Goal: Contribute content: Contribute content

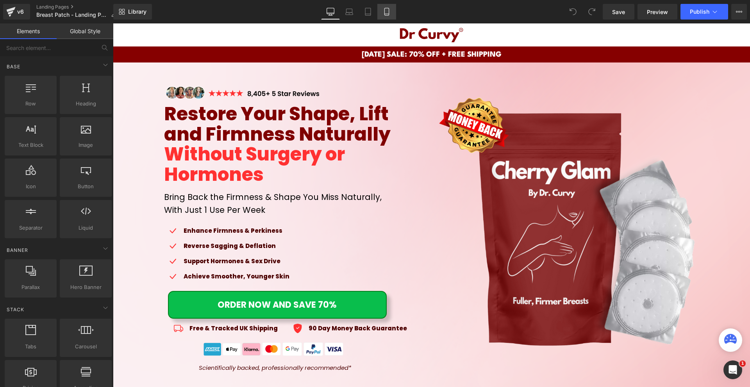
click at [387, 11] on icon at bounding box center [387, 12] width 8 height 8
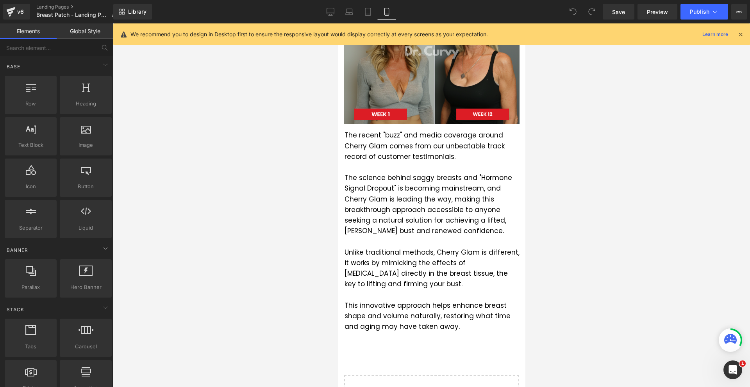
scroll to position [1310, 0]
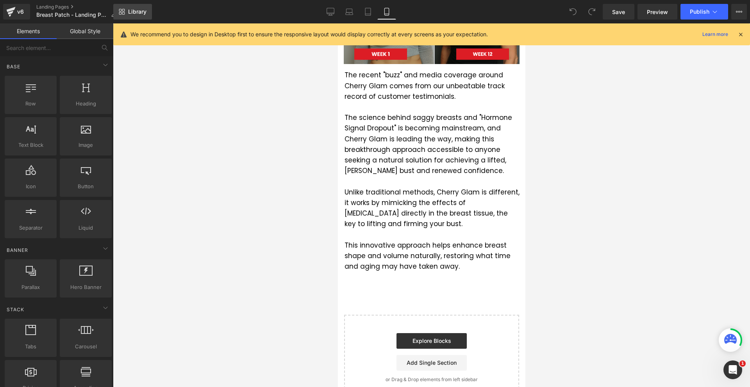
click at [144, 15] on span "Library" at bounding box center [137, 11] width 18 height 7
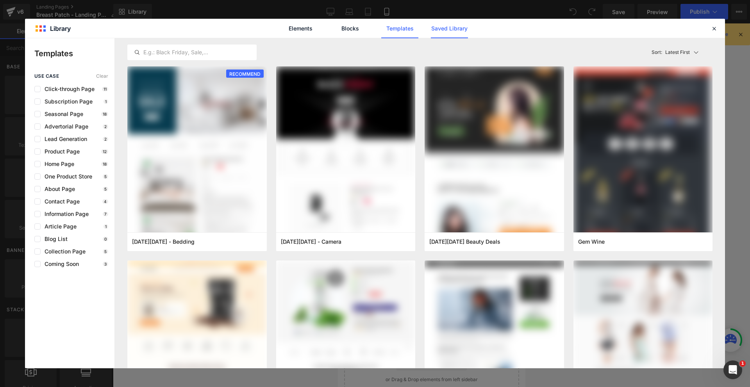
drag, startPoint x: 447, startPoint y: 23, endPoint x: 444, endPoint y: 26, distance: 4.2
click at [447, 24] on link "Saved Library" at bounding box center [449, 29] width 37 height 20
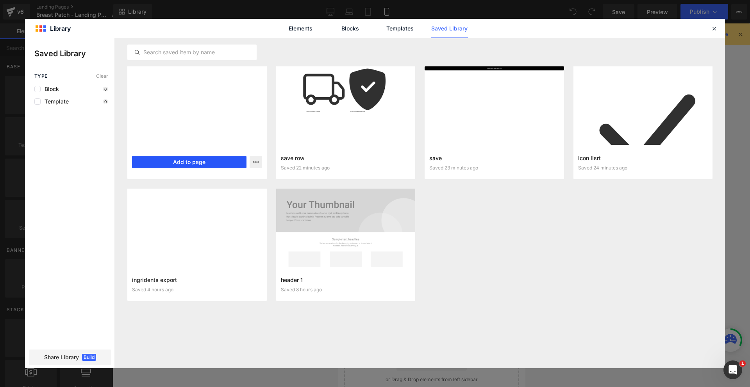
click at [222, 158] on button "Add to page" at bounding box center [189, 162] width 114 height 12
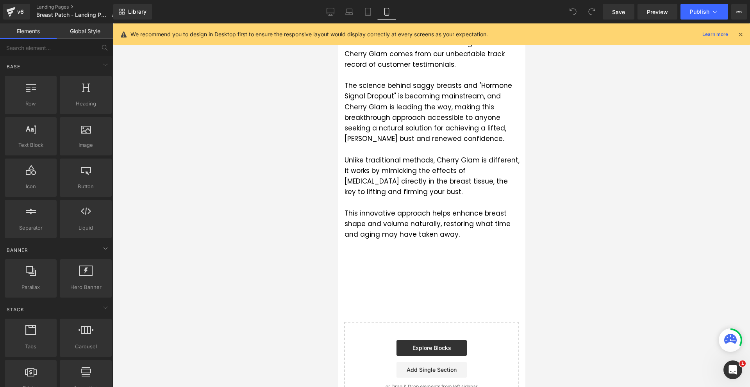
scroll to position [1349, 0]
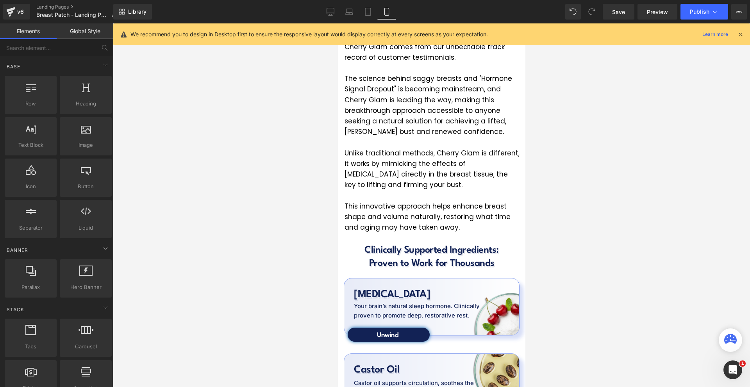
click at [740, 35] on icon at bounding box center [740, 34] width 7 height 7
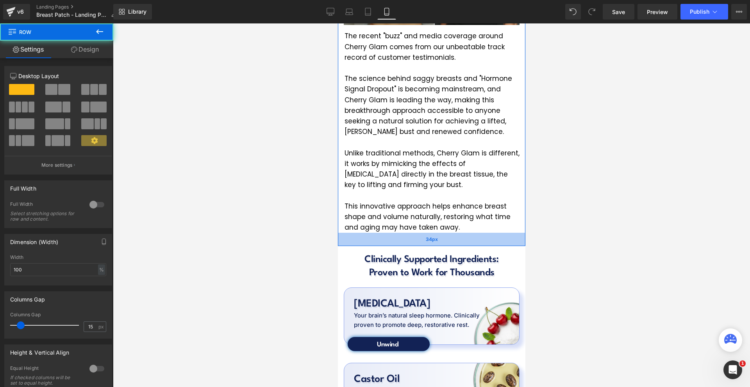
drag, startPoint x: 419, startPoint y: 209, endPoint x: 421, endPoint y: 219, distance: 9.7
click at [421, 233] on div "34px" at bounding box center [430, 239] width 187 height 13
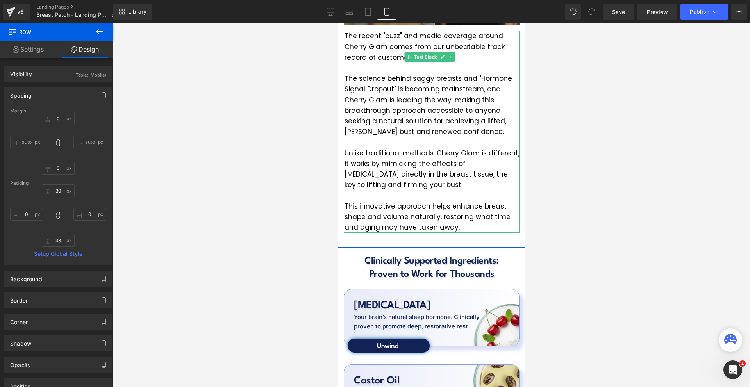
scroll to position [1115, 0]
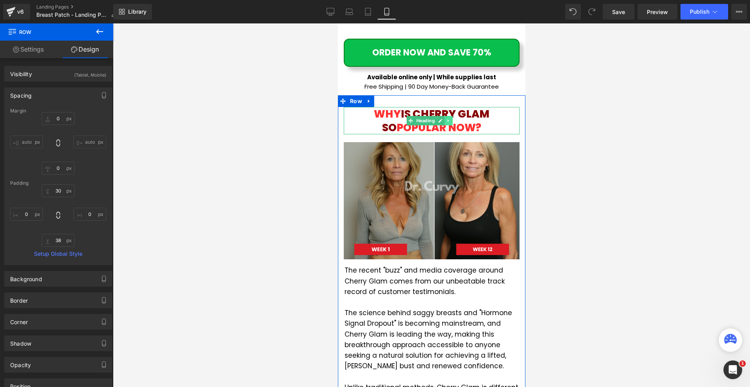
click at [449, 118] on icon at bounding box center [448, 120] width 4 height 5
click at [442, 118] on icon at bounding box center [444, 120] width 4 height 4
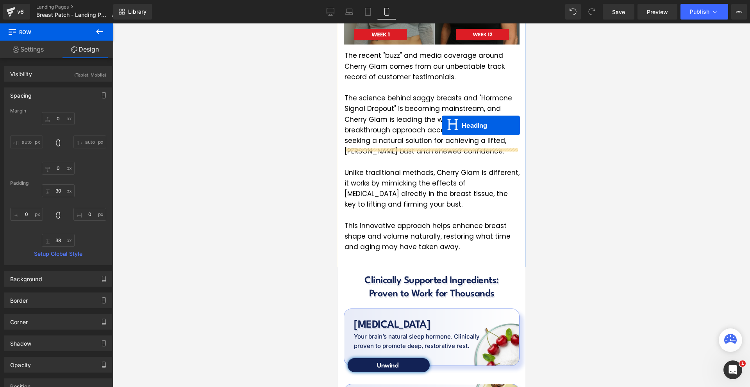
scroll to position [1466, 0]
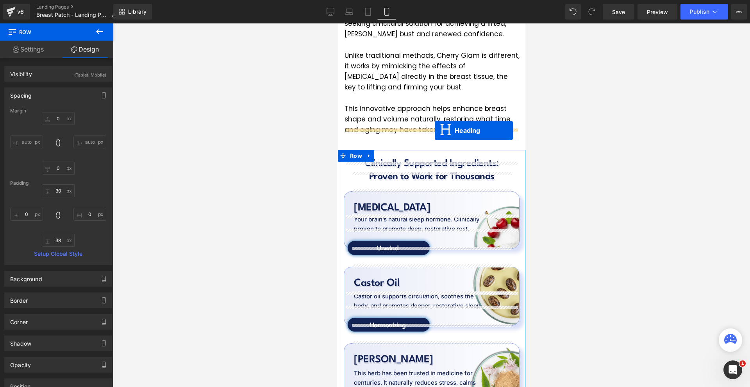
drag, startPoint x: 430, startPoint y: 127, endPoint x: 434, endPoint y: 131, distance: 5.3
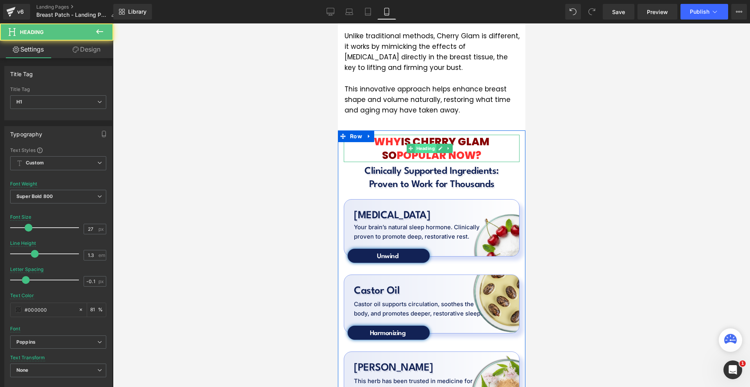
scroll to position [1447, 0]
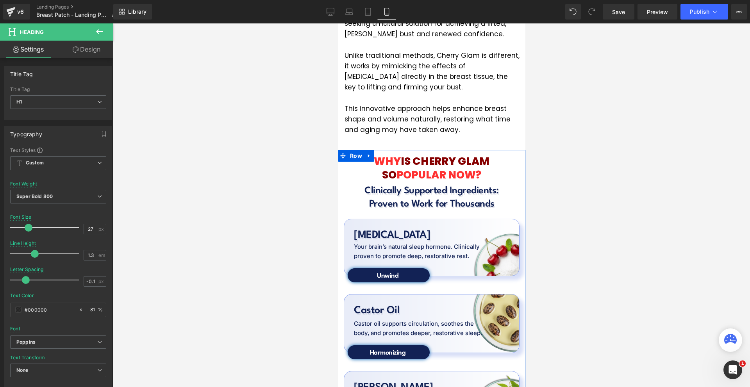
click at [396, 154] on span "IS CHERRY GLAM SO" at bounding box center [435, 168] width 107 height 28
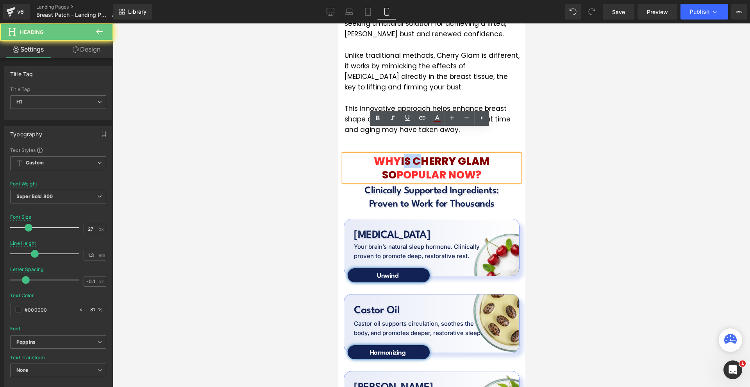
click at [396, 154] on span "IS CHERRY GLAM SO" at bounding box center [435, 168] width 107 height 28
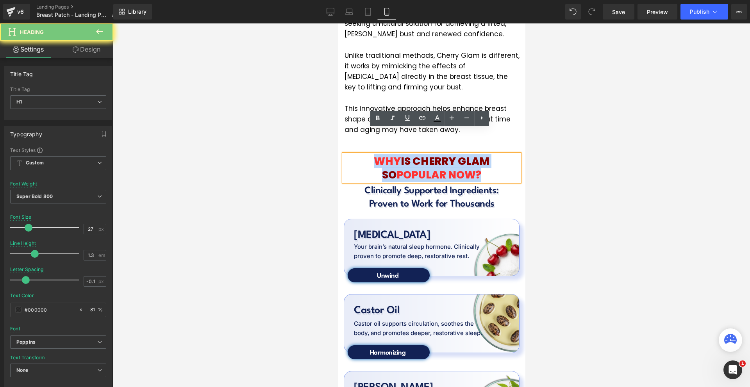
paste div
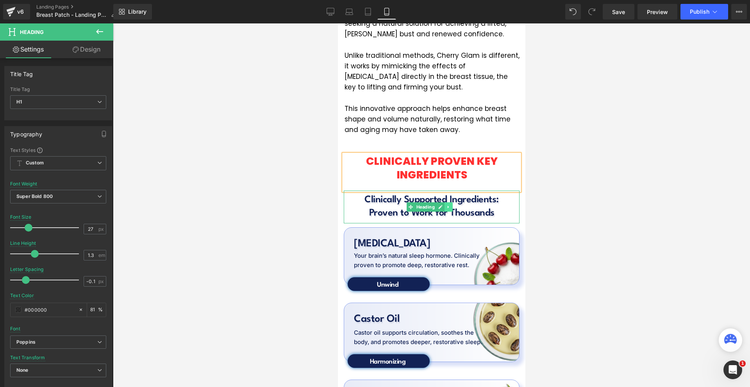
click at [448, 202] on link at bounding box center [448, 206] width 8 height 9
click at [450, 205] on icon at bounding box center [452, 207] width 4 height 4
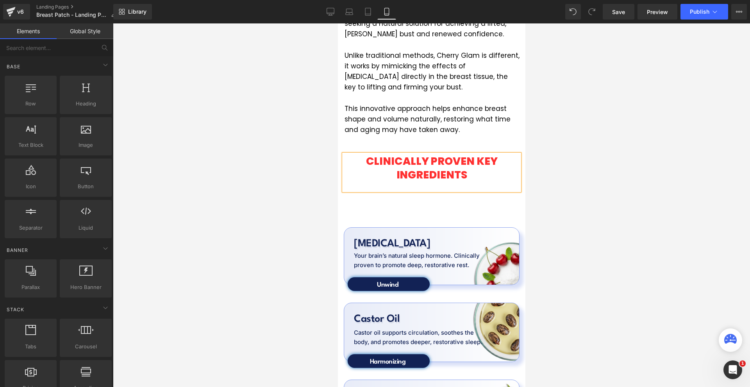
click at [435, 166] on div "CLINICALLY PROVEN KEY INGREDIENTS" at bounding box center [431, 172] width 176 height 36
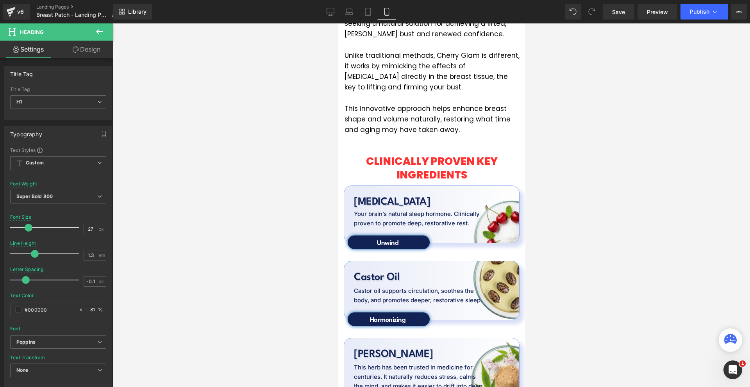
click at [572, 160] on div at bounding box center [431, 205] width 637 height 364
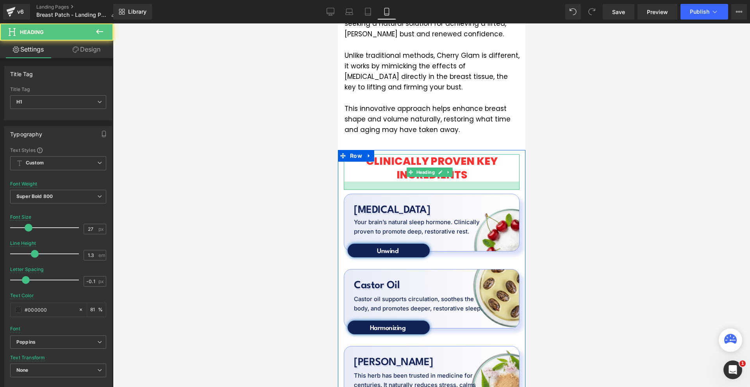
drag, startPoint x: 429, startPoint y: 155, endPoint x: 434, endPoint y: 164, distance: 9.6
click at [434, 182] on div at bounding box center [431, 186] width 176 height 8
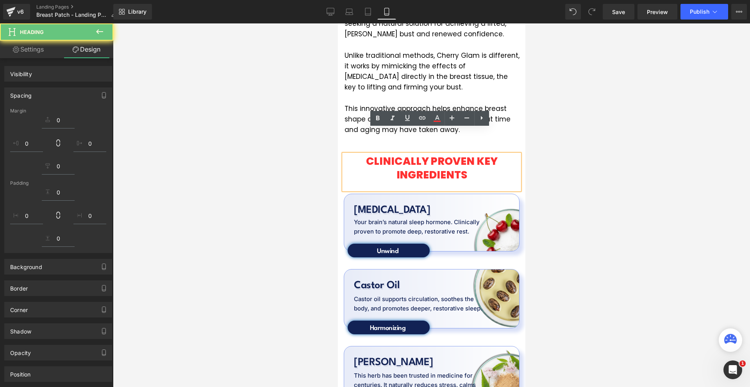
click at [539, 162] on div at bounding box center [431, 205] width 637 height 364
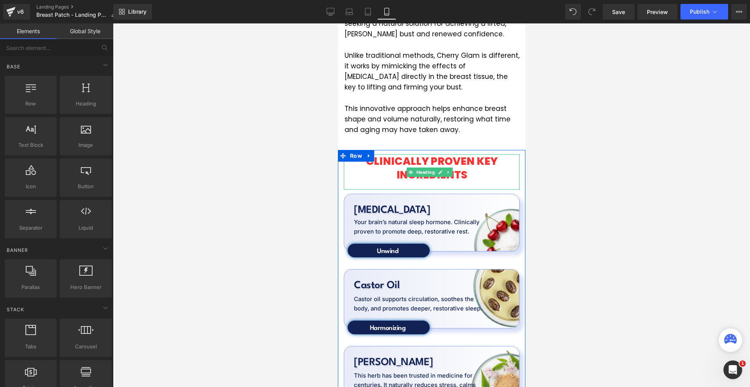
click at [396, 154] on font "CLINICALLY PROVEN KEY INGREDIENTS" at bounding box center [432, 168] width 132 height 28
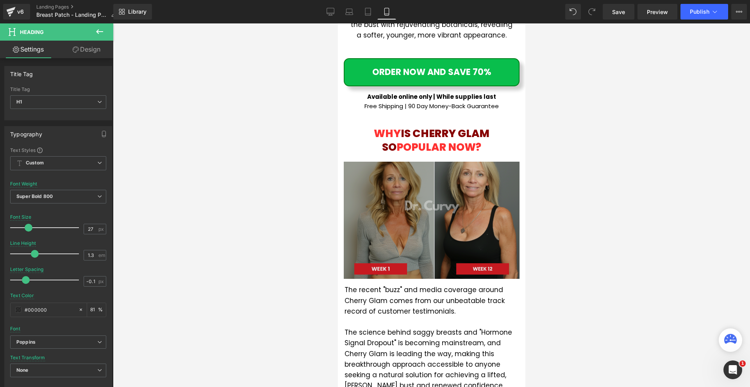
scroll to position [978, 0]
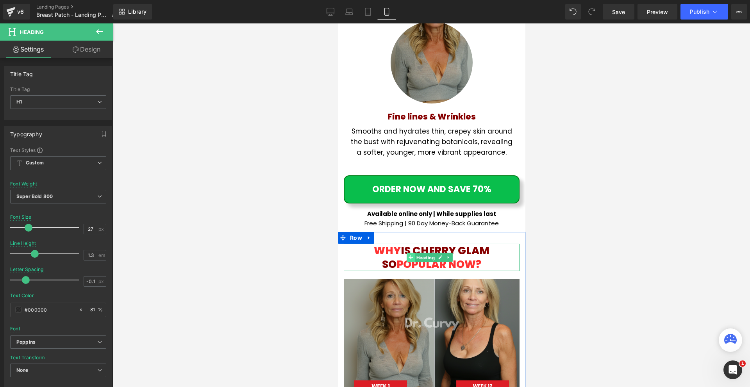
click at [408, 253] on link "Heading" at bounding box center [421, 257] width 30 height 9
click at [408, 243] on span "IS CHERRY GLAM SO" at bounding box center [435, 257] width 107 height 28
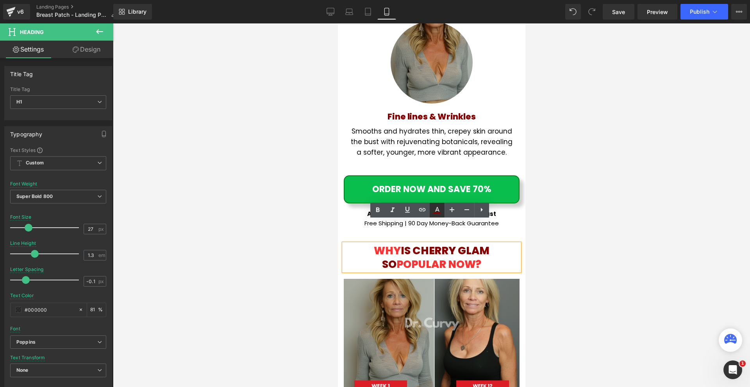
click at [433, 209] on icon at bounding box center [436, 209] width 9 height 9
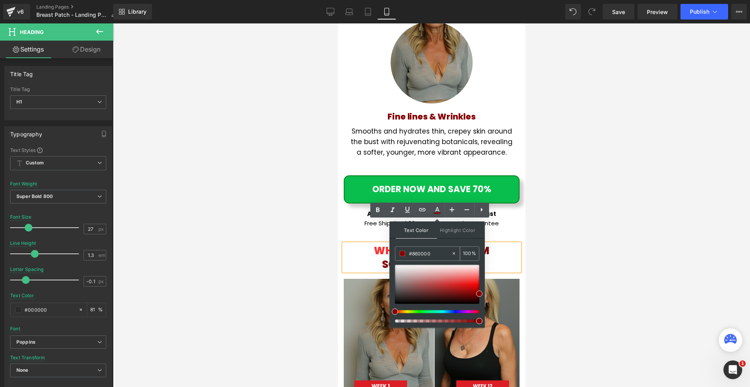
click at [427, 251] on input "#860000" at bounding box center [430, 253] width 42 height 9
click at [616, 227] on div at bounding box center [431, 205] width 637 height 364
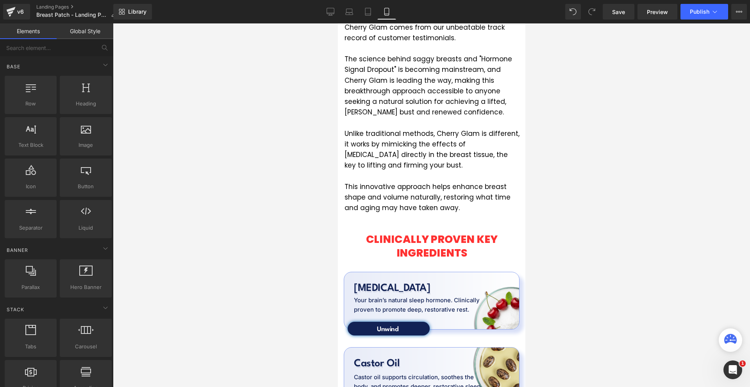
scroll to position [1447, 0]
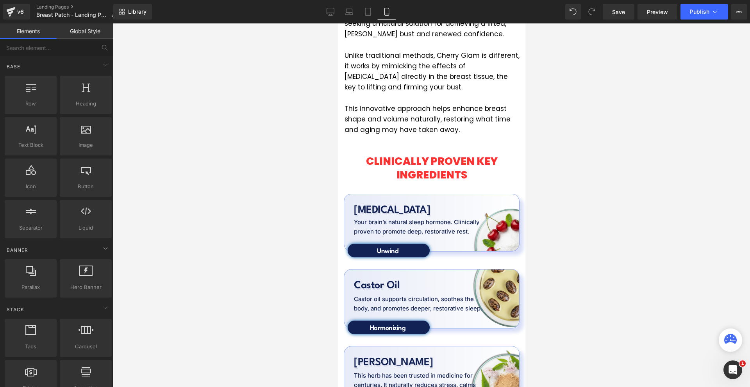
click at [398, 154] on font "CLINICALLY PROVEN KEY INGREDIENTS" at bounding box center [432, 168] width 132 height 28
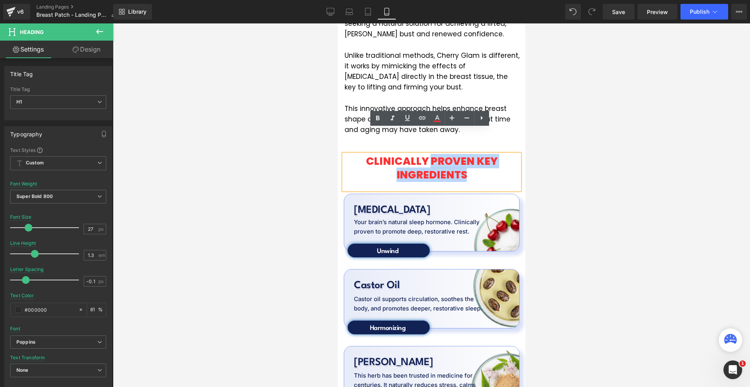
drag, startPoint x: 428, startPoint y: 136, endPoint x: 482, endPoint y: 150, distance: 56.2
click at [482, 154] on h1 "CLINICALLY PROVEN KEY INGREDIENTS" at bounding box center [431, 167] width 176 height 27
click at [439, 121] on icon at bounding box center [437, 121] width 7 height 1
type input "#ff3131"
type input "100"
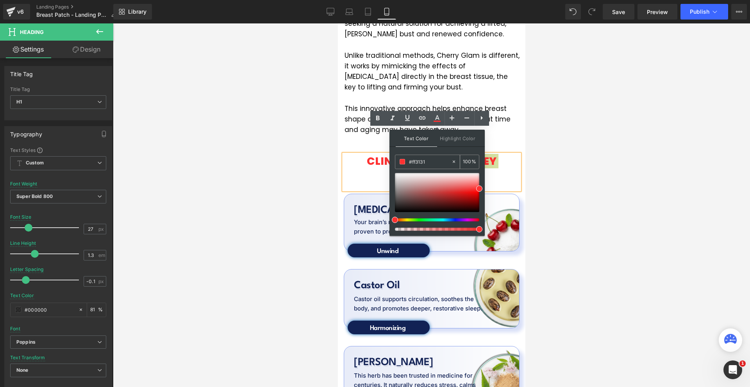
click at [432, 162] on input "#ff3131" at bounding box center [430, 161] width 42 height 9
paste input "860000"
type input "#860000"
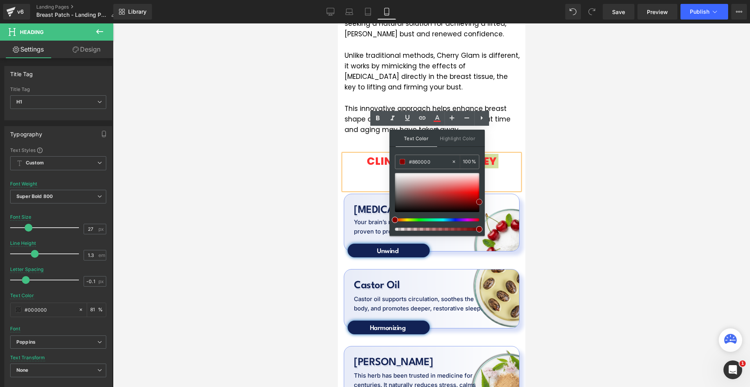
click at [478, 202] on span at bounding box center [479, 202] width 6 height 6
click at [488, 155] on h1 "CLINICALLY PROVEN KEY INGREDIENTS" at bounding box center [431, 167] width 176 height 27
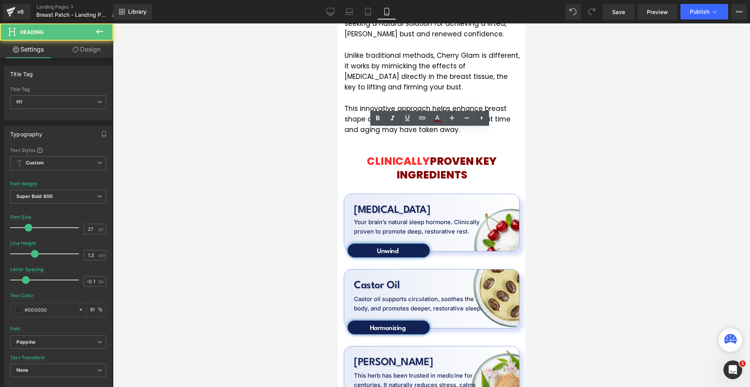
click at [543, 154] on div at bounding box center [431, 205] width 637 height 364
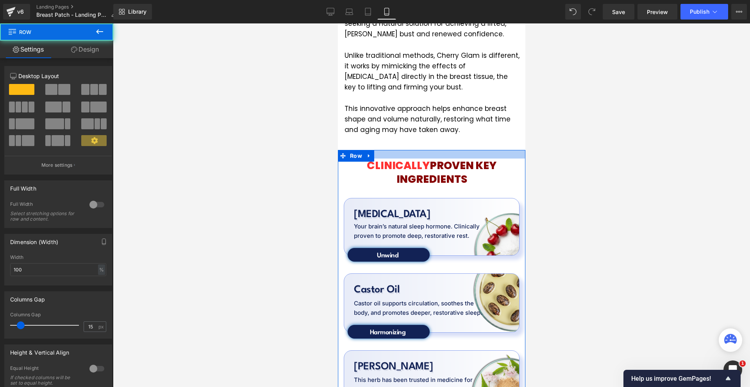
drag, startPoint x: 421, startPoint y: 125, endPoint x: 428, endPoint y: 116, distance: 11.7
click at [423, 150] on div at bounding box center [430, 154] width 187 height 9
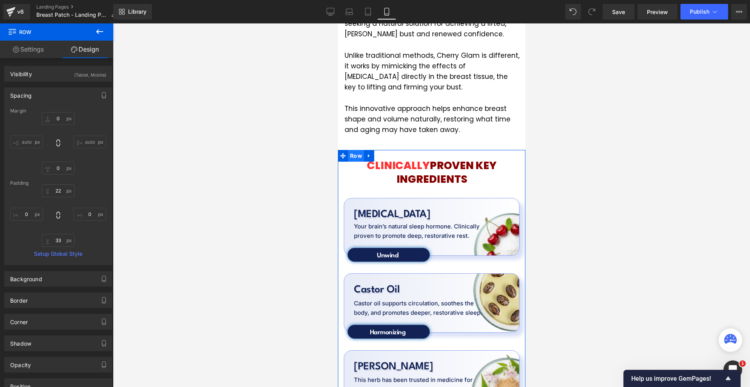
click at [353, 150] on span "Row" at bounding box center [356, 156] width 16 height 12
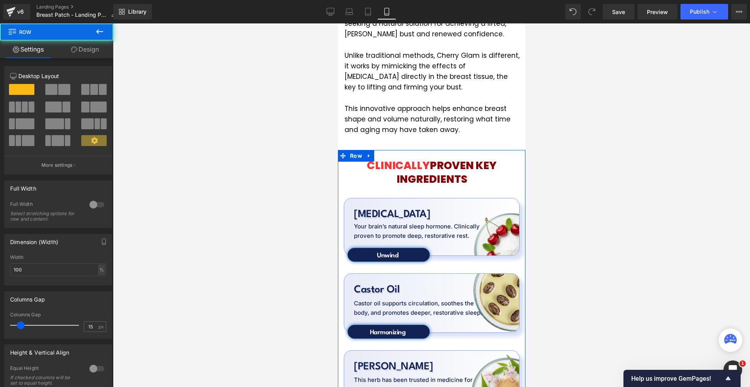
click at [75, 48] on icon at bounding box center [74, 49] width 6 height 6
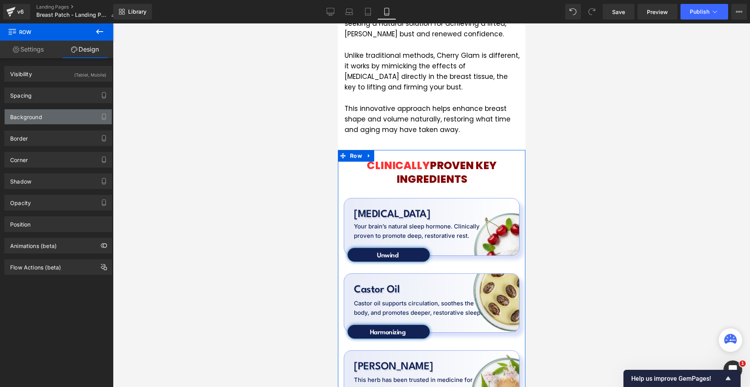
click at [41, 115] on div "Background" at bounding box center [26, 114] width 32 height 11
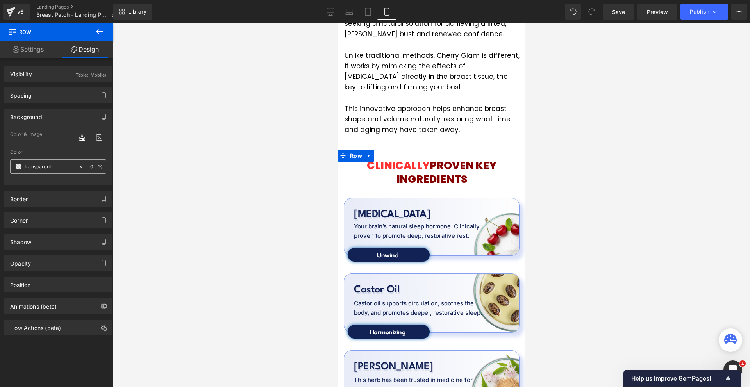
click at [57, 162] on input "transparent" at bounding box center [50, 166] width 50 height 9
paste input "#fef0ee"
type input "#fef0ee"
type input "100"
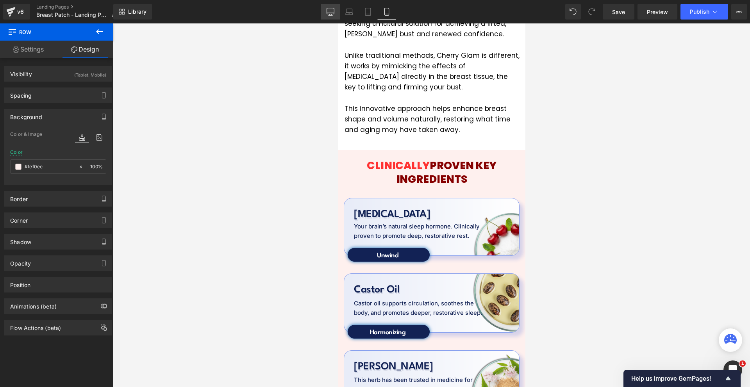
click at [332, 10] on icon at bounding box center [331, 12] width 8 height 8
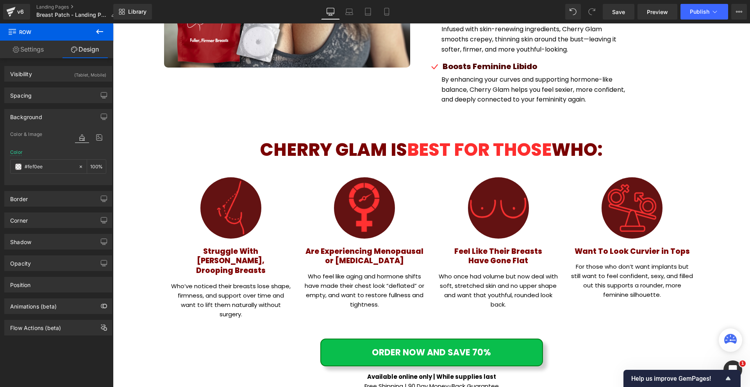
type input "transparent"
type input "0"
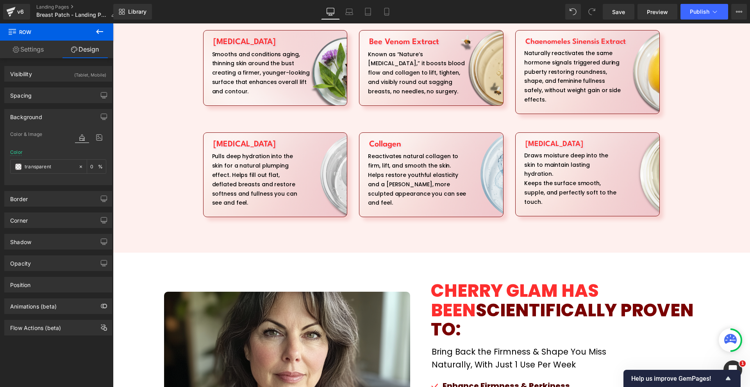
scroll to position [937, 0]
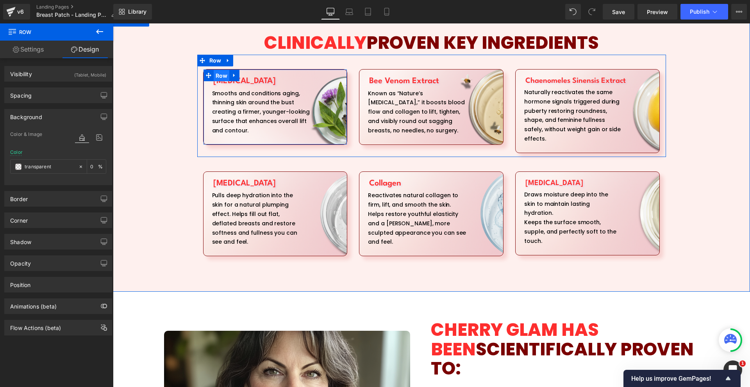
click at [219, 77] on span "Row" at bounding box center [222, 76] width 16 height 12
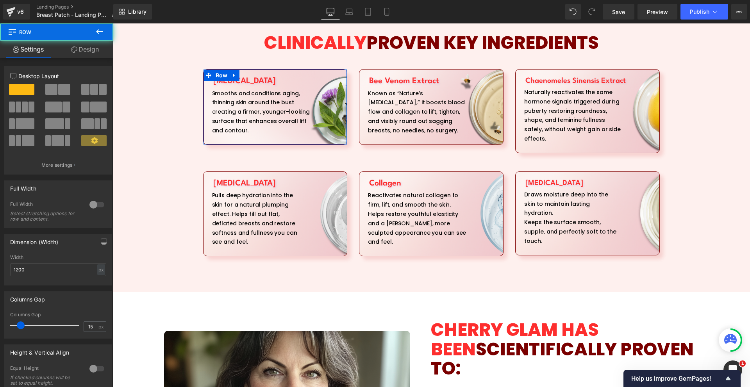
click at [77, 49] on link "Design" at bounding box center [85, 50] width 57 height 18
click at [0, 0] on div "Background" at bounding box center [0, 0] width 0 height 0
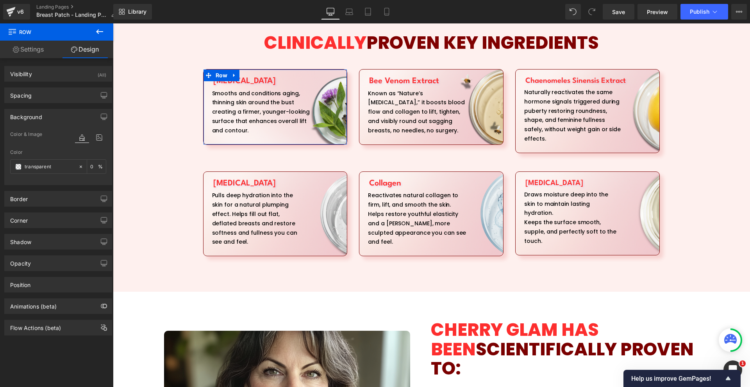
type input "[URL][DOMAIN_NAME]"
drag, startPoint x: 95, startPoint y: 136, endPoint x: 94, endPoint y: 152, distance: 16.4
click at [95, 136] on icon at bounding box center [99, 137] width 14 height 10
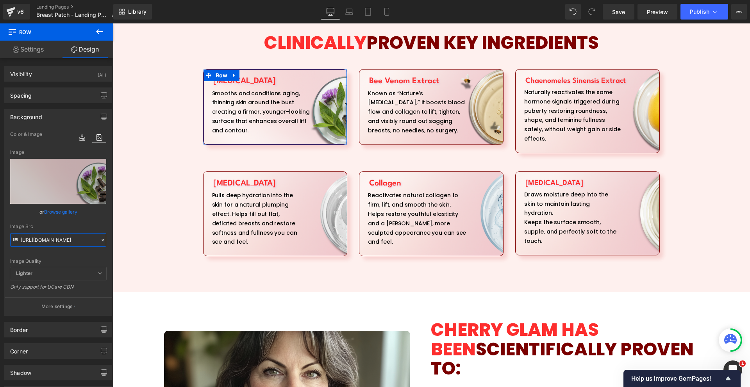
click at [46, 239] on input "[URL][DOMAIN_NAME]" at bounding box center [58, 240] width 96 height 14
click at [383, 9] on icon at bounding box center [387, 12] width 8 height 8
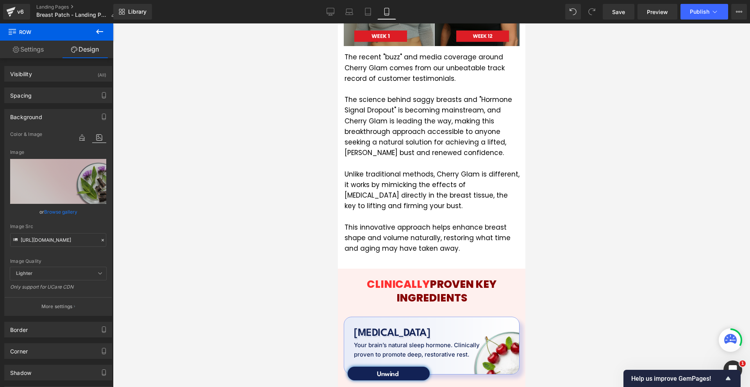
scroll to position [1484, 0]
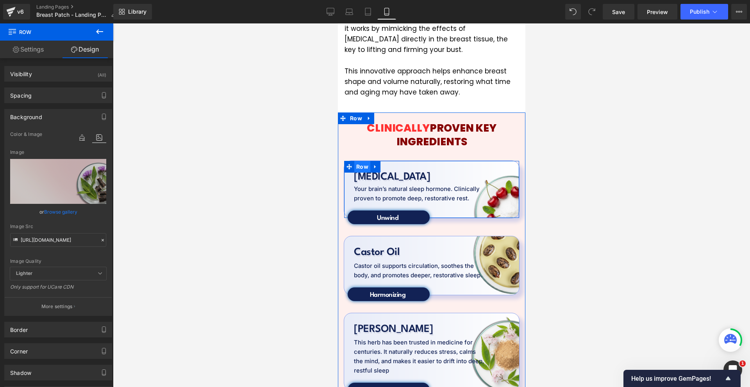
click at [360, 161] on span "Row" at bounding box center [362, 167] width 16 height 12
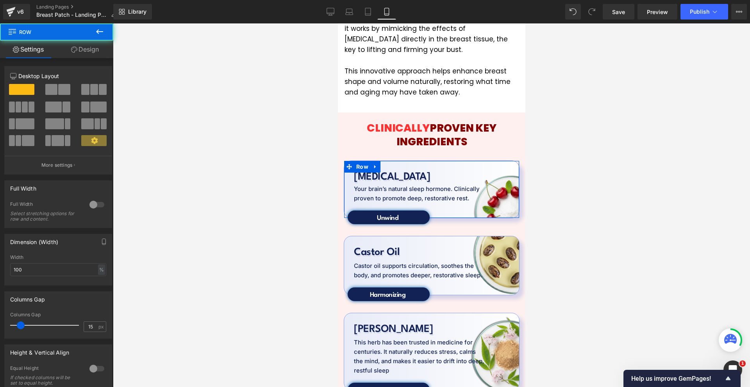
click at [87, 43] on link "Design" at bounding box center [85, 50] width 57 height 18
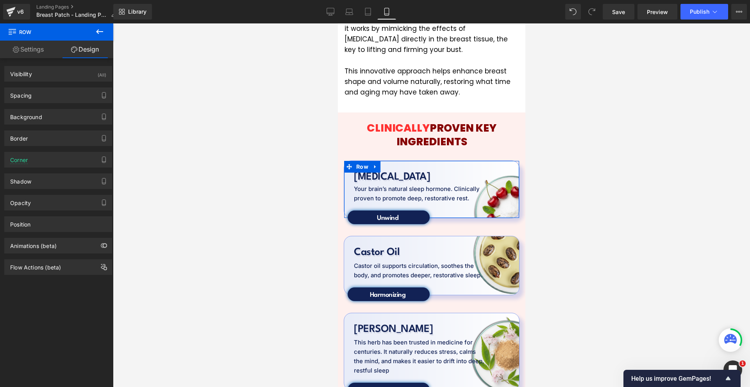
click at [22, 127] on div "Border Border Style Custom Custom Setup Global Style Custom Setup Global Style …" at bounding box center [58, 135] width 117 height 21
drag, startPoint x: 25, startPoint y: 122, endPoint x: 68, endPoint y: 131, distance: 43.9
click at [25, 122] on div "Background" at bounding box center [58, 116] width 107 height 15
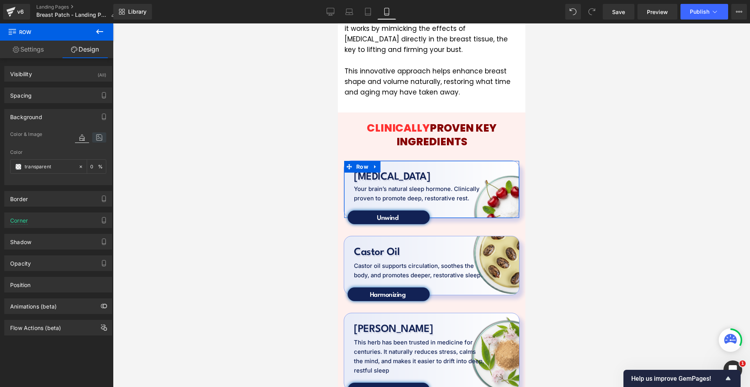
click at [96, 136] on icon at bounding box center [99, 137] width 14 height 10
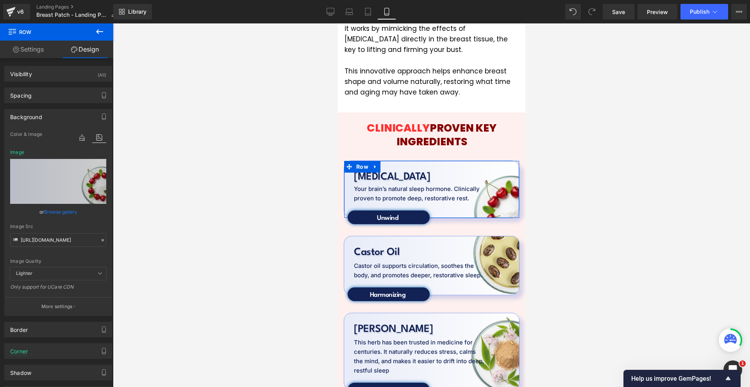
click at [96, 136] on icon at bounding box center [99, 137] width 14 height 10
click at [39, 235] on input "[URL][DOMAIN_NAME]" at bounding box center [58, 240] width 96 height 14
paste input "993/2380/5960/files/Nevtelen_1980_x_1480_keppont_1980_x_1000_keppont_2100_x_100…"
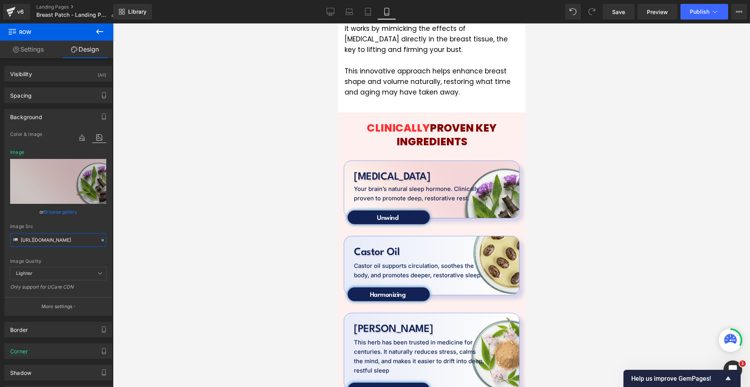
type input "[URL][DOMAIN_NAME]"
click at [322, 14] on link "Desktop" at bounding box center [330, 12] width 19 height 16
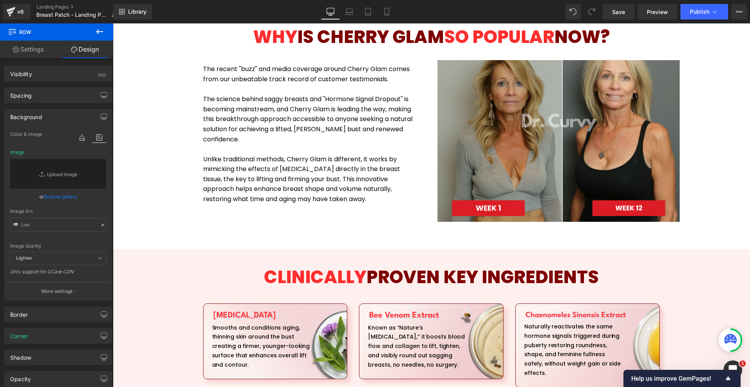
scroll to position [898, 0]
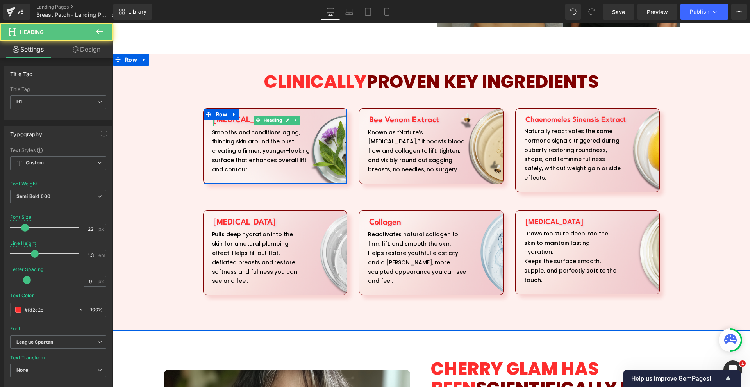
click at [219, 120] on h1 "[MEDICAL_DATA]" at bounding box center [277, 120] width 128 height 11
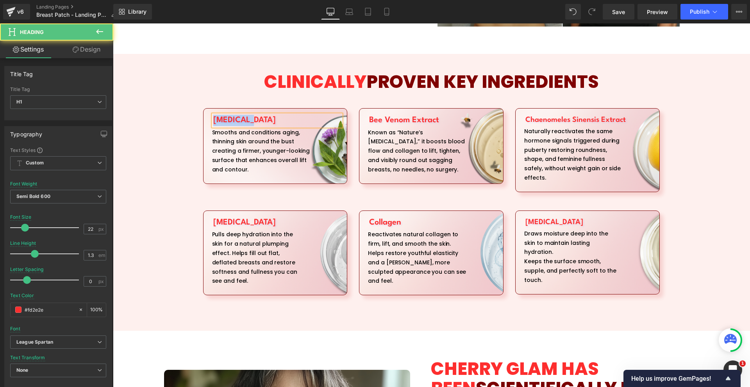
click at [219, 120] on h1 "[MEDICAL_DATA]" at bounding box center [277, 120] width 128 height 11
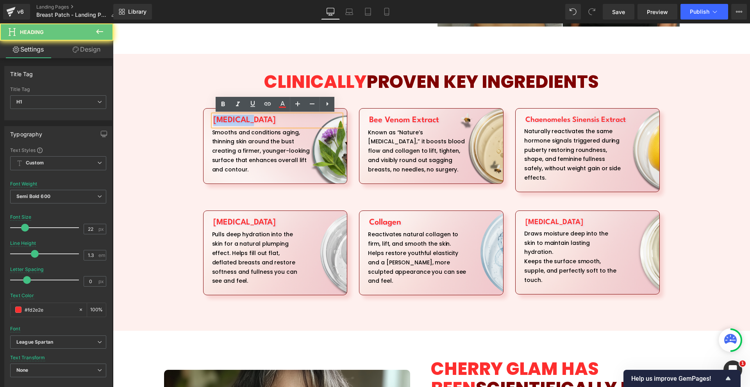
click at [219, 120] on h1 "[MEDICAL_DATA]" at bounding box center [277, 120] width 128 height 11
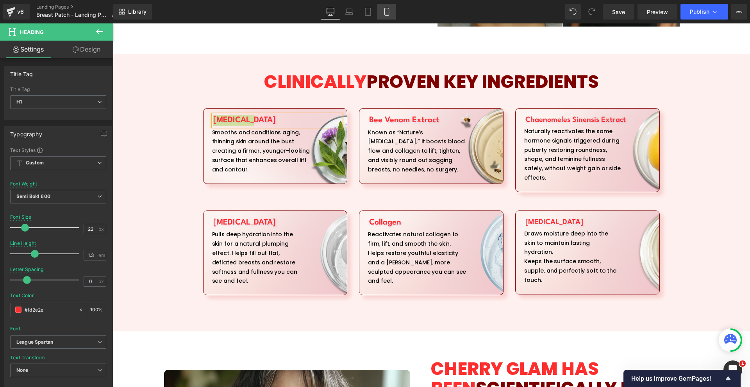
click at [387, 8] on icon at bounding box center [386, 11] width 4 height 7
type input "26"
type input "-0.5"
type input "#122255"
type input "100"
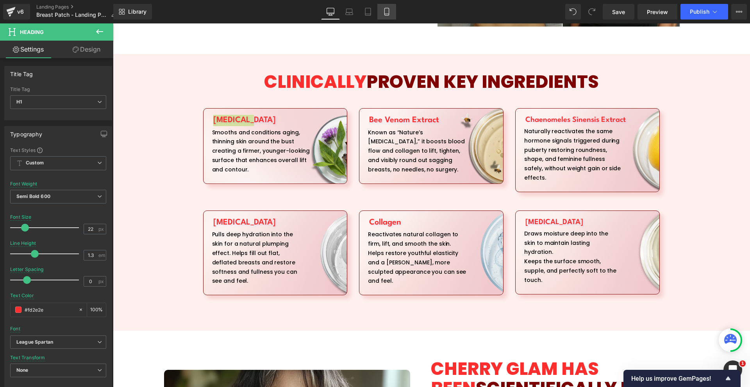
type input "#122255"
type input "10"
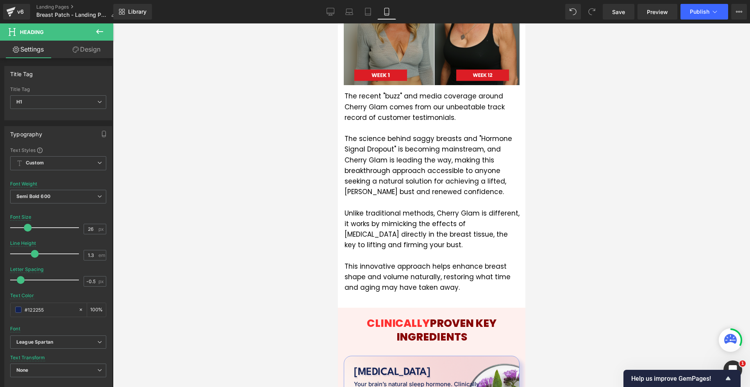
scroll to position [1484, 0]
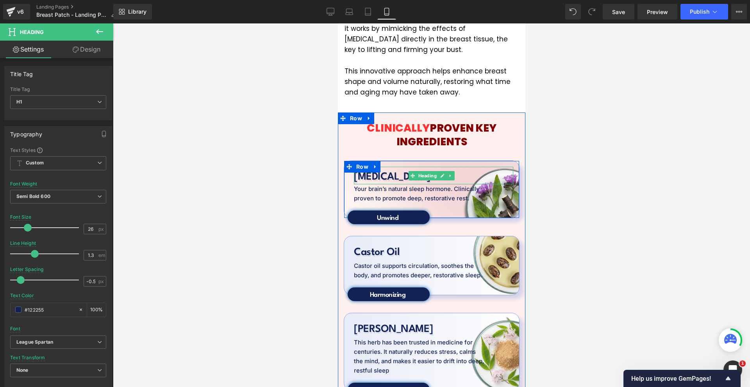
click at [364, 170] on h1 "[MEDICAL_DATA]" at bounding box center [432, 177] width 159 height 14
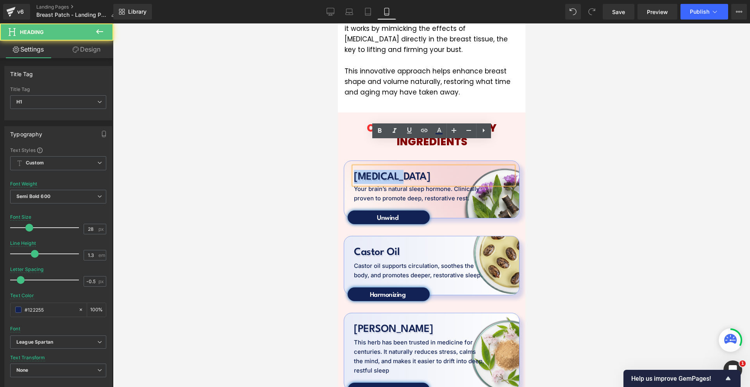
click at [364, 170] on h1 "[MEDICAL_DATA]" at bounding box center [432, 177] width 159 height 14
paste div
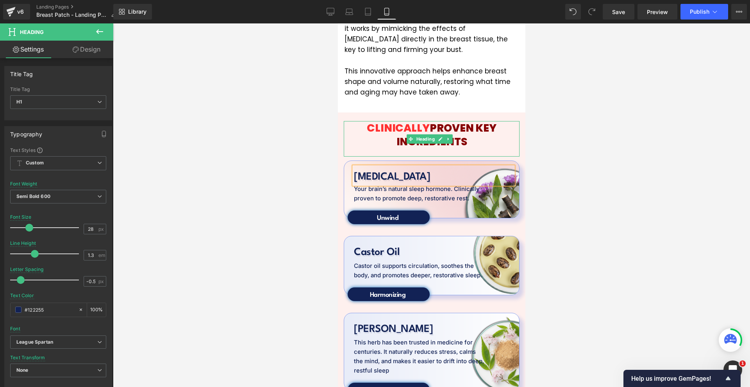
click at [383, 121] on span "CLINICALLY" at bounding box center [397, 128] width 63 height 14
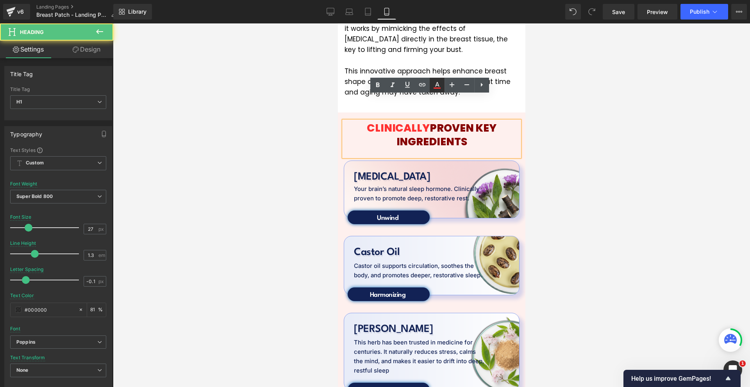
click at [436, 85] on icon at bounding box center [437, 84] width 4 height 5
type input "#ff3131"
type input "100"
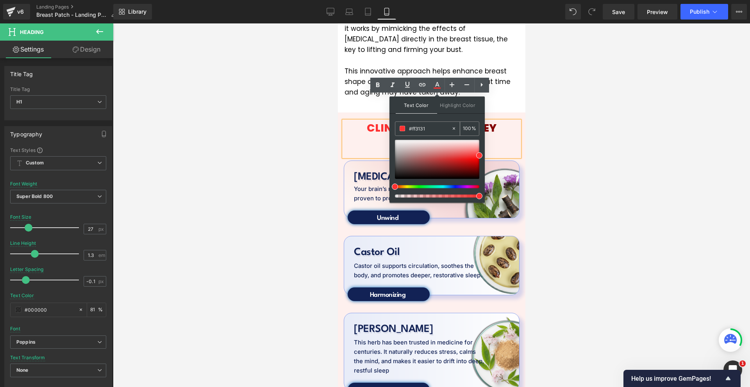
click at [417, 130] on input "#ff3131" at bounding box center [430, 128] width 42 height 9
click at [356, 170] on h1 "[MEDICAL_DATA]" at bounding box center [432, 177] width 159 height 14
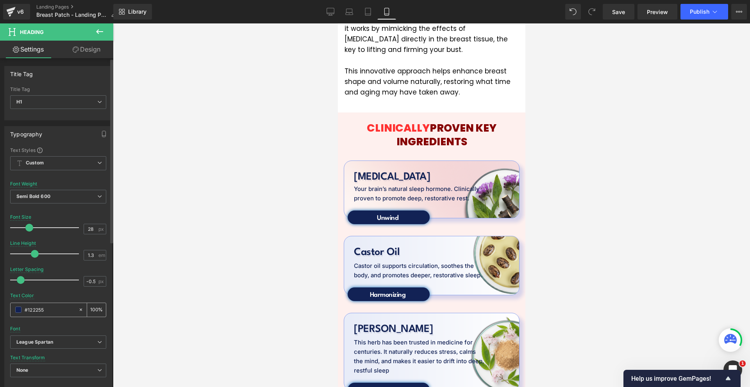
click at [49, 305] on input "#122255" at bounding box center [50, 309] width 50 height 9
paste input "ff3131"
click at [49, 305] on input "#122255" at bounding box center [50, 309] width 50 height 9
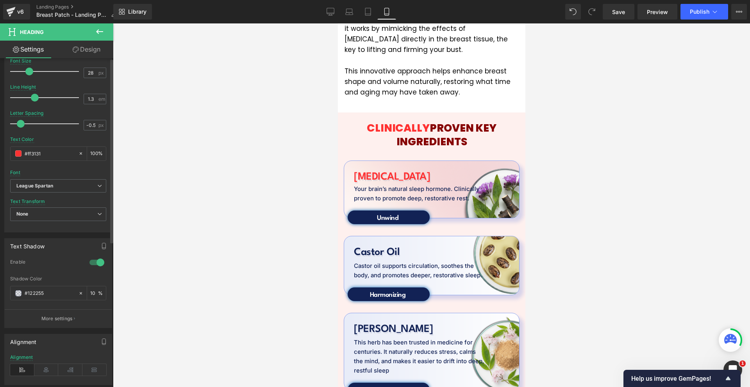
scroll to position [195, 0]
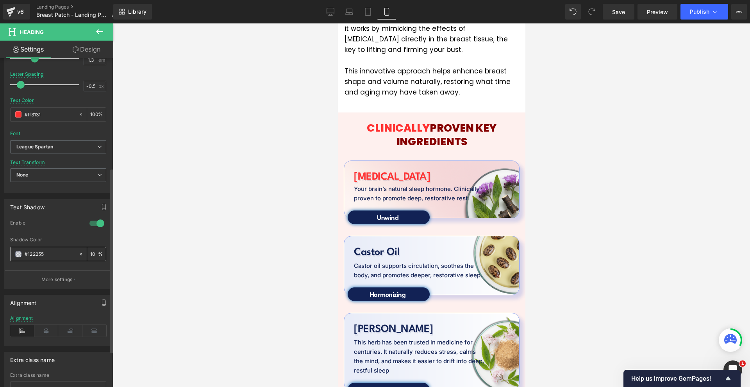
type input "#ff3131"
click at [20, 255] on span at bounding box center [18, 254] width 6 height 6
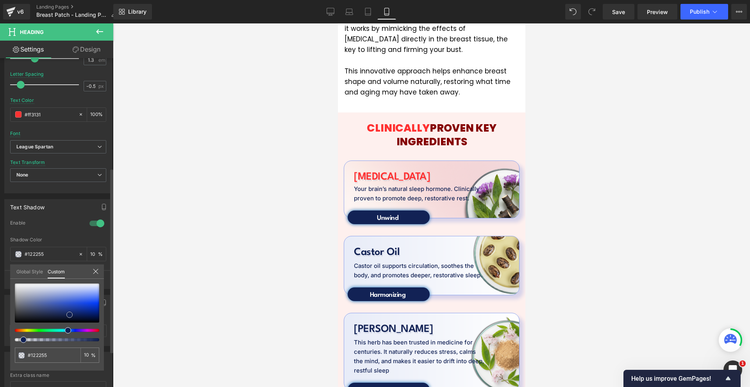
type input "#7782a6"
type input "#6d748b"
type input "#636363"
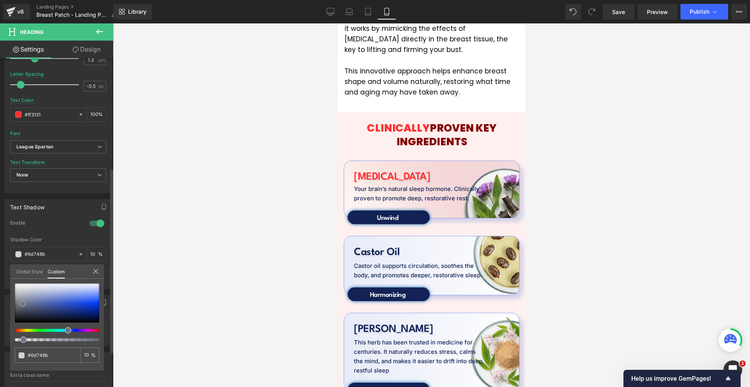
type input "#636363"
type input "#383838"
type input "#282828"
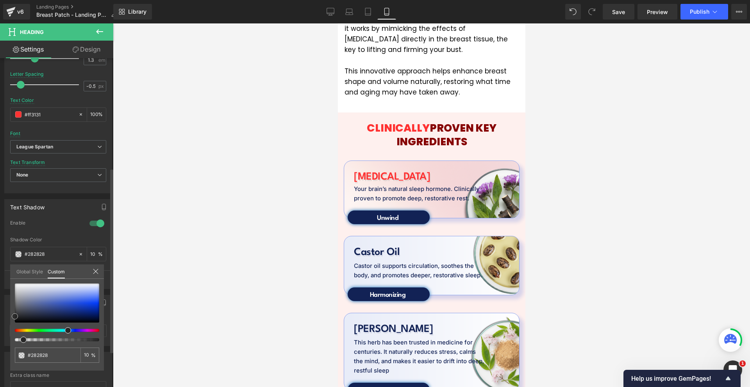
drag, startPoint x: 23, startPoint y: 304, endPoint x: 9, endPoint y: 316, distance: 18.2
click at [9, 289] on div "Text Shadow 1 Enable rgba(40, 40, 40, 0.1) Shadow Color #282828 10 % More setti…" at bounding box center [58, 241] width 117 height 96
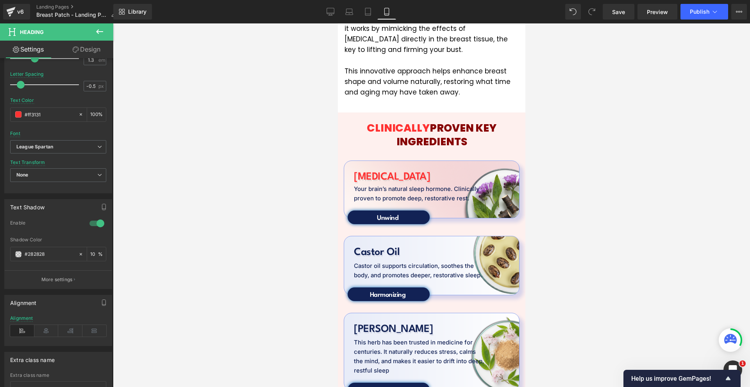
click at [19, 255] on span at bounding box center [18, 254] width 6 height 6
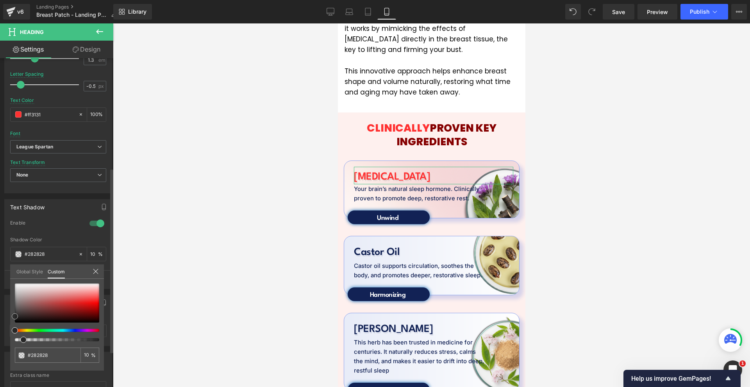
type input "#644444"
type input "#332828"
type input "#000000"
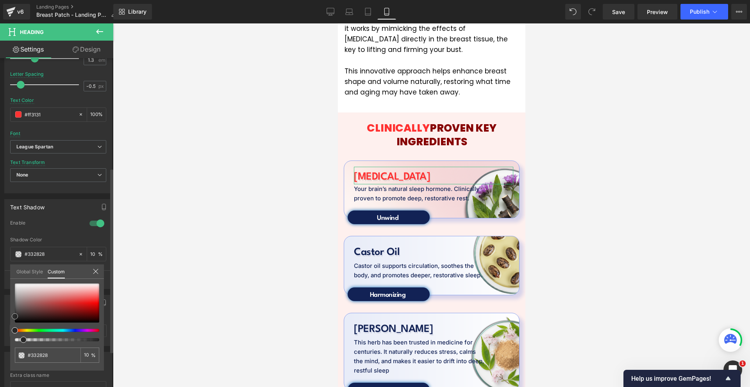
type input "#000000"
drag, startPoint x: 0, startPoint y: 345, endPoint x: 0, endPoint y: 369, distance: 23.8
click at [0, 289] on div "Text Shadow 1 Enable rgba(0, 0, 0, 0.1) Shadow Color #000000 10 % More settings…" at bounding box center [58, 241] width 117 height 96
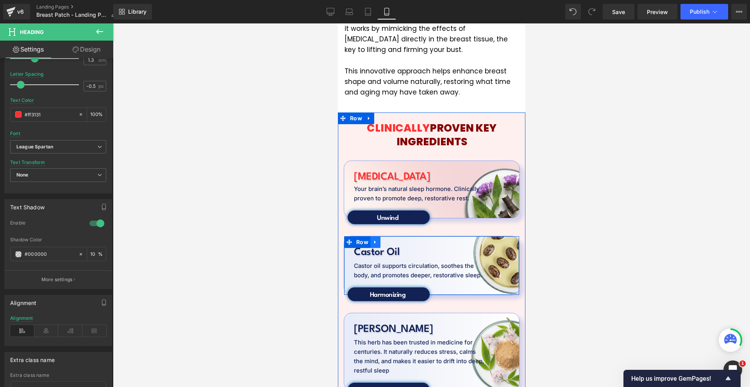
click at [377, 236] on link at bounding box center [375, 242] width 10 height 12
click at [391, 236] on link at bounding box center [395, 242] width 10 height 12
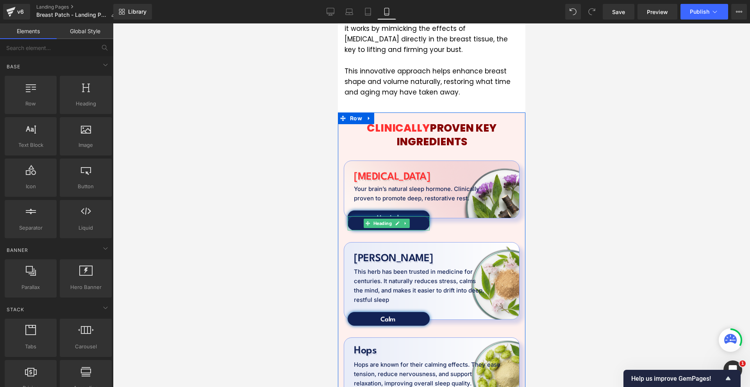
drag, startPoint x: 402, startPoint y: 198, endPoint x: 409, endPoint y: 199, distance: 7.1
click at [402, 219] on link at bounding box center [405, 223] width 8 height 9
click at [410, 221] on icon at bounding box center [409, 223] width 4 height 4
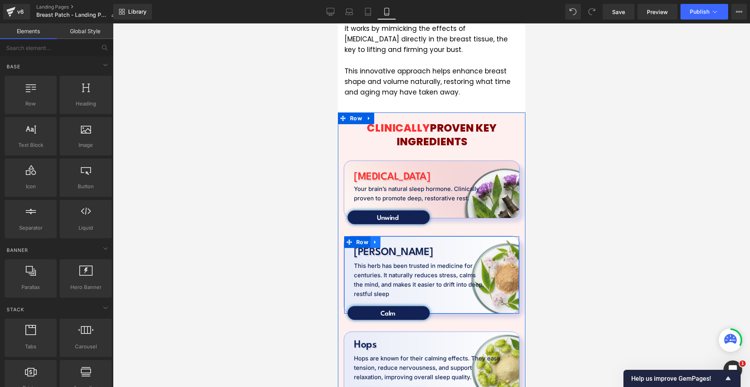
click at [374, 241] on icon at bounding box center [375, 243] width 2 height 4
click at [394, 239] on icon at bounding box center [395, 242] width 5 height 6
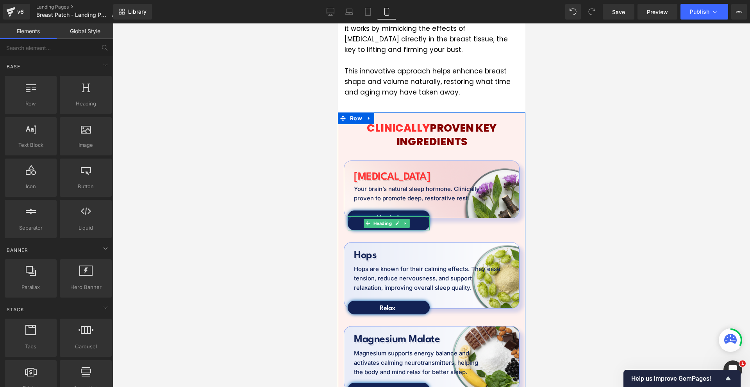
click at [403, 221] on icon at bounding box center [405, 223] width 4 height 5
click at [409, 221] on icon at bounding box center [409, 223] width 4 height 4
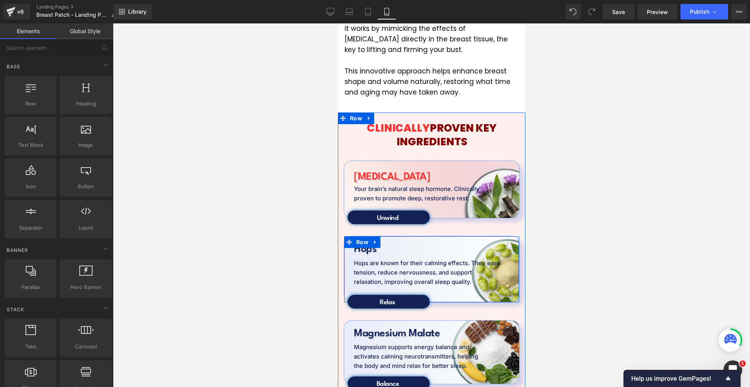
drag, startPoint x: 373, startPoint y: 216, endPoint x: 382, endPoint y: 216, distance: 9.4
click at [373, 239] on icon at bounding box center [374, 242] width 5 height 6
click at [394, 239] on icon at bounding box center [395, 242] width 5 height 6
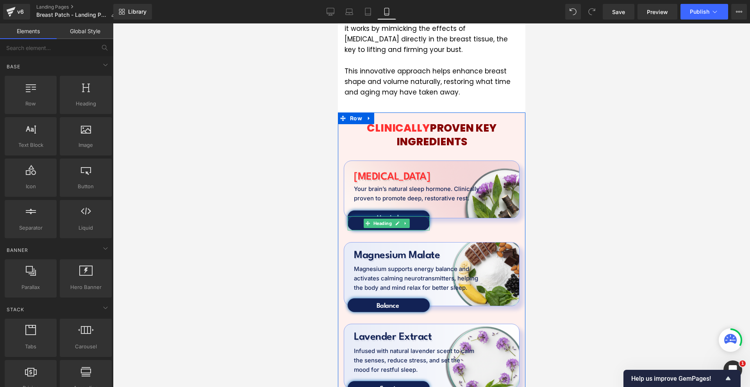
click at [405, 222] on icon at bounding box center [404, 223] width 1 height 3
click at [407, 221] on icon at bounding box center [409, 223] width 4 height 4
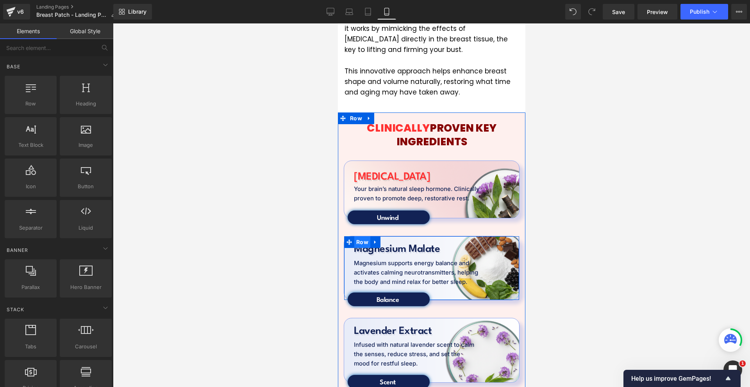
click at [369, 236] on span "Row" at bounding box center [362, 242] width 16 height 12
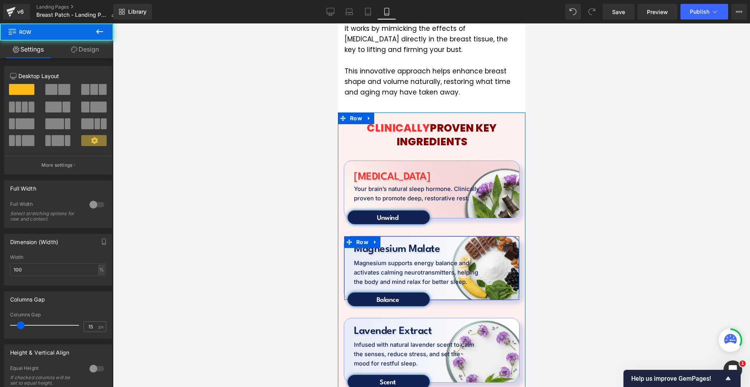
drag, startPoint x: 374, startPoint y: 217, endPoint x: 388, endPoint y: 216, distance: 14.5
click at [374, 241] on icon at bounding box center [375, 243] width 2 height 4
click at [397, 239] on icon at bounding box center [395, 241] width 5 height 5
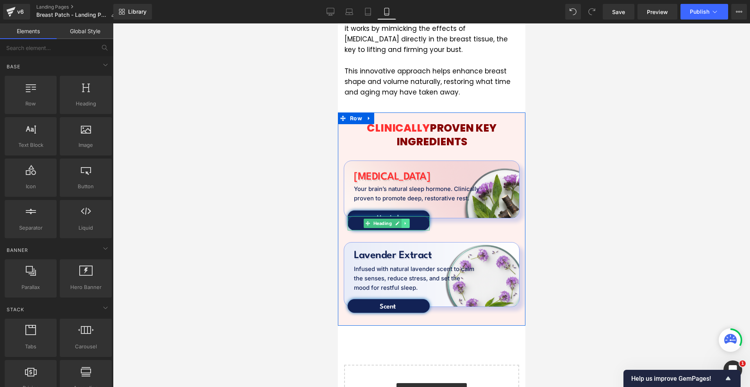
click at [404, 222] on icon at bounding box center [404, 223] width 1 height 3
click at [410, 221] on icon at bounding box center [409, 223] width 4 height 4
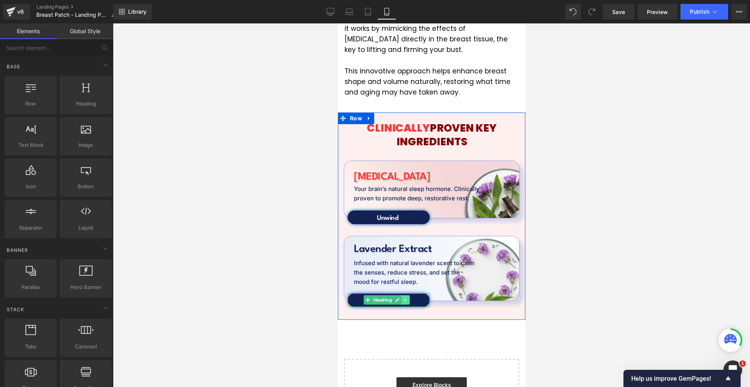
click at [409, 295] on link at bounding box center [405, 299] width 8 height 9
click at [411, 298] on icon at bounding box center [409, 300] width 4 height 5
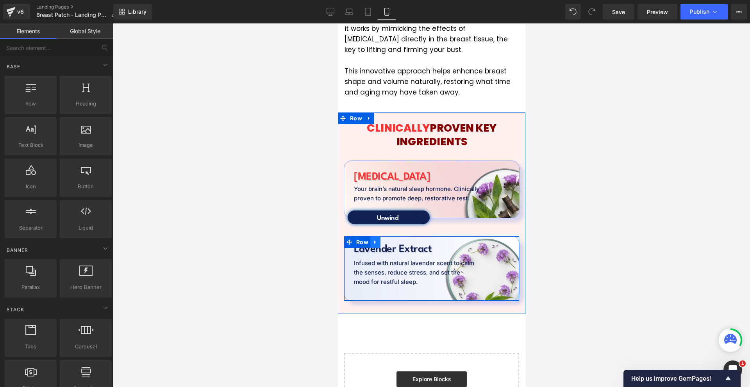
click at [372, 239] on icon at bounding box center [374, 242] width 5 height 6
click at [390, 236] on link at bounding box center [395, 242] width 10 height 12
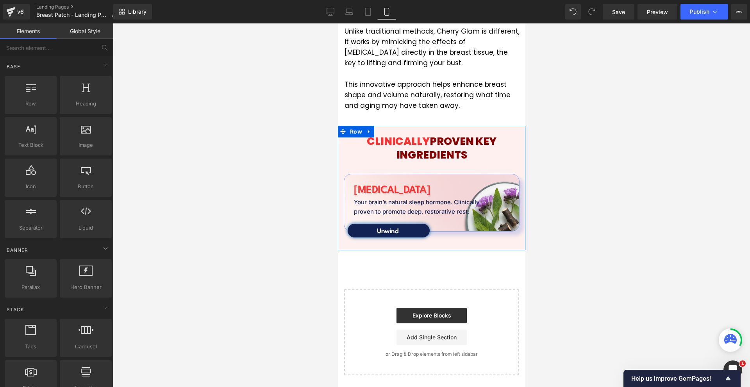
scroll to position [1442, 0]
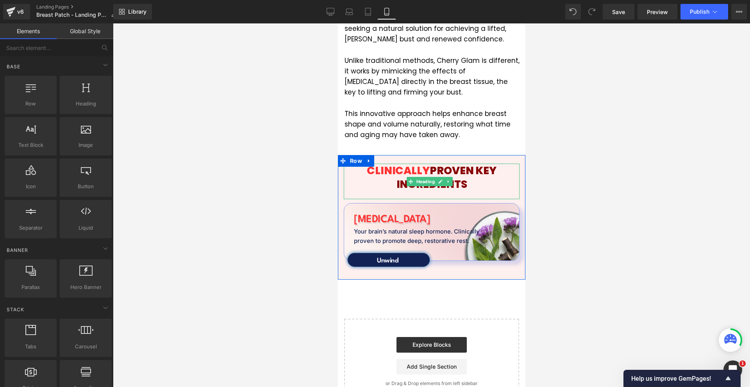
click at [388, 163] on span "CLINICALLY" at bounding box center [397, 170] width 63 height 14
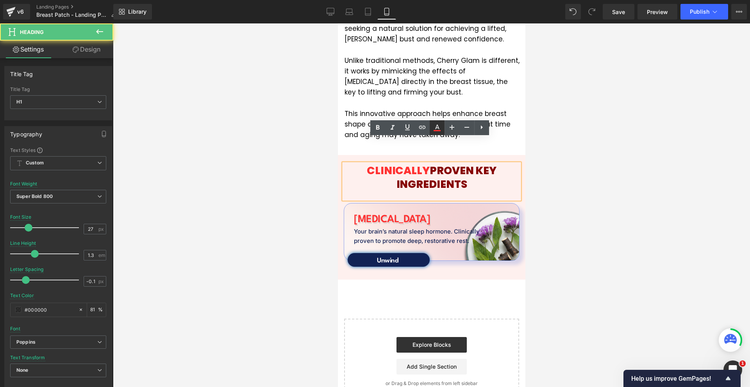
click at [436, 129] on icon at bounding box center [437, 127] width 4 height 5
type input "100"
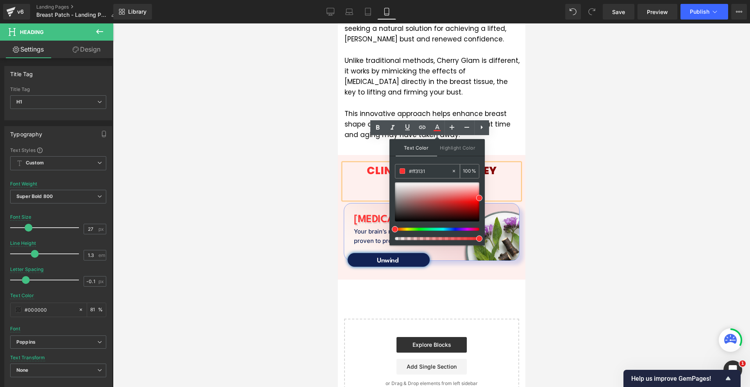
click at [422, 170] on input "#ff3131" at bounding box center [430, 171] width 42 height 9
click at [614, 172] on div at bounding box center [431, 205] width 637 height 364
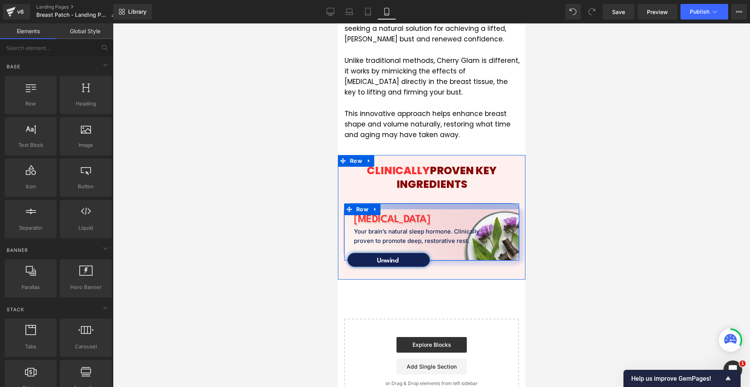
drag, startPoint x: 415, startPoint y: 184, endPoint x: 396, endPoint y: 184, distance: 19.1
click at [415, 203] on div at bounding box center [431, 206] width 175 height 6
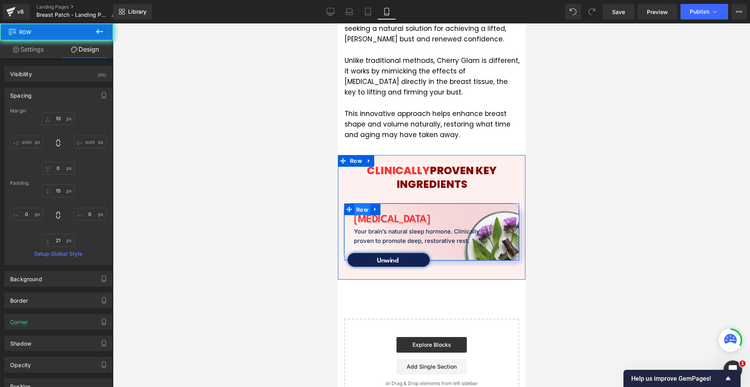
click at [363, 204] on span "Row" at bounding box center [362, 210] width 16 height 12
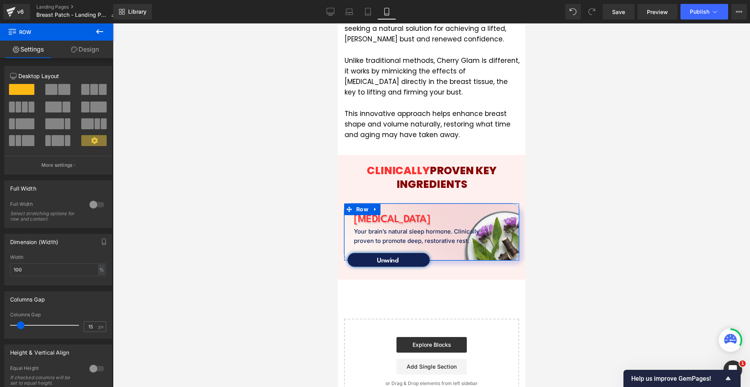
click at [84, 58] on link "Design" at bounding box center [85, 50] width 57 height 18
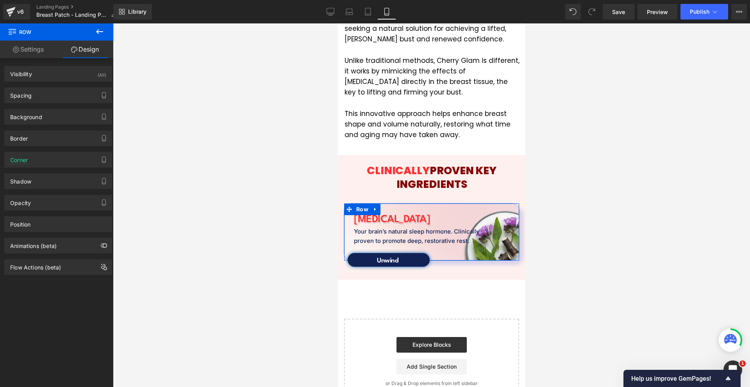
drag, startPoint x: 52, startPoint y: 137, endPoint x: 47, endPoint y: 168, distance: 31.2
click at [52, 139] on div "Border" at bounding box center [58, 138] width 107 height 15
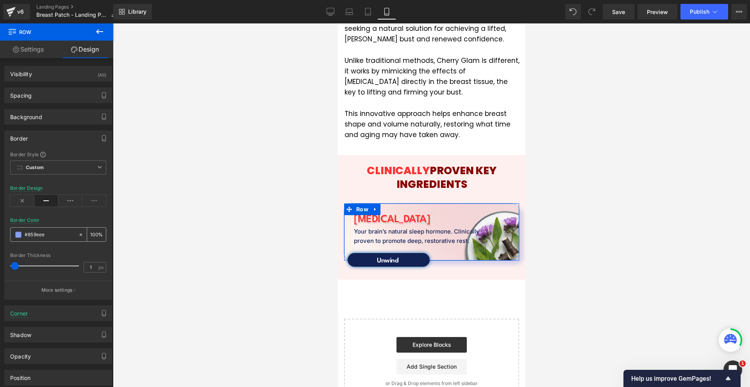
click at [46, 231] on input "#859eee" at bounding box center [50, 234] width 50 height 9
paste input "ff3131"
type input "#ff3131"
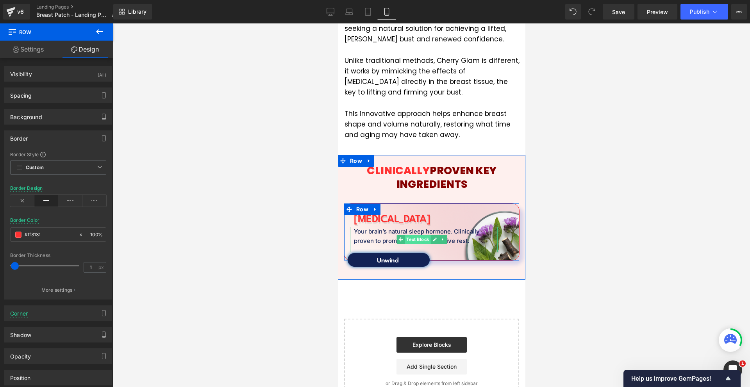
click at [412, 235] on span "Text Block" at bounding box center [417, 239] width 26 height 9
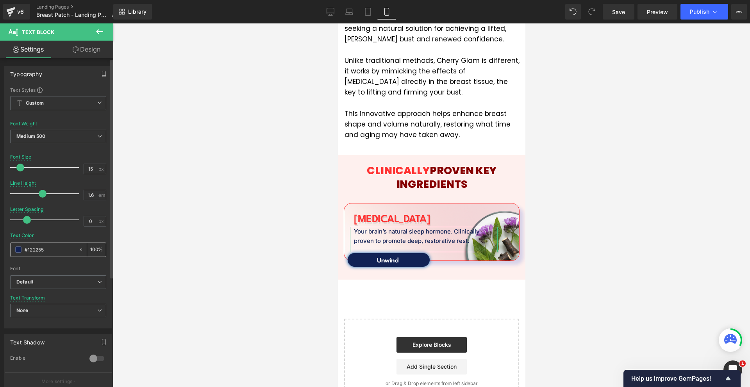
click at [18, 248] on div "#122255" at bounding box center [45, 250] width 68 height 14
click at [19, 249] on span at bounding box center [18, 249] width 6 height 6
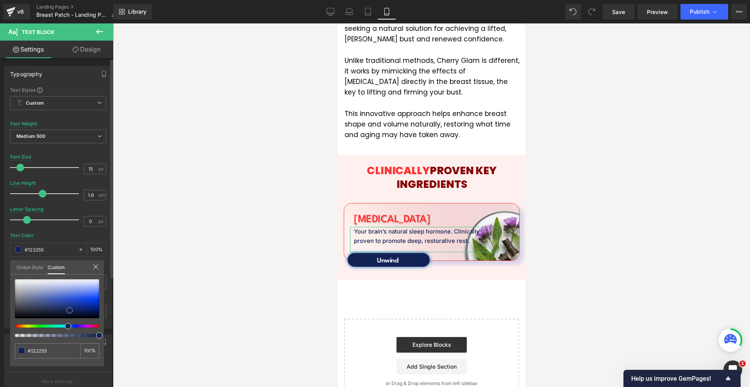
type input "#6c7aa7"
type input "#484c5a"
type input "#1c1c1c"
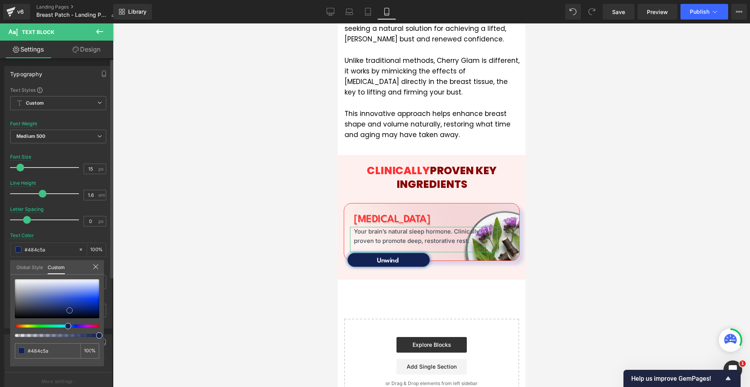
type input "#1c1c1c"
type input "#000000"
drag, startPoint x: 2, startPoint y: 327, endPoint x: 9, endPoint y: 336, distance: 11.4
click at [0, 328] on div "Typography Text Styles Custom Custom Setup Global Style Custom Setup Global Sty…" at bounding box center [58, 194] width 117 height 268
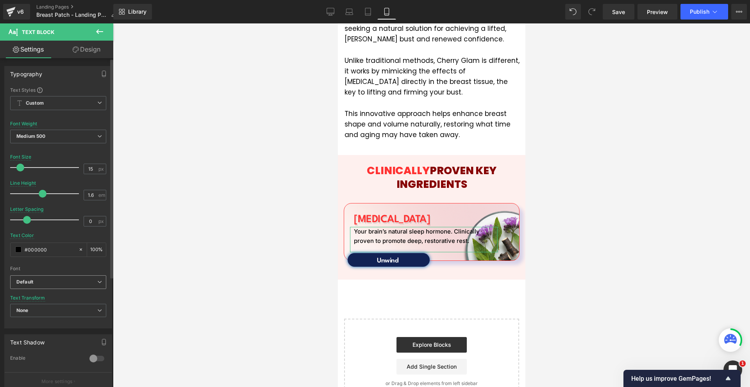
click at [46, 276] on span "Default" at bounding box center [58, 282] width 96 height 14
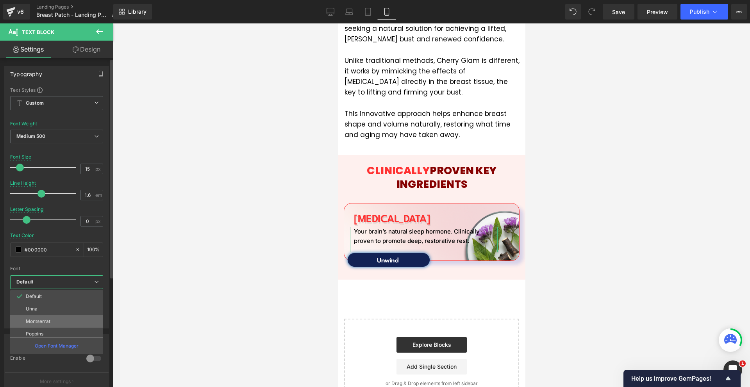
click at [44, 316] on li "Montserrat" at bounding box center [58, 321] width 96 height 12
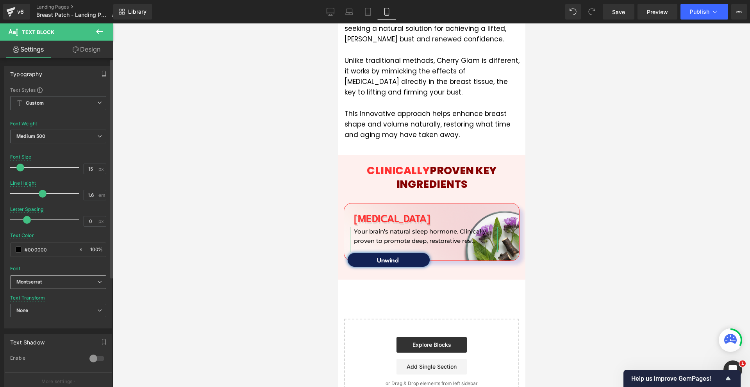
drag, startPoint x: 52, startPoint y: 285, endPoint x: 54, endPoint y: 294, distance: 9.8
click at [52, 287] on span "Montserrat" at bounding box center [58, 282] width 96 height 14
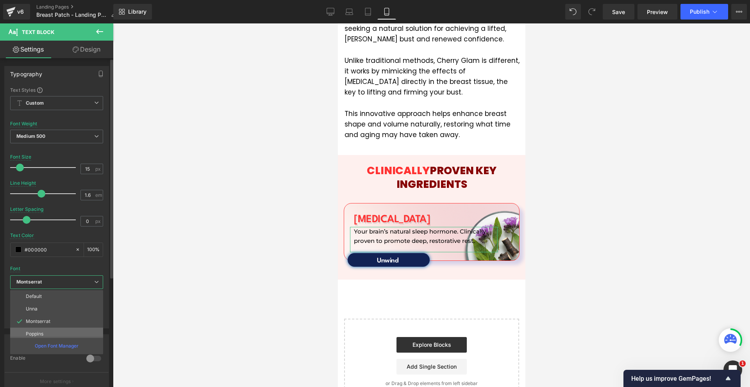
click at [51, 331] on li "Poppins" at bounding box center [58, 334] width 96 height 12
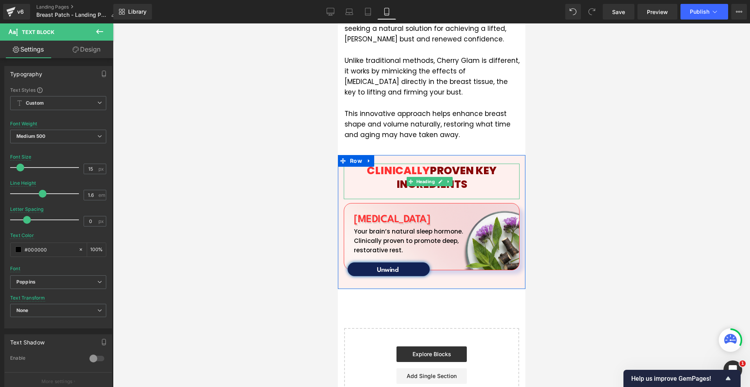
click at [396, 163] on span "PROVEN KEY INGREDIENTS" at bounding box center [446, 177] width 100 height 28
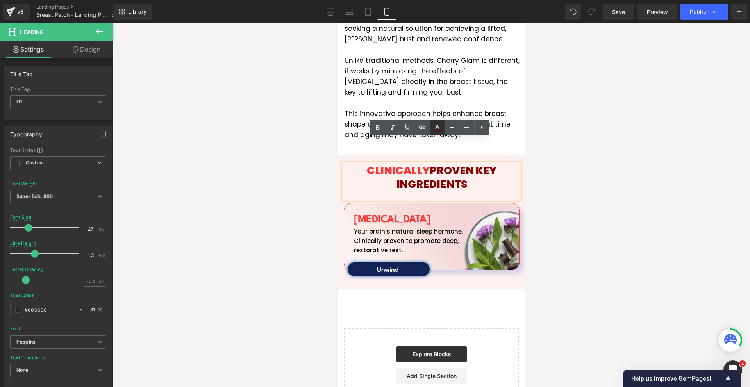
click at [438, 123] on icon at bounding box center [436, 127] width 9 height 9
type input "#860000"
type input "100"
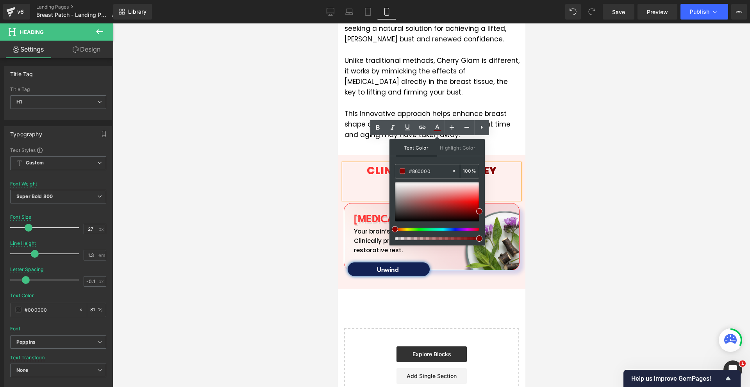
click at [430, 175] on input "#860000" at bounding box center [430, 171] width 42 height 9
click at [376, 265] on span "Heading" at bounding box center [381, 269] width 21 height 9
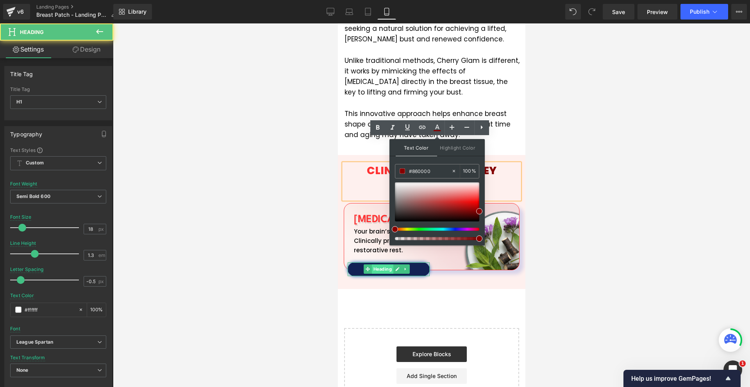
click at [380, 264] on span "Heading" at bounding box center [381, 268] width 21 height 9
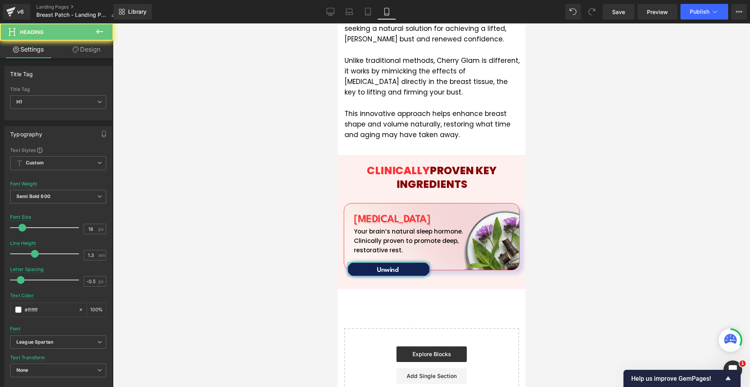
click at [83, 43] on link "Design" at bounding box center [86, 50] width 57 height 18
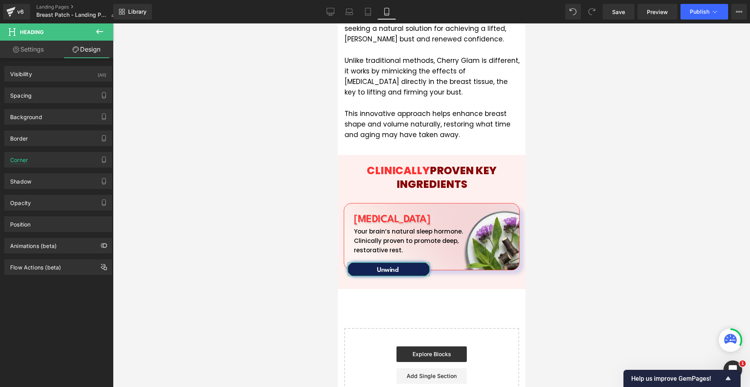
drag, startPoint x: 31, startPoint y: 119, endPoint x: 38, endPoint y: 135, distance: 17.5
click at [31, 119] on div "Background" at bounding box center [26, 114] width 32 height 11
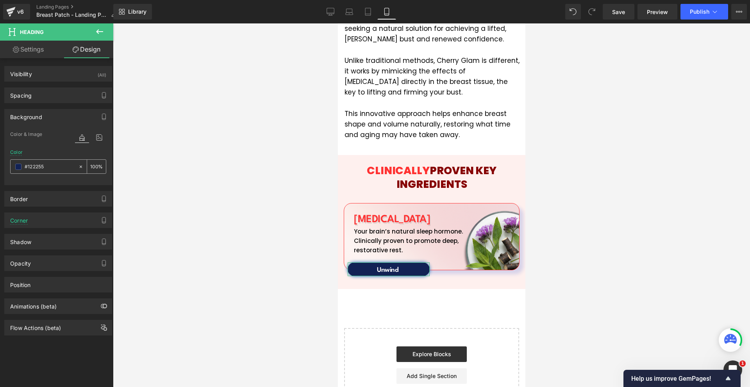
click at [37, 171] on div "#122255" at bounding box center [45, 167] width 68 height 14
click at [43, 166] on input "#122255" at bounding box center [50, 166] width 50 height 9
paste input "860000"
type input "#860000"
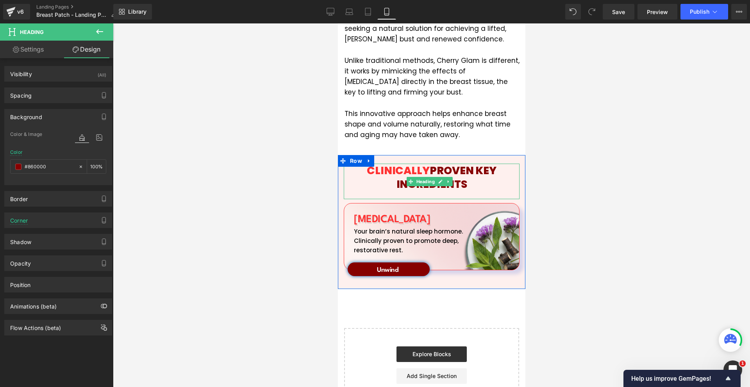
click at [403, 163] on span "CLINICALLY" at bounding box center [397, 170] width 63 height 14
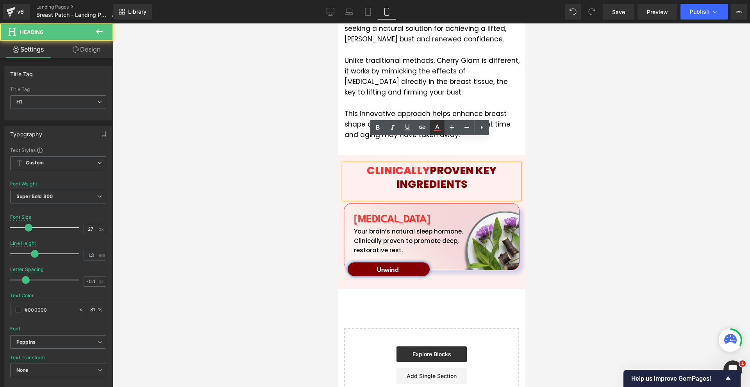
click at [441, 129] on icon at bounding box center [436, 127] width 9 height 9
type input "#ff3131"
type input "100"
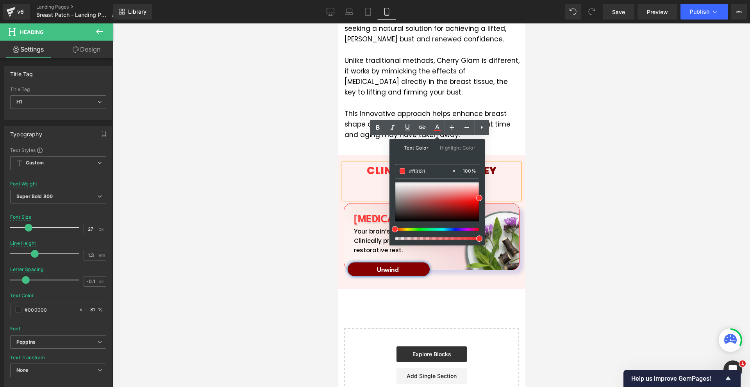
click at [436, 171] on input "#ff3131" at bounding box center [430, 171] width 42 height 9
click at [379, 265] on span "Heading" at bounding box center [381, 269] width 21 height 9
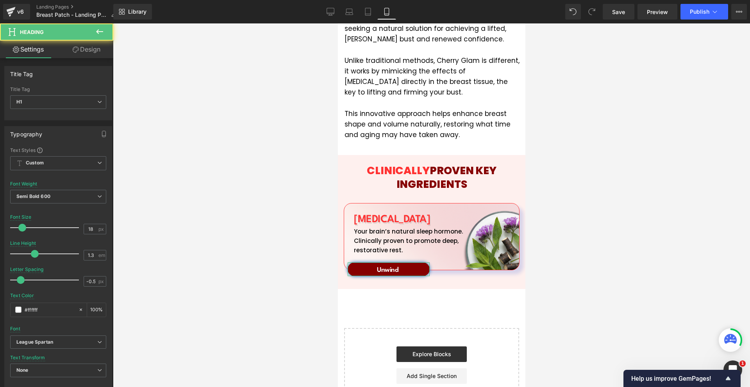
drag, startPoint x: 88, startPoint y: 60, endPoint x: 87, endPoint y: 53, distance: 7.5
click at [88, 59] on div "Title Tag H1 H2 H3 H4 H5 H6 Title Tag H1 H1 H2 H3 H4 H5 H6 Typography Text Styl…" at bounding box center [58, 341] width 117 height 566
click at [87, 52] on link "Design" at bounding box center [86, 50] width 57 height 18
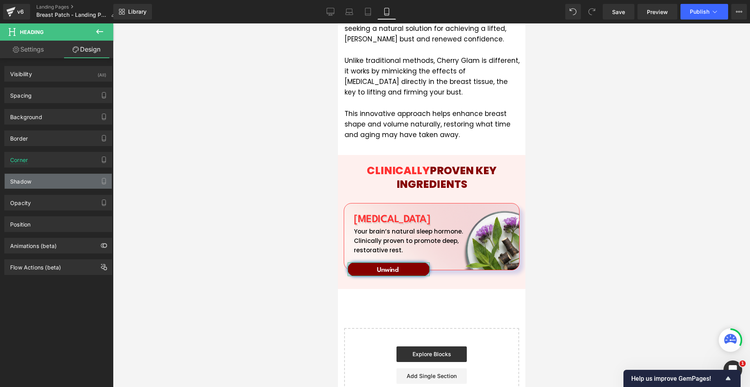
drag, startPoint x: 44, startPoint y: 177, endPoint x: 45, endPoint y: 182, distance: 4.8
click at [44, 178] on div "Shadow" at bounding box center [58, 181] width 107 height 15
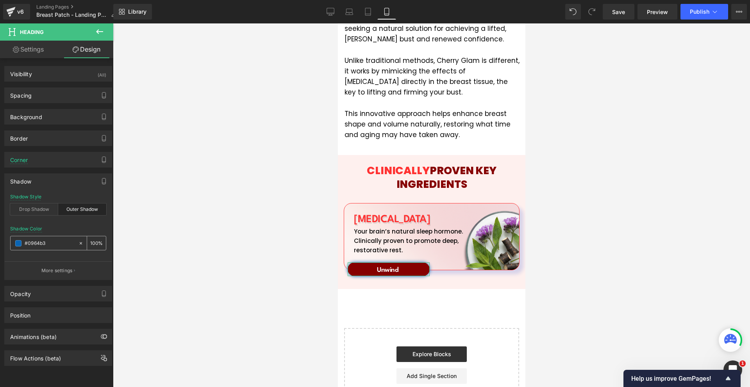
click at [44, 243] on input "#0964b3" at bounding box center [50, 243] width 50 height 9
paste input "ff3131"
type input "#ff3131"
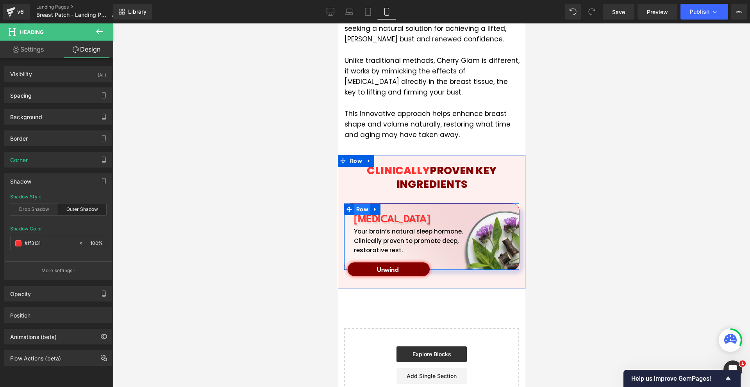
drag, startPoint x: 355, startPoint y: 181, endPoint x: 360, endPoint y: 180, distance: 4.8
click at [355, 203] on span "Row" at bounding box center [362, 209] width 16 height 12
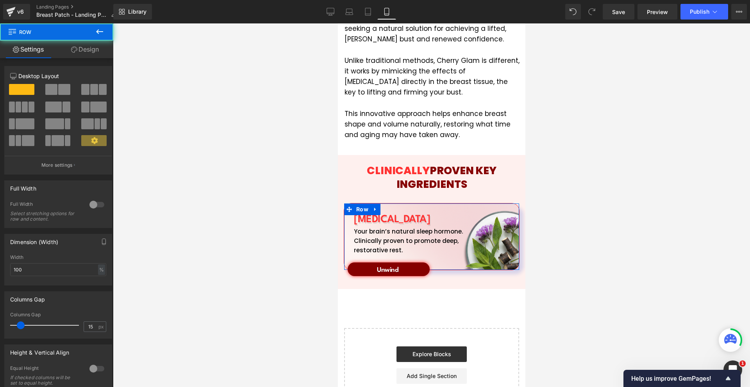
click at [76, 52] on icon at bounding box center [74, 49] width 6 height 6
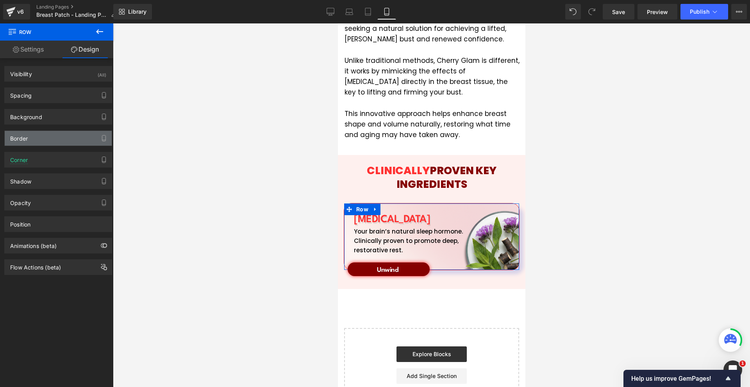
type input "#3d61d5"
type input "20"
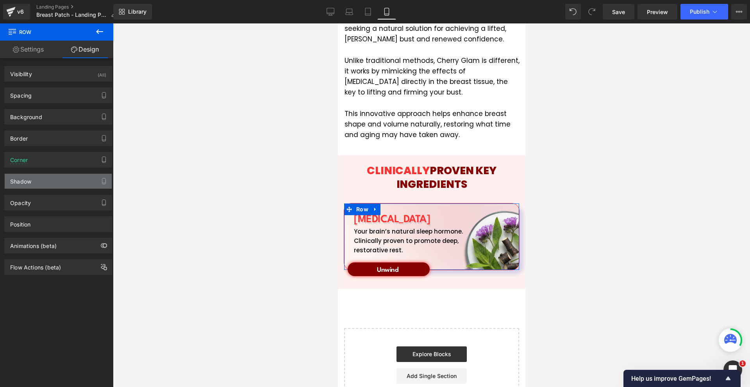
drag, startPoint x: 44, startPoint y: 178, endPoint x: 45, endPoint y: 182, distance: 4.1
click at [44, 178] on div "Shadow" at bounding box center [58, 181] width 107 height 15
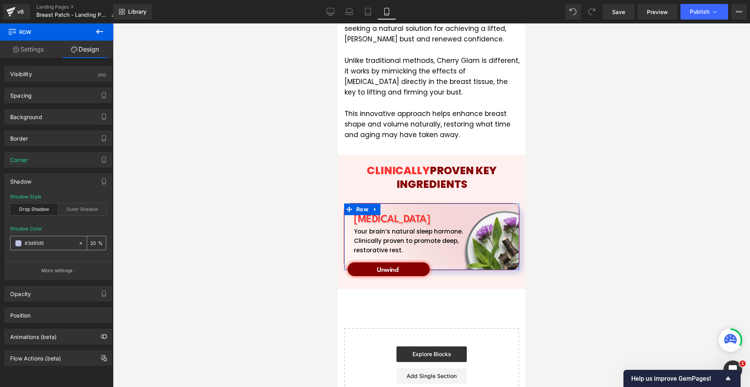
click at [56, 243] on input "#3d61d5" at bounding box center [50, 243] width 50 height 9
paste input "ff3131"
type input "#ff3131"
type input "100"
type input "#ff3131"
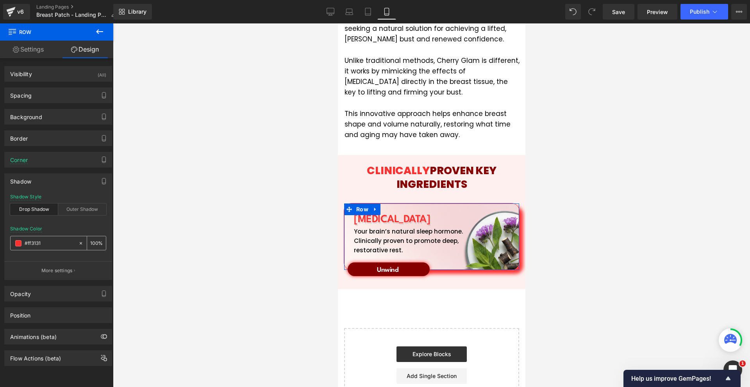
click at [90, 239] on input "100" at bounding box center [94, 243] width 8 height 9
type input "10"
click at [18, 243] on span at bounding box center [18, 243] width 6 height 6
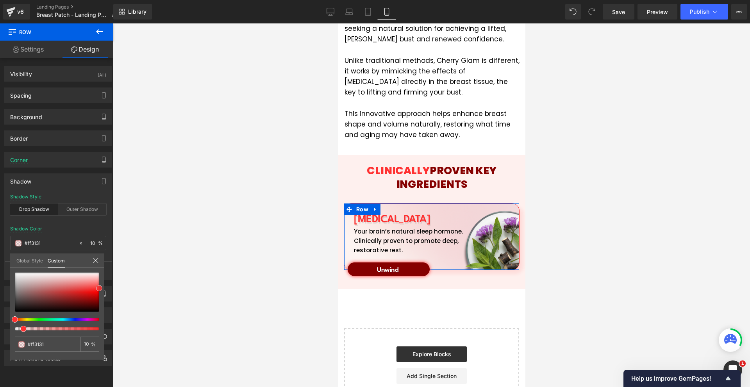
type input "#664b4b"
type input "#4d3c3c"
type input "#201c1c"
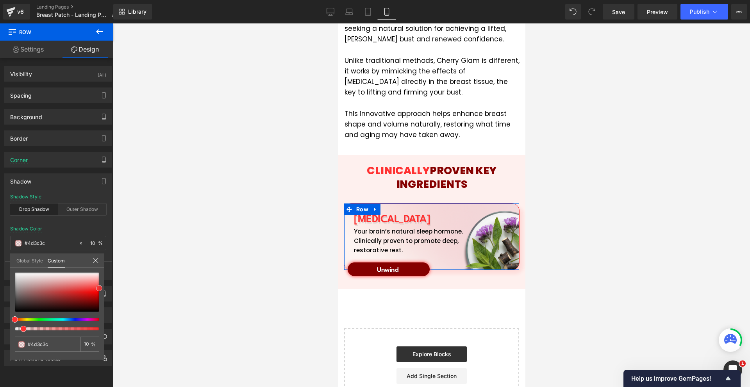
type input "#201c1c"
type input "#000000"
drag, startPoint x: 25, startPoint y: 301, endPoint x: 32, endPoint y: 364, distance: 62.8
click at [0, 280] on div "Shadow drop Shadow Style Drop Shadow Outer Shadow rgba(0, 0, 0, 0.1) Shadow Col…" at bounding box center [58, 224] width 117 height 112
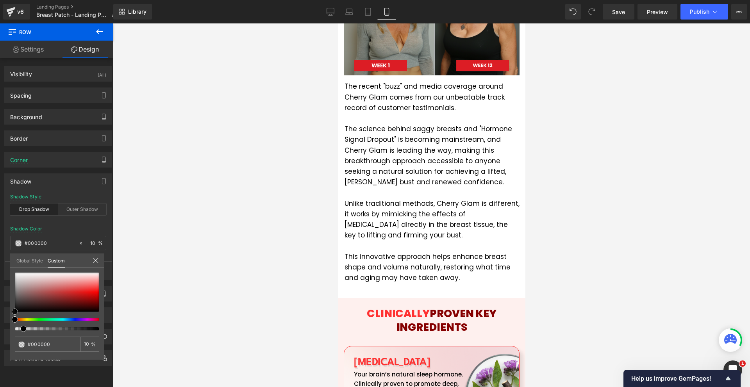
scroll to position [1455, 0]
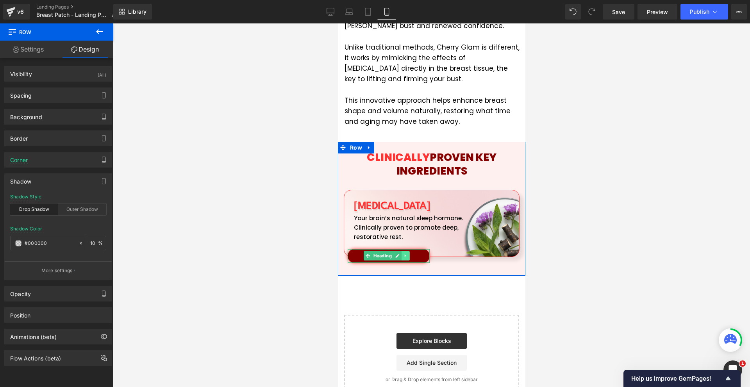
click at [402, 251] on link at bounding box center [405, 255] width 8 height 9
click at [408, 254] on icon at bounding box center [409, 256] width 4 height 4
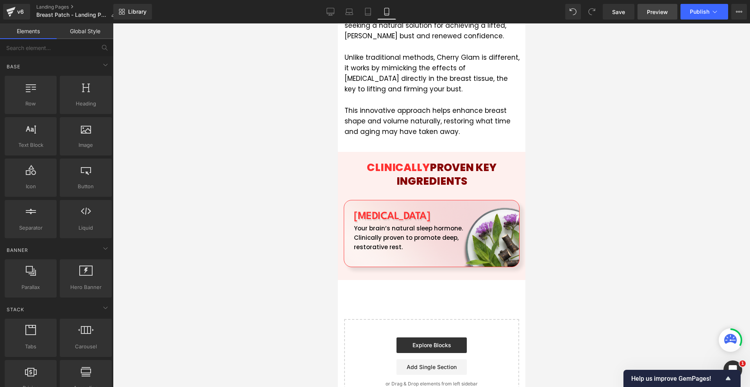
click at [654, 10] on span "Preview" at bounding box center [657, 12] width 21 height 8
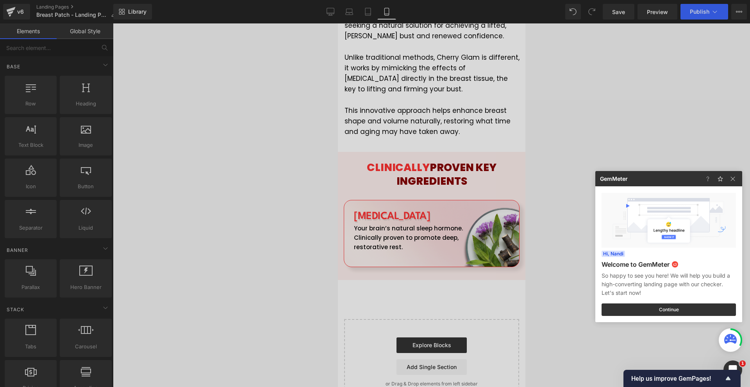
drag, startPoint x: 439, startPoint y: 213, endPoint x: 432, endPoint y: 213, distance: 7.4
click at [432, 213] on div at bounding box center [375, 193] width 750 height 387
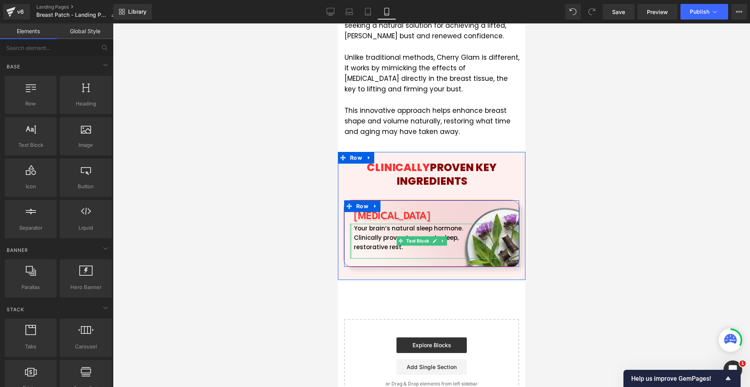
click at [351, 224] on div at bounding box center [351, 241] width 2 height 35
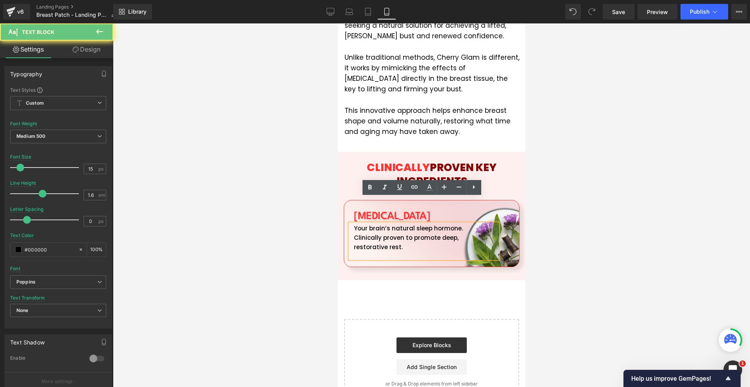
click at [360, 224] on p "Your brain’s natural sleep hormone. Clinically proven to promote deep, restorat…" at bounding box center [421, 238] width 136 height 28
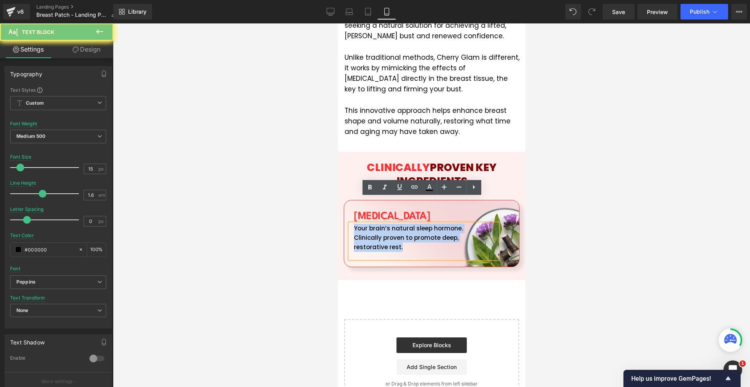
click at [360, 224] on p "Your brain’s natural sleep hormone. Clinically proven to promote deep, restorat…" at bounding box center [421, 238] width 136 height 28
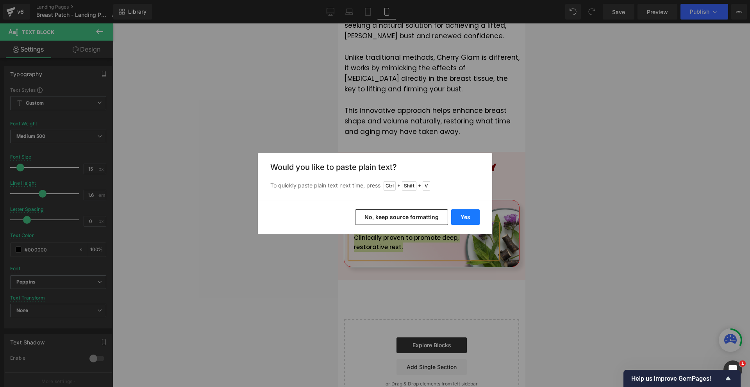
click at [460, 216] on button "Yes" at bounding box center [465, 217] width 29 height 16
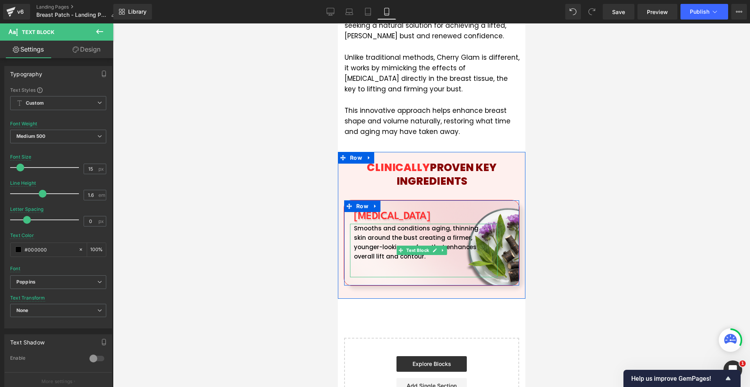
click at [400, 261] on p at bounding box center [421, 265] width 136 height 9
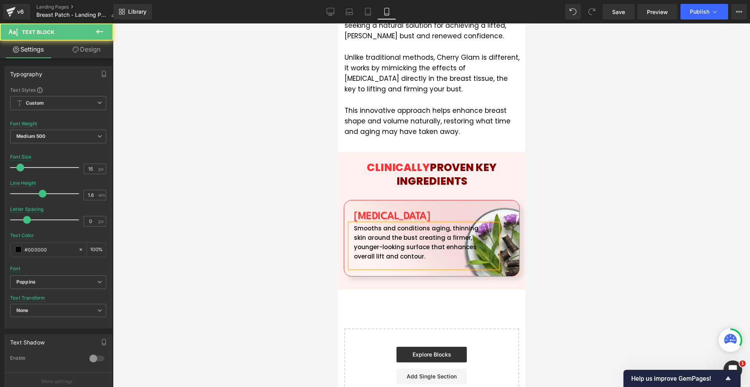
click at [382, 238] on div "Smooths and conditions aging, thinning skin around the bust creating a firmer, …" at bounding box center [424, 246] width 148 height 44
click at [573, 245] on div at bounding box center [431, 205] width 637 height 364
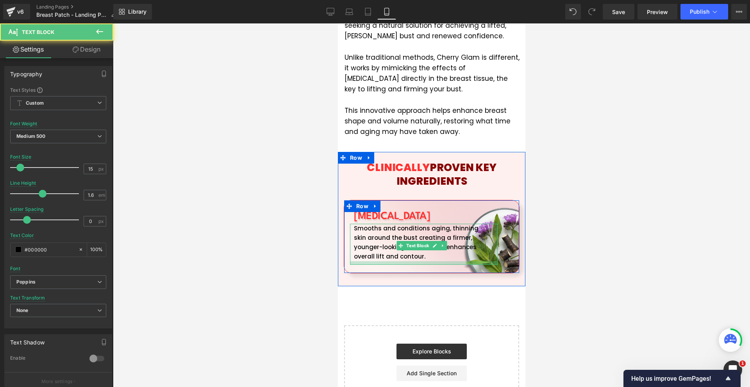
drag, startPoint x: 453, startPoint y: 240, endPoint x: 459, endPoint y: 236, distance: 7.9
click at [459, 261] on div at bounding box center [424, 263] width 148 height 4
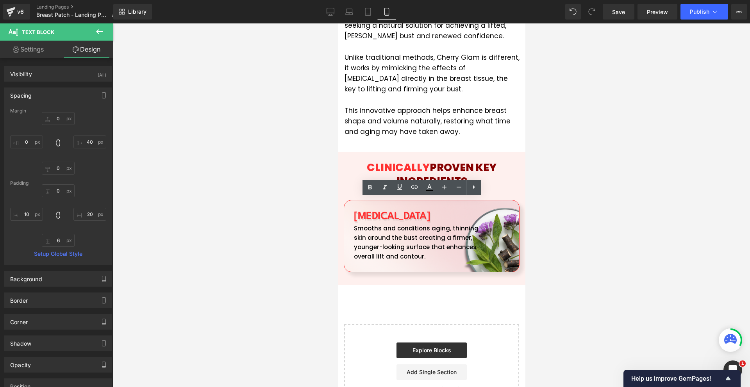
click at [550, 225] on div at bounding box center [431, 205] width 637 height 364
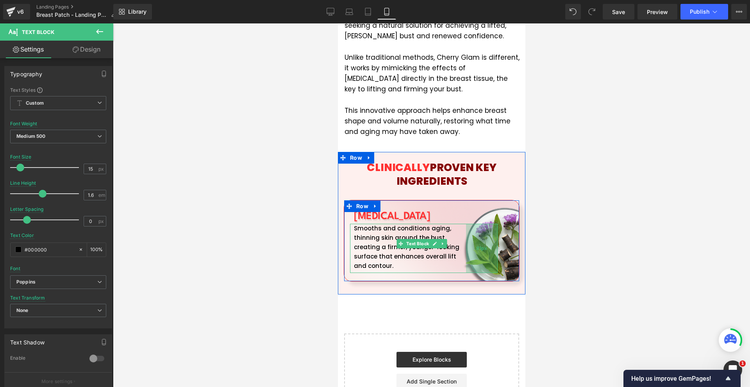
drag, startPoint x: 492, startPoint y: 217, endPoint x: 468, endPoint y: 216, distance: 23.9
click at [468, 224] on div "81px" at bounding box center [482, 248] width 32 height 49
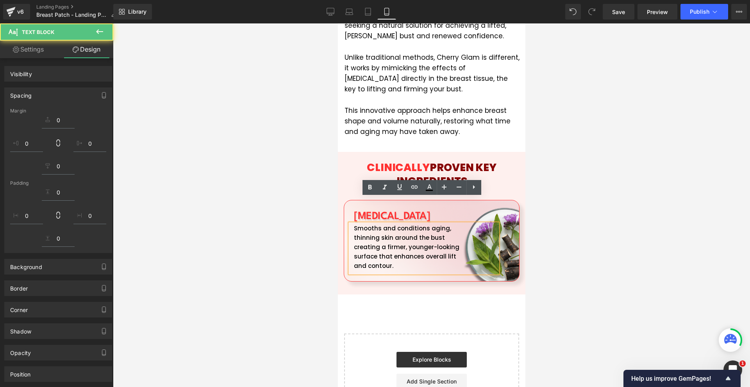
click at [607, 227] on div at bounding box center [431, 205] width 637 height 364
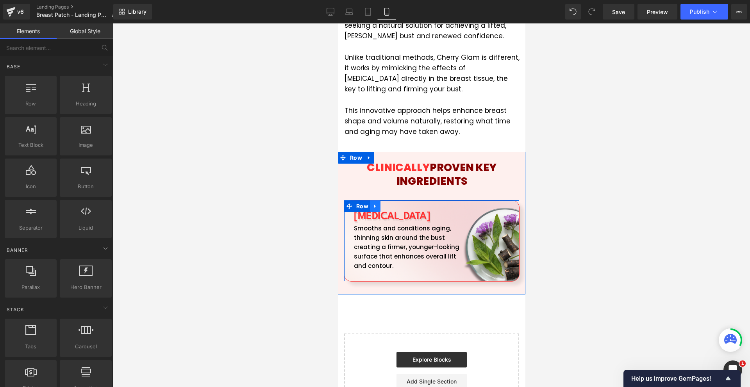
click at [373, 203] on icon at bounding box center [374, 206] width 5 height 6
click at [382, 203] on icon at bounding box center [384, 205] width 5 height 5
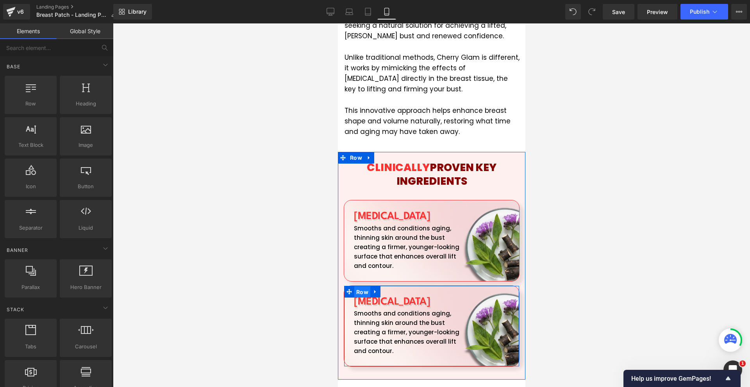
click at [362, 286] on span "Row" at bounding box center [362, 292] width 16 height 12
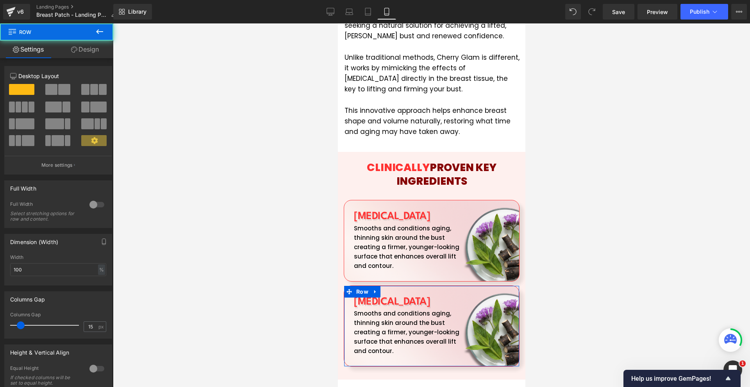
click at [94, 47] on link "Design" at bounding box center [85, 50] width 57 height 18
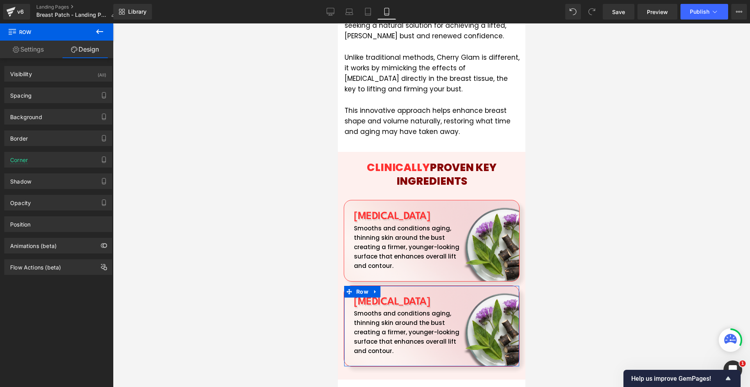
click at [52, 96] on div "Spacing" at bounding box center [58, 95] width 107 height 15
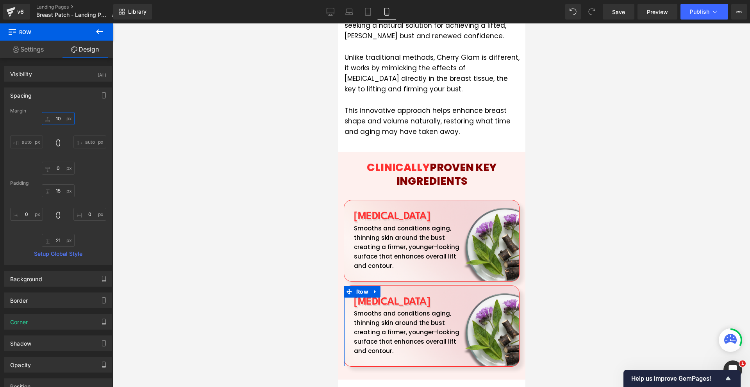
click at [61, 121] on input "10" at bounding box center [58, 118] width 33 height 13
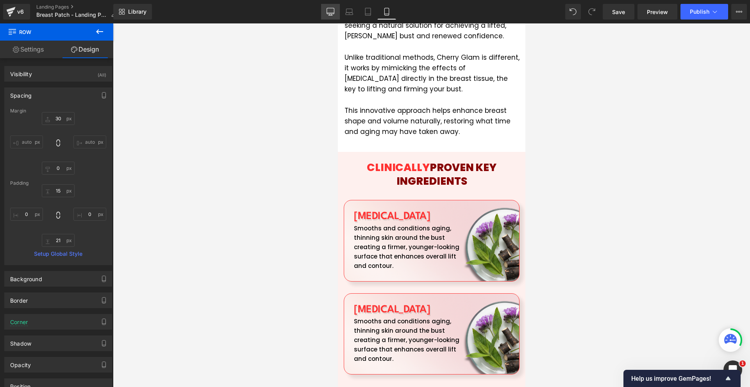
click at [332, 15] on icon at bounding box center [330, 15] width 4 height 0
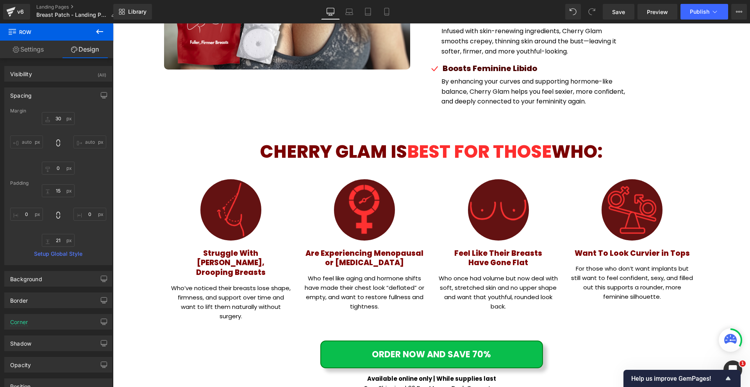
type input "0"
type input "30"
type input "0"
type input "10"
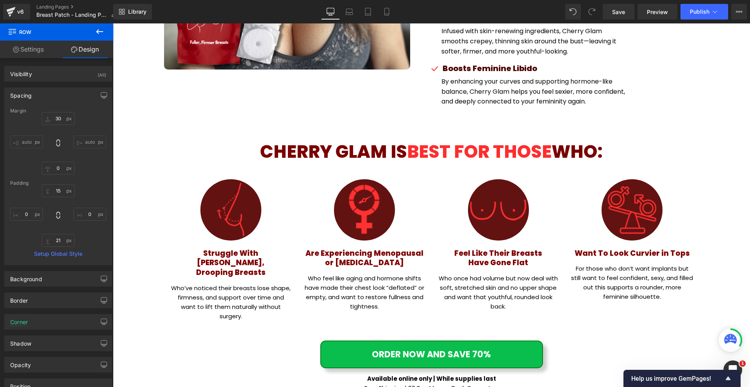
type input "0"
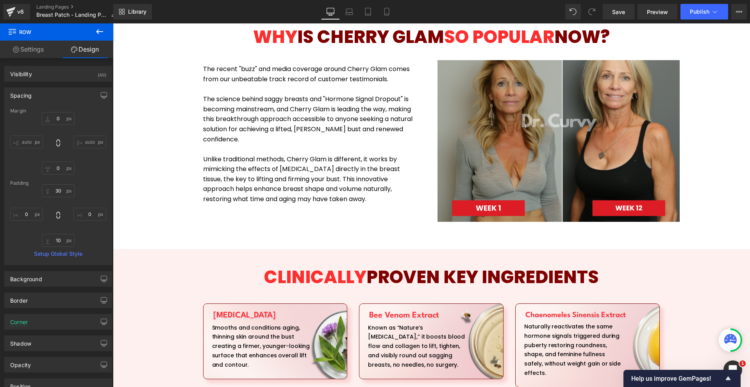
scroll to position [859, 0]
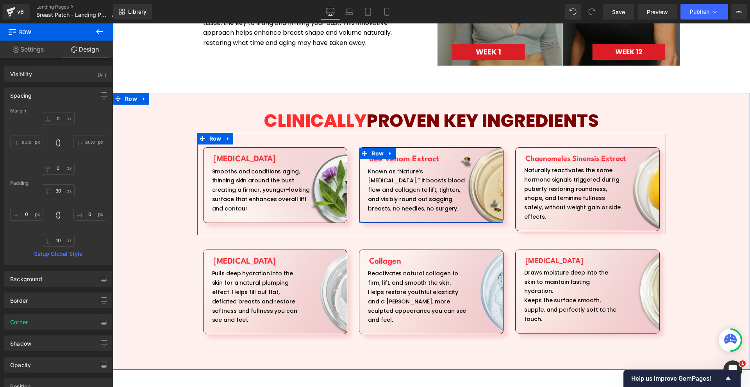
click at [378, 161] on h1 "Bee Venom Extract" at bounding box center [433, 159] width 128 height 11
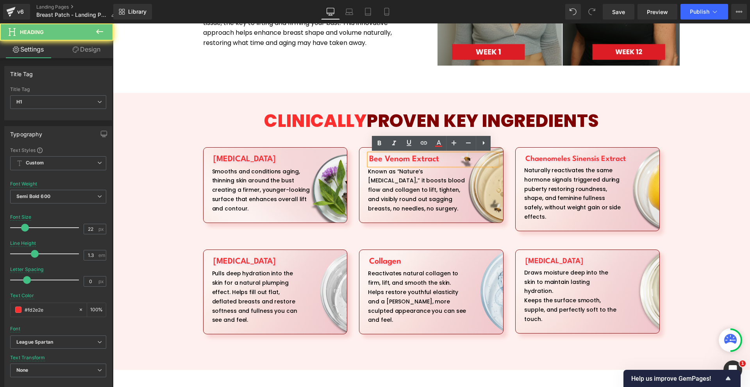
click at [378, 161] on h1 "Bee Venom Extract" at bounding box center [433, 159] width 128 height 11
copy h1 "Bee Venom Extract"
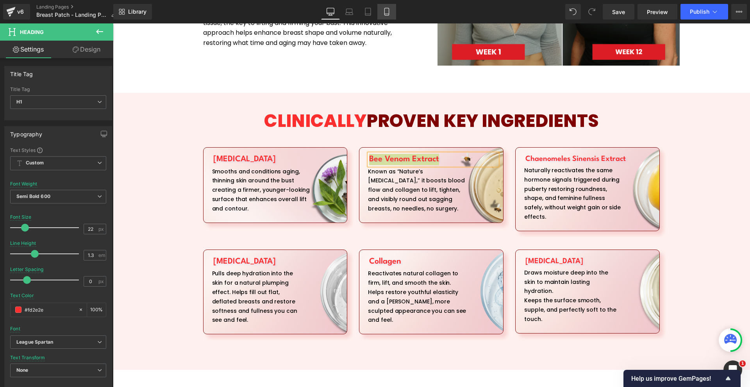
click at [383, 12] on icon at bounding box center [387, 12] width 8 height 8
type input "26"
type input "-0.5"
type input "#122255"
type input "100"
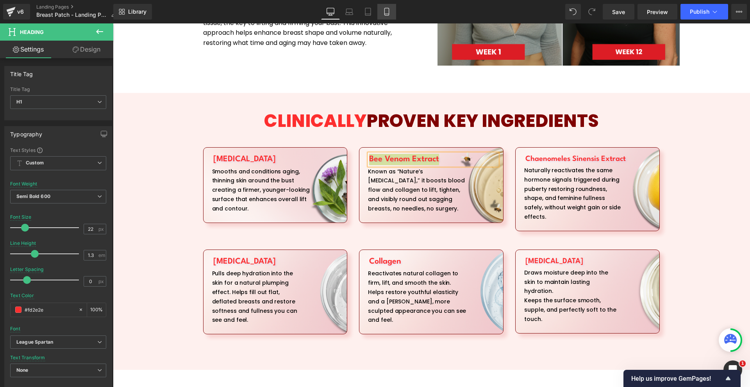
type input "#122255"
type input "10"
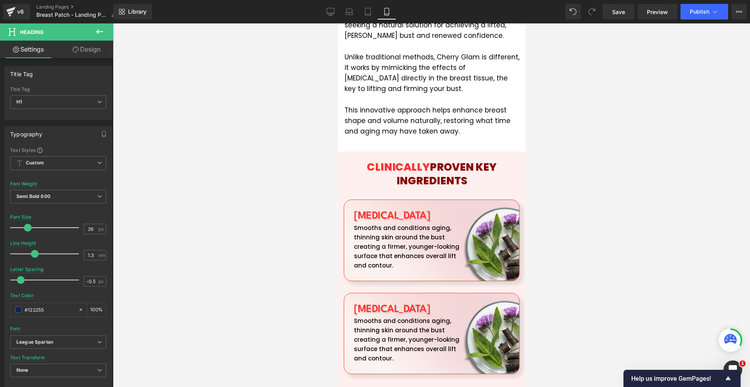
scroll to position [1556, 0]
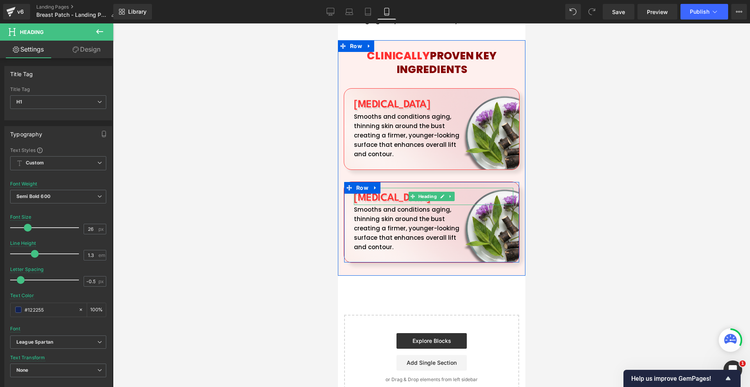
click at [370, 191] on h1 "[MEDICAL_DATA]" at bounding box center [432, 198] width 159 height 14
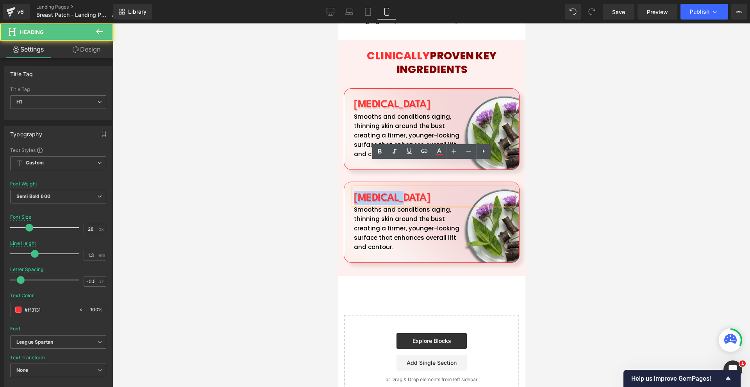
click at [370, 191] on h1 "[MEDICAL_DATA]" at bounding box center [432, 198] width 159 height 14
paste div
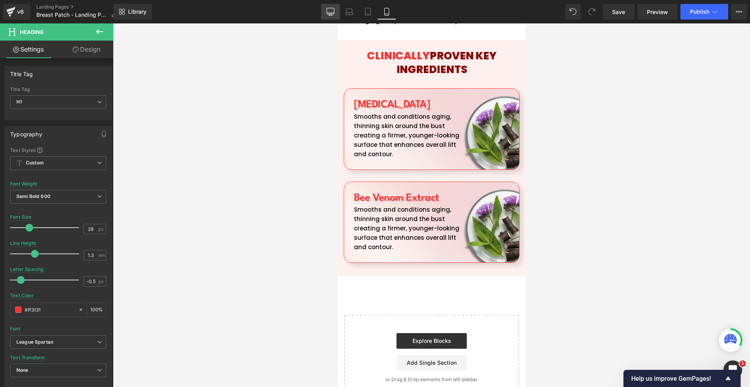
click at [335, 14] on link "Desktop" at bounding box center [330, 12] width 19 height 16
type input "56"
type input "1"
type input "0"
type input "#000000"
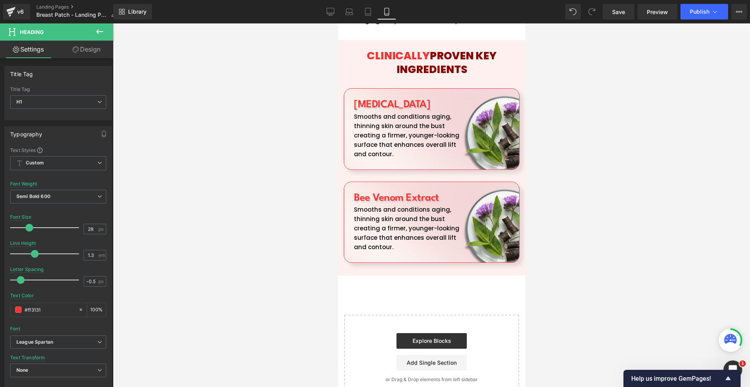
type input "81"
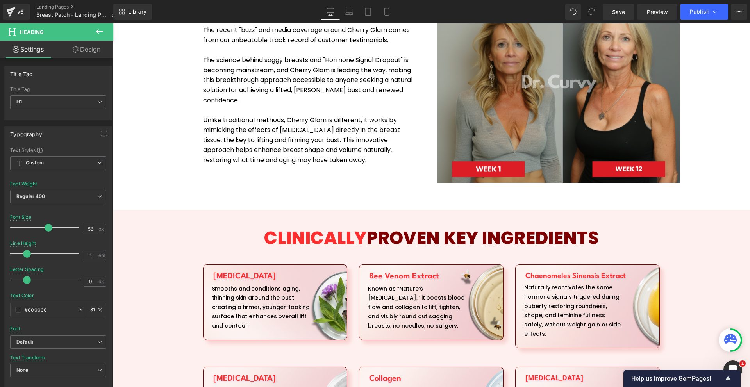
scroll to position [898, 0]
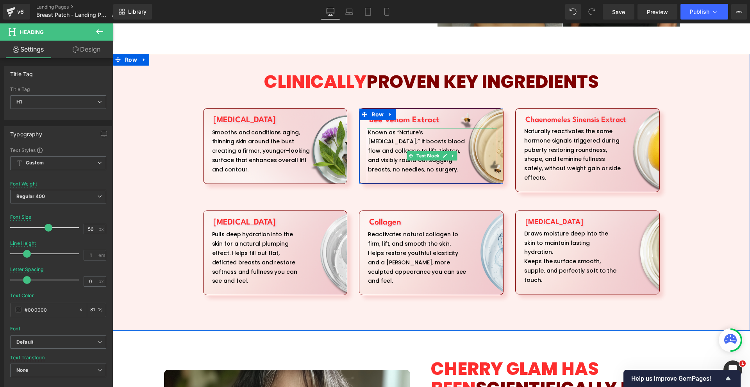
click at [386, 144] on p "Known as “Nature’s [MEDICAL_DATA],” it boosts blood flow and collagen to lift, …" at bounding box center [418, 151] width 101 height 46
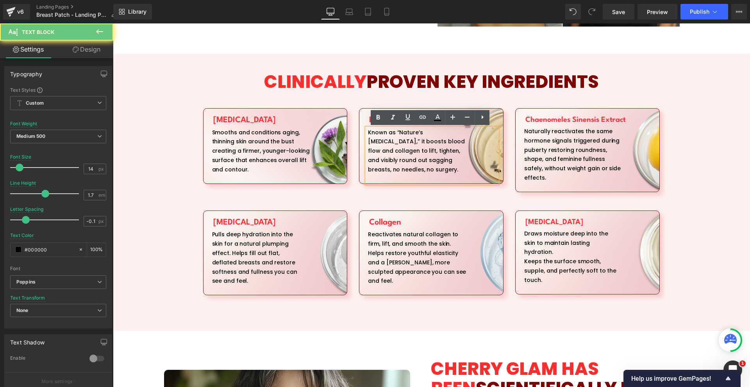
click at [386, 144] on p "Known as “Nature’s [MEDICAL_DATA],” it boosts blood flow and collagen to lift, …" at bounding box center [418, 151] width 101 height 46
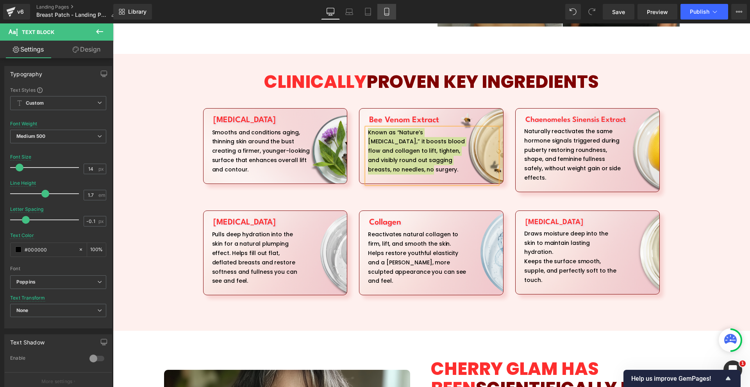
click at [389, 14] on icon at bounding box center [386, 14] width 4 height 0
type input "15"
type input "1.6"
type input "-0.2"
type input "#122255"
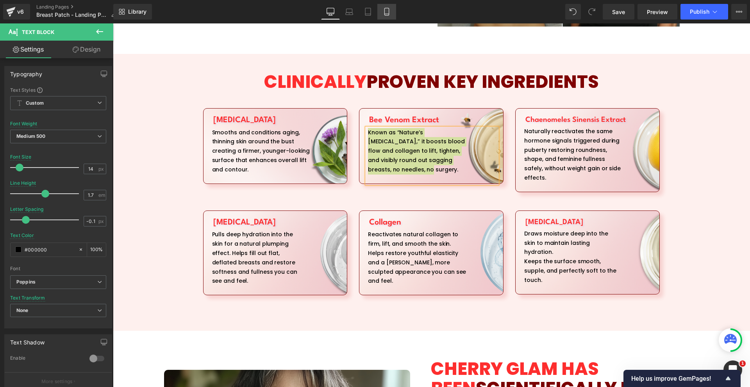
type input "100"
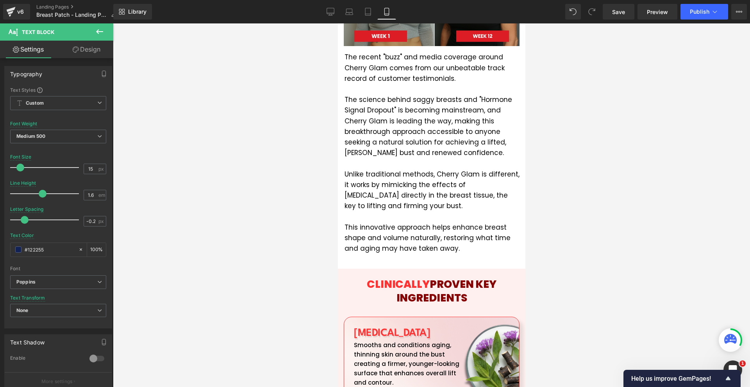
scroll to position [1484, 0]
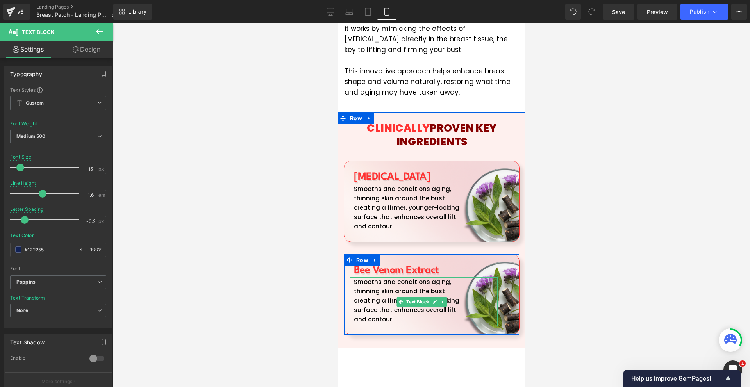
click at [373, 277] on p "Smooths and conditions aging, thinning skin around the bust creating a firmer, …" at bounding box center [409, 300] width 112 height 47
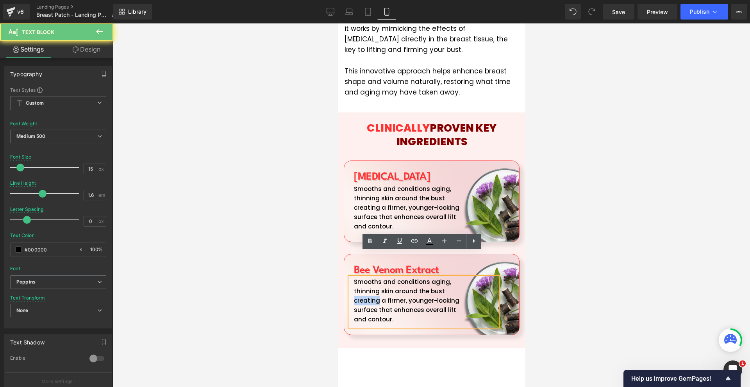
click at [373, 277] on p "Smooths and conditions aging, thinning skin around the bust creating a firmer, …" at bounding box center [409, 300] width 112 height 47
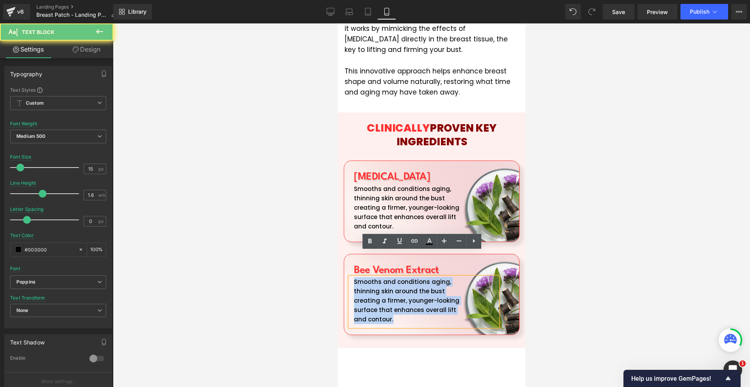
click at [373, 277] on p "Smooths and conditions aging, thinning skin around the bust creating a firmer, …" at bounding box center [409, 300] width 112 height 47
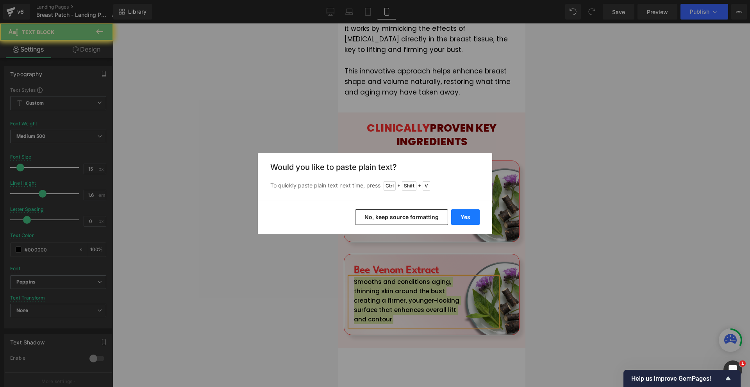
drag, startPoint x: 455, startPoint y: 221, endPoint x: 117, endPoint y: 200, distance: 338.9
click at [455, 221] on button "Yes" at bounding box center [465, 217] width 29 height 16
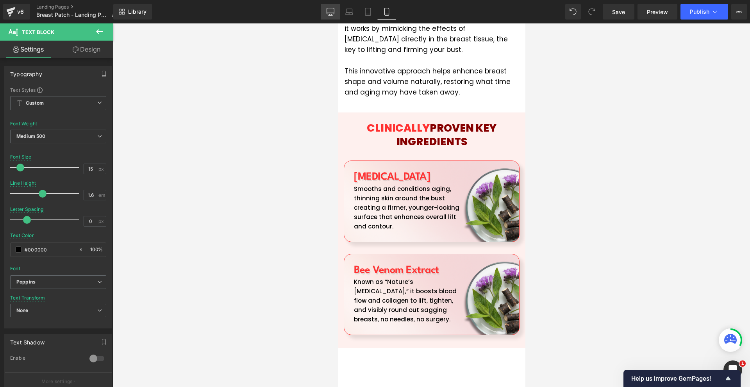
click at [329, 14] on icon at bounding box center [330, 11] width 7 height 6
type input "14"
type input "81"
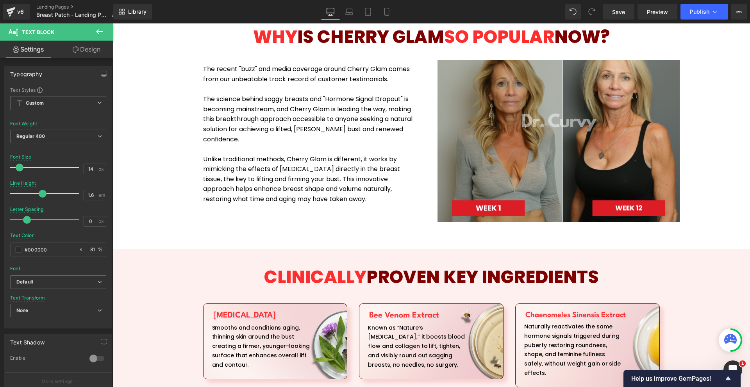
scroll to position [898, 0]
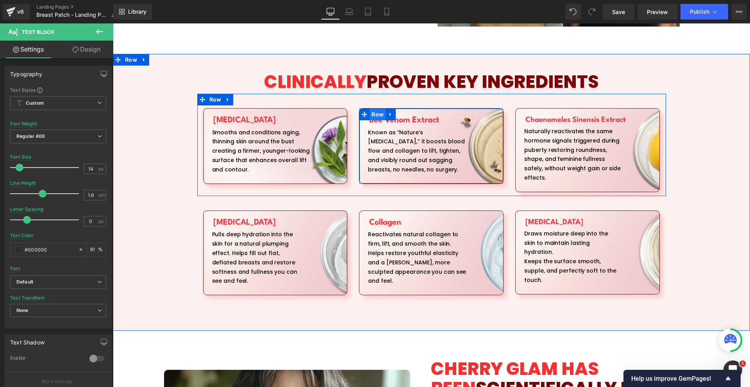
click at [376, 114] on span "Row" at bounding box center [377, 115] width 16 height 12
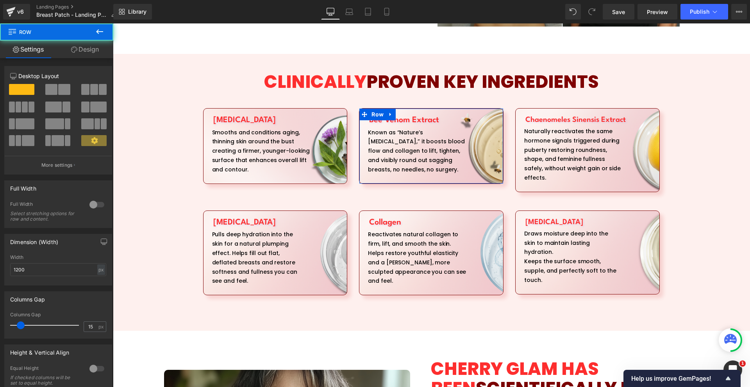
click at [94, 54] on link "Design" at bounding box center [85, 50] width 57 height 18
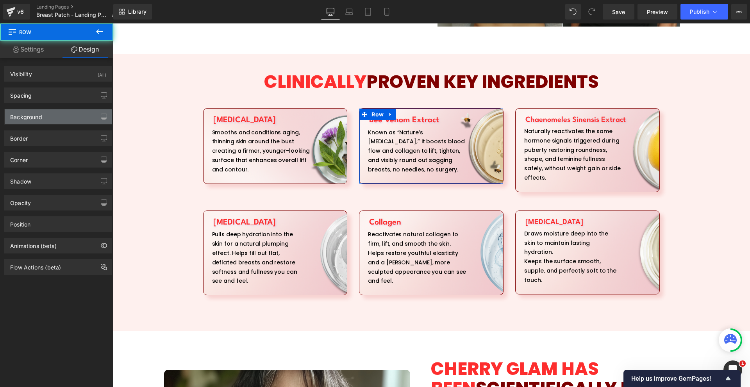
type input "transparent"
type input "0"
drag, startPoint x: 52, startPoint y: 116, endPoint x: 76, endPoint y: 127, distance: 25.5
click at [52, 117] on div "Background" at bounding box center [58, 116] width 107 height 15
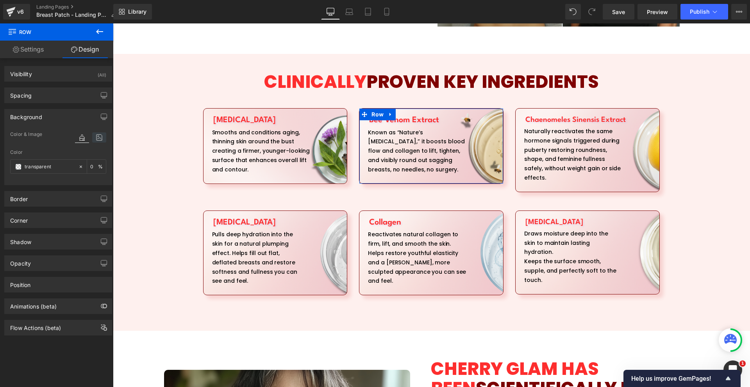
click at [97, 137] on icon at bounding box center [99, 137] width 14 height 10
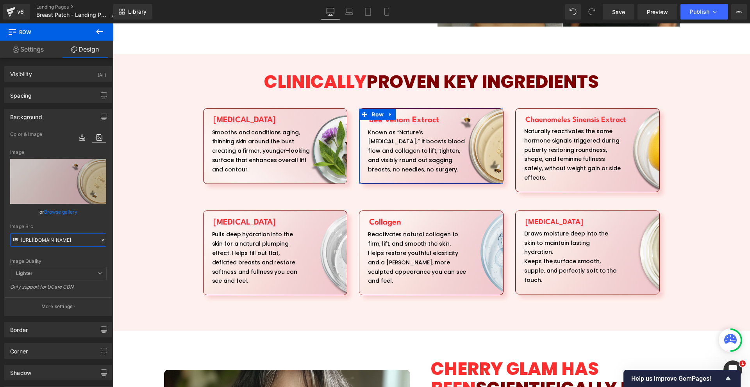
click at [48, 241] on input "[URL][DOMAIN_NAME]" at bounding box center [58, 240] width 96 height 14
click at [383, 15] on icon at bounding box center [387, 12] width 8 height 8
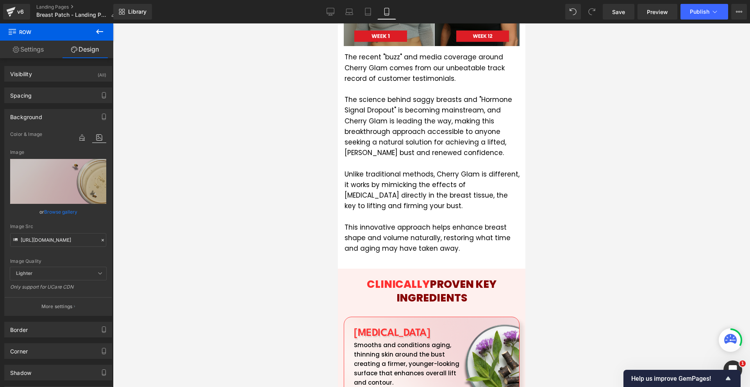
scroll to position [1484, 0]
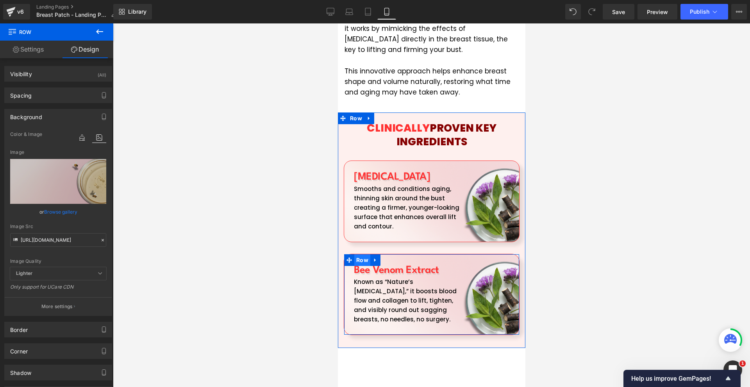
click at [361, 254] on span "Row" at bounding box center [362, 260] width 16 height 12
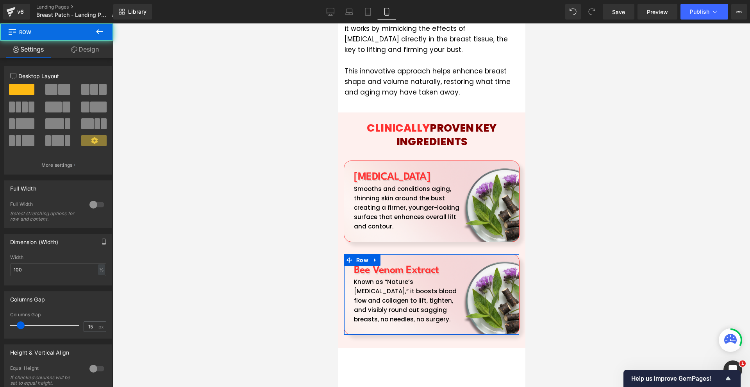
click at [69, 50] on link "Design" at bounding box center [85, 50] width 57 height 18
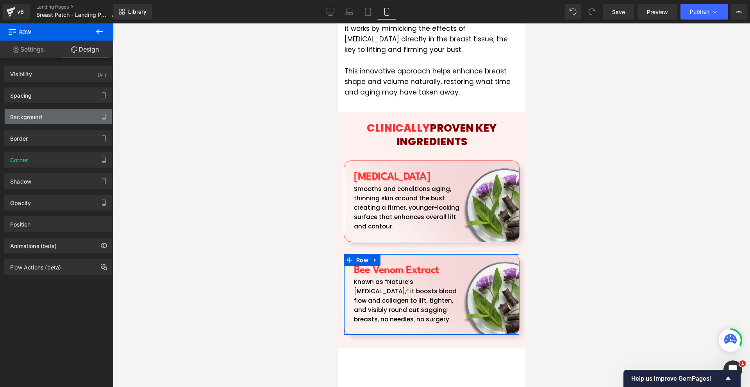
click at [30, 114] on div "Background" at bounding box center [26, 114] width 32 height 11
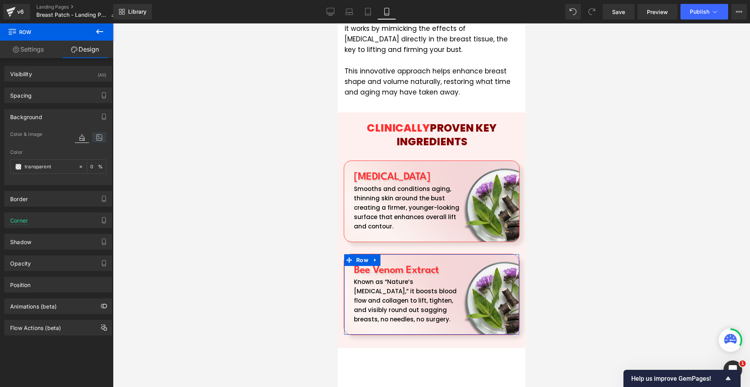
drag, startPoint x: 106, startPoint y: 139, endPoint x: 101, endPoint y: 139, distance: 5.5
click at [104, 139] on div "Color & Image color transparent Color transparent 0 % [URL][DOMAIN_NAME] Image …" at bounding box center [58, 157] width 107 height 55
click at [101, 139] on icon at bounding box center [99, 137] width 14 height 10
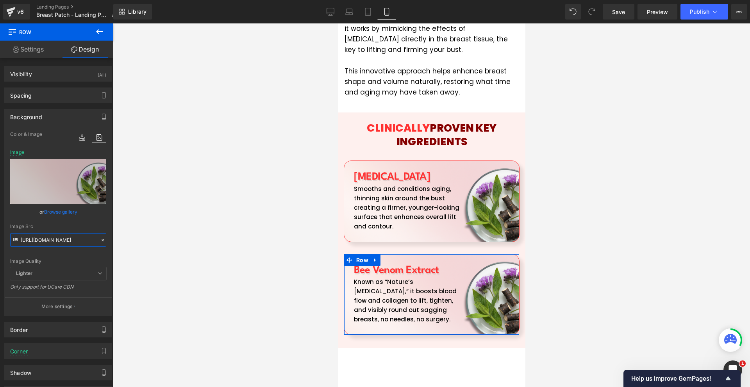
click at [62, 236] on input "[URL][DOMAIN_NAME]" at bounding box center [58, 240] width 96 height 14
paste input "5235.816.png?v=1759751932"
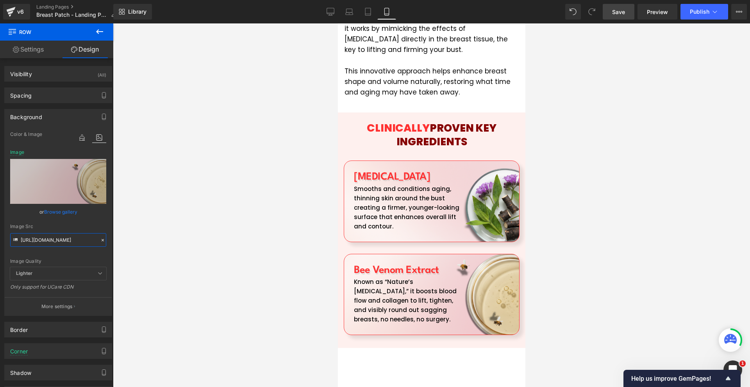
type input "[URL][DOMAIN_NAME]"
click at [619, 10] on span "Save" at bounding box center [618, 12] width 13 height 8
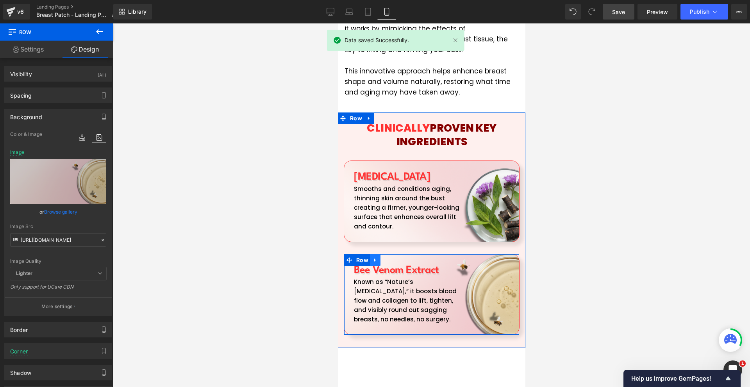
click at [377, 257] on icon at bounding box center [374, 260] width 5 height 6
click at [384, 257] on icon at bounding box center [384, 259] width 5 height 5
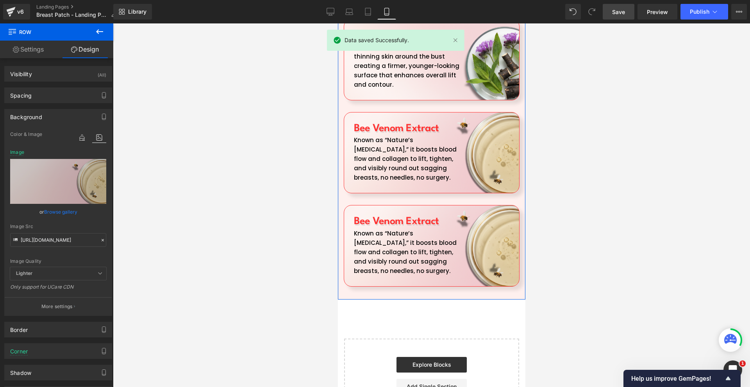
scroll to position [1649, 0]
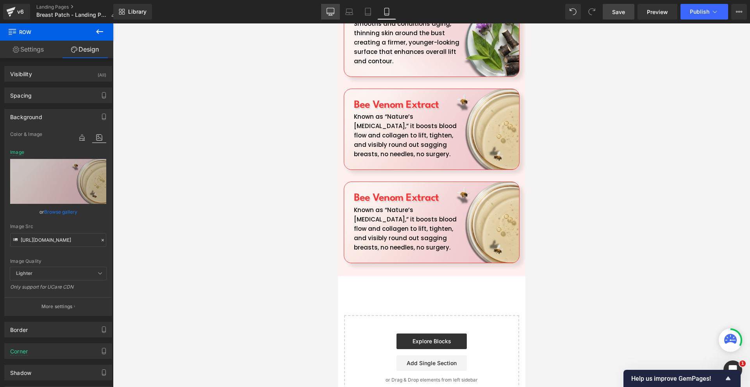
click at [329, 12] on icon at bounding box center [331, 12] width 8 height 8
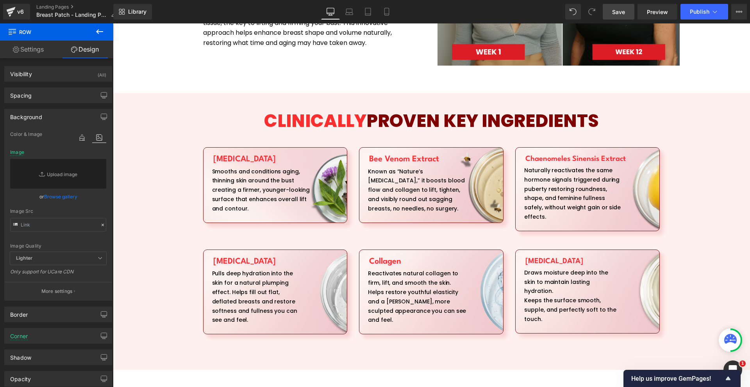
scroll to position [976, 0]
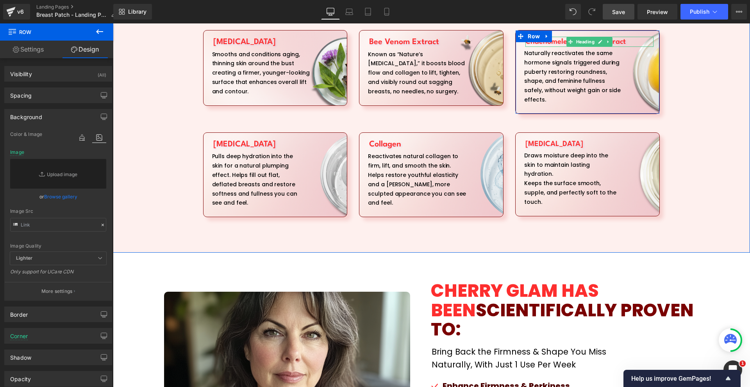
click at [552, 44] on h1 "Chaenomeles Sinensis Extract" at bounding box center [589, 42] width 128 height 10
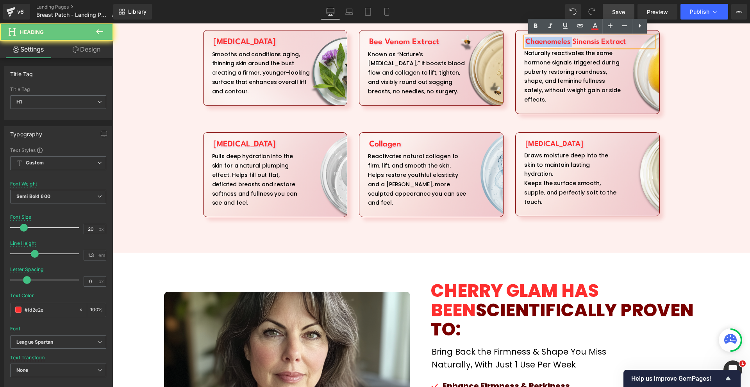
click at [552, 44] on h1 "Chaenomeles Sinensis Extract" at bounding box center [589, 42] width 128 height 10
copy h1 "Chaenomeles Sinensis Extract"
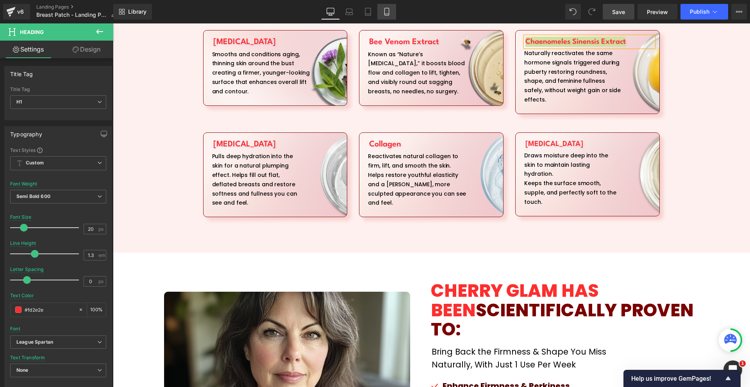
click at [387, 12] on icon at bounding box center [387, 12] width 8 height 8
type input "26"
type input "-0.5"
type input "#122255"
type input "100"
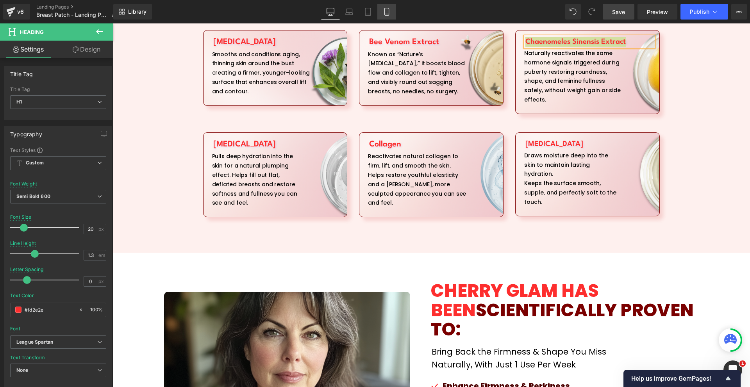
type input "#122255"
type input "10"
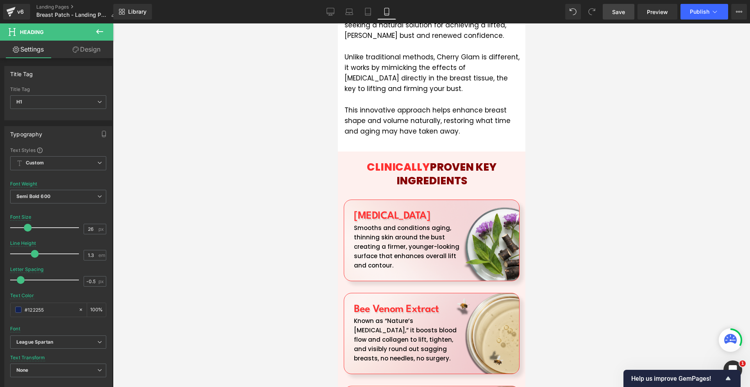
scroll to position [1523, 0]
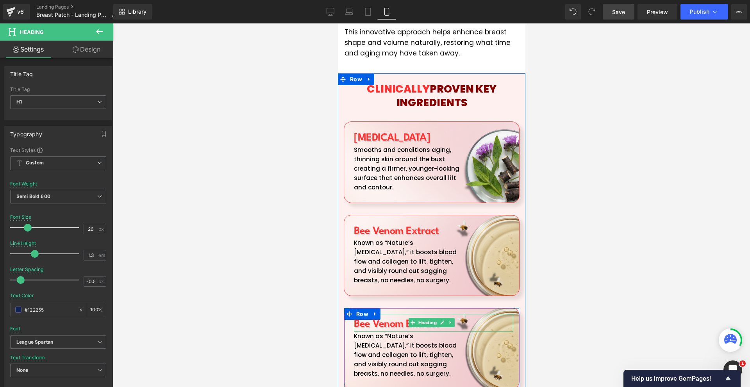
click at [379, 317] on h1 "Bee Venom Extract" at bounding box center [432, 324] width 159 height 14
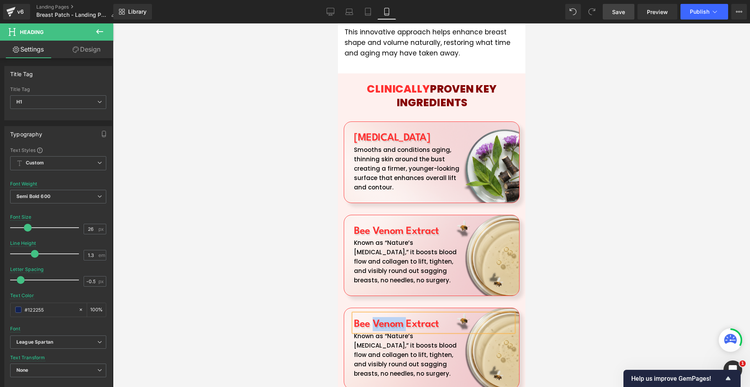
click at [379, 317] on h1 "Bee Venom Extract" at bounding box center [432, 324] width 159 height 14
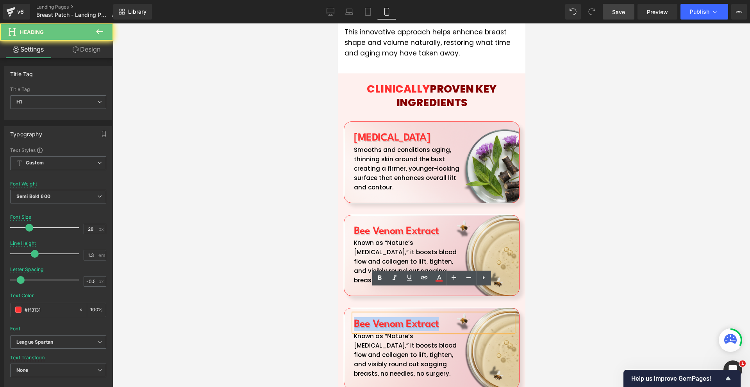
click at [379, 317] on h1 "Bee Venom Extract" at bounding box center [432, 324] width 159 height 14
paste div
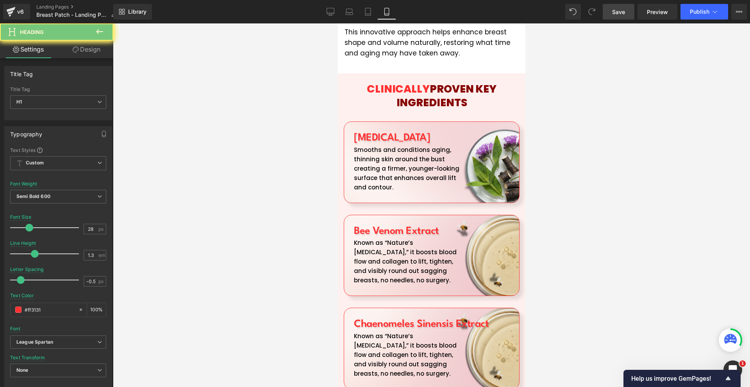
click at [548, 289] on div at bounding box center [431, 205] width 637 height 364
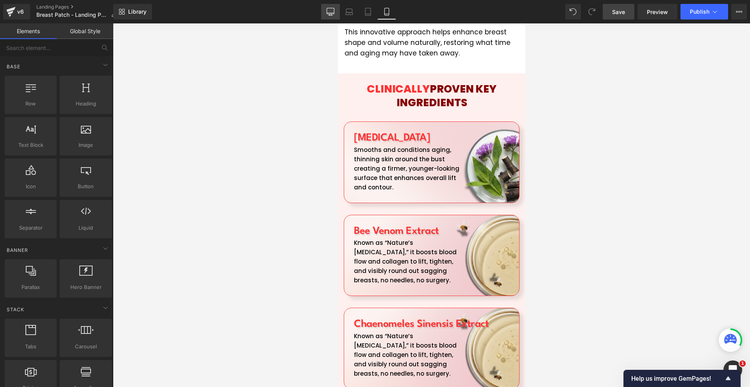
click at [326, 11] on link "Desktop" at bounding box center [330, 12] width 19 height 16
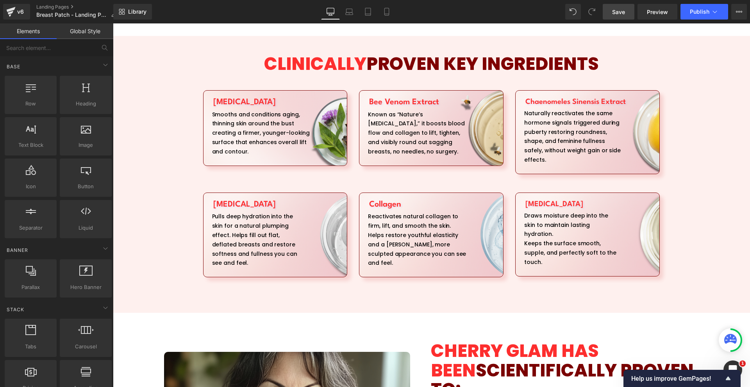
scroll to position [813, 0]
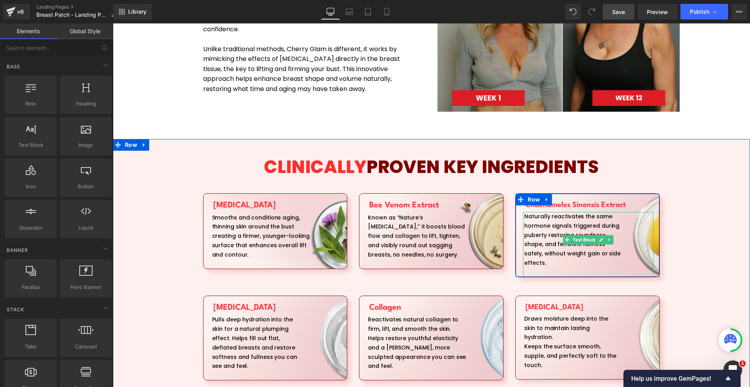
click at [552, 246] on div "Naturally reactivates the same hormone signals triggered during puberty restori…" at bounding box center [588, 244] width 130 height 65
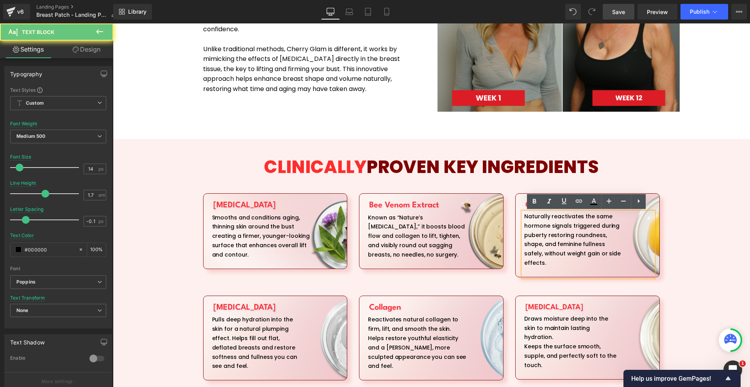
click at [552, 246] on div "Naturally reactivates the same hormone signals triggered during puberty restori…" at bounding box center [588, 244] width 130 height 65
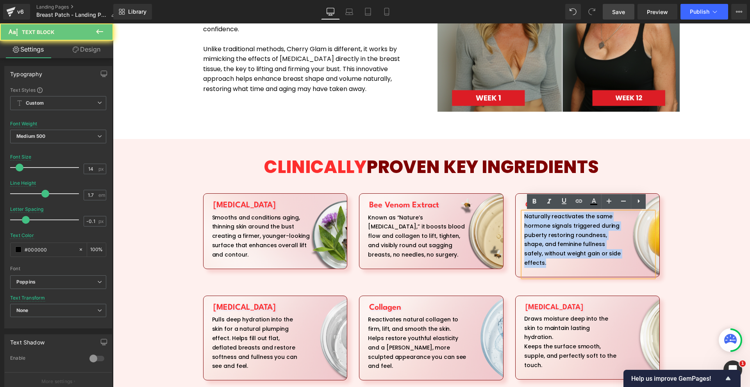
click at [552, 246] on div "Naturally reactivates the same hormone signals triggered during puberty restori…" at bounding box center [588, 244] width 130 height 65
copy div "Naturally reactivates the same hormone signals triggered during puberty restori…"
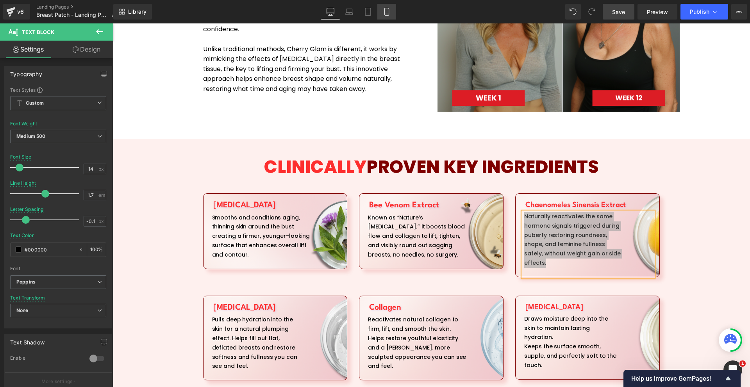
click at [389, 9] on icon at bounding box center [386, 11] width 4 height 7
type input "15"
type input "1.6"
type input "-0.2"
type input "#122255"
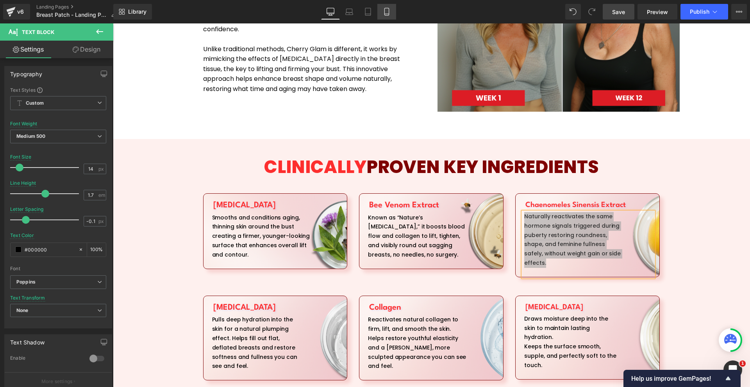
type input "100"
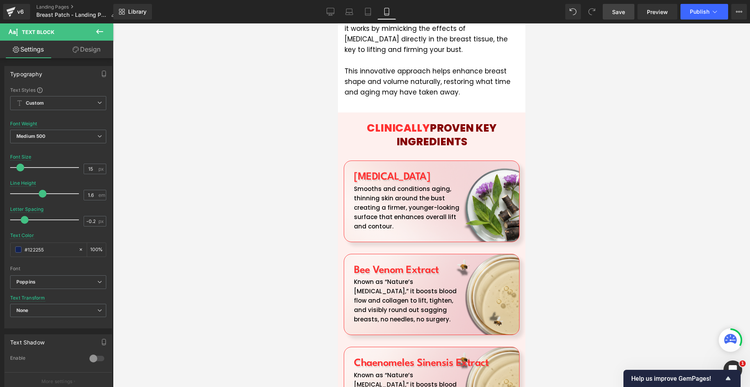
scroll to position [1601, 0]
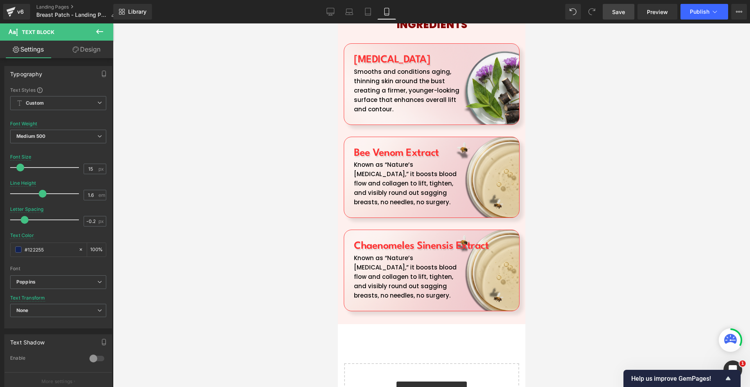
click at [381, 253] on p "Known as “Nature’s [MEDICAL_DATA],” it boosts blood flow and collagen to lift, …" at bounding box center [409, 276] width 112 height 47
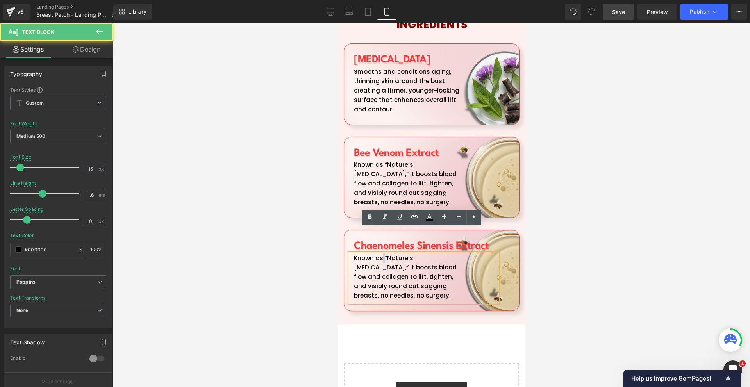
click at [381, 253] on p "Known as “Nature’s [MEDICAL_DATA],” it boosts blood flow and collagen to lift, …" at bounding box center [409, 276] width 112 height 47
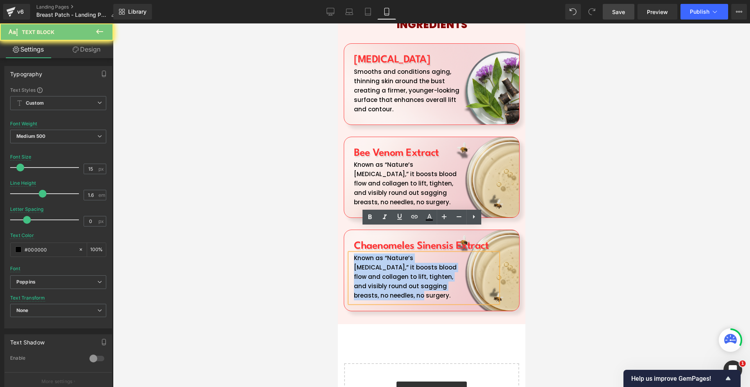
click at [381, 253] on p "Known as “Nature’s [MEDICAL_DATA],” it boosts blood flow and collagen to lift, …" at bounding box center [409, 276] width 112 height 47
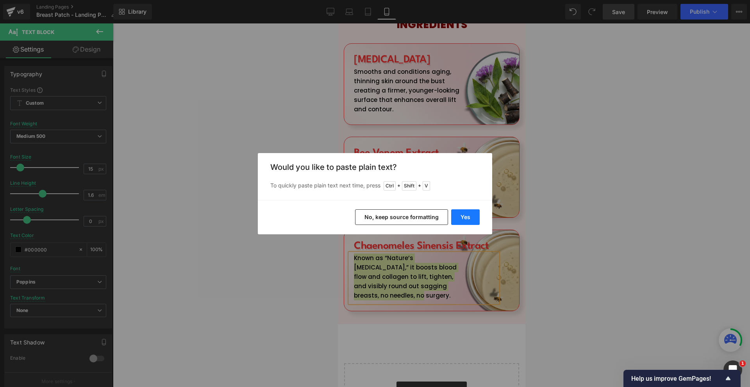
click at [468, 216] on button "Yes" at bounding box center [465, 217] width 29 height 16
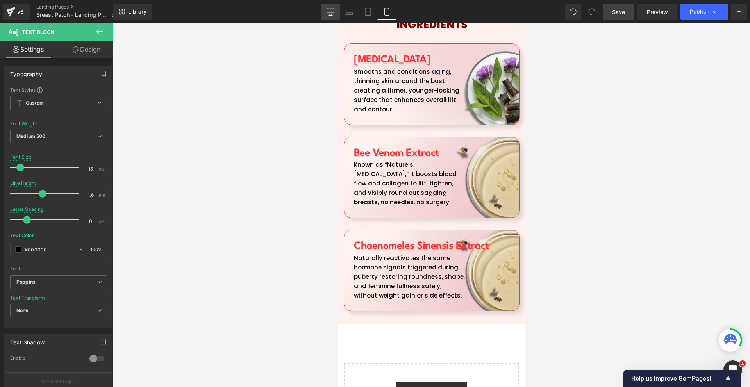
click at [330, 12] on icon at bounding box center [331, 12] width 8 height 8
type input "14"
type input "81"
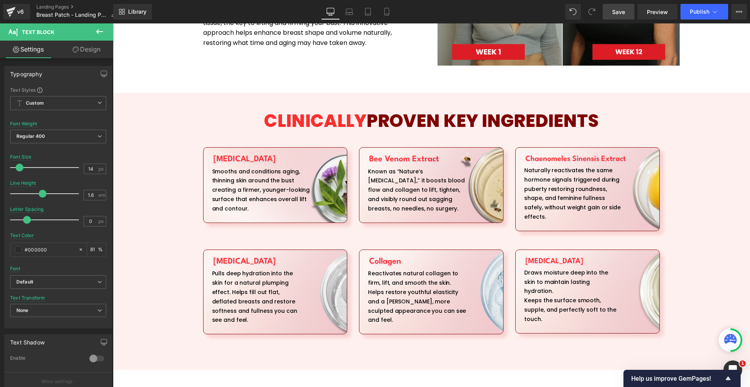
scroll to position [820, 0]
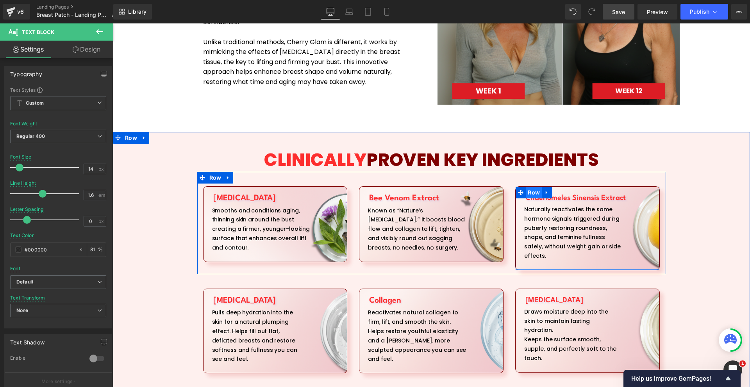
click at [533, 192] on span "Row" at bounding box center [534, 193] width 16 height 12
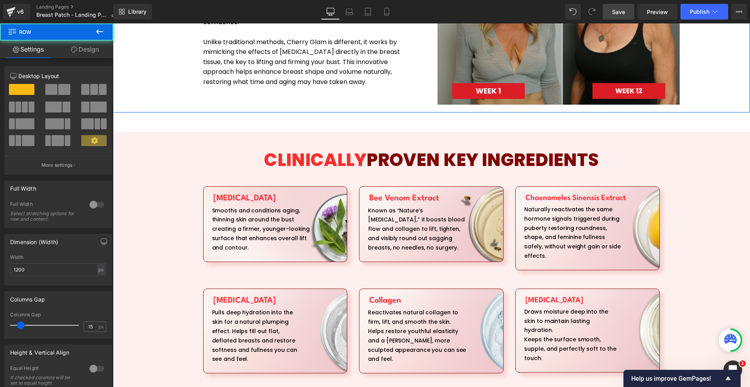
click at [89, 39] on button at bounding box center [99, 31] width 27 height 17
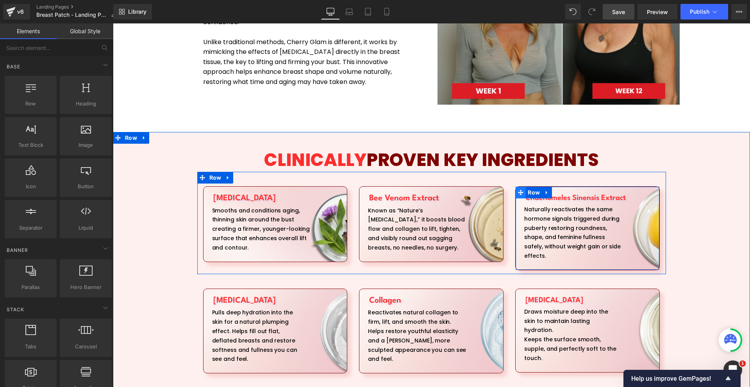
click at [519, 189] on icon at bounding box center [520, 192] width 5 height 6
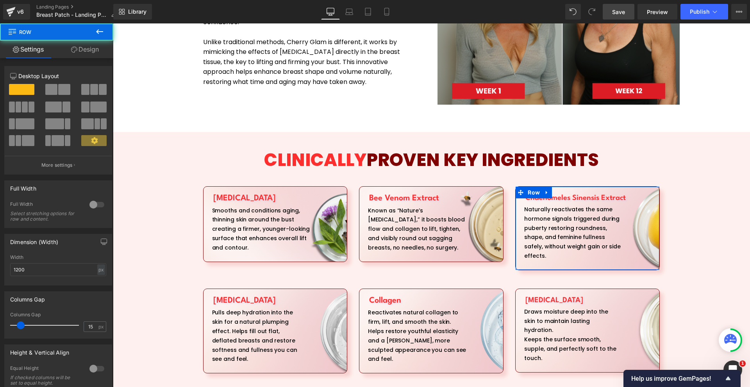
click at [88, 52] on link "Design" at bounding box center [85, 50] width 57 height 18
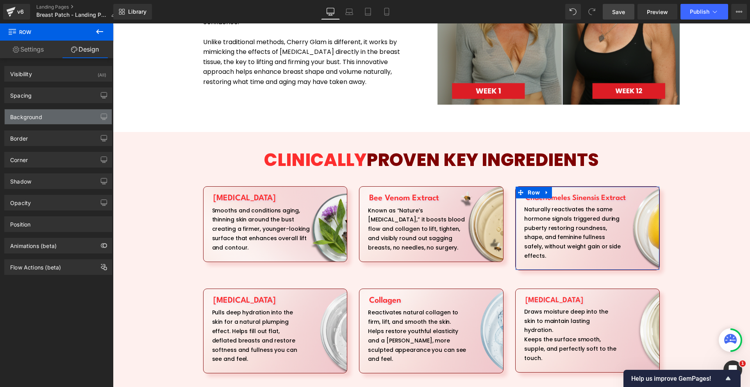
type input "[URL][DOMAIN_NAME]"
click at [47, 114] on div "Background" at bounding box center [58, 116] width 107 height 15
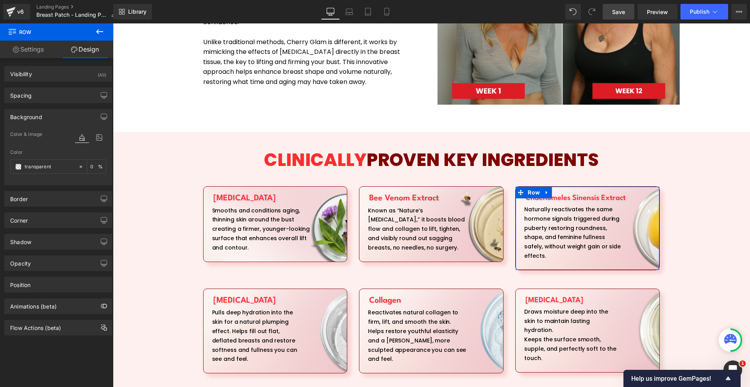
click at [86, 134] on icon at bounding box center [82, 137] width 14 height 10
click at [92, 134] on icon at bounding box center [99, 137] width 14 height 10
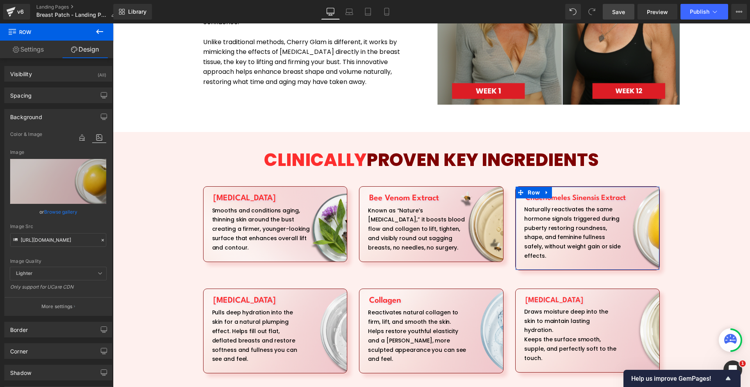
click at [55, 248] on div "Image Quality Lighter Lightest Lighter Lighter Lightest Only support for UCare …" at bounding box center [58, 198] width 96 height 137
click at [56, 244] on input "[URL][DOMAIN_NAME]" at bounding box center [58, 240] width 96 height 14
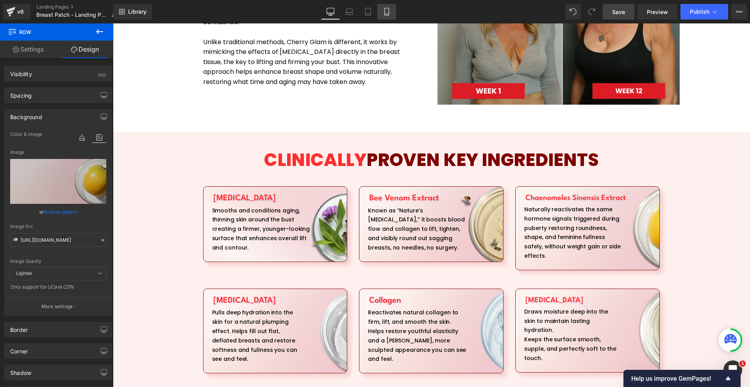
click at [384, 6] on link "Mobile" at bounding box center [386, 12] width 19 height 16
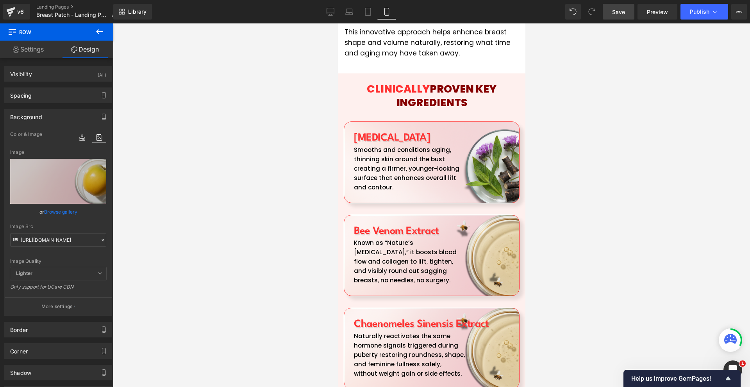
scroll to position [1640, 0]
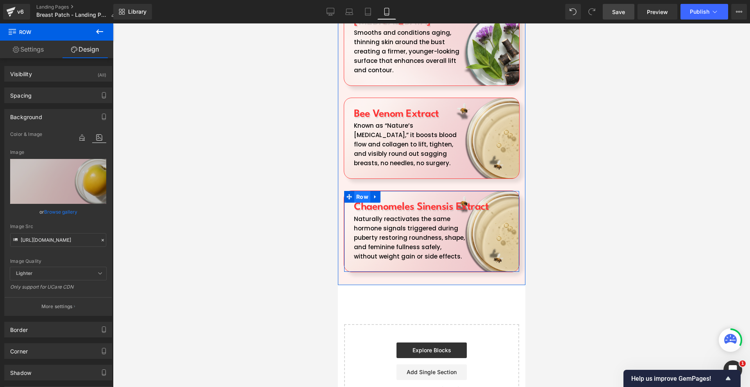
click at [368, 191] on span "Row" at bounding box center [362, 197] width 16 height 12
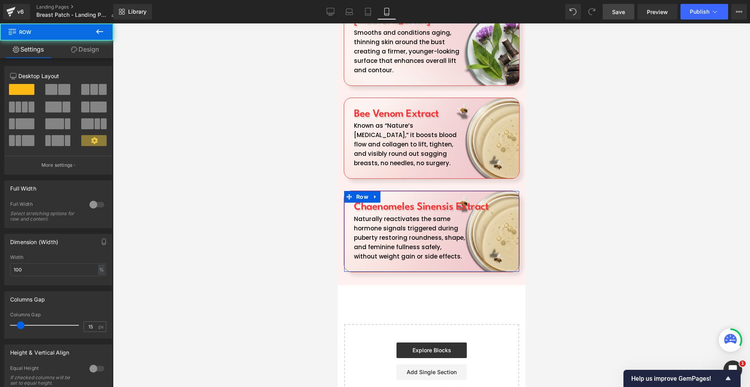
click at [83, 52] on link "Design" at bounding box center [85, 50] width 57 height 18
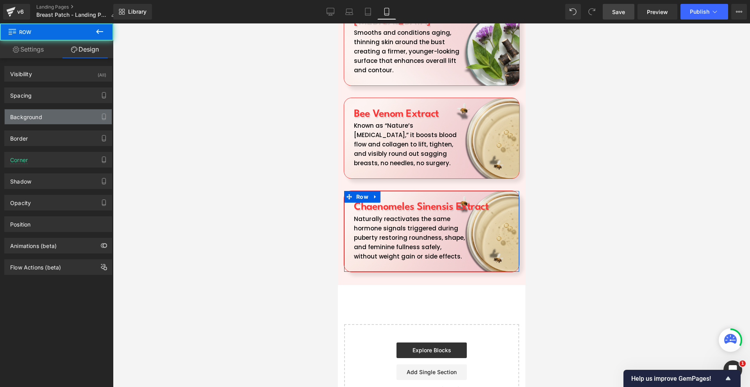
click at [37, 118] on div "Background" at bounding box center [26, 114] width 32 height 11
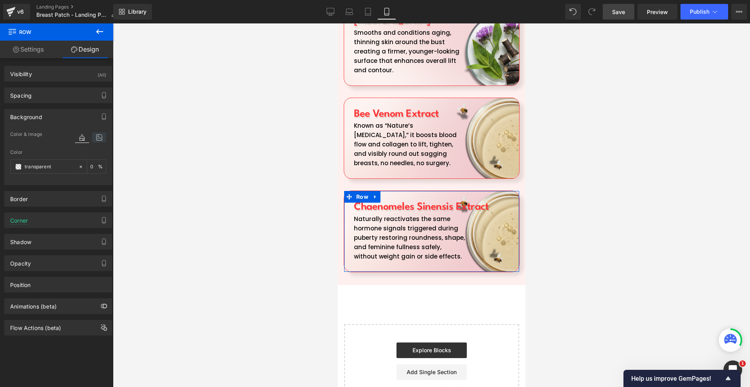
click at [94, 141] on icon at bounding box center [99, 137] width 14 height 10
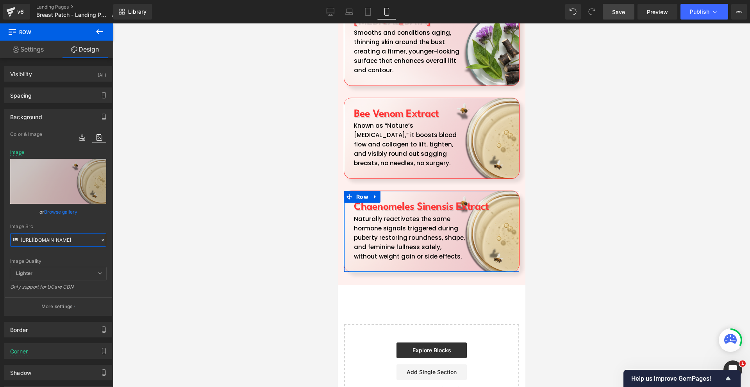
click at [57, 234] on input "[URL][DOMAIN_NAME]" at bounding box center [58, 240] width 96 height 14
paste input "40141.066.png?v=1759752466"
type input "[URL][DOMAIN_NAME]"
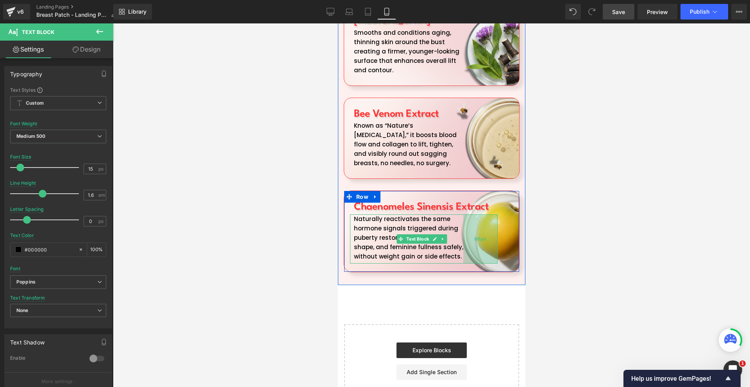
click at [490, 214] on div "88px" at bounding box center [480, 238] width 34 height 49
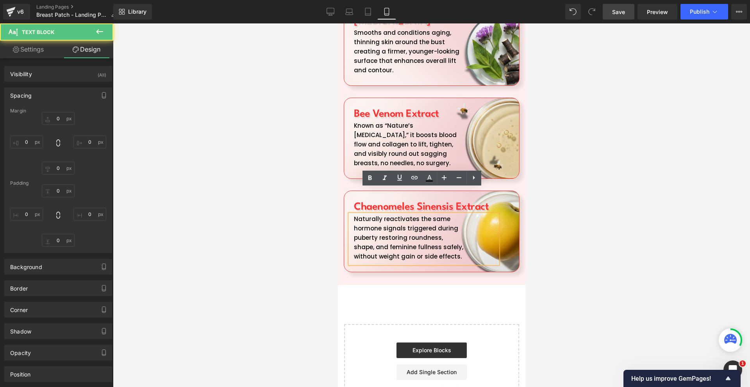
click at [596, 211] on div at bounding box center [431, 205] width 637 height 364
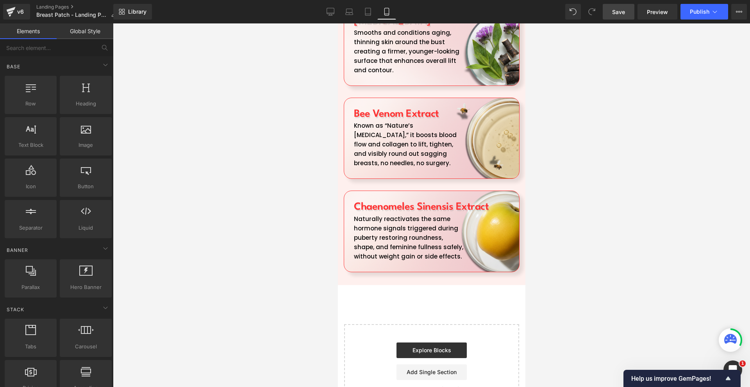
scroll to position [1649, 0]
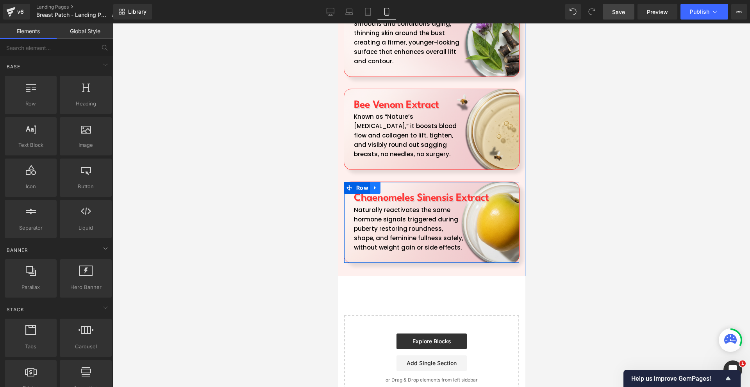
click at [373, 185] on icon at bounding box center [374, 188] width 5 height 6
click at [382, 185] on icon at bounding box center [384, 188] width 5 height 6
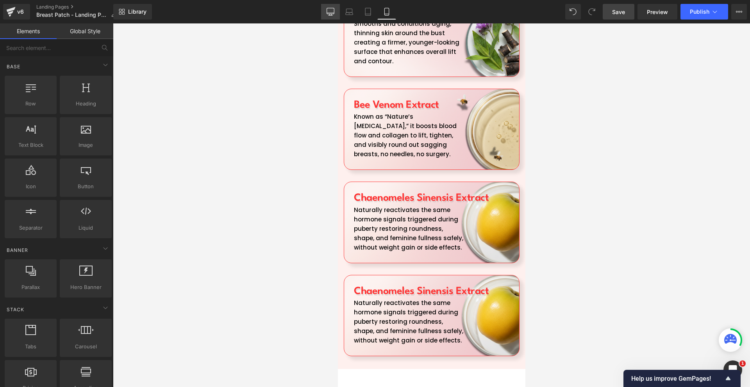
click at [337, 14] on link "Desktop" at bounding box center [330, 12] width 19 height 16
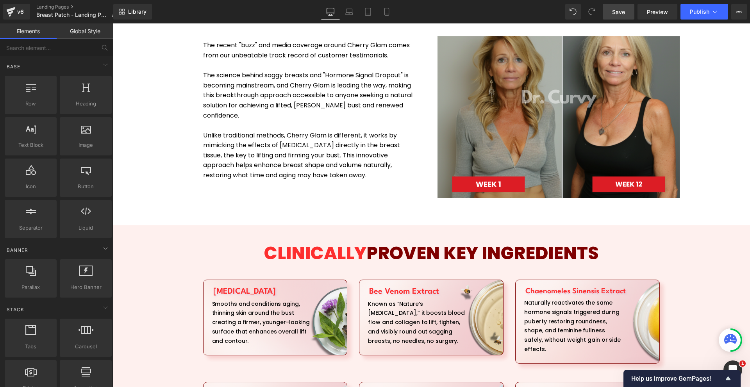
scroll to position [961, 0]
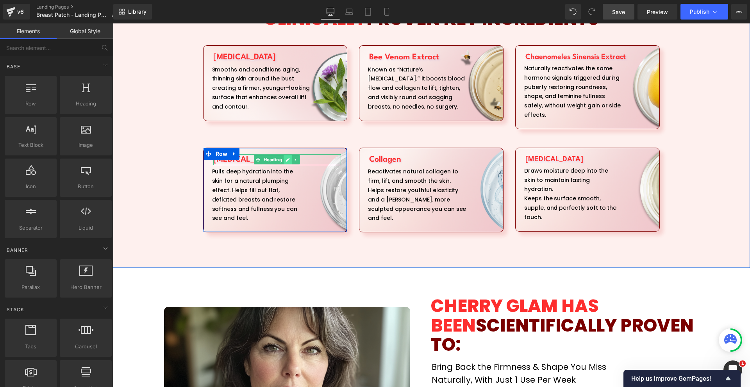
click at [286, 157] on icon at bounding box center [288, 159] width 4 height 5
click at [284, 154] on h1 "[MEDICAL_DATA]" at bounding box center [277, 159] width 128 height 11
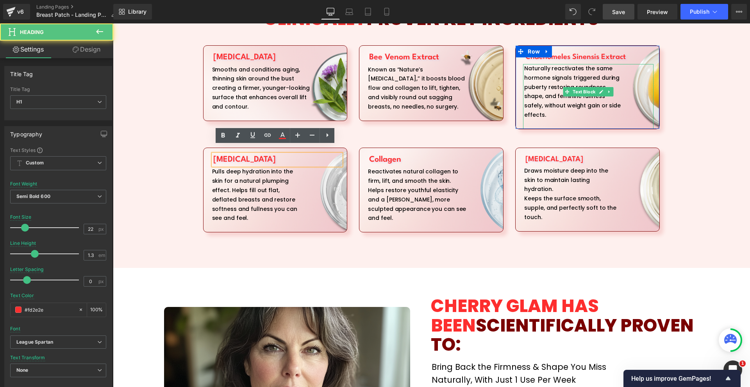
click at [544, 76] on div "Naturally reactivates the same hormone signals triggered during puberty restori…" at bounding box center [588, 96] width 130 height 65
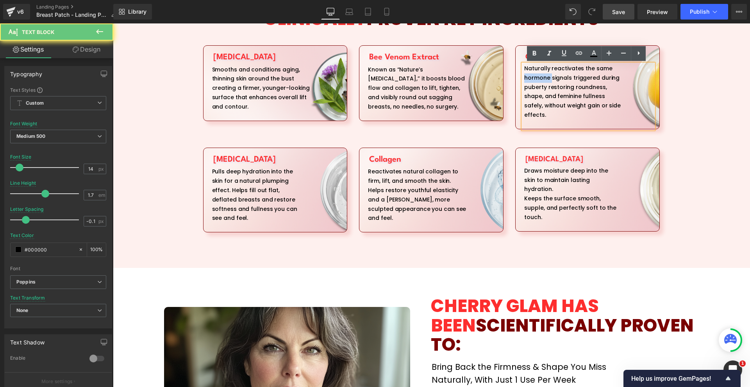
click at [544, 76] on div "Naturally reactivates the same hormone signals triggered during puberty restori…" at bounding box center [588, 96] width 130 height 65
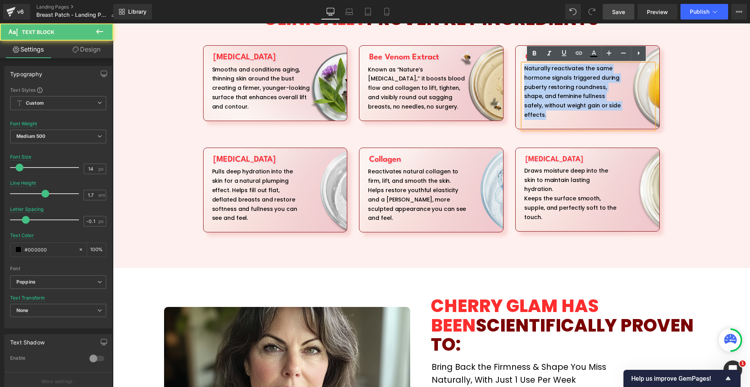
click at [544, 76] on div "Naturally reactivates the same hormone signals triggered during puberty restori…" at bounding box center [588, 96] width 130 height 65
copy div "Naturally reactivates the same hormone signals triggered during puberty restori…"
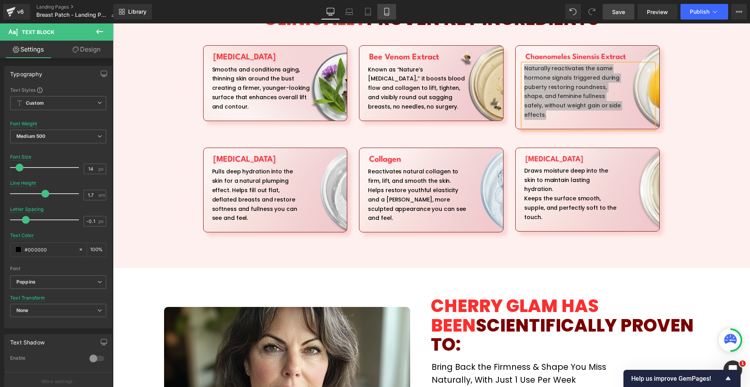
click at [385, 11] on icon at bounding box center [387, 12] width 8 height 8
type input "15"
type input "1.6"
type input "-0.2"
type input "#122255"
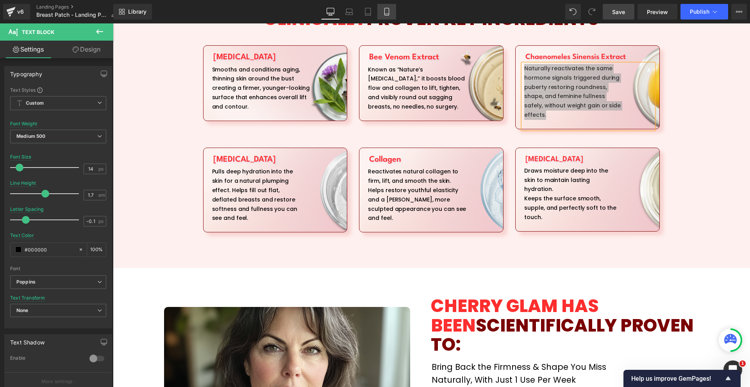
type input "100"
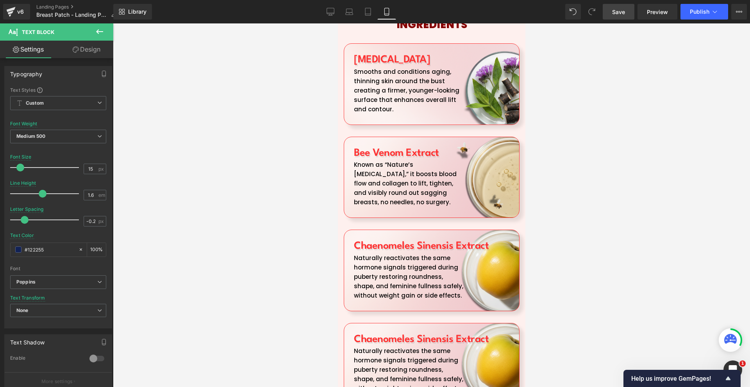
scroll to position [1680, 0]
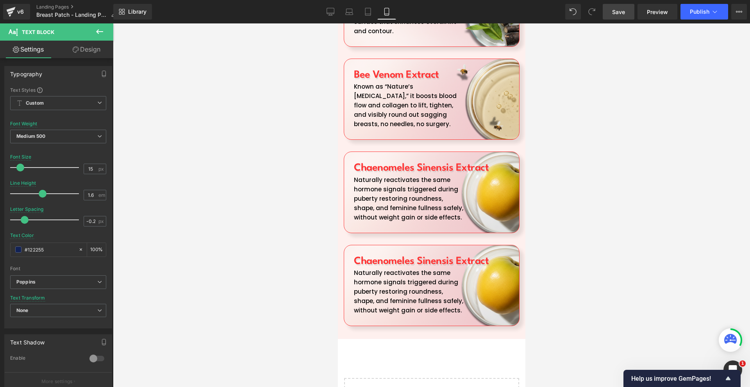
click at [402, 268] on p "Naturally reactivates the same hormone signals triggered during puberty restori…" at bounding box center [407, 291] width 109 height 47
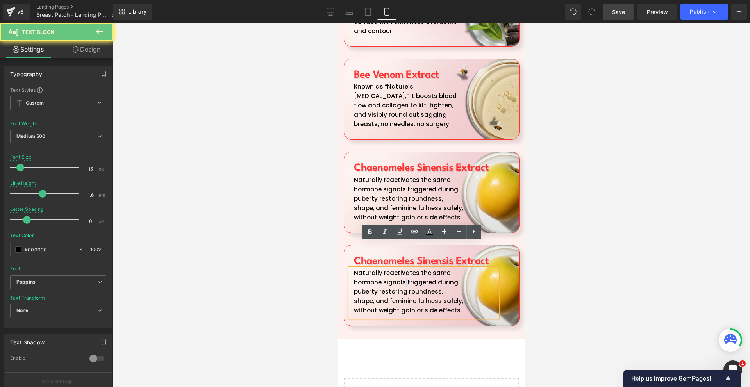
click at [402, 268] on p "Naturally reactivates the same hormone signals triggered during puberty restori…" at bounding box center [407, 291] width 109 height 47
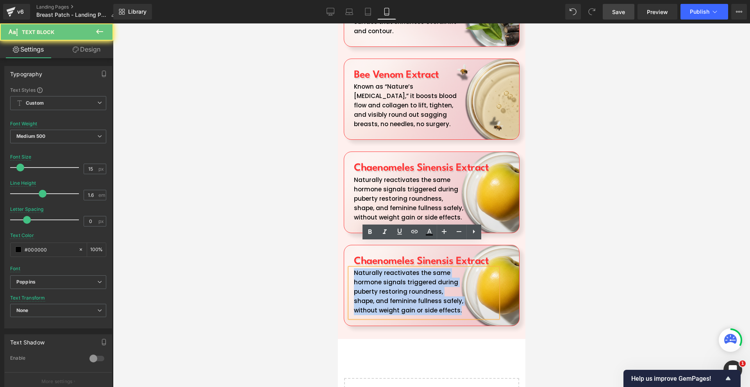
click at [402, 268] on p "Naturally reactivates the same hormone signals triggered during puberty restori…" at bounding box center [407, 291] width 109 height 47
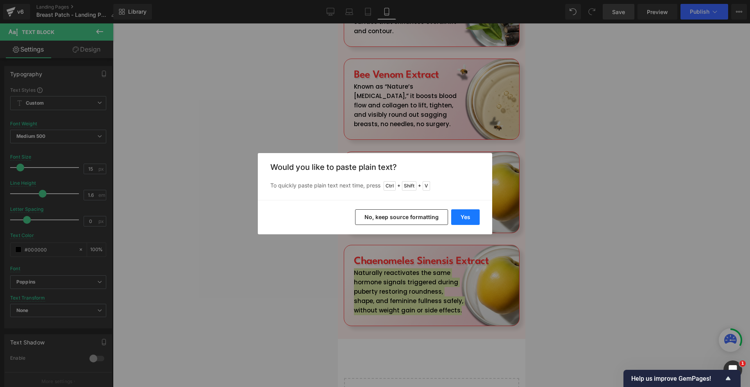
drag, startPoint x: 462, startPoint y: 219, endPoint x: 125, endPoint y: 195, distance: 338.3
click at [462, 219] on button "Yes" at bounding box center [465, 217] width 29 height 16
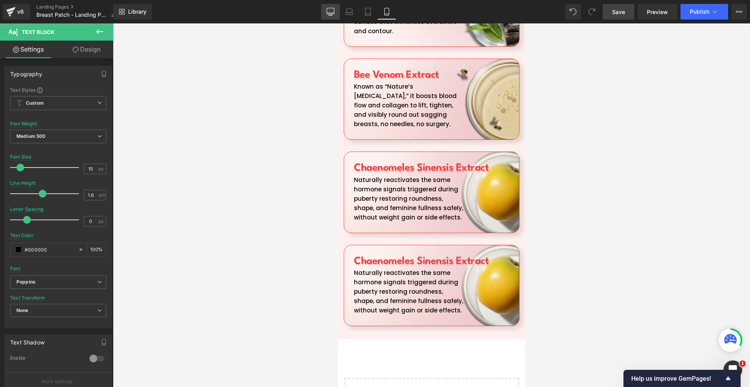
click at [326, 10] on link "Desktop" at bounding box center [330, 12] width 19 height 16
type input "14"
type input "81"
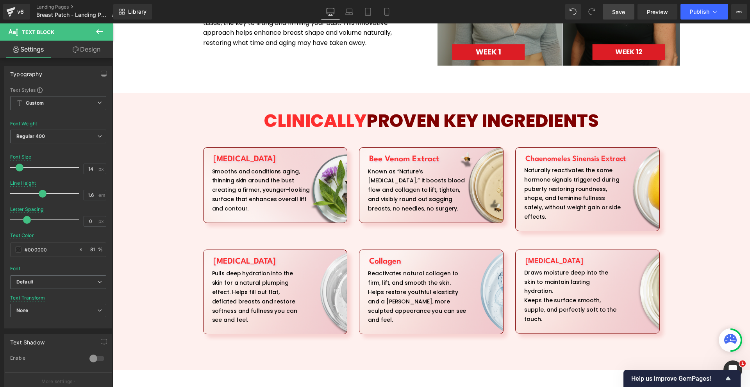
scroll to position [1016, 0]
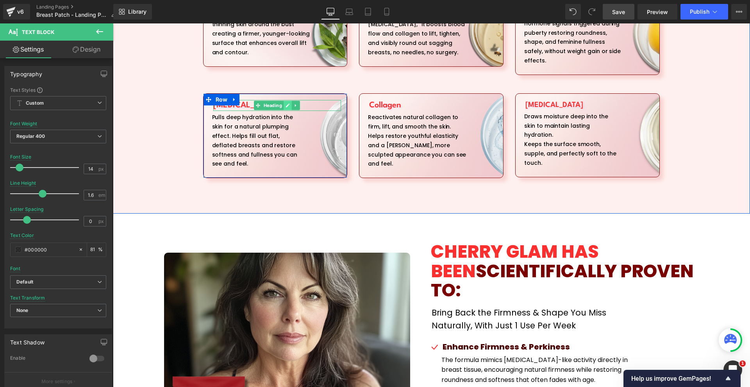
click at [286, 103] on icon at bounding box center [288, 105] width 4 height 5
click at [284, 100] on h1 "[MEDICAL_DATA]" at bounding box center [277, 105] width 128 height 11
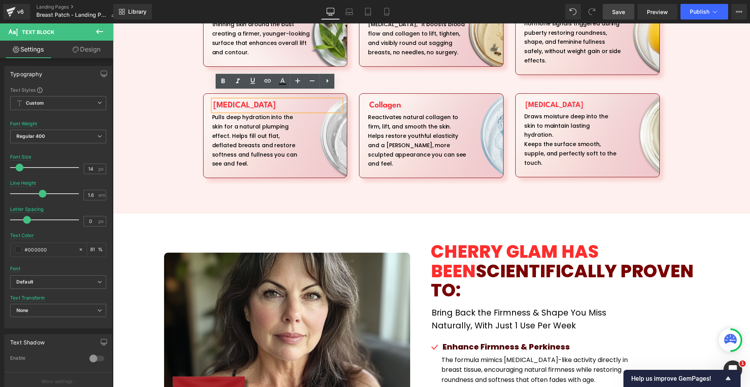
click at [284, 100] on h1 "[MEDICAL_DATA]" at bounding box center [277, 105] width 128 height 11
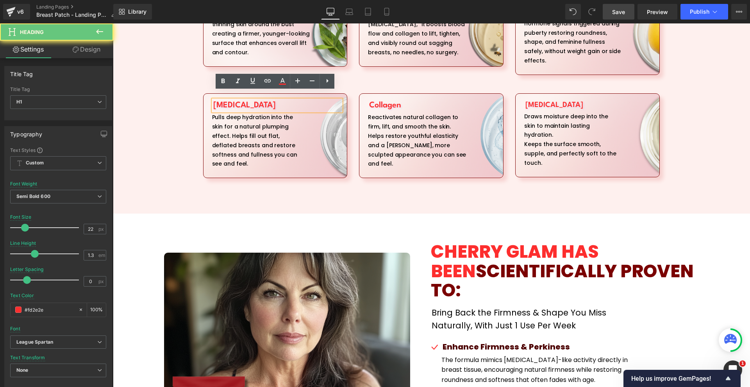
click at [284, 100] on h1 "[MEDICAL_DATA]" at bounding box center [277, 105] width 128 height 11
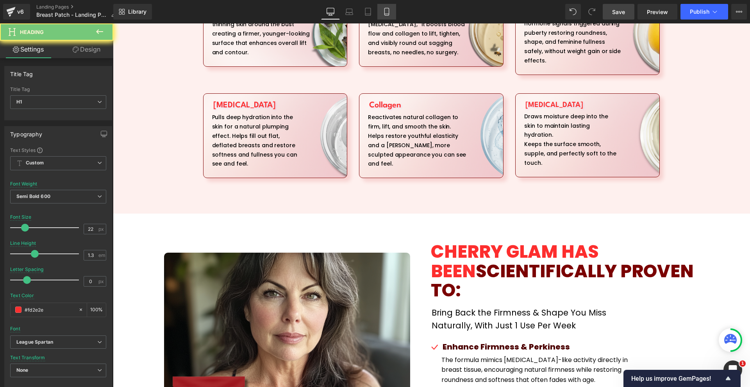
click at [387, 9] on icon at bounding box center [387, 12] width 8 height 8
type input "26"
type input "-0.5"
type input "#122255"
type input "100"
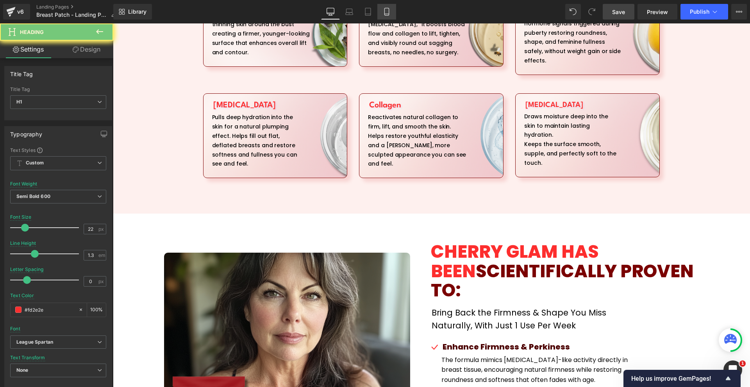
type input "#122255"
type input "10"
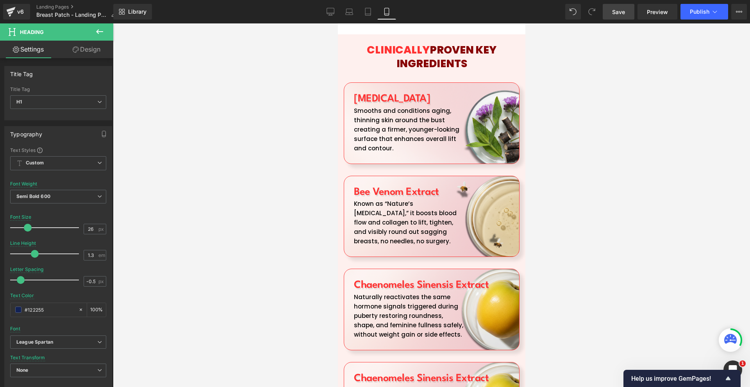
scroll to position [1680, 0]
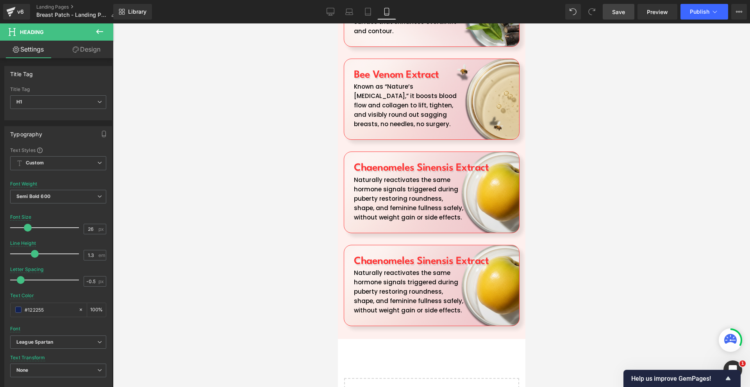
click at [368, 254] on h1 "Chaenomeles Sinensis Extract" at bounding box center [432, 261] width 159 height 14
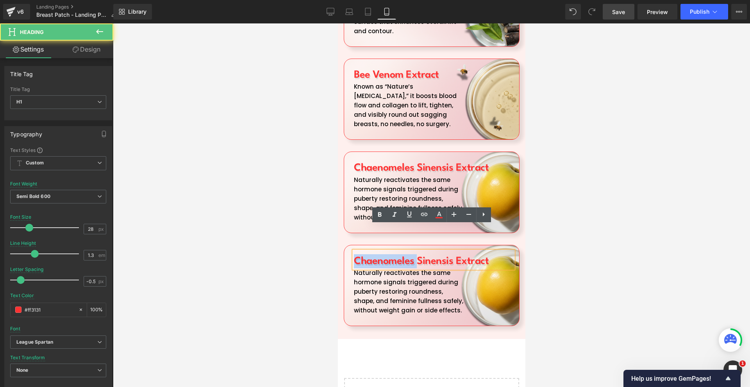
click at [368, 254] on h1 "Chaenomeles Sinensis Extract" at bounding box center [432, 261] width 159 height 14
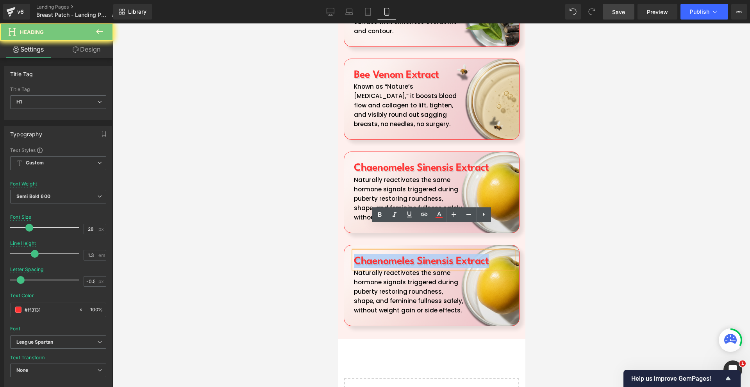
click at [368, 254] on h1 "Chaenomeles Sinensis Extract" at bounding box center [432, 261] width 159 height 14
paste div
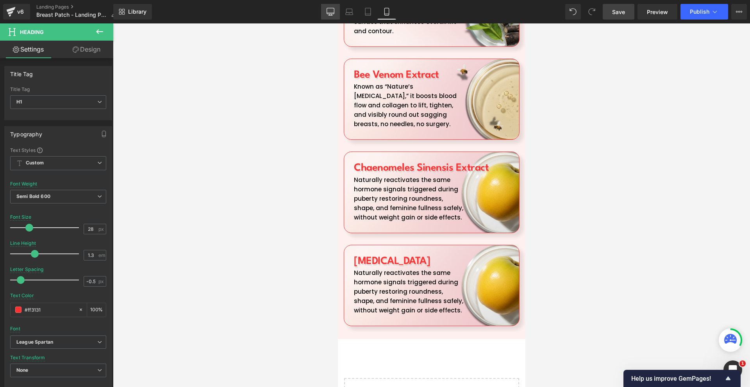
click at [330, 12] on icon at bounding box center [331, 12] width 8 height 8
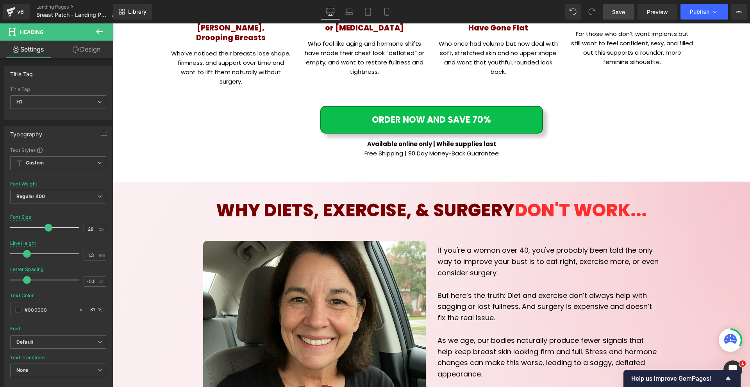
type input "56"
type input "1"
type input "0"
type input "#000000"
type input "81"
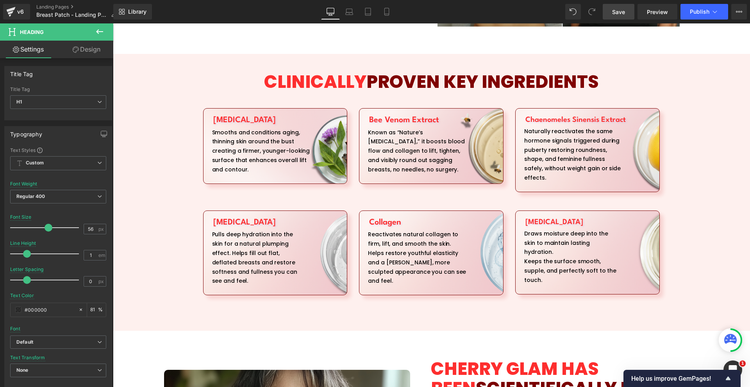
scroll to position [1055, 0]
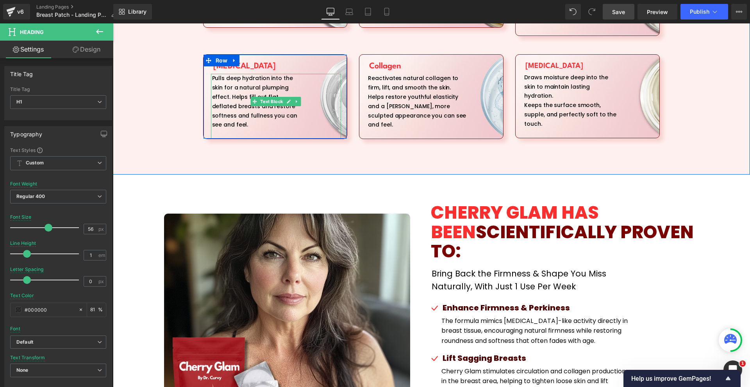
click at [239, 80] on p "Pulls deep hydration into the skin for a natural plumping effect. Helps fill ou…" at bounding box center [258, 102] width 92 height 56
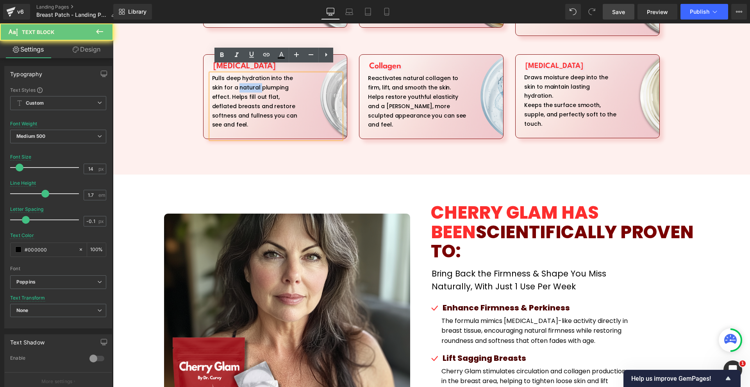
click at [239, 80] on p "Pulls deep hydration into the skin for a natural plumping effect. Helps fill ou…" at bounding box center [258, 102] width 92 height 56
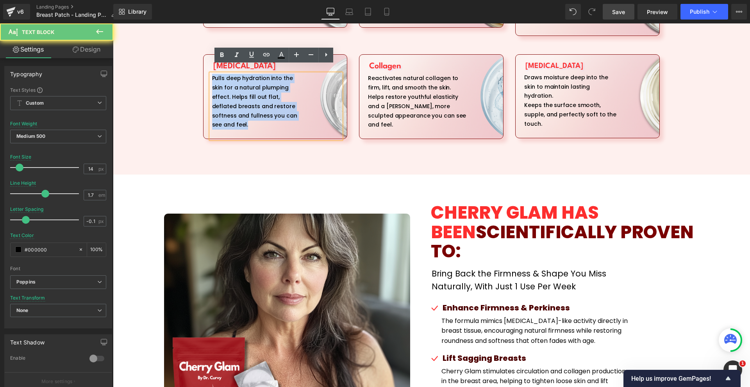
click at [239, 80] on p "Pulls deep hydration into the skin for a natural plumping effect. Helps fill ou…" at bounding box center [258, 102] width 92 height 56
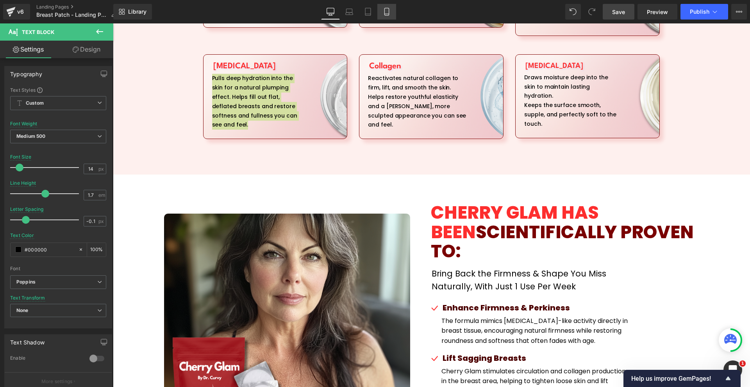
click at [388, 9] on icon at bounding box center [387, 12] width 8 height 8
type input "15"
type input "1.6"
type input "-0.2"
type input "#122255"
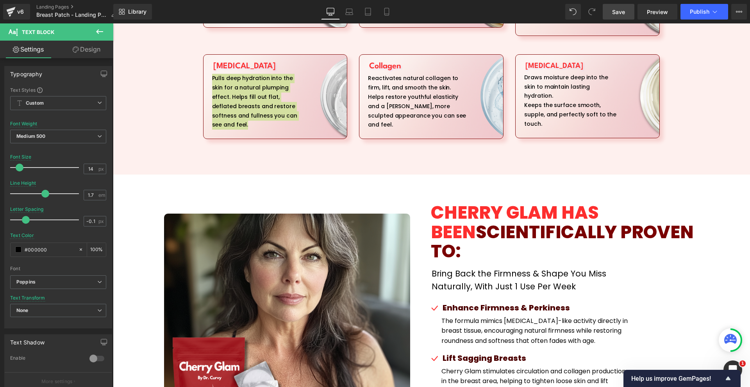
type input "100"
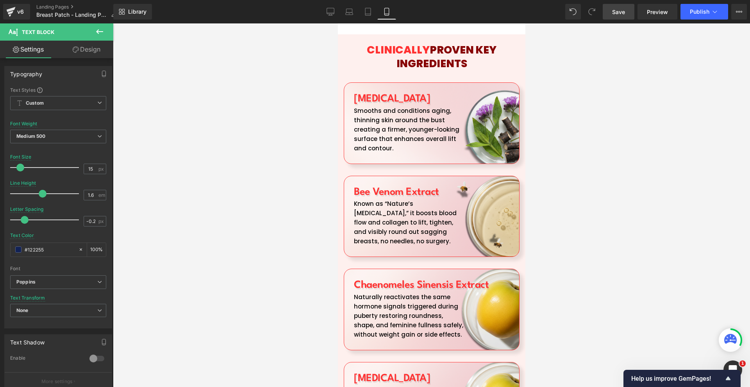
scroll to position [1719, 0]
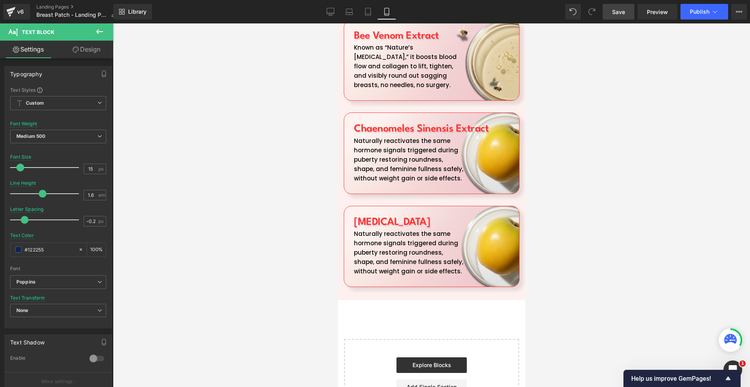
click at [379, 238] on p "Naturally reactivates the same hormone signals triggered during puberty restori…" at bounding box center [407, 252] width 109 height 47
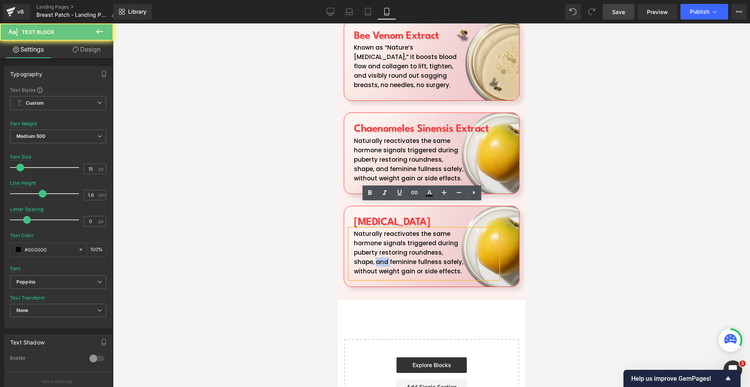
click at [379, 238] on p "Naturally reactivates the same hormone signals triggered during puberty restori…" at bounding box center [407, 252] width 109 height 47
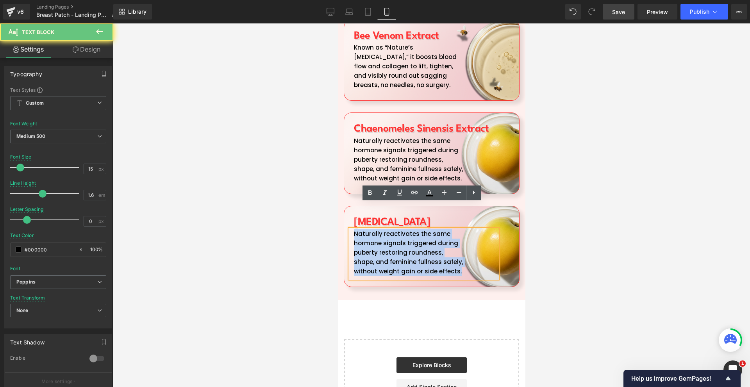
click at [379, 238] on p "Naturally reactivates the same hormone signals triggered during puberty restori…" at bounding box center [407, 252] width 109 height 47
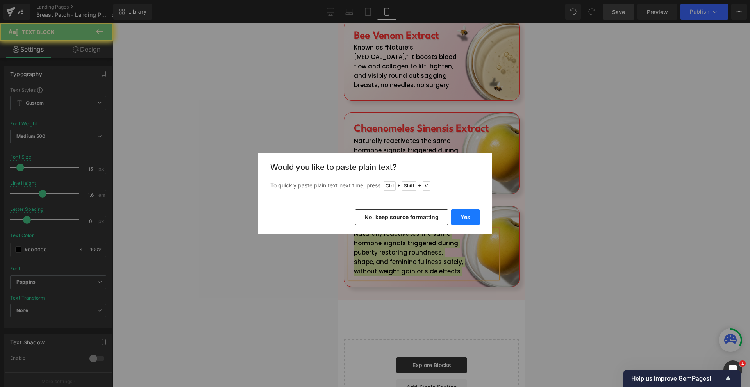
click at [466, 209] on button "Yes" at bounding box center [465, 217] width 29 height 16
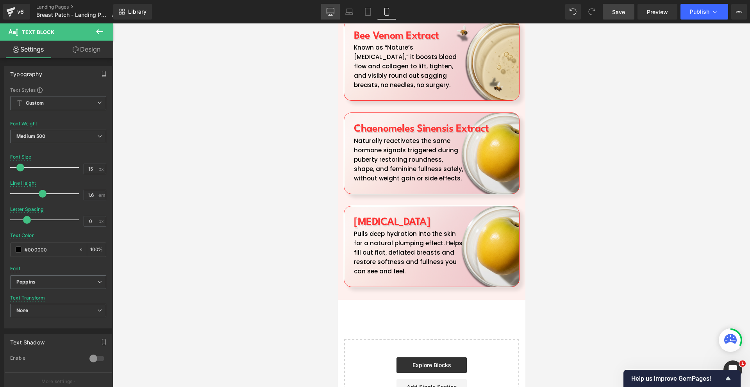
click at [335, 11] on link "Desktop" at bounding box center [330, 12] width 19 height 16
type input "14"
type input "81"
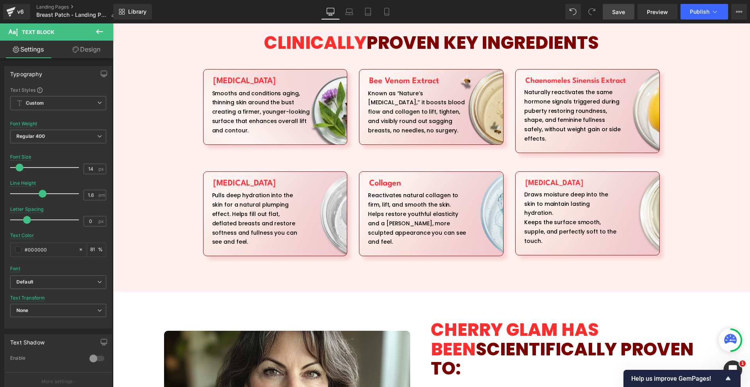
scroll to position [976, 0]
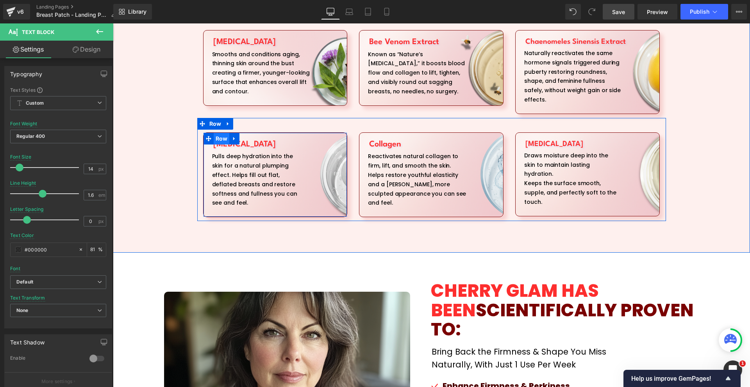
drag, startPoint x: 220, startPoint y: 132, endPoint x: 216, endPoint y: 129, distance: 5.3
click at [220, 133] on span "Row" at bounding box center [222, 139] width 16 height 12
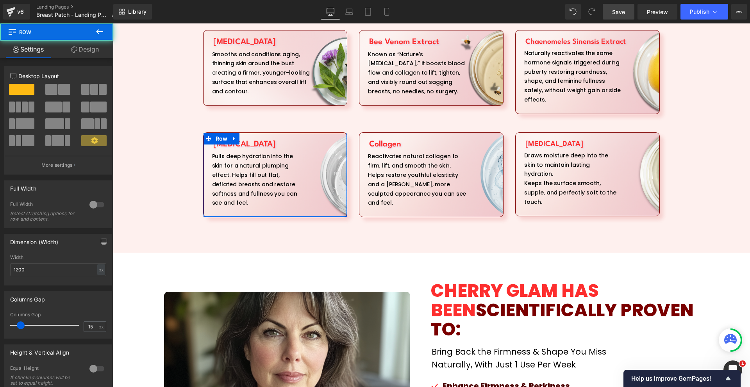
click at [106, 50] on link "Design" at bounding box center [85, 50] width 57 height 18
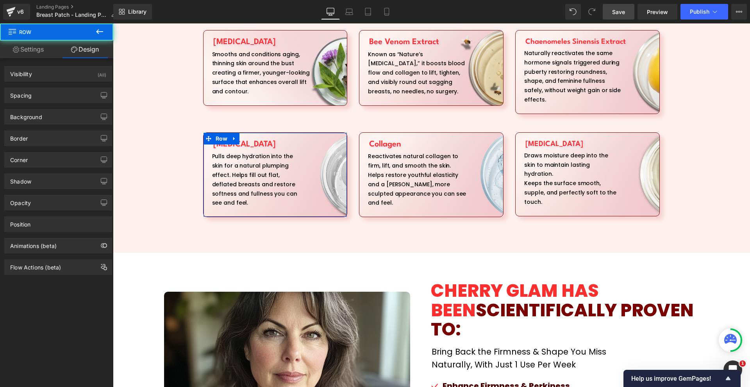
drag, startPoint x: 58, startPoint y: 109, endPoint x: 71, endPoint y: 127, distance: 23.2
click at [58, 109] on div "Background Color & Image color transparent Color transparent 0 % [URL][DOMAIN_N…" at bounding box center [58, 113] width 117 height 21
type input "[URL][DOMAIN_NAME]"
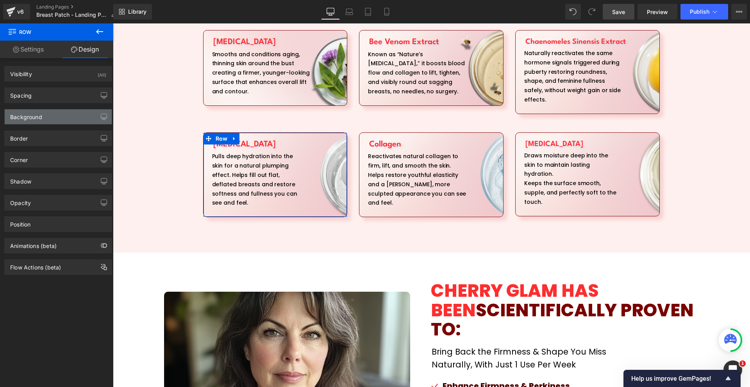
click at [54, 116] on div "Background" at bounding box center [58, 116] width 107 height 15
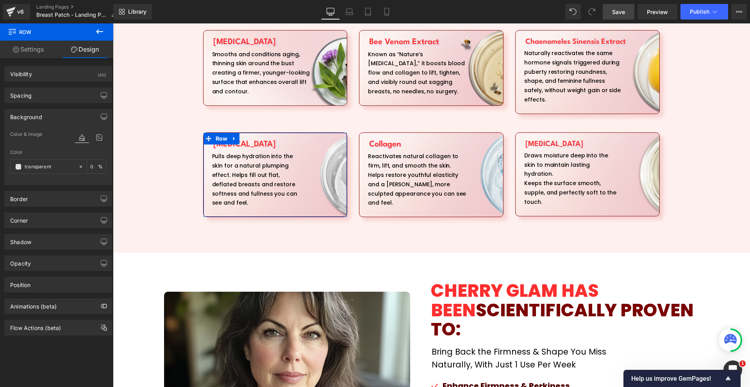
drag, startPoint x: 96, startPoint y: 140, endPoint x: 96, endPoint y: 191, distance: 50.4
click at [96, 140] on icon at bounding box center [99, 137] width 14 height 10
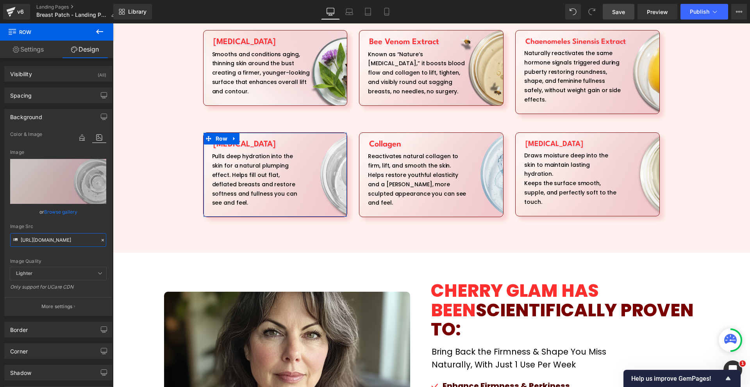
click at [55, 242] on input "[URL][DOMAIN_NAME]" at bounding box center [58, 240] width 96 height 14
click at [388, 5] on div "Library Desktop Desktop Laptop Tablet Mobile Save Preview Publish Scheduled Upg…" at bounding box center [431, 11] width 637 height 23
click at [388, 7] on link "Mobile" at bounding box center [386, 12] width 19 height 16
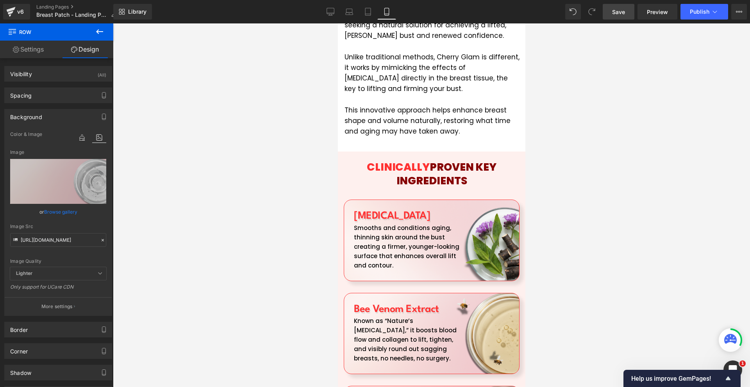
scroll to position [1640, 0]
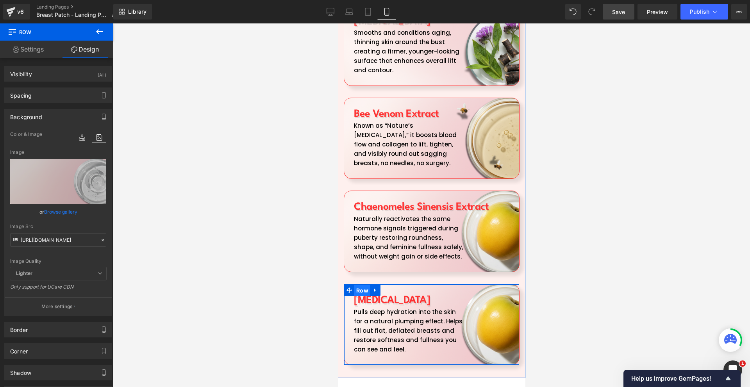
click at [363, 285] on span "Row" at bounding box center [362, 291] width 16 height 12
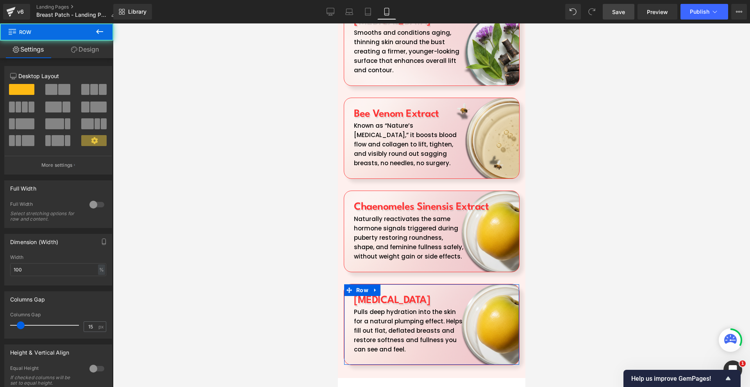
click at [89, 49] on link "Design" at bounding box center [85, 50] width 57 height 18
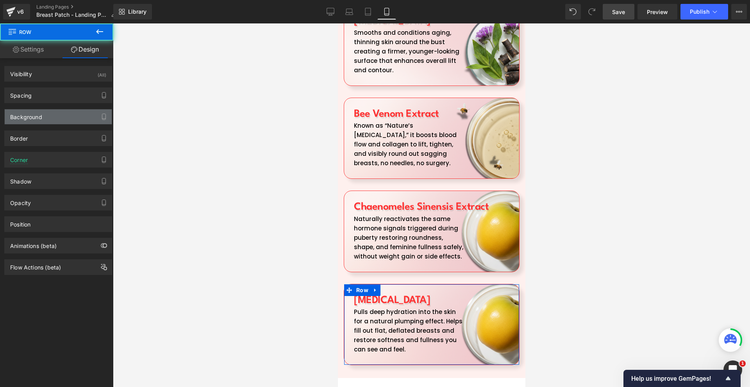
click at [49, 116] on div "Background" at bounding box center [58, 116] width 107 height 15
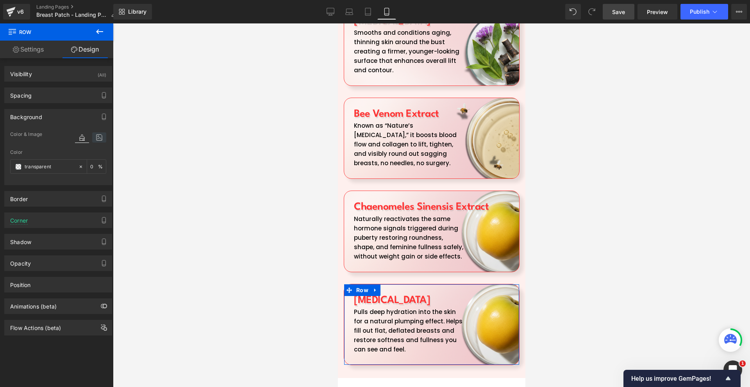
click at [95, 135] on icon at bounding box center [99, 137] width 14 height 10
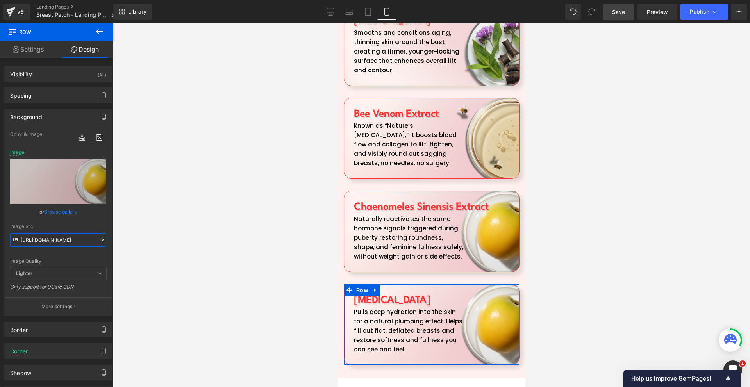
click at [58, 238] on input "[URL][DOMAIN_NAME]" at bounding box center [58, 240] width 96 height 14
paste input "754.073.png?v=1759752813"
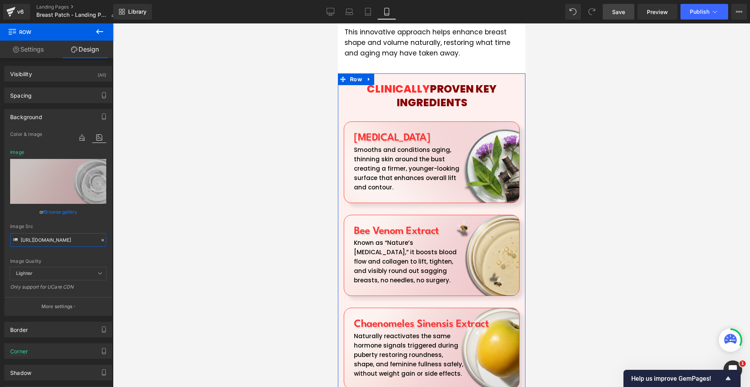
scroll to position [1680, 0]
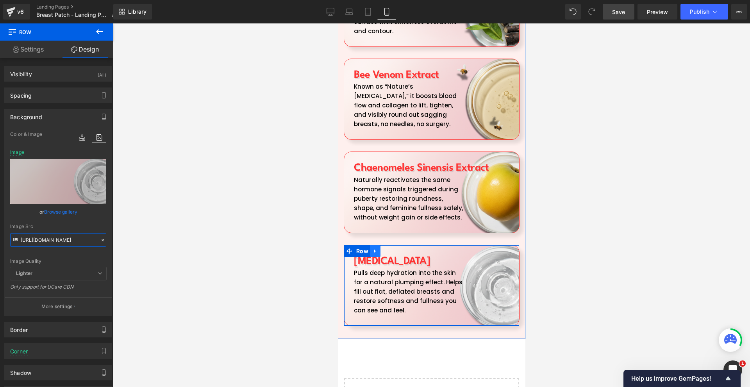
type input "[URL][DOMAIN_NAME]"
click at [372, 248] on icon at bounding box center [374, 251] width 5 height 6
click at [381, 245] on link at bounding box center [385, 251] width 10 height 12
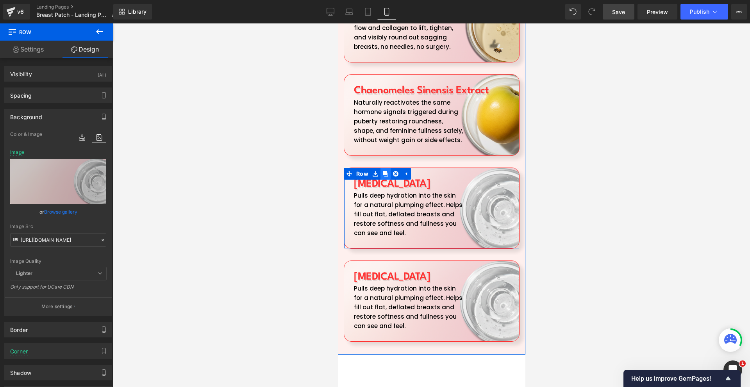
scroll to position [1836, 0]
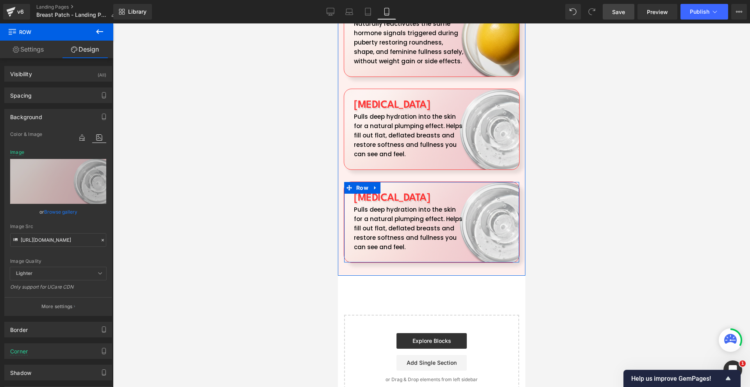
click at [379, 191] on h1 "[MEDICAL_DATA]" at bounding box center [432, 198] width 159 height 14
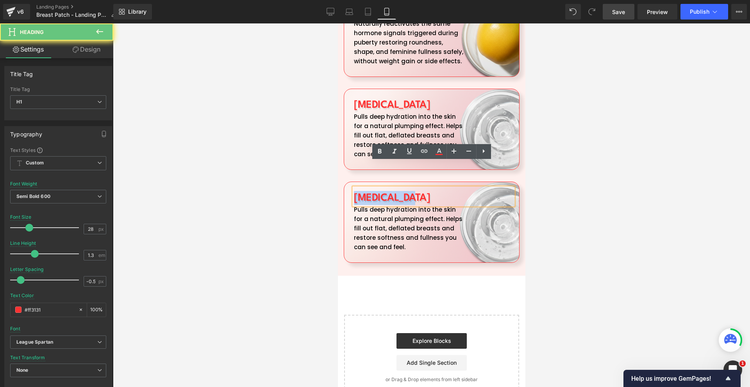
click at [379, 191] on h1 "[MEDICAL_DATA]" at bounding box center [432, 198] width 159 height 14
paste div
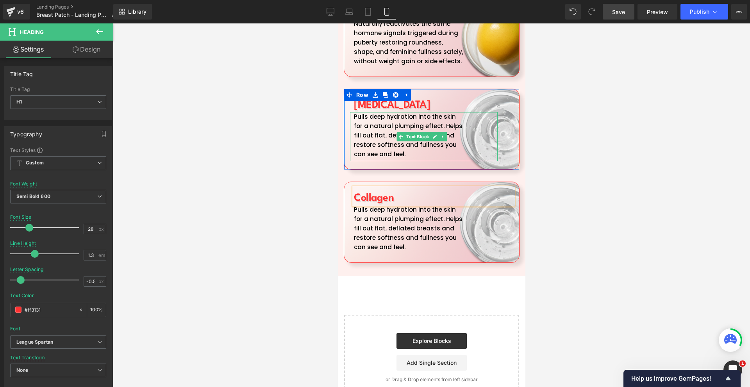
click at [407, 205] on p "Pulls deep hydration into the skin for a natural plumping effect. Helps fill ou…" at bounding box center [407, 228] width 109 height 47
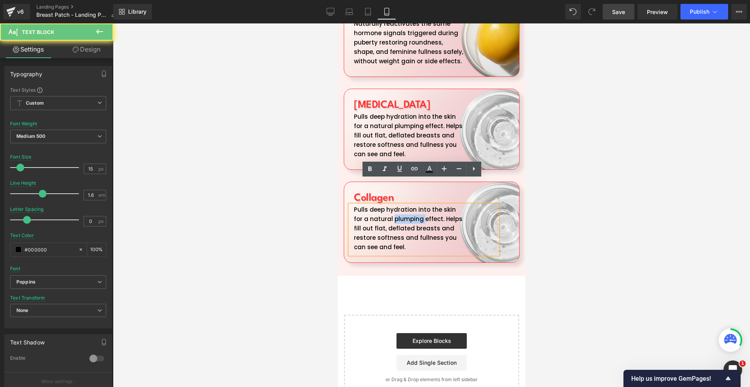
click at [407, 205] on p "Pulls deep hydration into the skin for a natural plumping effect. Helps fill ou…" at bounding box center [407, 228] width 109 height 47
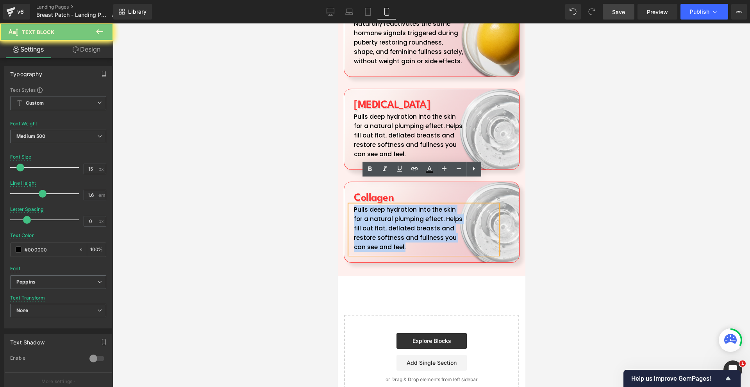
click at [407, 205] on p "Pulls deep hydration into the skin for a natural plumping effect. Helps fill ou…" at bounding box center [407, 228] width 109 height 47
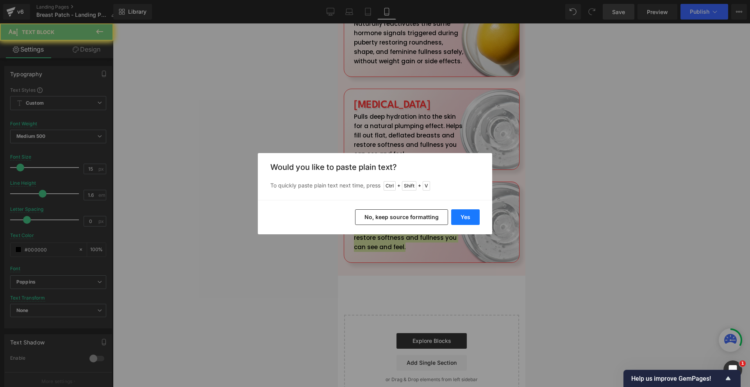
click at [459, 212] on button "Yes" at bounding box center [465, 217] width 29 height 16
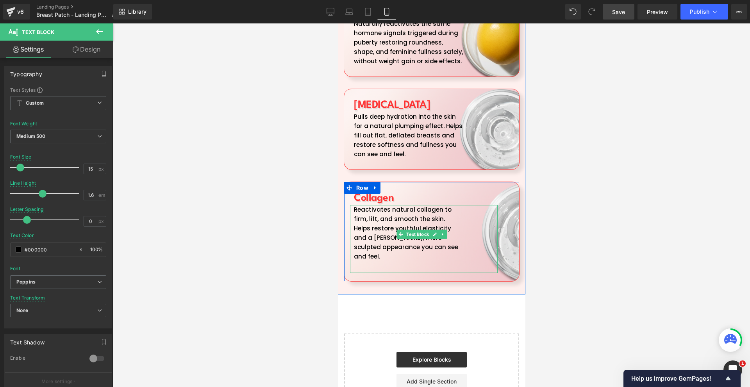
click at [414, 261] on p at bounding box center [407, 265] width 109 height 9
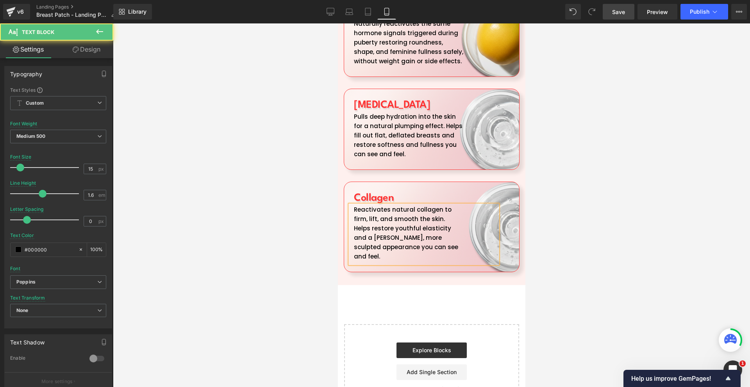
click at [667, 232] on div at bounding box center [431, 205] width 637 height 364
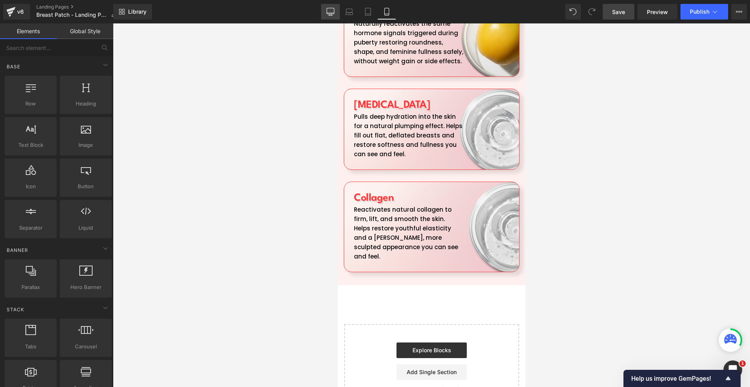
drag, startPoint x: 332, startPoint y: 6, endPoint x: 289, endPoint y: 18, distance: 43.8
click at [332, 6] on link "Desktop" at bounding box center [330, 12] width 19 height 16
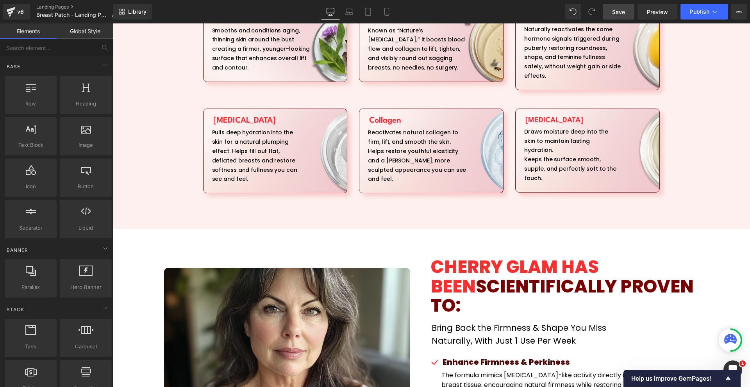
scroll to position [922, 0]
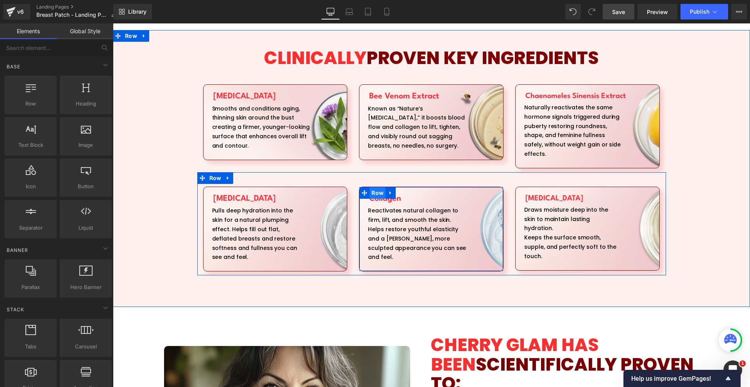
click at [378, 188] on span "Row" at bounding box center [377, 193] width 16 height 12
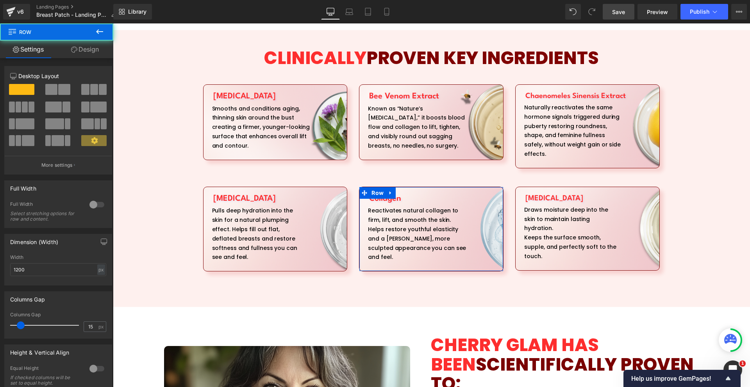
click at [94, 53] on link "Design" at bounding box center [85, 50] width 57 height 18
click at [0, 0] on div "Background" at bounding box center [0, 0] width 0 height 0
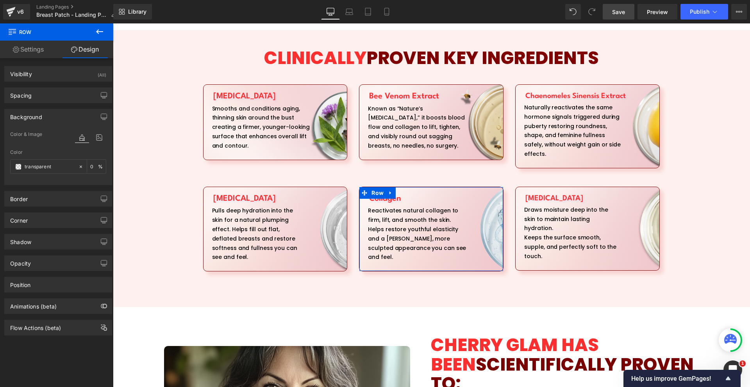
click at [97, 144] on div at bounding box center [90, 145] width 31 height 5
click at [97, 140] on icon at bounding box center [99, 137] width 14 height 10
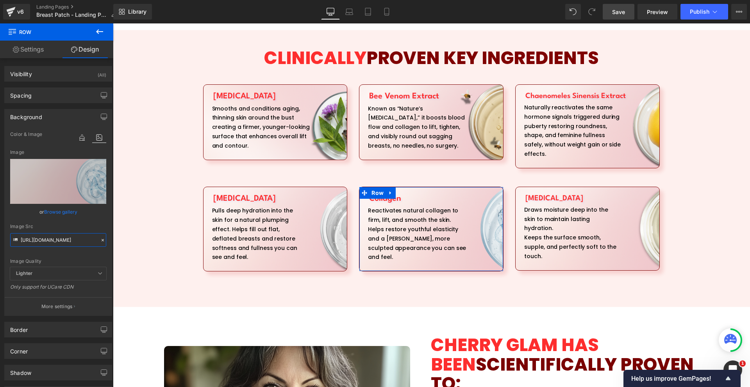
click at [62, 235] on input "[URL][DOMAIN_NAME]" at bounding box center [58, 240] width 96 height 14
click at [393, 7] on link "Mobile" at bounding box center [386, 12] width 19 height 16
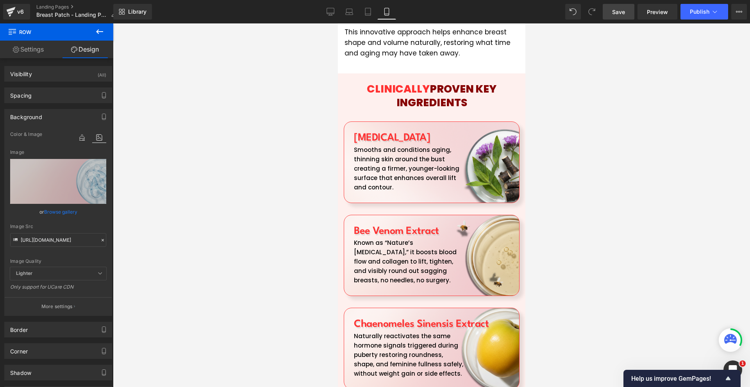
scroll to position [1758, 0]
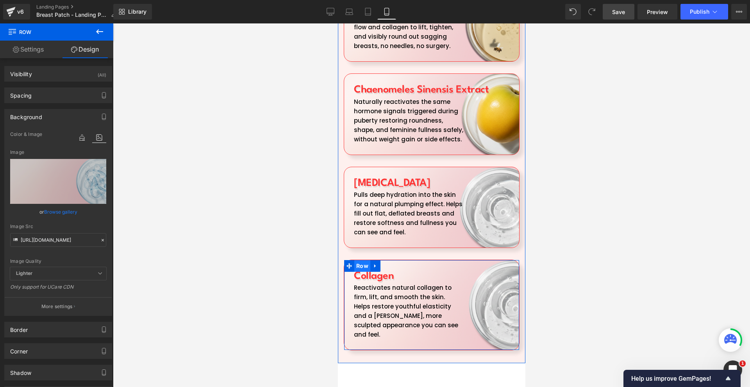
click at [363, 260] on span "Row" at bounding box center [362, 266] width 16 height 12
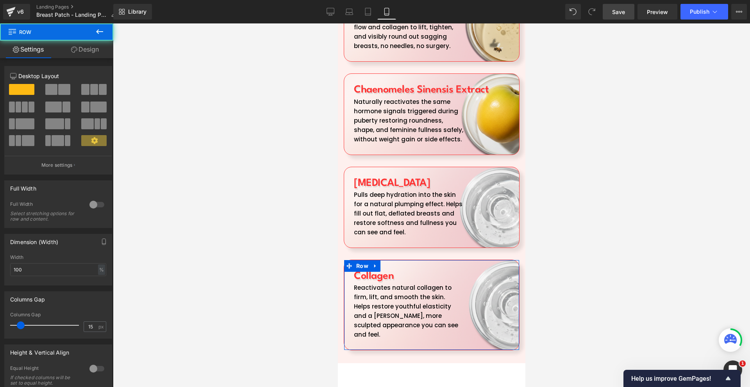
click at [71, 49] on icon at bounding box center [74, 49] width 6 height 6
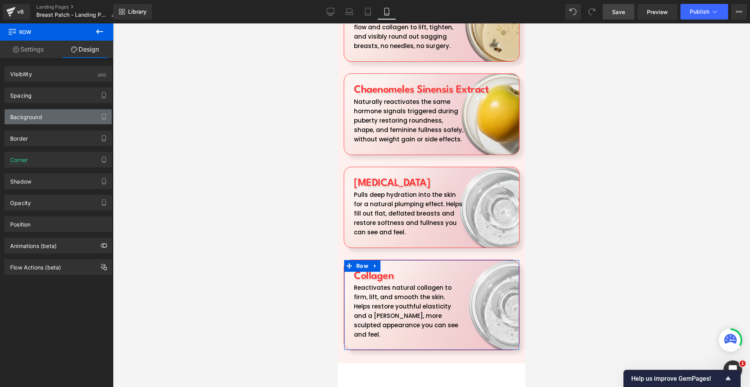
click at [46, 113] on div "Background" at bounding box center [58, 116] width 107 height 15
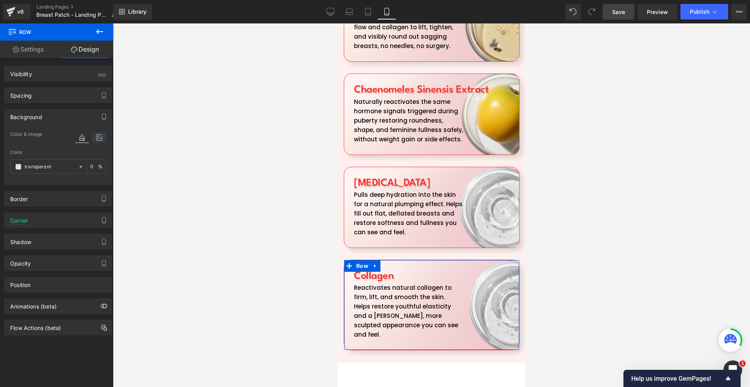
click at [93, 137] on icon at bounding box center [99, 137] width 14 height 10
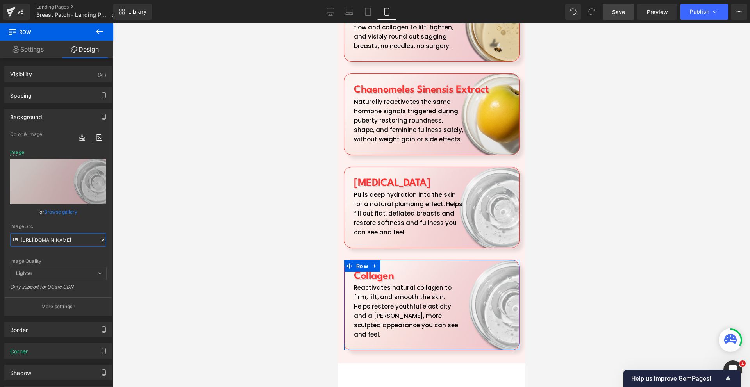
click at [64, 243] on input "[URL][DOMAIN_NAME]" at bounding box center [58, 240] width 96 height 14
paste input "1354.090.png?v=1759753178"
type input "[URL][DOMAIN_NAME]"
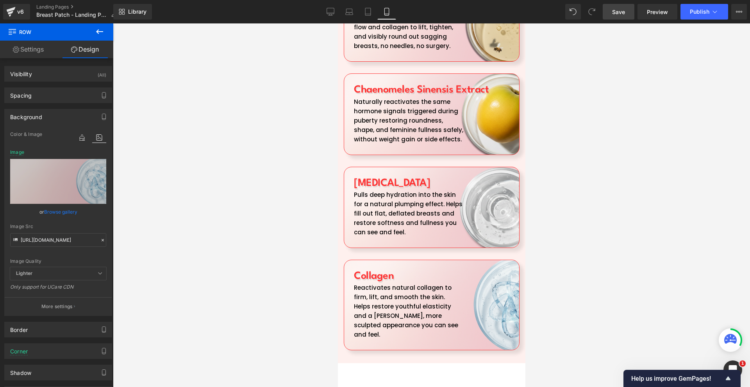
click at [501, 83] on h1 "Chaenomeles Sinensis Extract" at bounding box center [432, 90] width 159 height 14
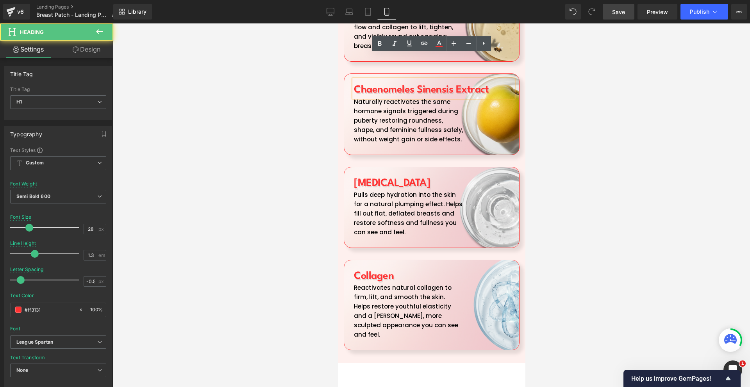
click at [563, 75] on div at bounding box center [431, 205] width 637 height 364
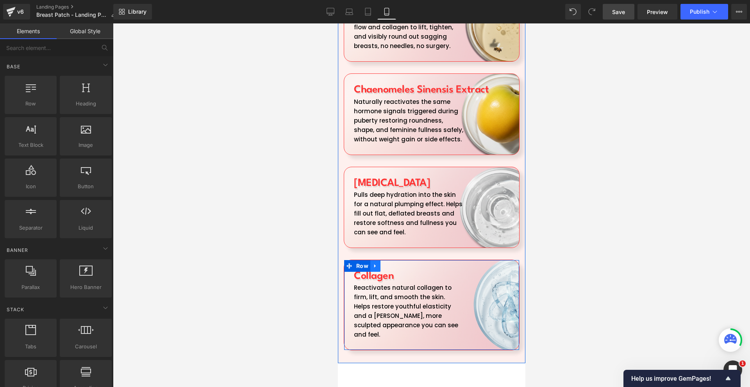
click at [377, 263] on icon at bounding box center [374, 266] width 5 height 6
click at [383, 263] on icon at bounding box center [384, 265] width 5 height 5
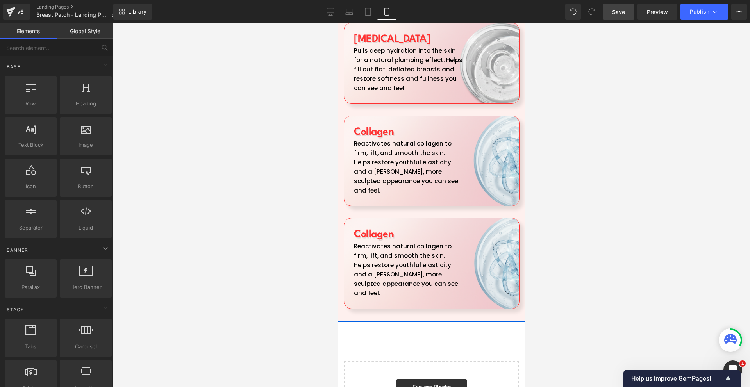
scroll to position [1929, 0]
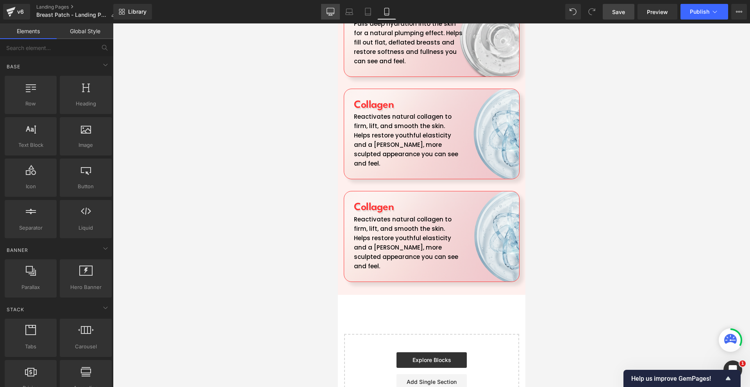
click at [325, 14] on link "Desktop" at bounding box center [330, 12] width 19 height 16
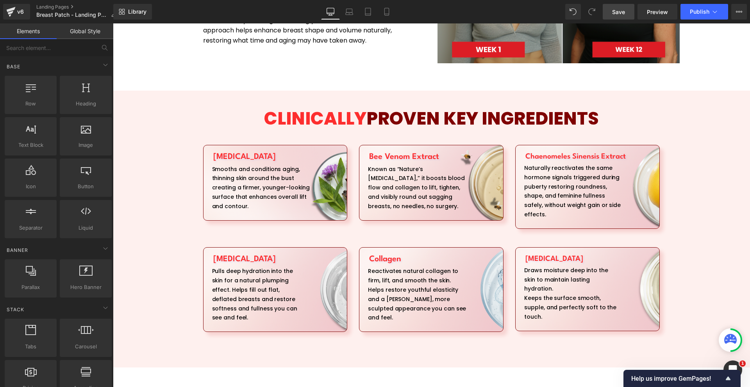
scroll to position [892, 0]
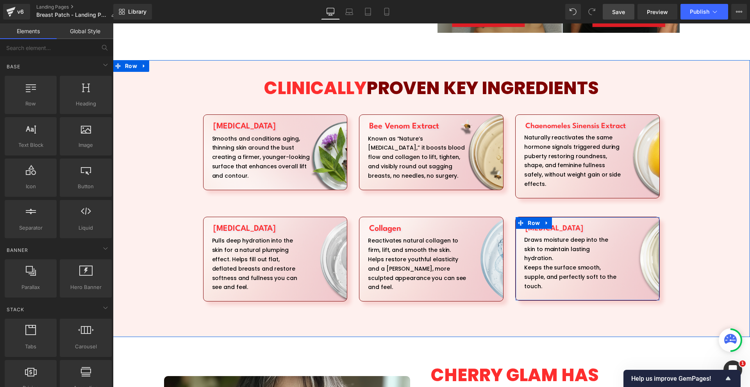
click at [549, 223] on h1 "[MEDICAL_DATA]" at bounding box center [589, 228] width 128 height 10
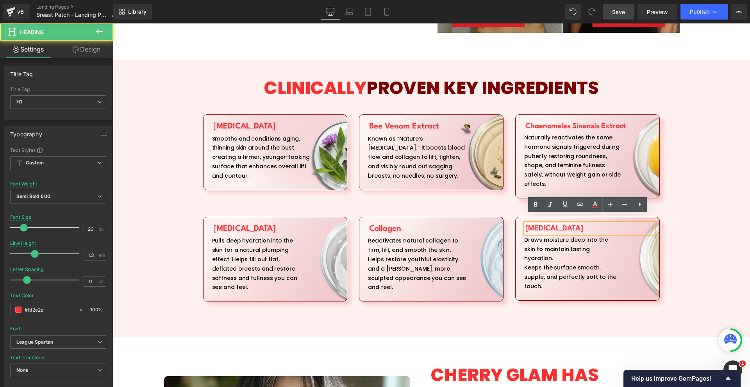
click at [549, 223] on h1 "[MEDICAL_DATA]" at bounding box center [589, 228] width 128 height 10
copy h1 "[MEDICAL_DATA]"
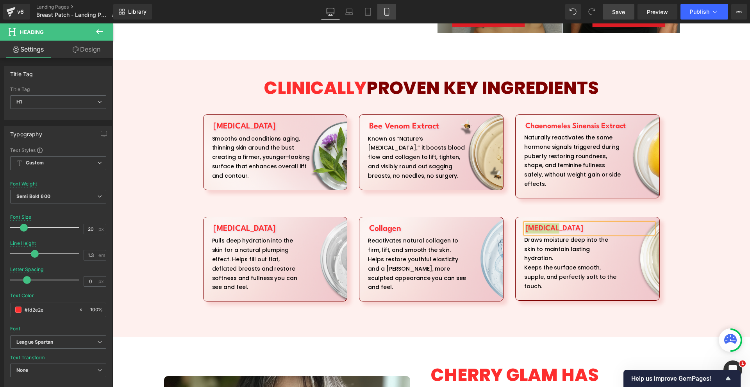
click at [384, 15] on icon at bounding box center [387, 12] width 8 height 8
type input "26"
type input "-0.5"
type input "#122255"
type input "100"
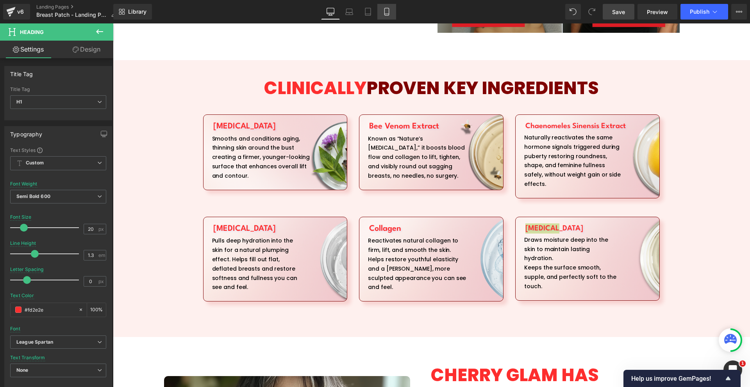
type input "#122255"
type input "10"
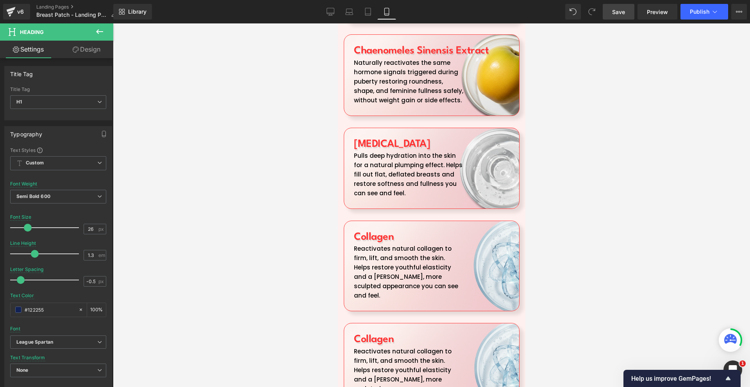
scroll to position [1875, 0]
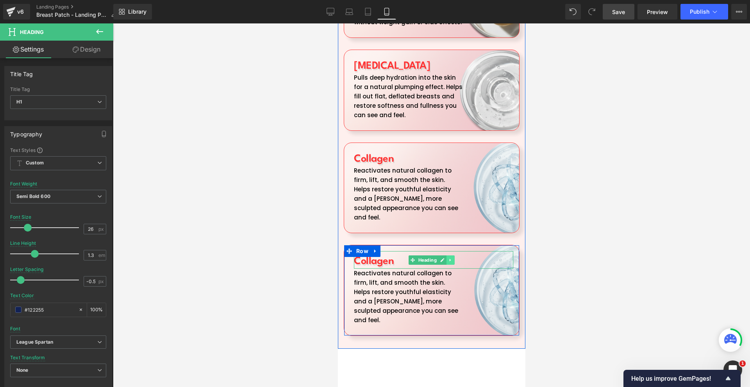
click at [446, 255] on link at bounding box center [450, 259] width 8 height 9
click at [433, 255] on link at bounding box center [430, 259] width 8 height 9
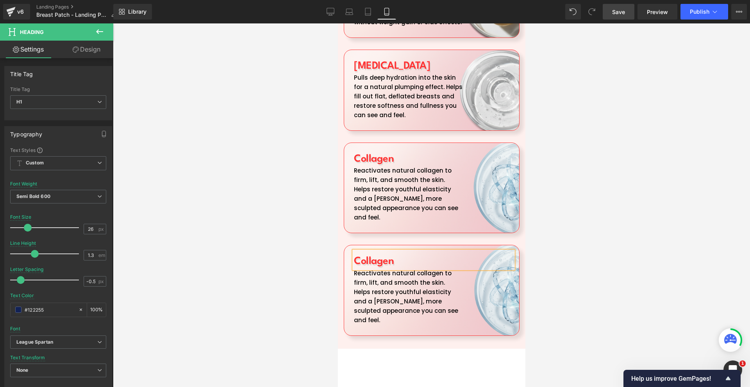
click at [433, 254] on h1 "Collagen" at bounding box center [432, 261] width 159 height 14
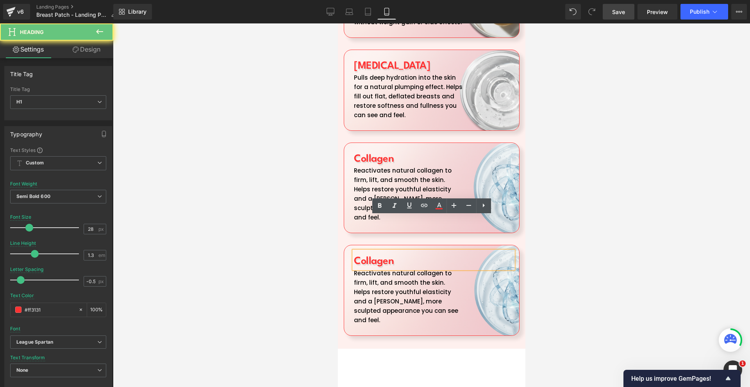
click at [433, 254] on h1 "Collagen" at bounding box center [432, 261] width 159 height 14
paste div
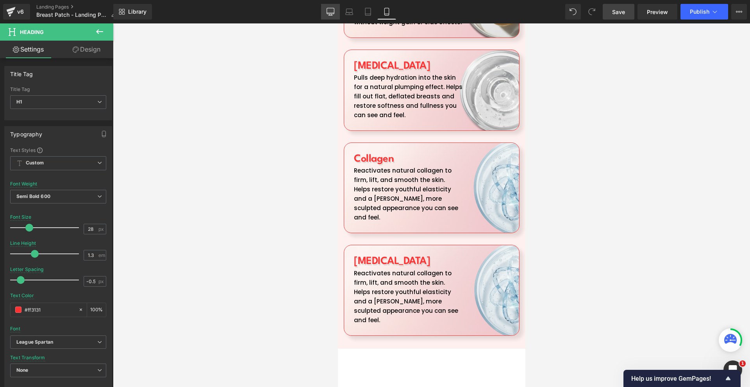
click at [330, 6] on link "Desktop" at bounding box center [330, 12] width 19 height 16
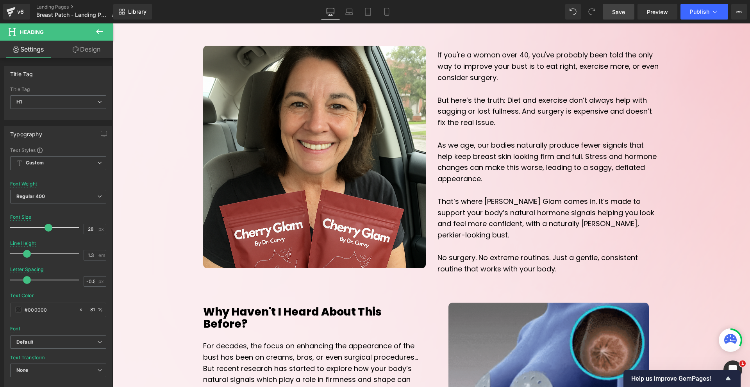
type input "56"
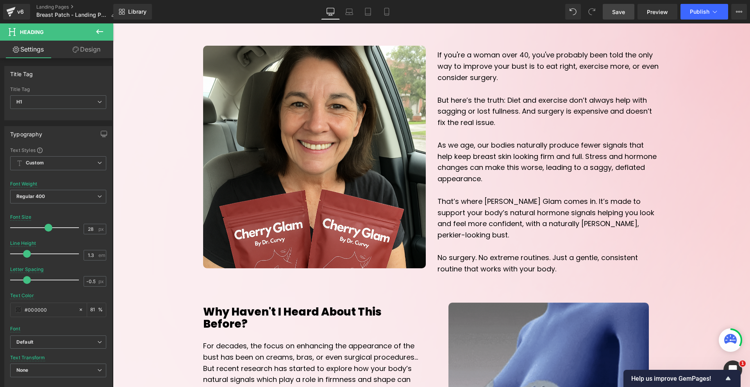
type input "1"
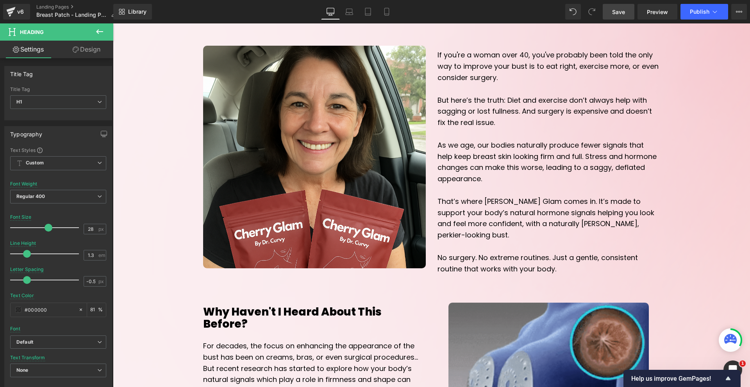
type input "0"
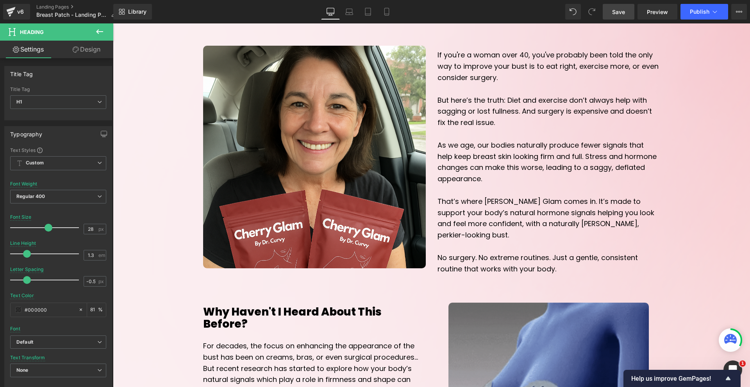
type input "#000000"
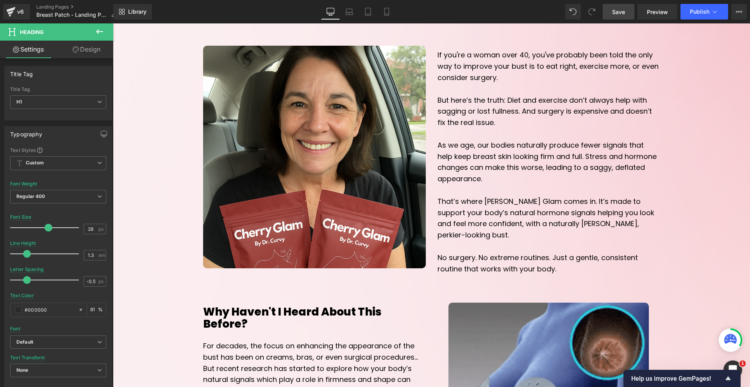
type input "81"
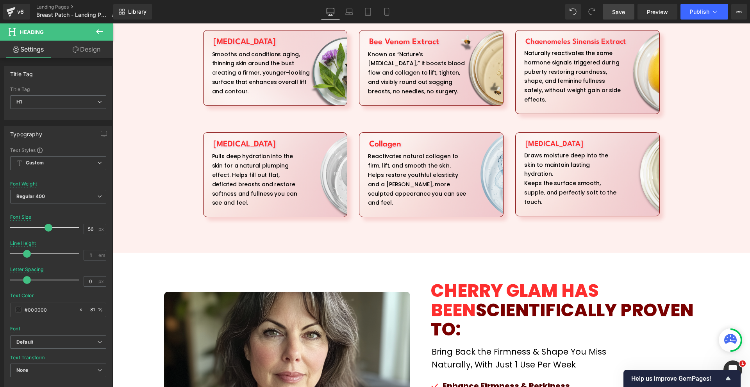
scroll to position [1055, 0]
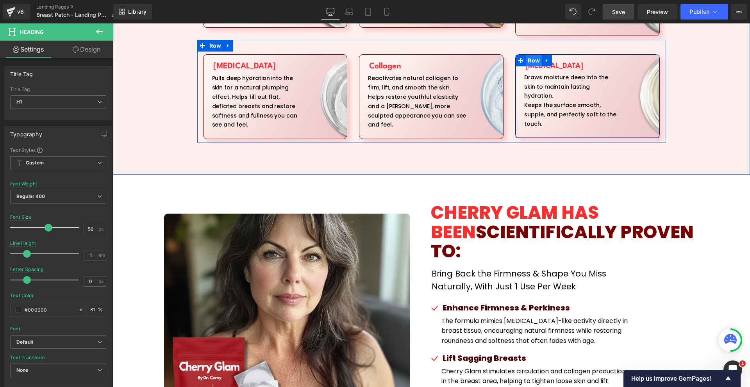
click at [532, 55] on span "Row" at bounding box center [534, 61] width 16 height 12
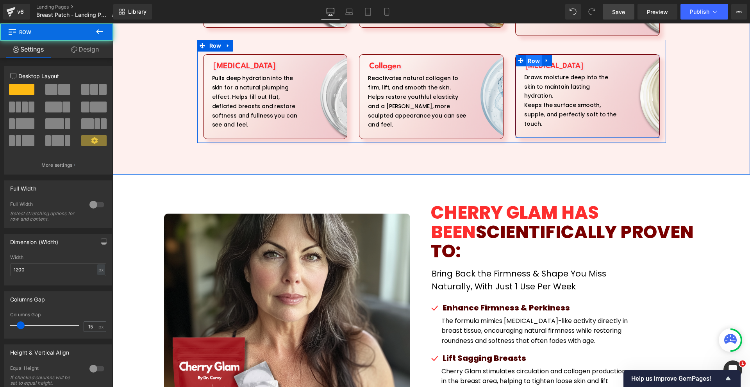
click at [532, 55] on span "Row" at bounding box center [534, 61] width 16 height 12
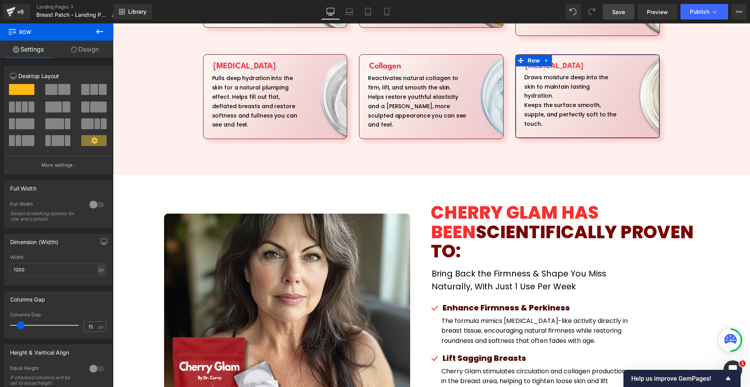
click at [83, 56] on link "Design" at bounding box center [85, 50] width 57 height 18
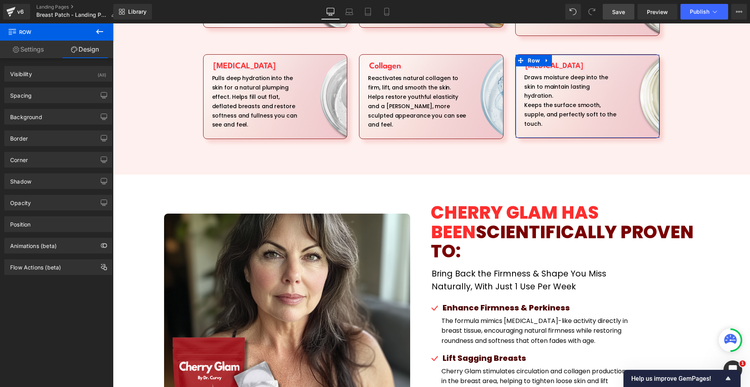
type input "[URL][DOMAIN_NAME]"
drag, startPoint x: 51, startPoint y: 112, endPoint x: 85, endPoint y: 136, distance: 41.1
click at [51, 113] on div "Background" at bounding box center [58, 116] width 107 height 15
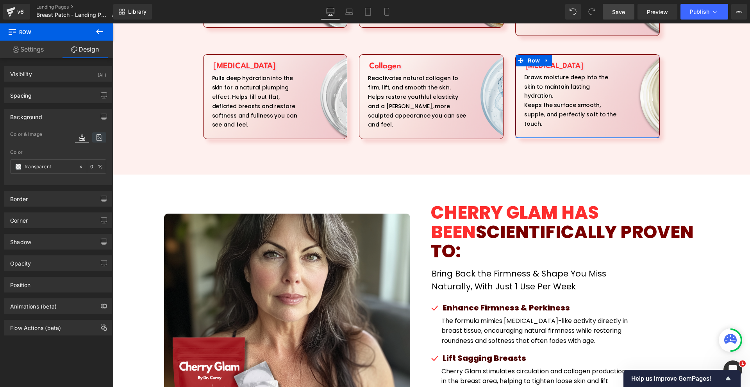
click at [93, 136] on icon at bounding box center [99, 137] width 14 height 10
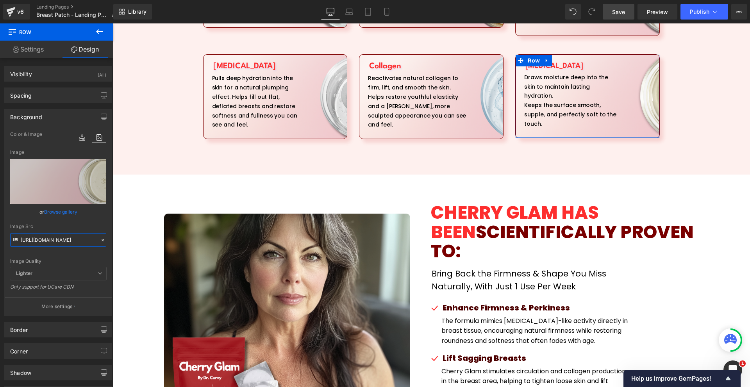
click at [52, 236] on input "[URL][DOMAIN_NAME]" at bounding box center [58, 240] width 96 height 14
drag, startPoint x: 388, startPoint y: 10, endPoint x: 130, endPoint y: 80, distance: 267.2
click at [388, 10] on icon at bounding box center [387, 12] width 8 height 8
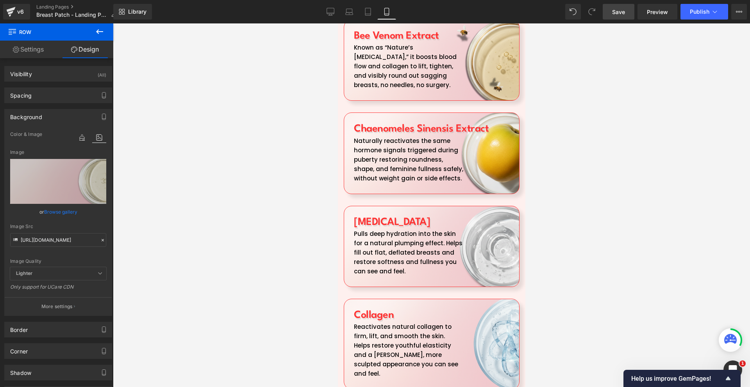
scroll to position [1914, 0]
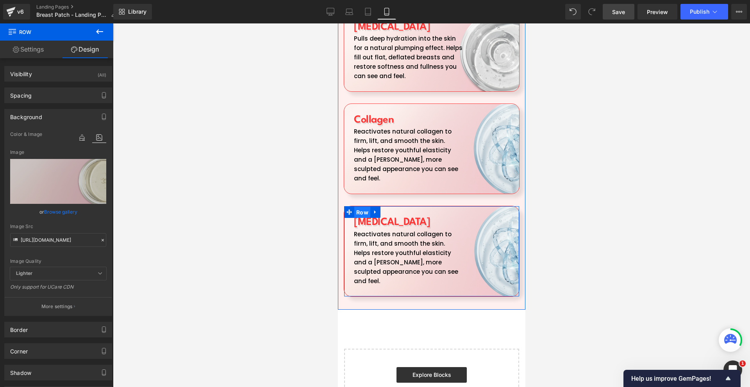
click at [365, 207] on span "Row" at bounding box center [362, 213] width 16 height 12
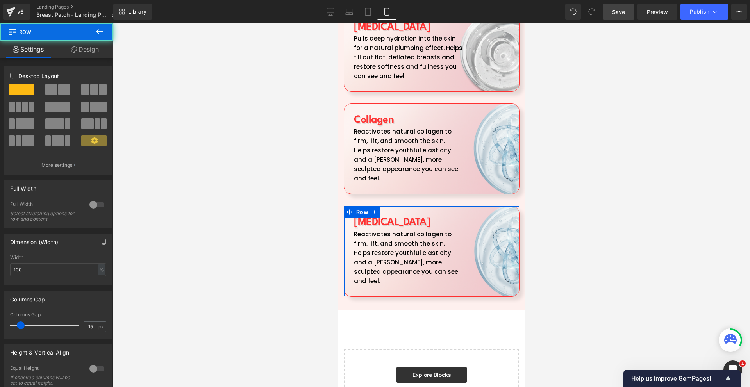
click at [77, 53] on link "Design" at bounding box center [85, 50] width 57 height 18
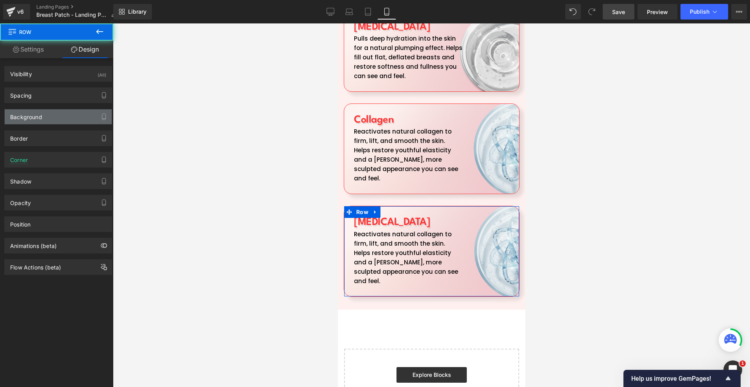
click at [50, 119] on div "Background" at bounding box center [58, 116] width 107 height 15
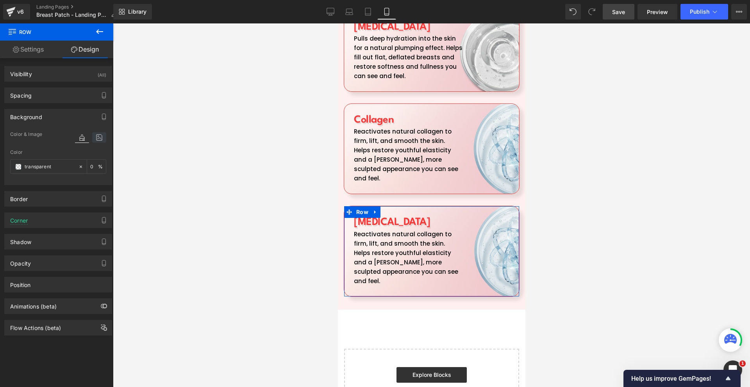
click at [92, 135] on icon at bounding box center [99, 137] width 14 height 10
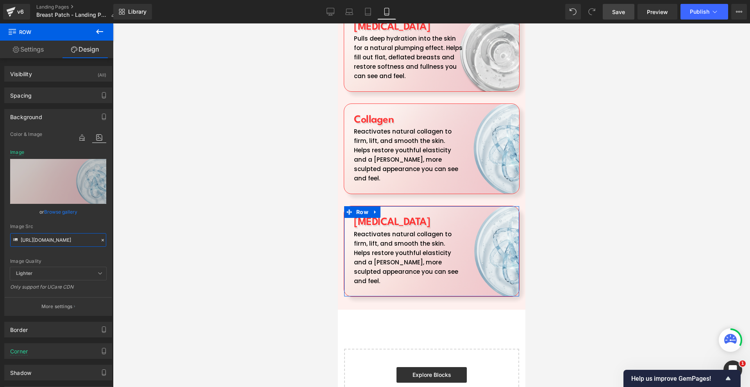
click at [50, 239] on input "[URL][DOMAIN_NAME]" at bounding box center [58, 240] width 96 height 14
paste input "2208.126.png?v=1759753680"
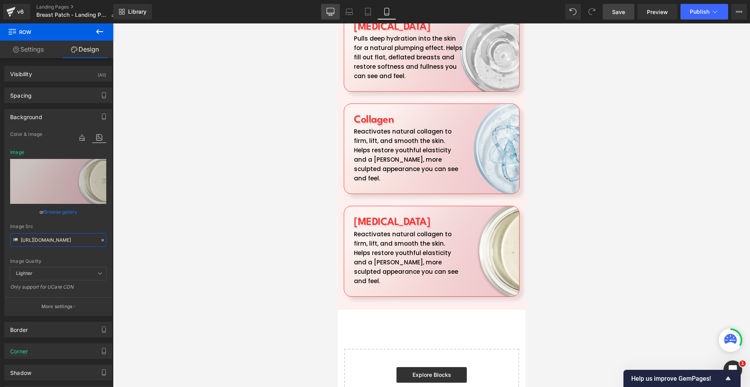
type input "[URL][DOMAIN_NAME]"
click at [328, 6] on link "Desktop" at bounding box center [330, 12] width 19 height 16
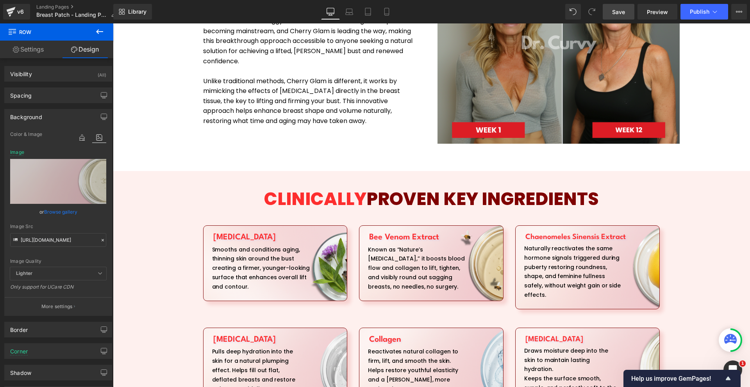
scroll to position [976, 0]
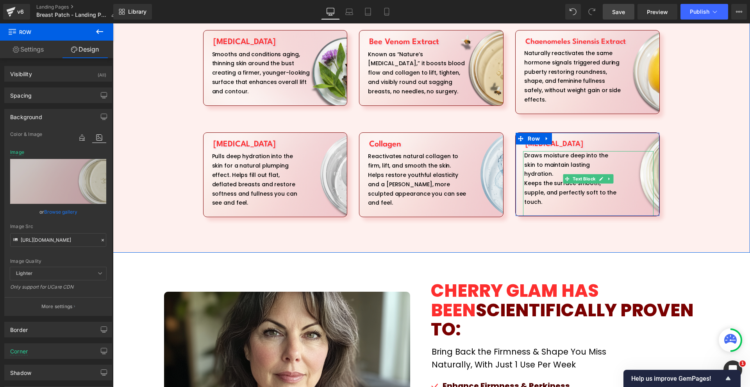
click at [540, 152] on div "Draws moisture deep into the skin to maintain lasting hydration. Keeps the surf…" at bounding box center [588, 183] width 130 height 65
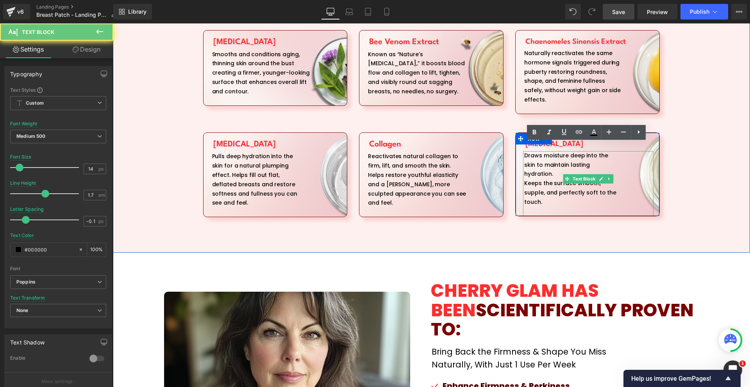
click at [540, 152] on div "Draws moisture deep into the skin to maintain lasting hydration. Keeps the surf…" at bounding box center [588, 183] width 130 height 65
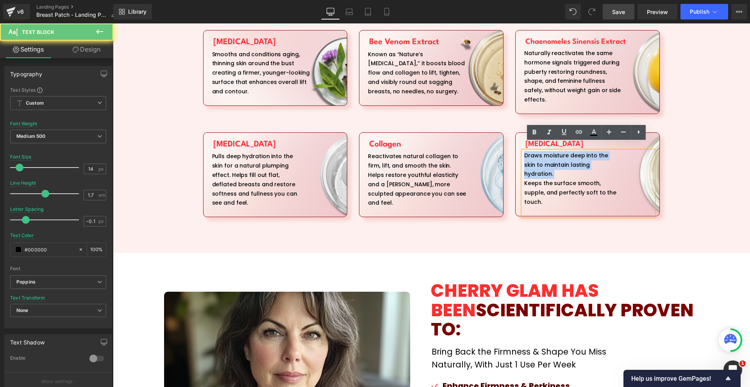
click at [540, 152] on div "Draws moisture deep into the skin to maintain lasting hydration. Keeps the surf…" at bounding box center [588, 183] width 130 height 65
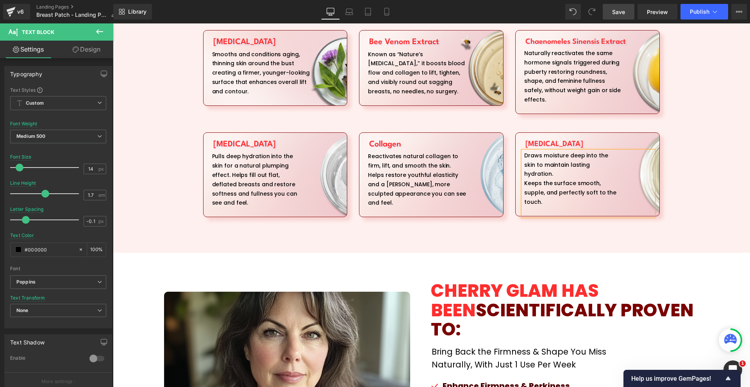
click at [542, 187] on div "Keeps the surface smooth, supple, and perfectly soft to the touch." at bounding box center [570, 193] width 93 height 28
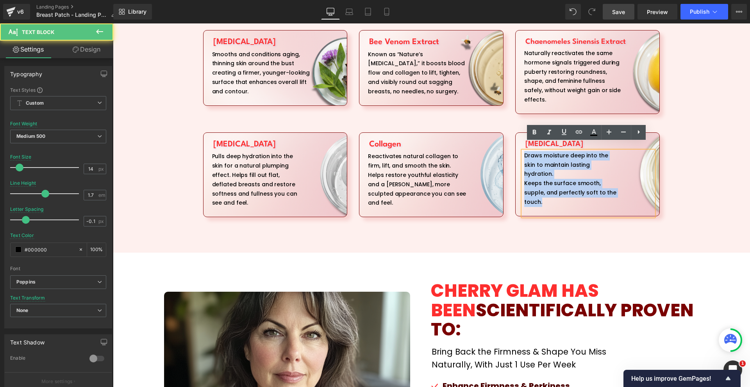
drag, startPoint x: 542, startPoint y: 188, endPoint x: 521, endPoint y: 146, distance: 46.1
click at [523, 151] on div "Draws moisture deep into the skin to maintain lasting hydration. Keeps the surf…" at bounding box center [588, 183] width 130 height 65
drag, startPoint x: 540, startPoint y: 174, endPoint x: 544, endPoint y: 187, distance: 14.2
click at [540, 179] on div "Keeps the surface smooth, supple, and perfectly soft to the touch." at bounding box center [570, 193] width 93 height 28
click at [544, 187] on div "Keeps the surface smooth, supple, and perfectly soft to the touch." at bounding box center [570, 193] width 93 height 28
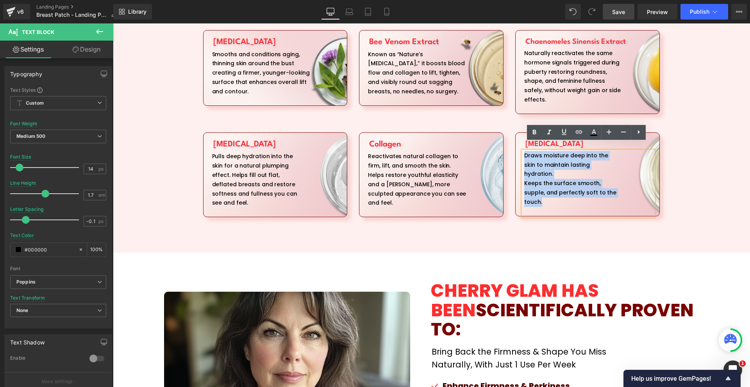
drag, startPoint x: 542, startPoint y: 186, endPoint x: 522, endPoint y: 150, distance: 40.9
click at [523, 151] on div "Draws moisture deep into the skin to maintain lasting hydration. Keeps the surf…" at bounding box center [588, 183] width 130 height 65
copy div "Draws moisture deep into the skin to maintain lasting hydration. Keeps the surf…"
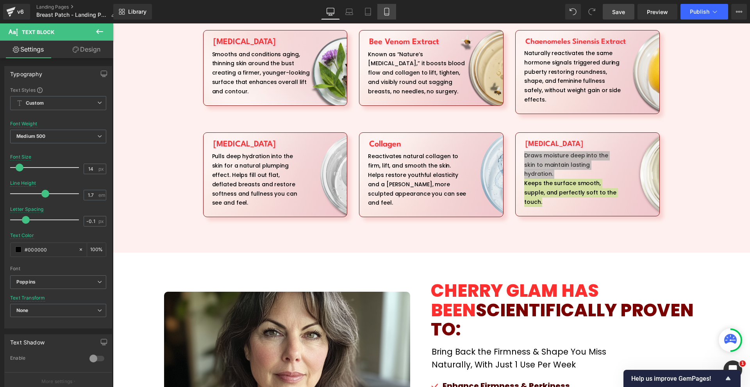
click at [385, 16] on link "Mobile" at bounding box center [386, 12] width 19 height 16
type input "15"
type input "1.6"
type input "-0.2"
type input "#122255"
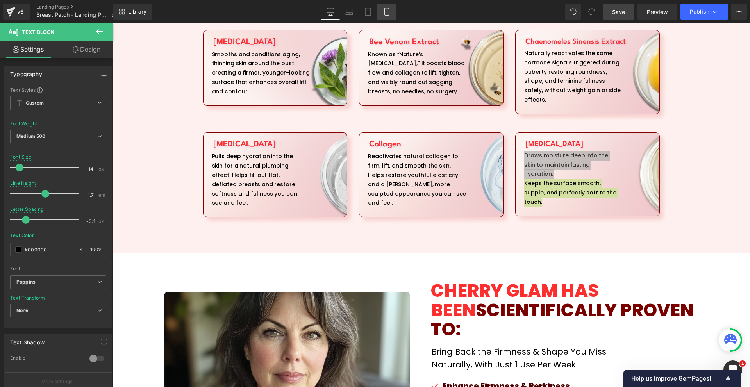
type input "100"
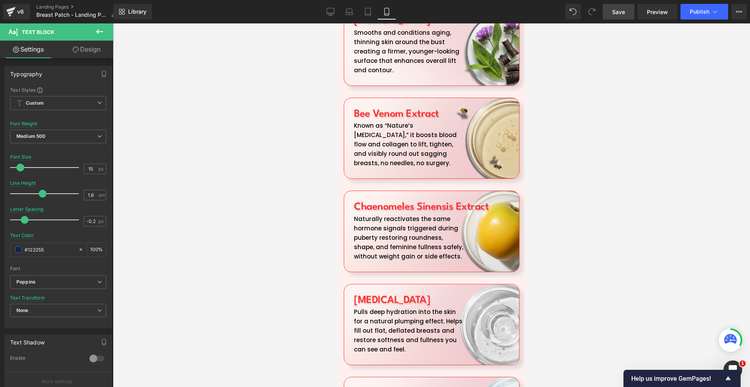
scroll to position [1797, 0]
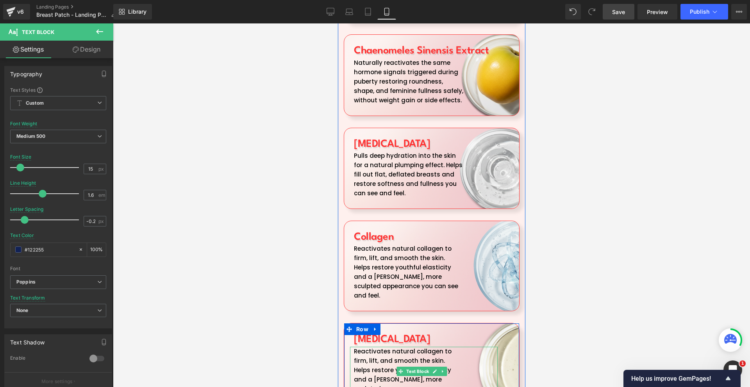
click at [386, 366] on p "Helps restore youthful elasticity and a [PERSON_NAME], more sculpted appearance…" at bounding box center [407, 384] width 109 height 37
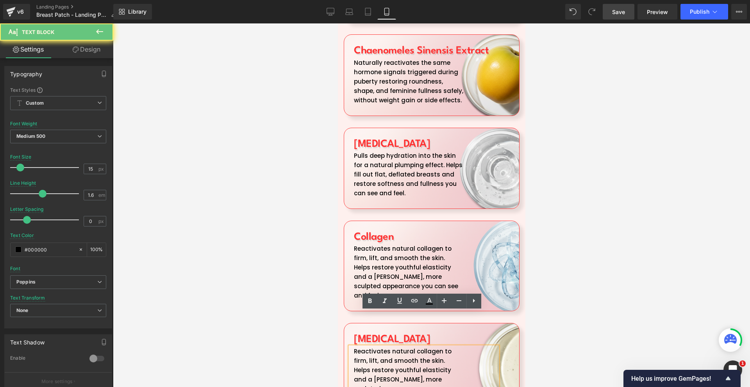
click at [386, 366] on p "Helps restore youthful elasticity and a [PERSON_NAME], more sculpted appearance…" at bounding box center [407, 384] width 109 height 37
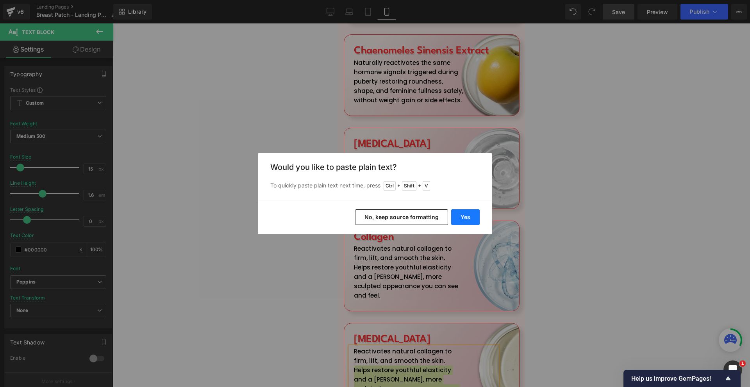
drag, startPoint x: 457, startPoint y: 219, endPoint x: 119, endPoint y: 196, distance: 339.1
click at [457, 219] on button "Yes" at bounding box center [465, 217] width 29 height 16
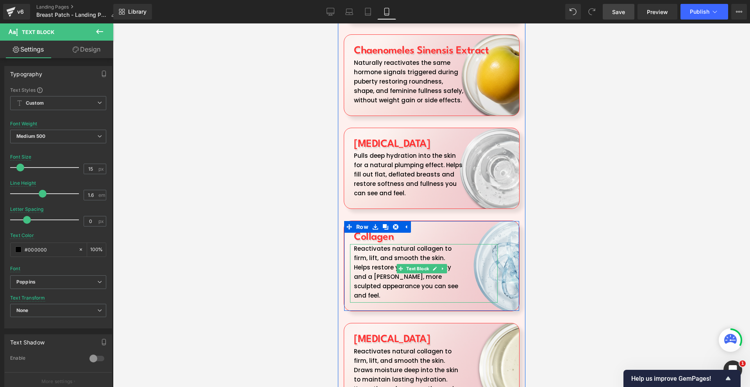
scroll to position [1836, 0]
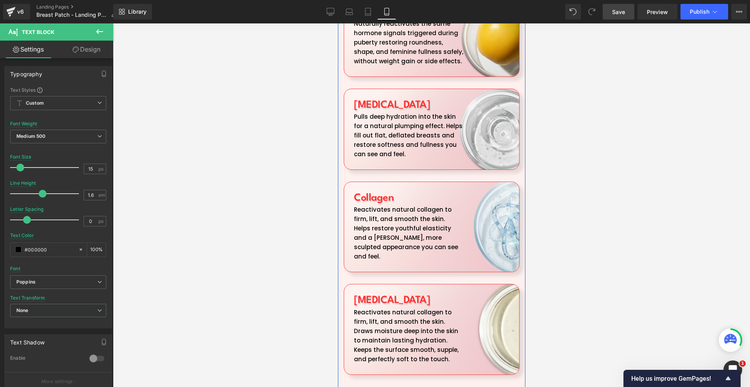
click at [448, 345] on p "Keeps the surface smooth, supple, and perfectly soft to the touch." at bounding box center [407, 354] width 109 height 19
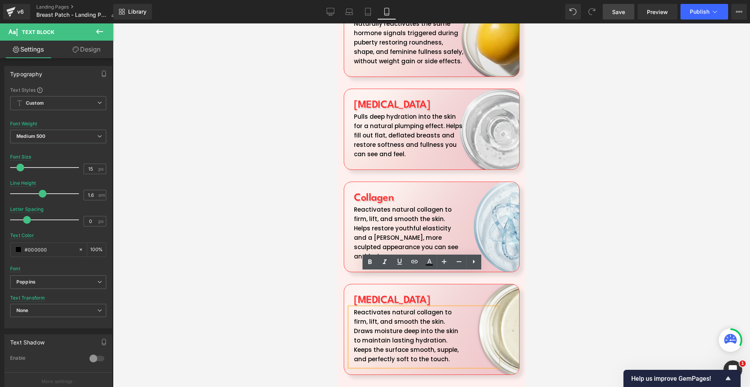
click at [428, 345] on p "Keeps the surface smooth, supple, and perfectly soft to the touch." at bounding box center [407, 354] width 109 height 19
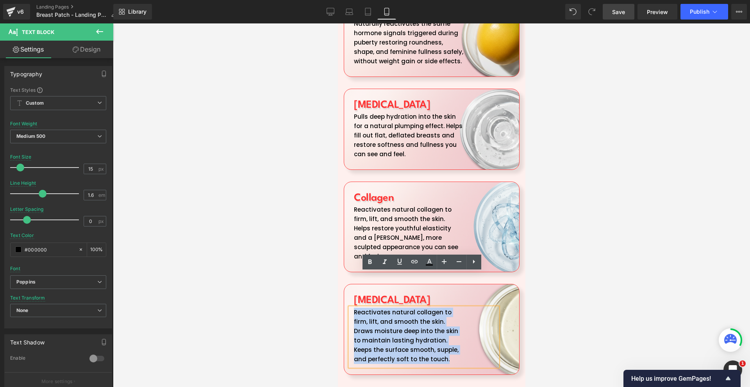
drag, startPoint x: 445, startPoint y: 324, endPoint x: 354, endPoint y: 280, distance: 101.3
click at [354, 308] on div "Reactivates natural collagen to firm, lift, and smooth the skin. Draws moisture…" at bounding box center [424, 337] width 148 height 59
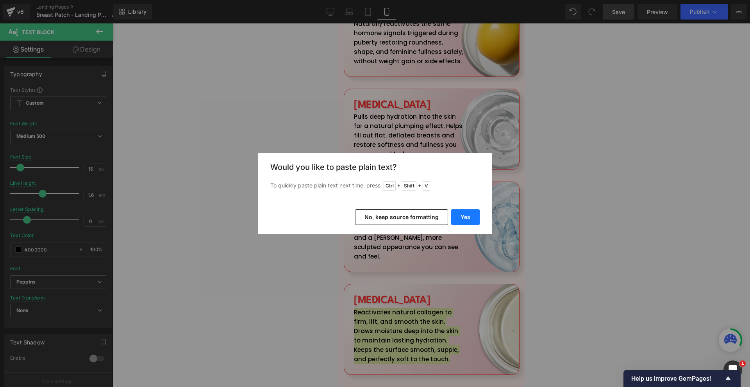
click at [471, 211] on button "Yes" at bounding box center [465, 217] width 29 height 16
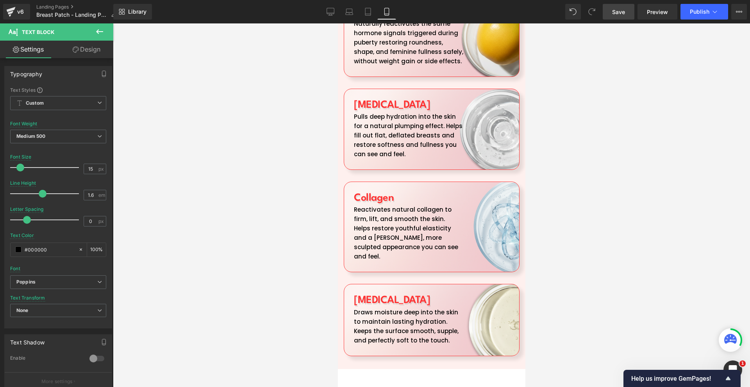
scroll to position [1914, 0]
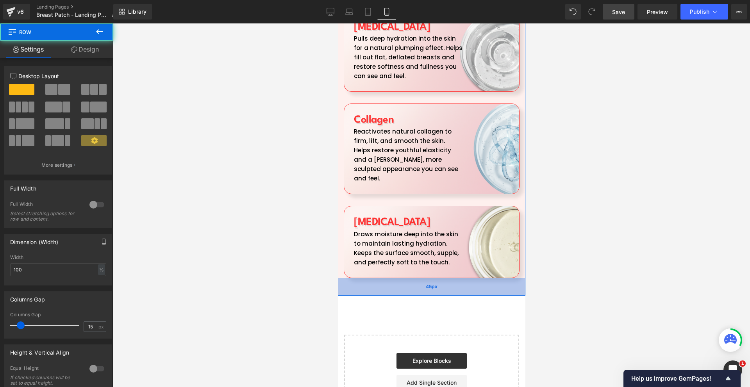
drag, startPoint x: 494, startPoint y: 250, endPoint x: 518, endPoint y: 257, distance: 25.0
click at [496, 278] on div "45px" at bounding box center [430, 287] width 187 height 18
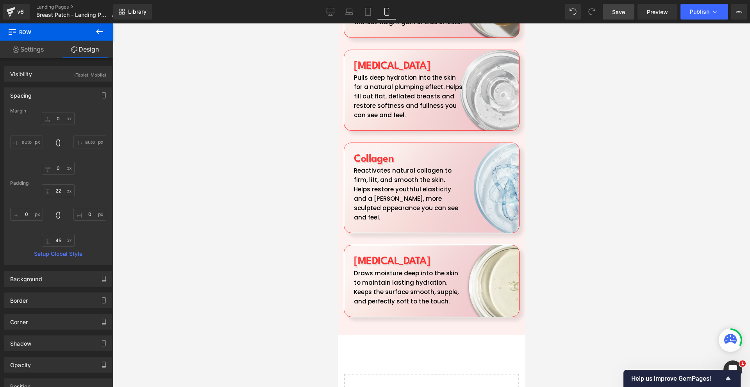
scroll to position [1924, 0]
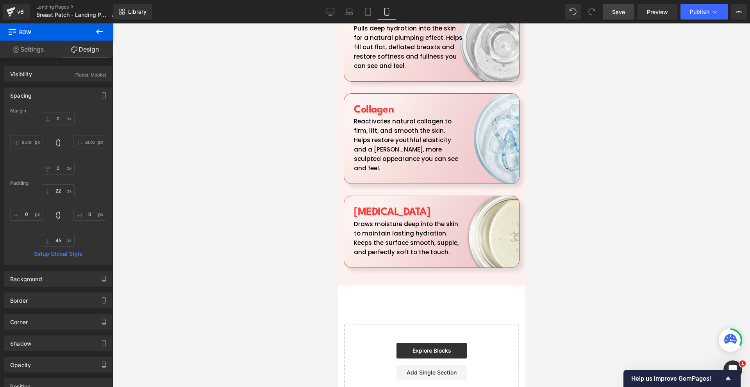
click at [626, 14] on link "Save" at bounding box center [619, 12] width 32 height 16
drag, startPoint x: 97, startPoint y: 31, endPoint x: 96, endPoint y: 37, distance: 6.0
click at [97, 32] on icon at bounding box center [99, 31] width 7 height 5
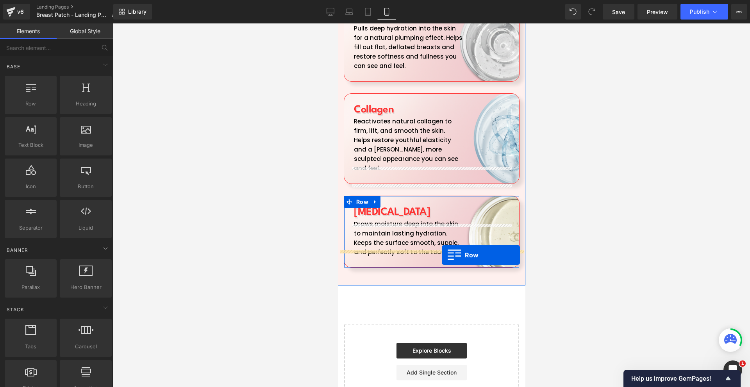
drag, startPoint x: 377, startPoint y: 134, endPoint x: 441, endPoint y: 255, distance: 136.8
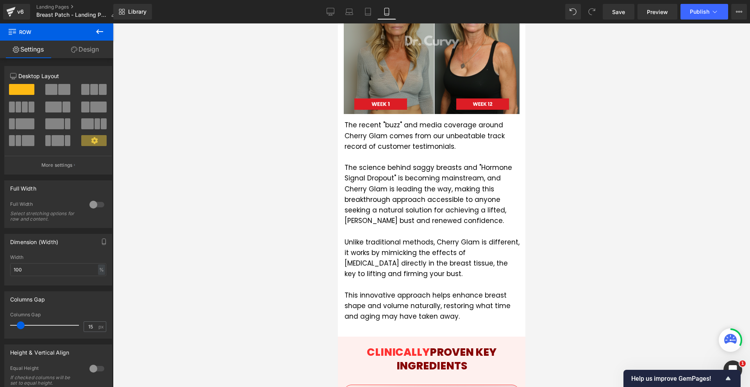
scroll to position [1455, 0]
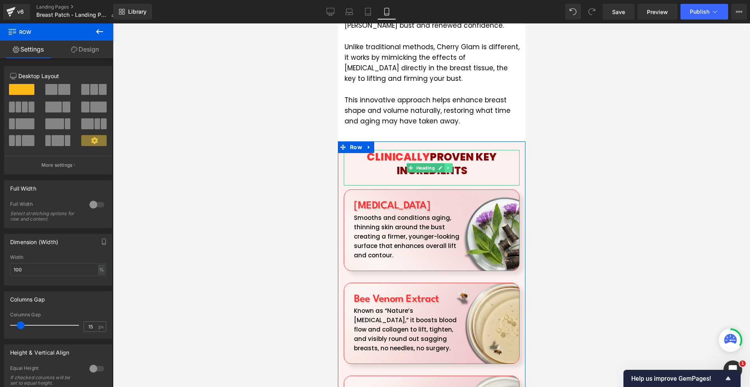
click at [446, 166] on icon at bounding box center [448, 168] width 4 height 5
click at [444, 166] on icon at bounding box center [444, 168] width 4 height 4
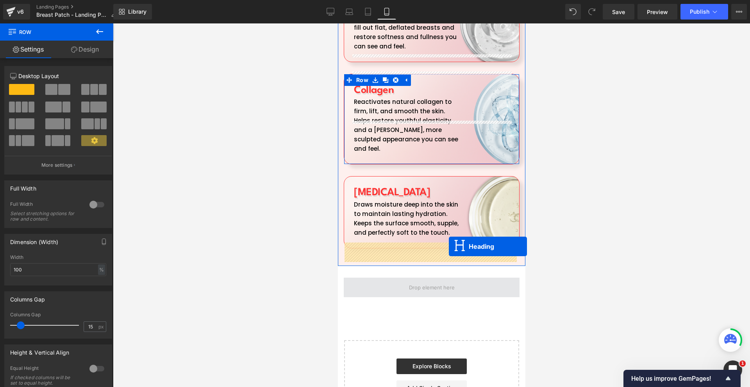
drag, startPoint x: 429, startPoint y: 173, endPoint x: 448, endPoint y: 246, distance: 75.9
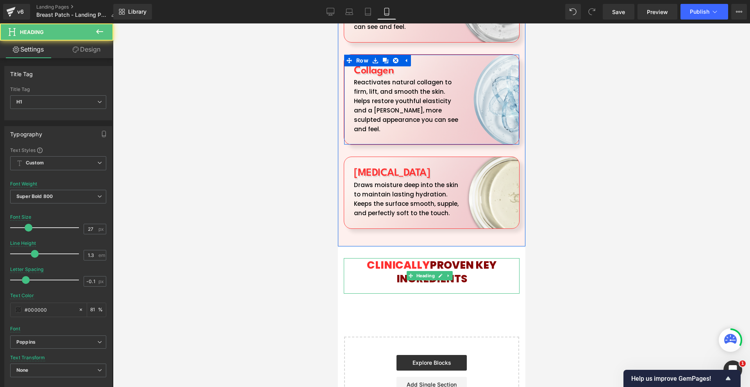
scroll to position [1944, 0]
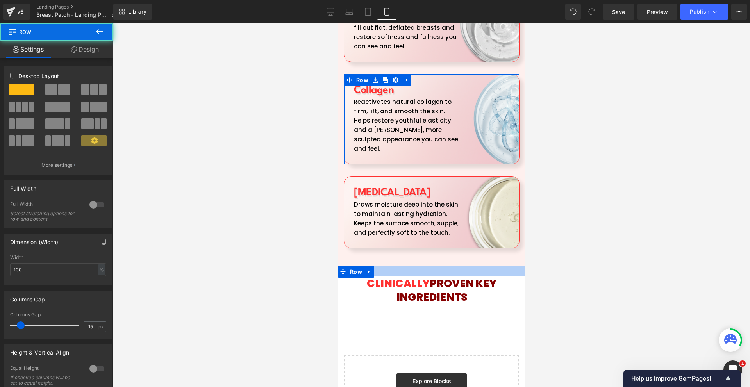
click at [420, 266] on div at bounding box center [430, 271] width 187 height 11
click at [396, 276] on span "PROVEN KEY INGREDIENTS" at bounding box center [446, 290] width 100 height 28
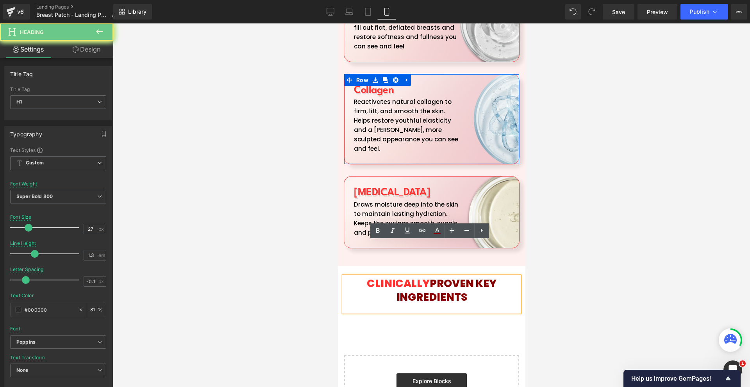
click at [396, 276] on span "PROVEN KEY INGREDIENTS" at bounding box center [446, 290] width 100 height 28
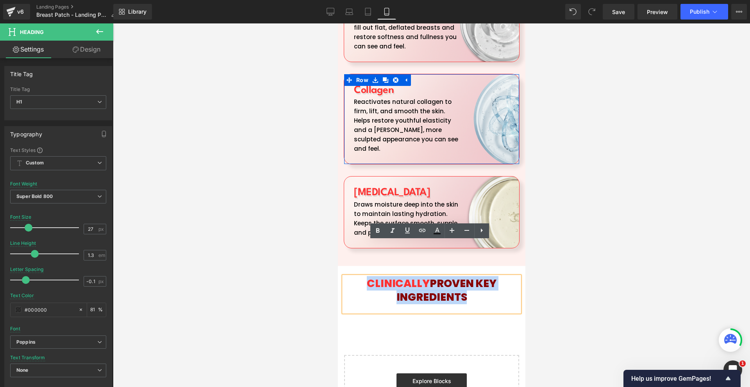
paste div
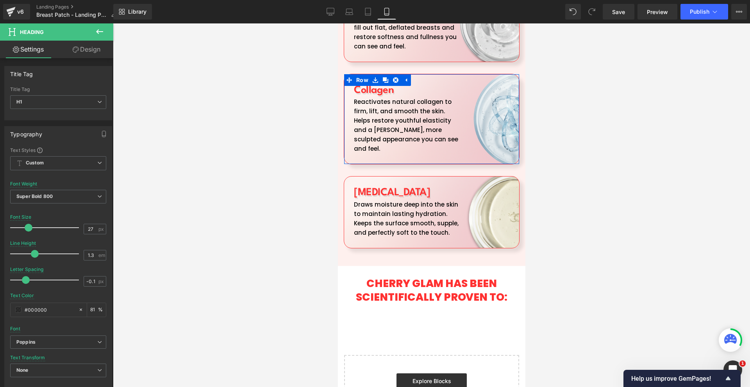
click at [586, 277] on div at bounding box center [431, 205] width 637 height 364
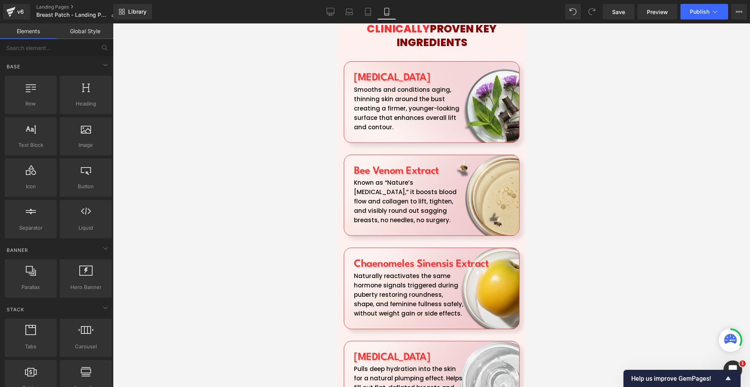
scroll to position [1466, 0]
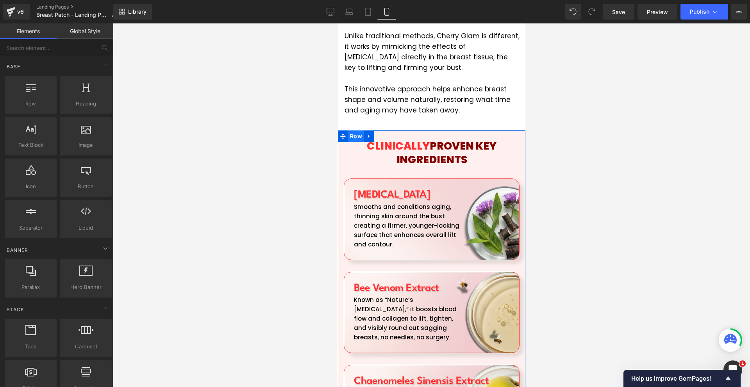
click at [354, 130] on span "Row" at bounding box center [356, 136] width 16 height 12
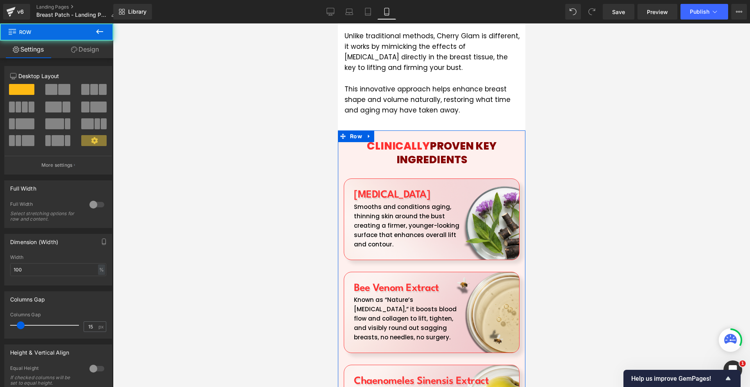
click at [84, 55] on link "Design" at bounding box center [85, 50] width 57 height 18
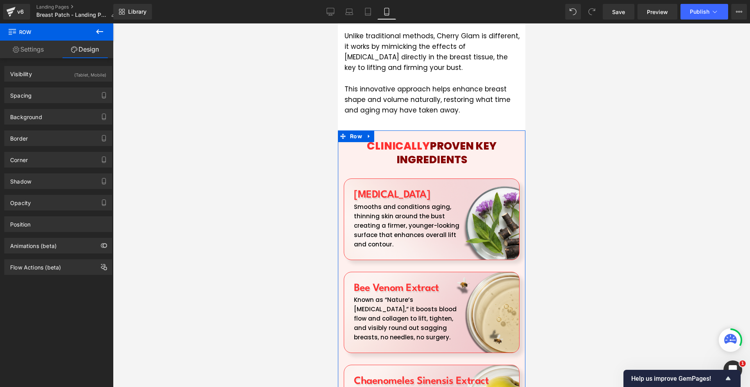
click at [53, 126] on div "Border Border Style Custom Custom Setup Global Style Custom Setup Global Style …" at bounding box center [58, 135] width 117 height 21
click at [52, 121] on div "Background" at bounding box center [58, 116] width 107 height 15
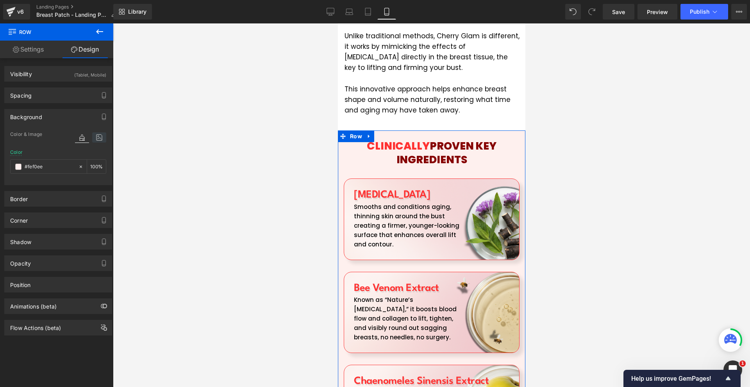
click at [101, 135] on icon at bounding box center [99, 137] width 14 height 10
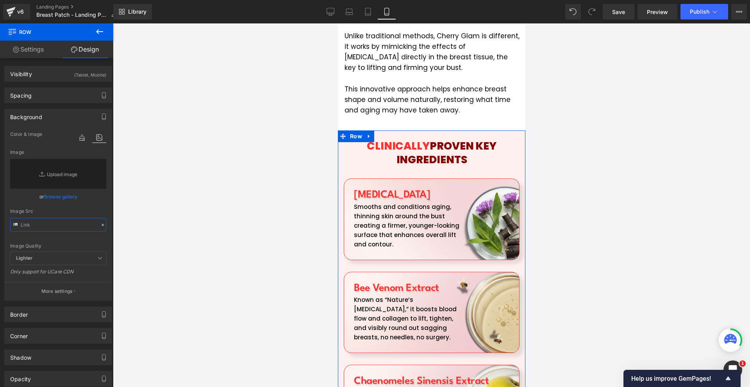
click at [61, 231] on input "text" at bounding box center [58, 225] width 96 height 14
paste input "[URL][DOMAIN_NAME]"
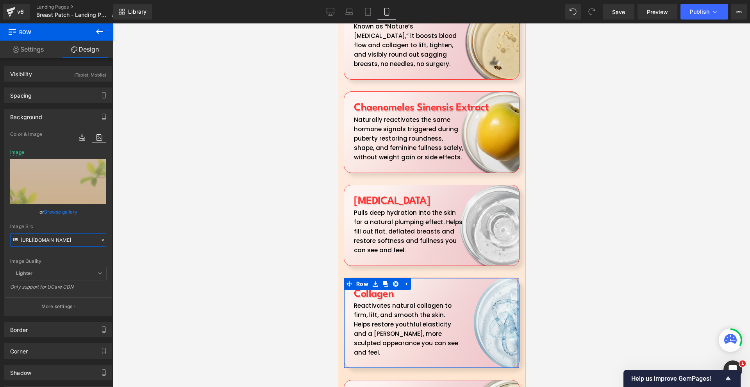
scroll to position [1701, 0]
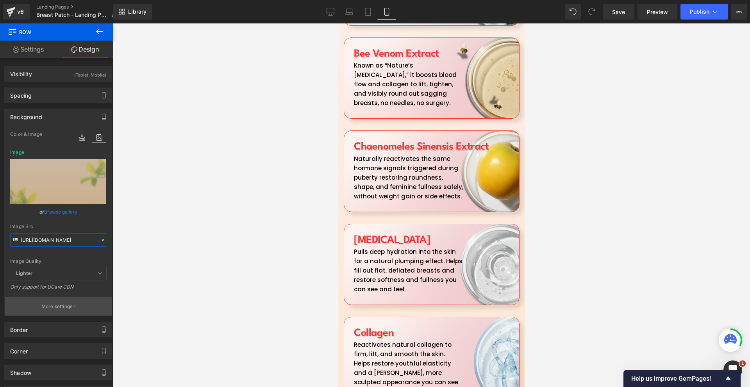
type input "[URL][DOMAIN_NAME]"
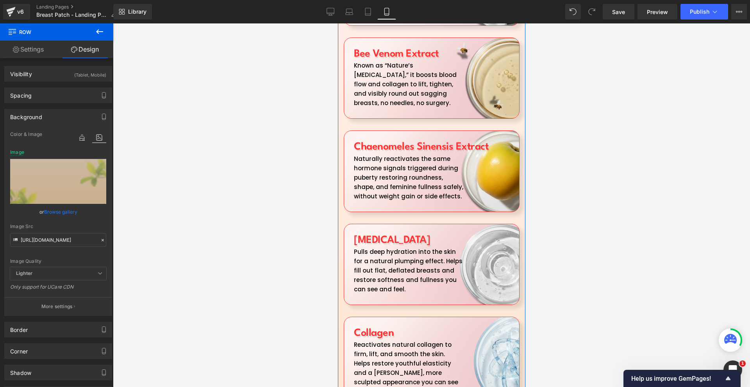
drag, startPoint x: 80, startPoint y: 305, endPoint x: 87, endPoint y: 198, distance: 106.9
click at [78, 303] on button "More settings" at bounding box center [58, 306] width 107 height 18
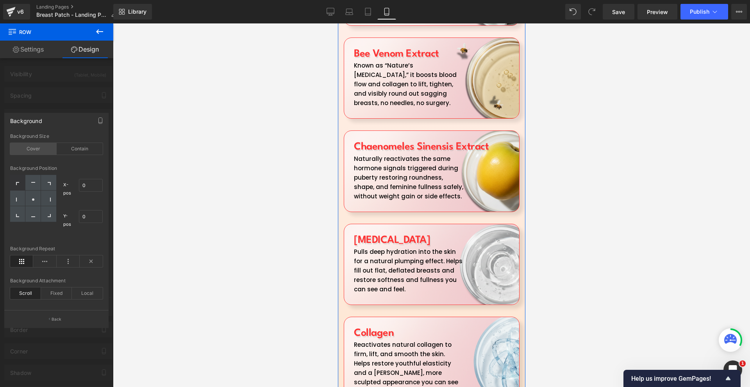
drag, startPoint x: 85, startPoint y: 153, endPoint x: 29, endPoint y: 153, distance: 56.2
click at [84, 153] on div "Contain" at bounding box center [80, 149] width 46 height 12
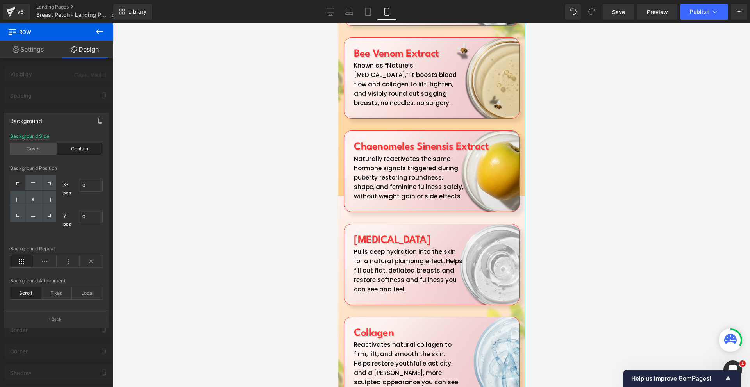
click at [20, 153] on div "Cover" at bounding box center [33, 149] width 46 height 12
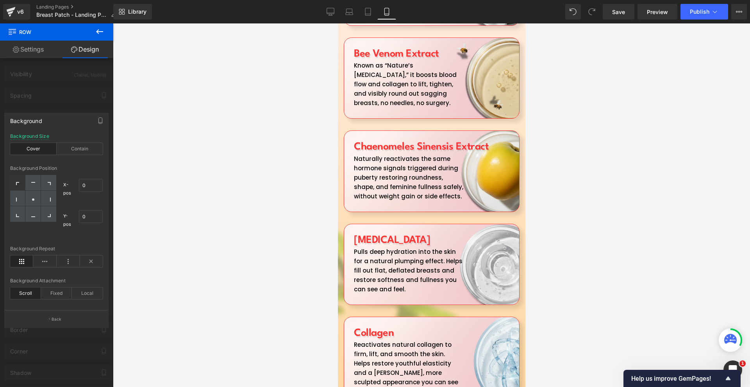
scroll to position [1857, 0]
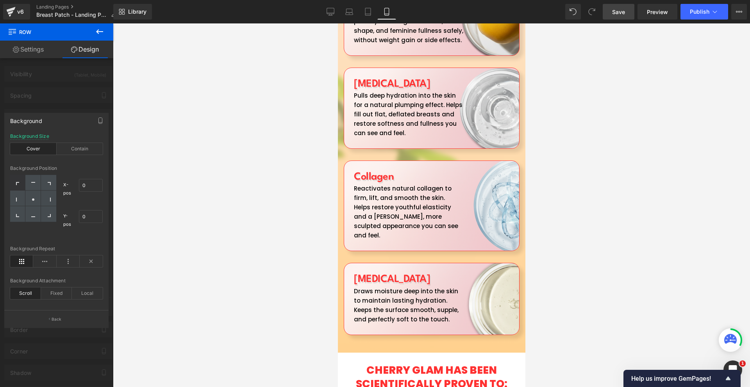
click at [614, 18] on link "Save" at bounding box center [619, 12] width 32 height 16
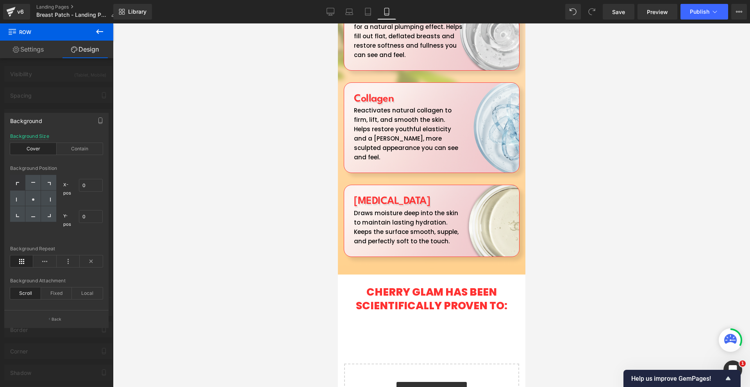
scroll to position [1974, 0]
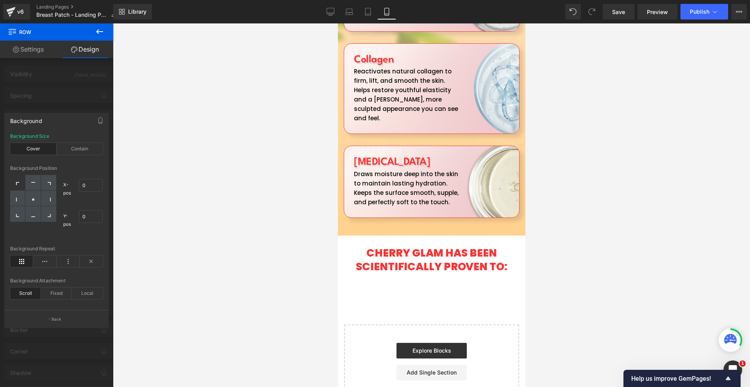
click at [104, 30] on icon at bounding box center [99, 31] width 9 height 9
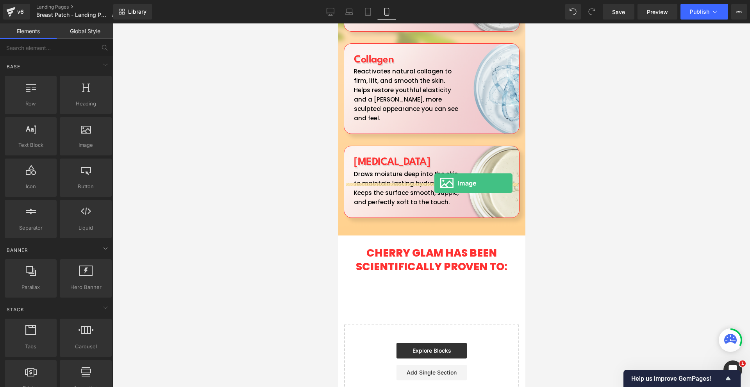
drag, startPoint x: 440, startPoint y: 170, endPoint x: 434, endPoint y: 183, distance: 14.2
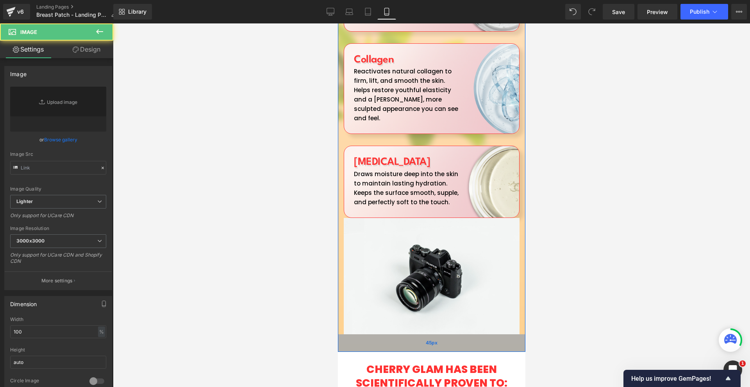
type input "//[DOMAIN_NAME][URL]"
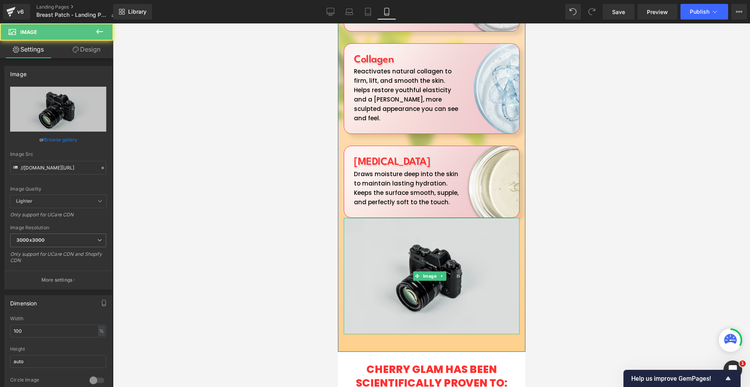
click at [430, 218] on img at bounding box center [431, 276] width 176 height 116
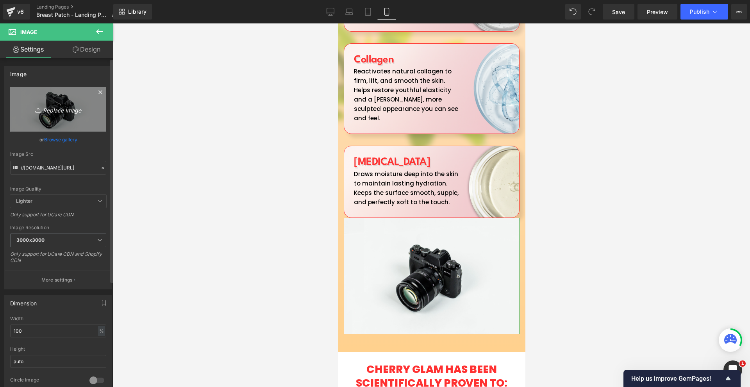
click at [55, 110] on icon "Replace Image" at bounding box center [58, 109] width 62 height 10
type input "C:\fakepath\Cherriva.png"
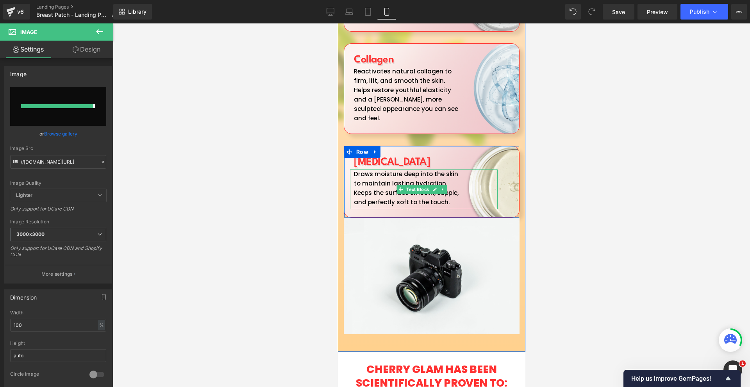
type input "[URL][DOMAIN_NAME]"
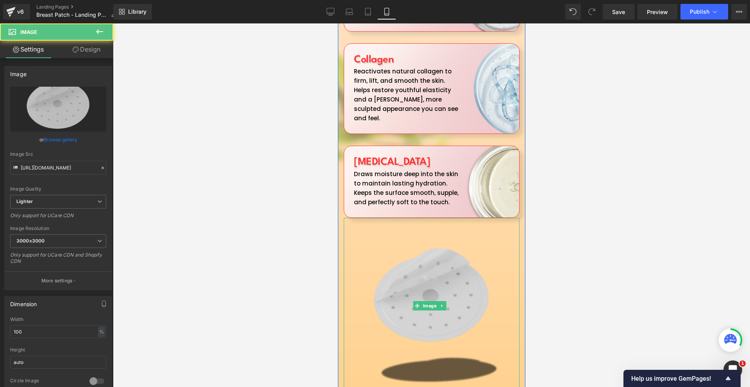
click at [476, 230] on img at bounding box center [431, 306] width 176 height 176
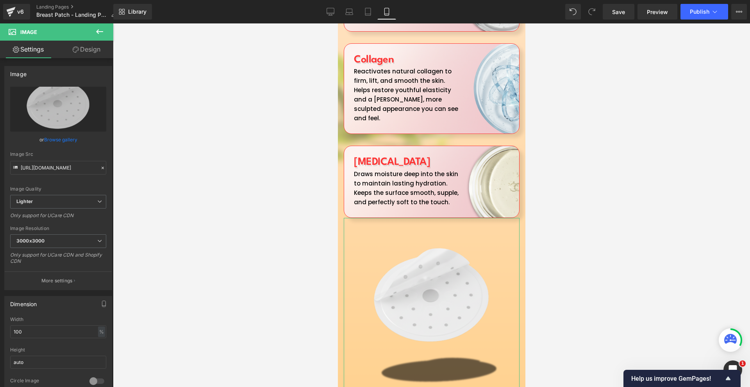
click at [102, 55] on link "Design" at bounding box center [86, 50] width 57 height 18
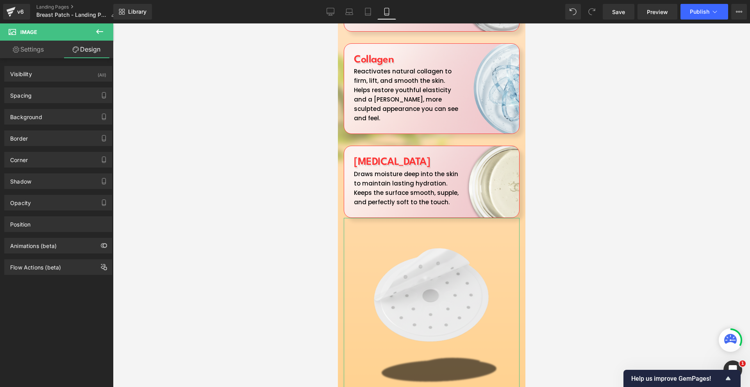
click at [59, 103] on div "Spacing [GEOGRAPHIC_DATA] 0px 0 0px 0 0px 0 0px 0 [GEOGRAPHIC_DATA] 0px 0 0px 0…" at bounding box center [58, 95] width 108 height 16
click at [52, 96] on div "Spacing" at bounding box center [58, 95] width 107 height 15
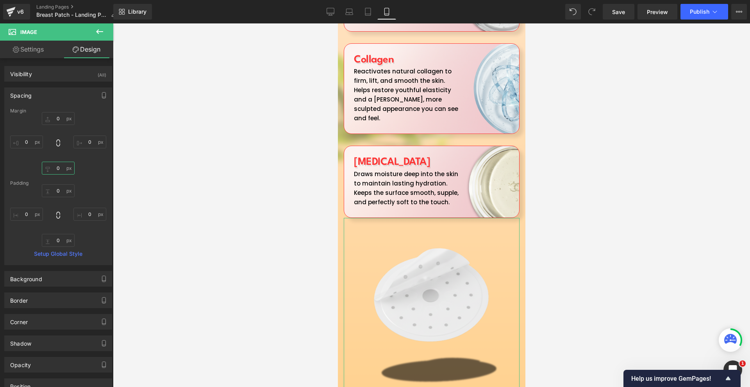
click at [56, 162] on input "0" at bounding box center [58, 168] width 33 height 13
type input "-200"
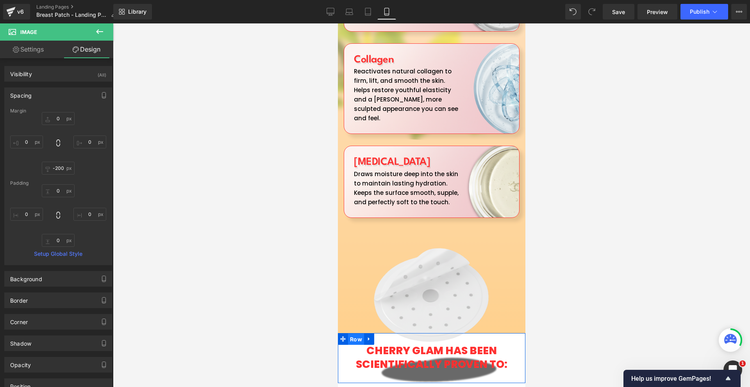
click at [359, 334] on span "Row" at bounding box center [356, 340] width 16 height 12
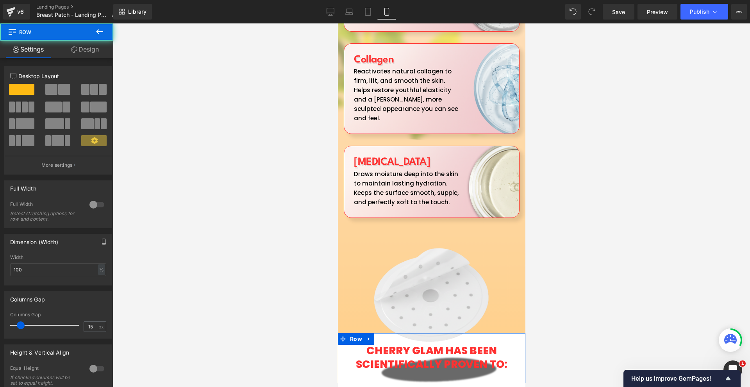
click at [85, 53] on link "Design" at bounding box center [85, 50] width 57 height 18
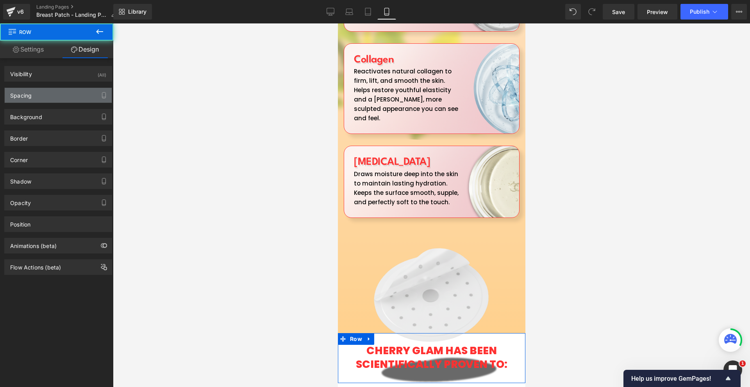
click at [51, 94] on div "Spacing" at bounding box center [58, 95] width 107 height 15
type input "0"
type input "27"
type input "0"
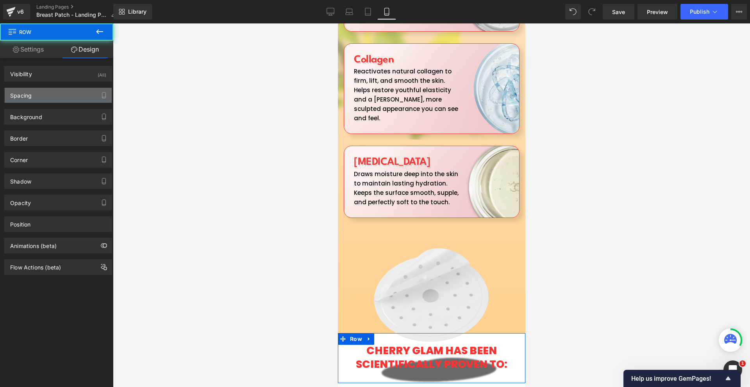
type input "10"
type input "0"
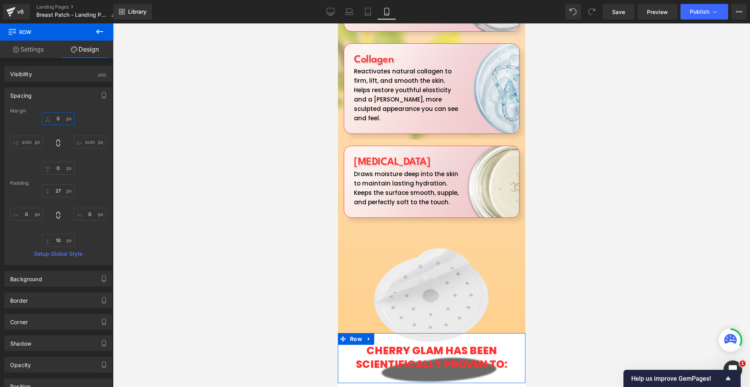
click at [70, 124] on input "0" at bounding box center [58, 118] width 33 height 13
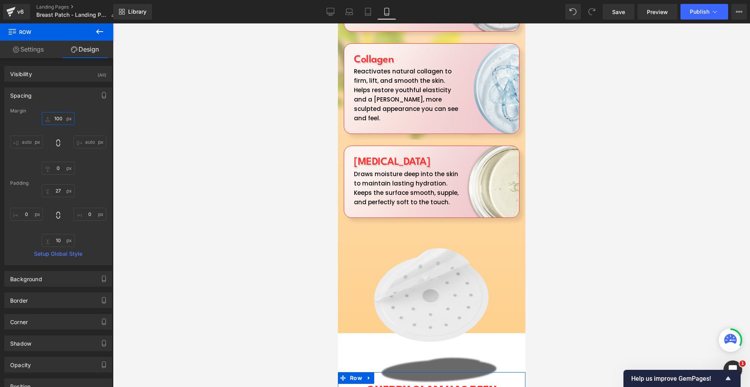
click at [70, 124] on input "100" at bounding box center [58, 118] width 33 height 13
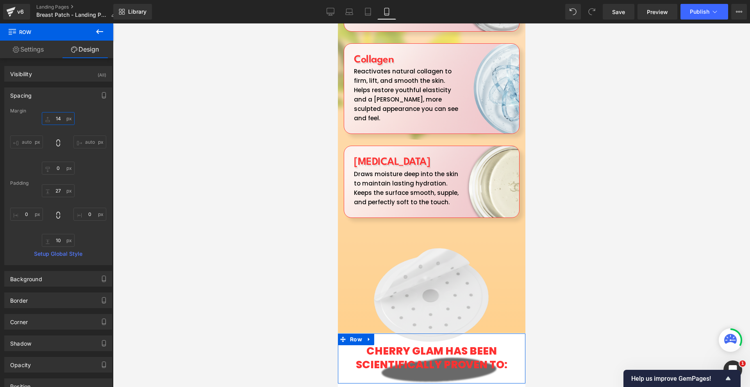
type input "140"
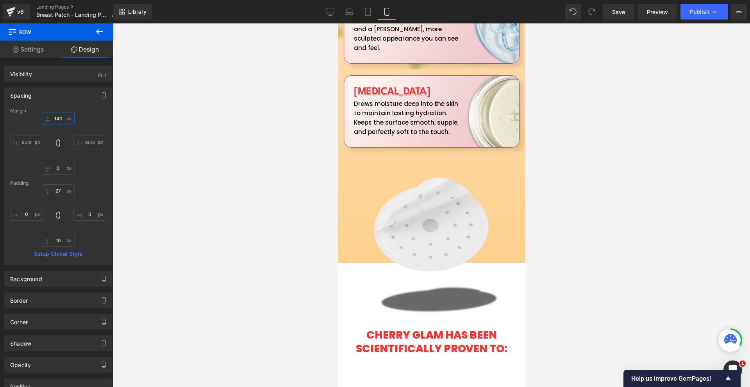
scroll to position [2005, 0]
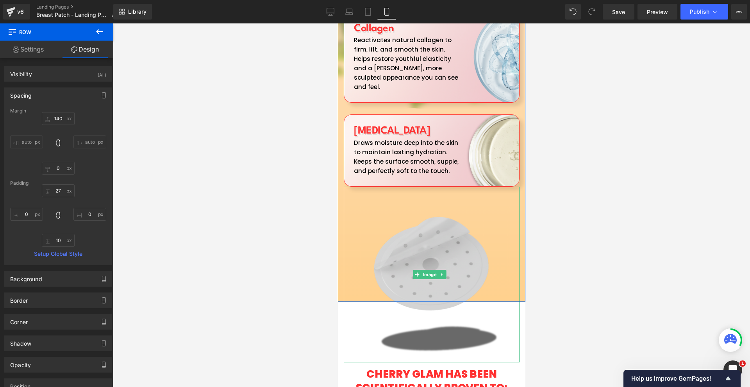
click at [469, 187] on img at bounding box center [431, 275] width 176 height 176
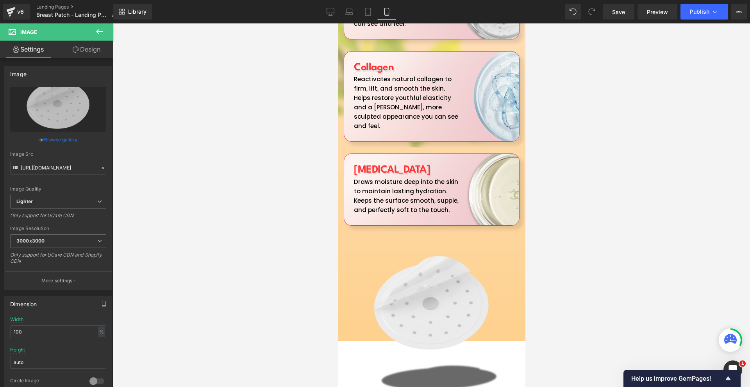
scroll to position [2122, 0]
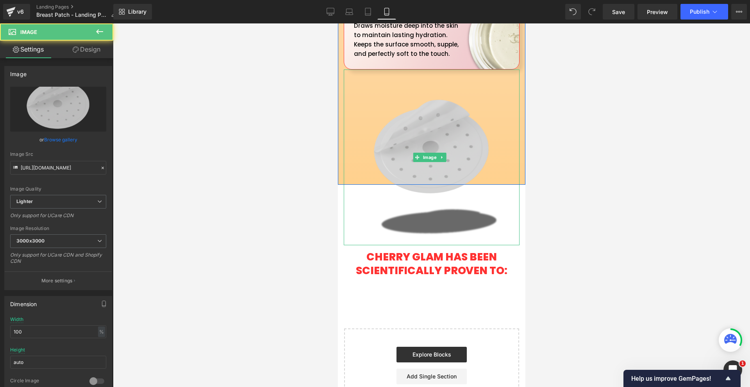
click at [479, 77] on img at bounding box center [431, 158] width 176 height 176
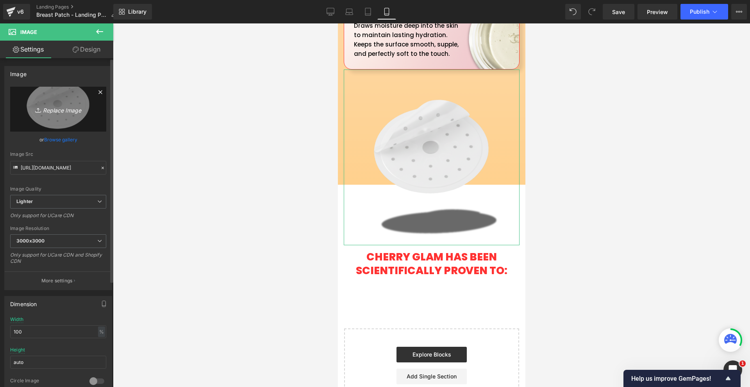
click at [80, 104] on icon "Replace Image" at bounding box center [58, 109] width 62 height 10
type input "C:\fakepath\Cherriva (1).png"
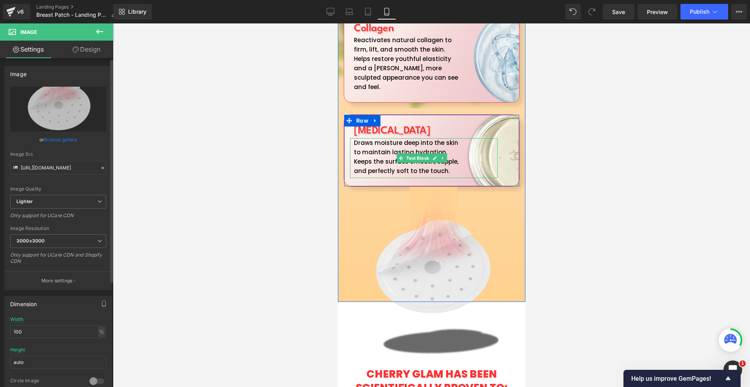
scroll to position [1966, 0]
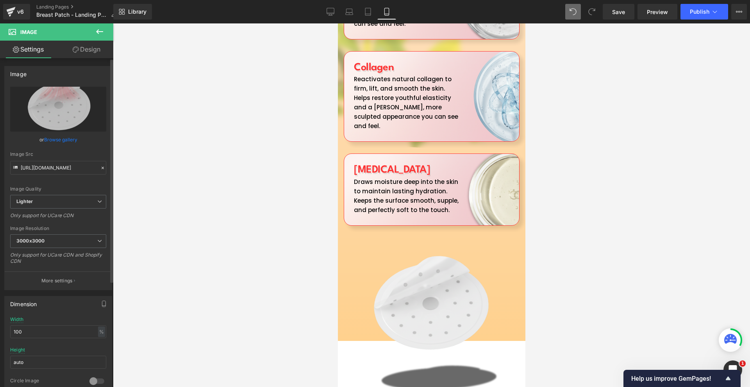
type input "[URL][DOMAIN_NAME]"
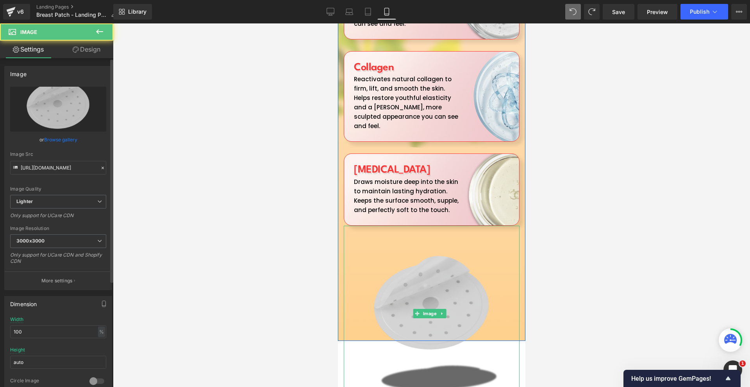
click at [464, 266] on img at bounding box center [431, 314] width 176 height 176
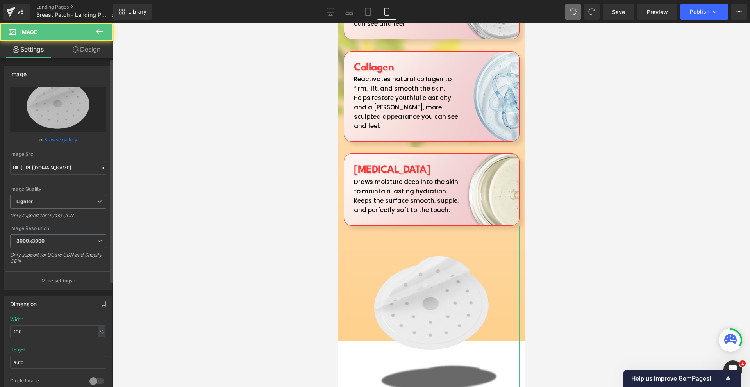
click at [77, 49] on icon at bounding box center [76, 49] width 6 height 6
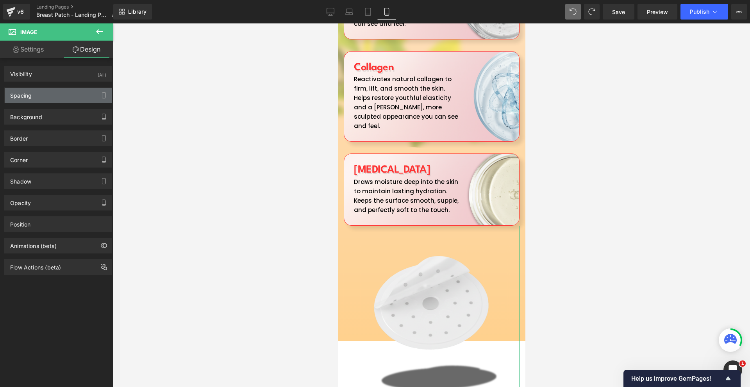
click at [44, 97] on div "Spacing" at bounding box center [58, 95] width 107 height 15
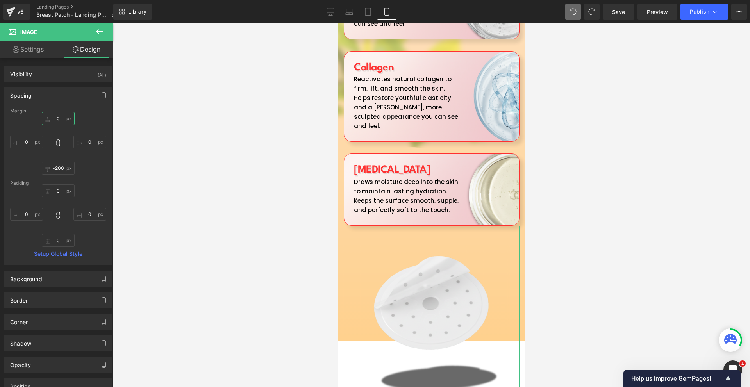
click at [60, 117] on input "0" at bounding box center [58, 118] width 33 height 13
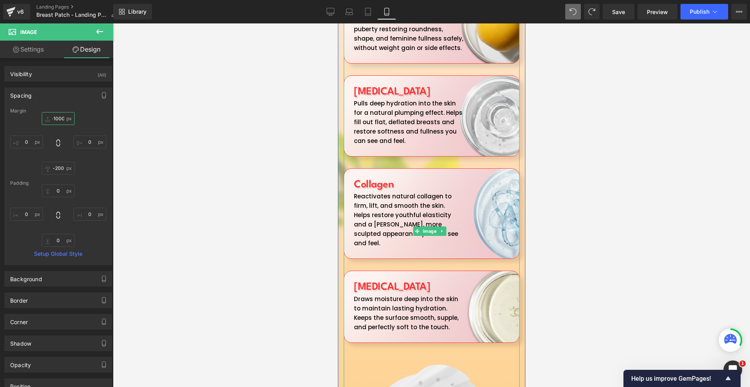
scroll to position [1654, 0]
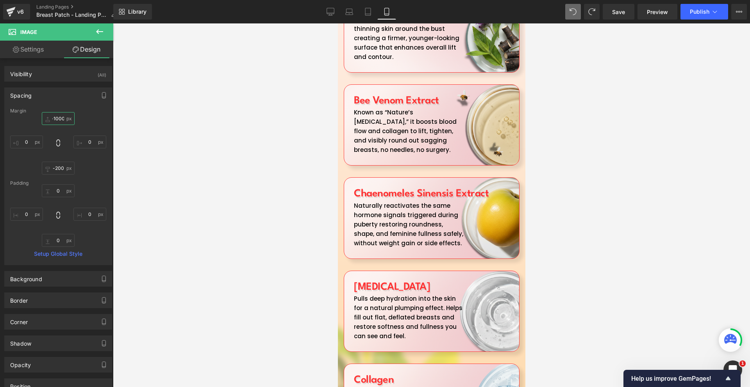
type input "-100"
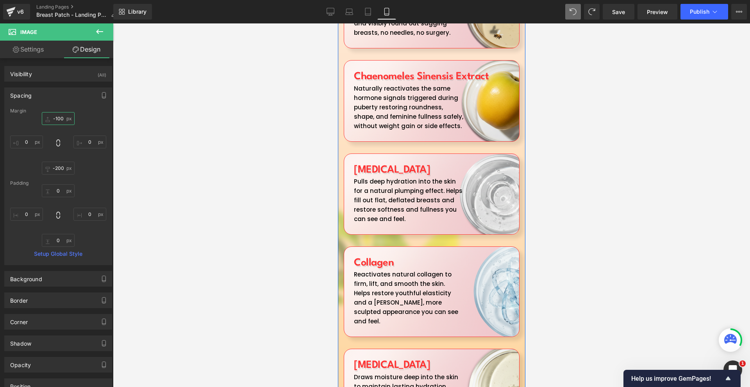
scroll to position [1927, 0]
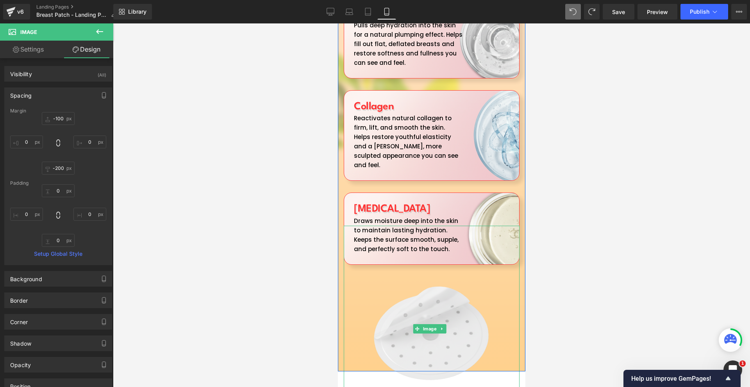
click at [389, 226] on div at bounding box center [431, 329] width 176 height 206
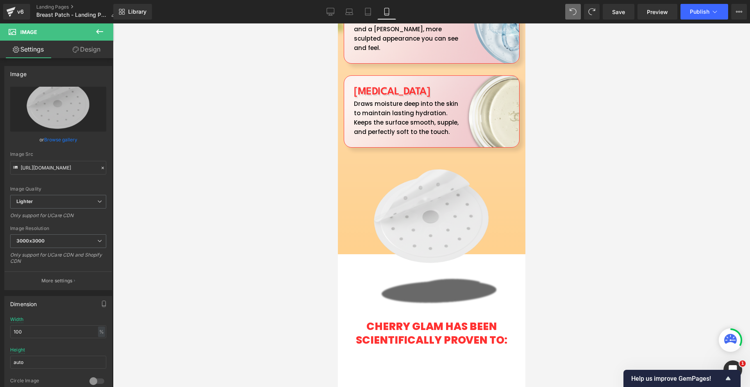
scroll to position [2083, 0]
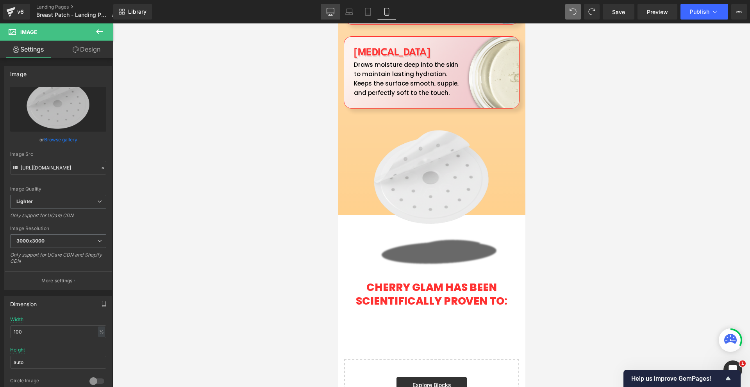
click at [330, 7] on link "Desktop" at bounding box center [330, 12] width 19 height 16
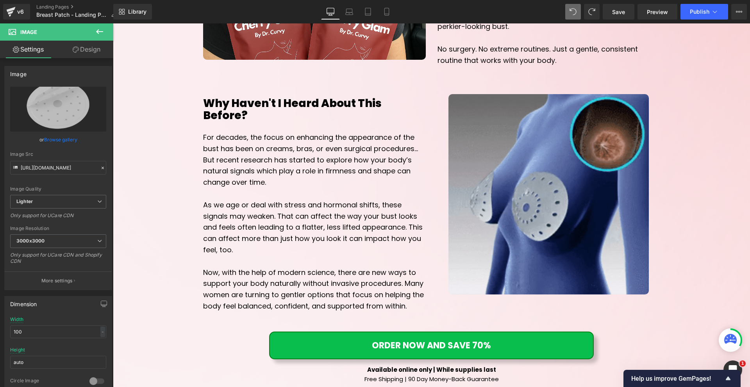
type input "auto"
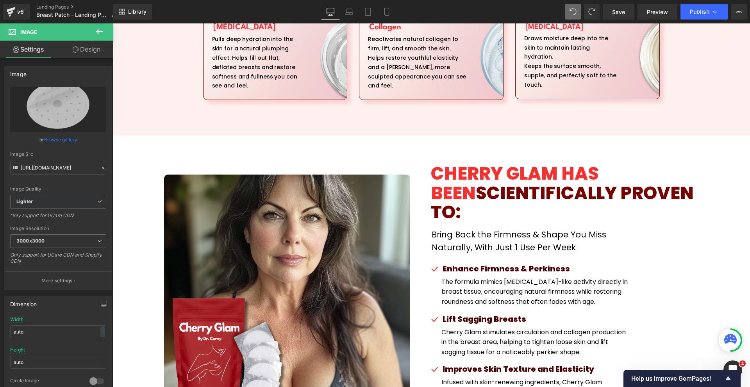
scroll to position [1250, 0]
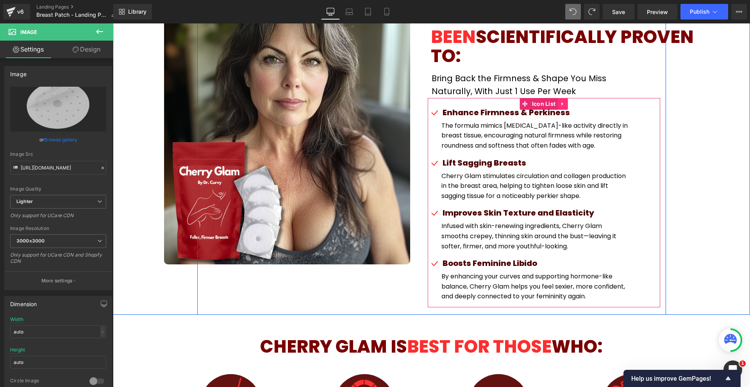
click at [560, 101] on icon at bounding box center [562, 104] width 5 height 6
click at [545, 101] on icon at bounding box center [546, 103] width 5 height 5
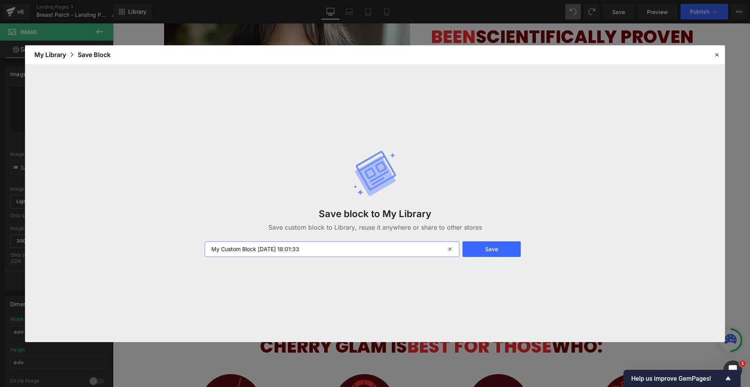
click at [318, 252] on input "My Custom Block [DATE] 18:01:33" at bounding box center [332, 249] width 255 height 16
type input "save"
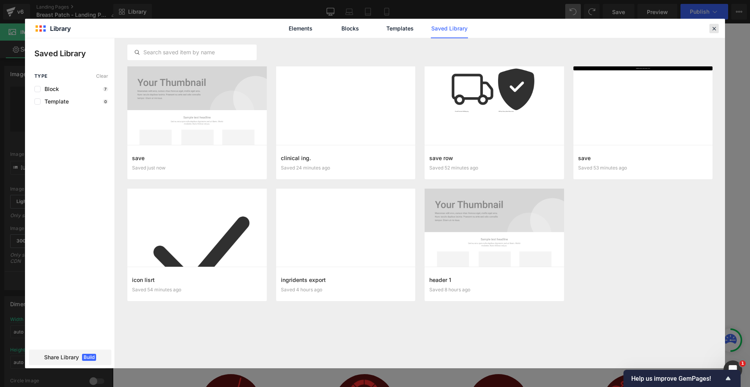
click at [714, 32] on div at bounding box center [713, 28] width 9 height 9
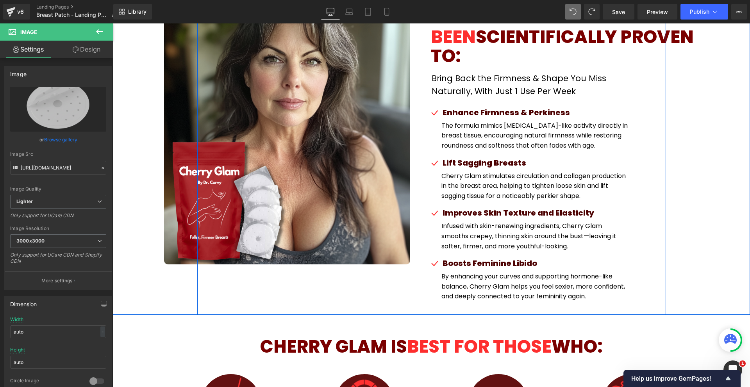
scroll to position [1133, 0]
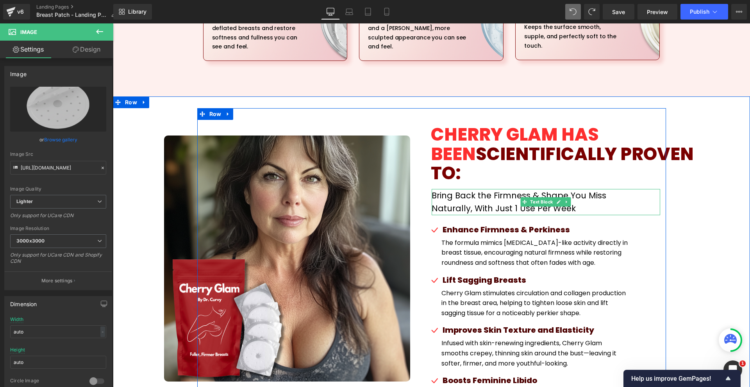
click at [452, 189] on p "Bring Back the Firmness & Shape You Miss Naturally, With Just 1 Use Per Week" at bounding box center [530, 202] width 196 height 26
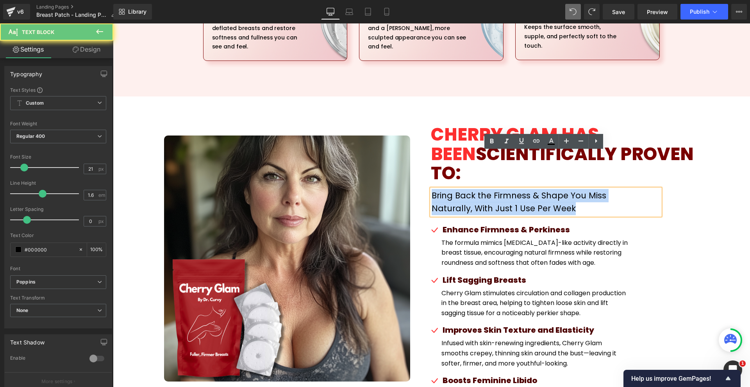
click at [452, 189] on p "Bring Back the Firmness & Shape You Miss Naturally, With Just 1 Use Per Week" at bounding box center [530, 202] width 196 height 26
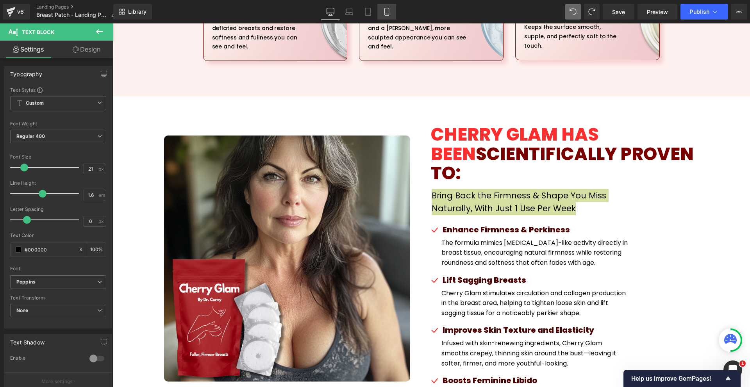
click at [379, 12] on link "Mobile" at bounding box center [386, 12] width 19 height 16
type input "100"
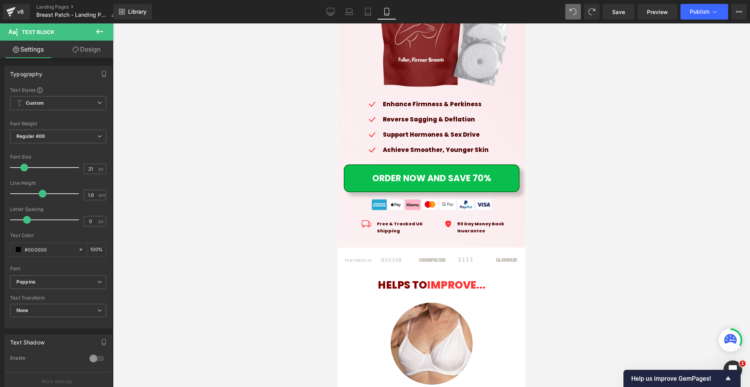
scroll to position [0, 0]
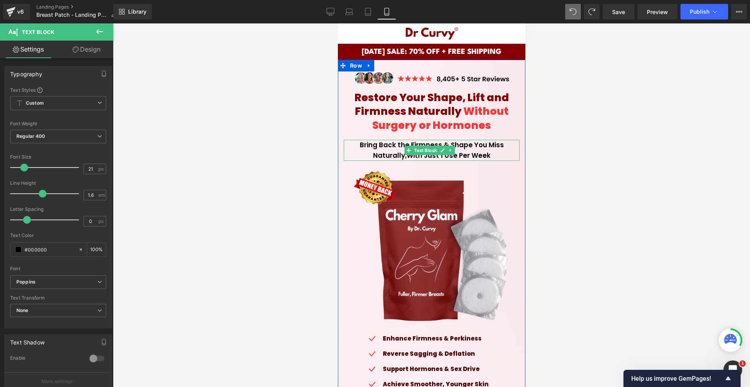
click at [451, 151] on icon at bounding box center [450, 150] width 4 height 5
drag, startPoint x: 446, startPoint y: 151, endPoint x: 439, endPoint y: 163, distance: 13.9
click at [446, 151] on icon at bounding box center [446, 150] width 4 height 4
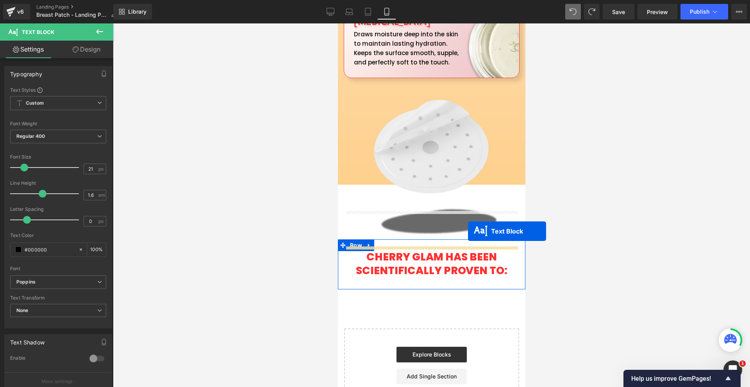
drag, startPoint x: 425, startPoint y: 177, endPoint x: 468, endPoint y: 231, distance: 69.1
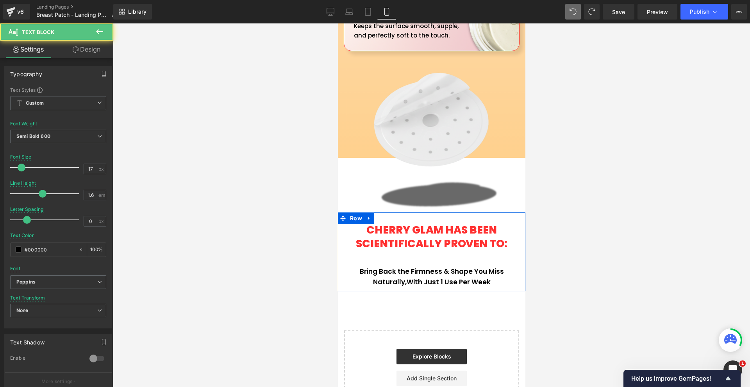
scroll to position [2114, 0]
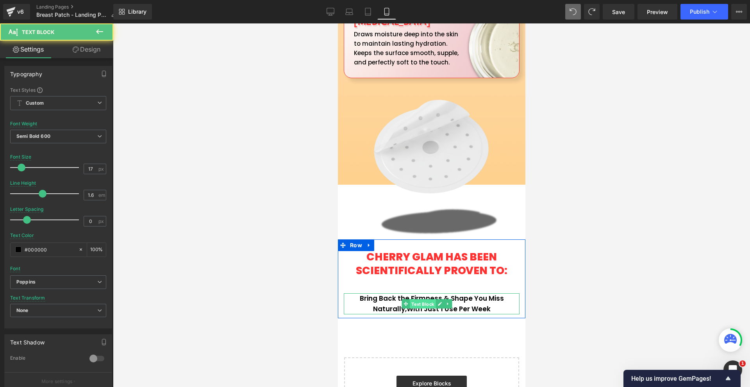
click at [419, 300] on span "Text Block" at bounding box center [422, 304] width 26 height 9
click at [70, 57] on link "Design" at bounding box center [86, 50] width 57 height 18
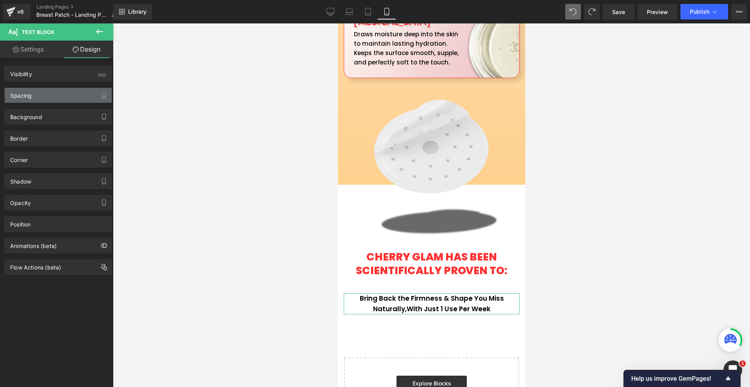
click at [56, 98] on div "Spacing" at bounding box center [58, 95] width 107 height 15
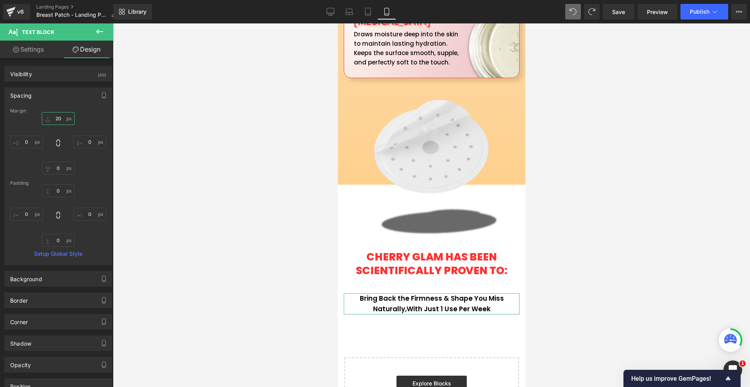
click at [54, 115] on input "20" at bounding box center [58, 118] width 33 height 13
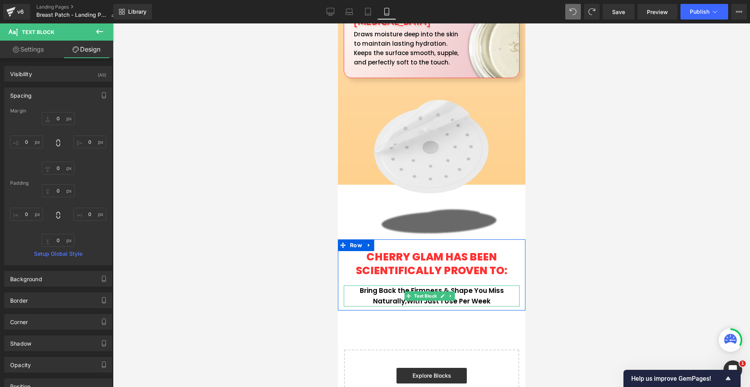
click at [371, 286] on p "Bring Back the Firmness & Shape You Miss Naturally, With Just 1 Use Per Week" at bounding box center [431, 296] width 176 height 21
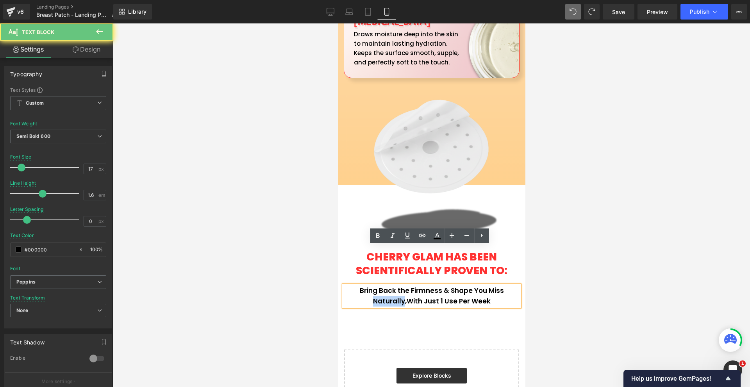
click at [371, 286] on p "Bring Back the Firmness & Shape You Miss Naturally, With Just 1 Use Per Week" at bounding box center [431, 296] width 176 height 21
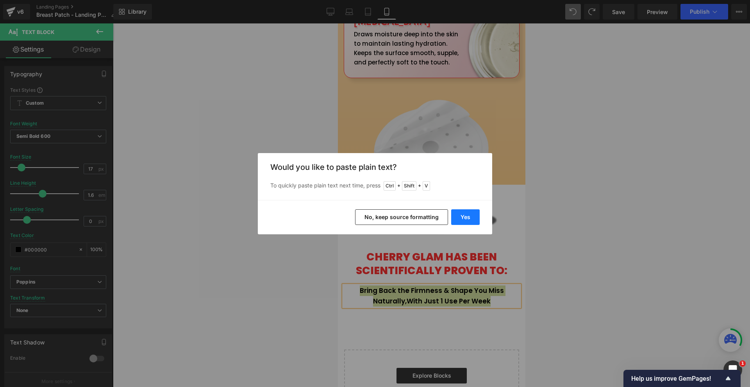
click at [463, 219] on button "Yes" at bounding box center [465, 217] width 29 height 16
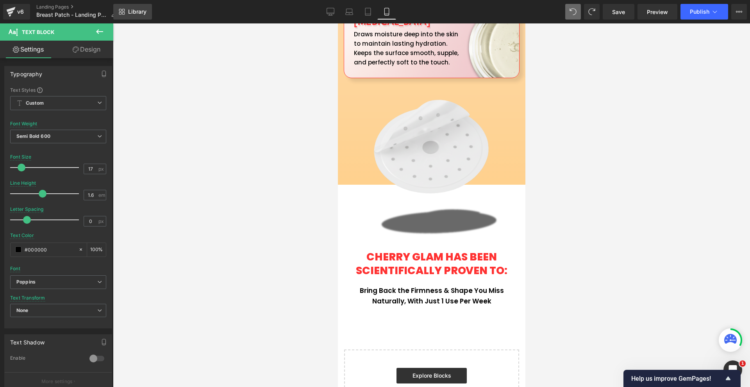
click at [148, 11] on link "Library" at bounding box center [132, 12] width 39 height 16
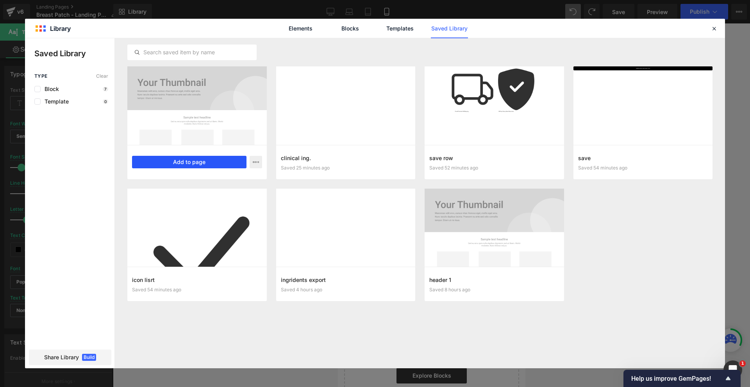
click at [199, 160] on button "Add to page" at bounding box center [189, 162] width 114 height 12
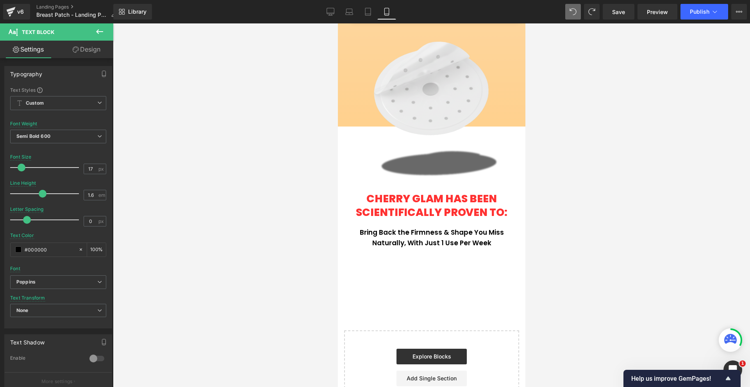
scroll to position [2174, 0]
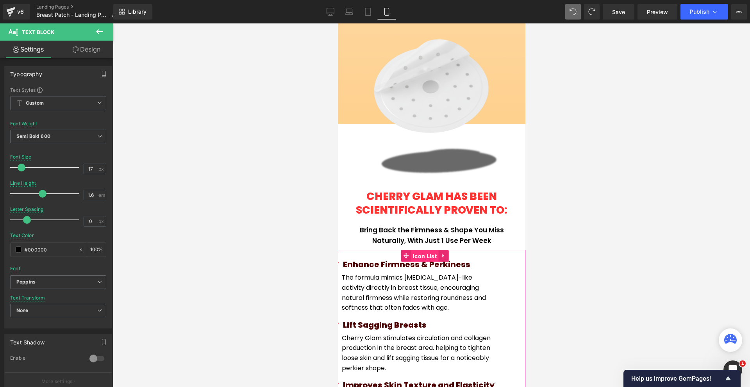
click at [418, 250] on span "Icon List" at bounding box center [425, 256] width 28 height 12
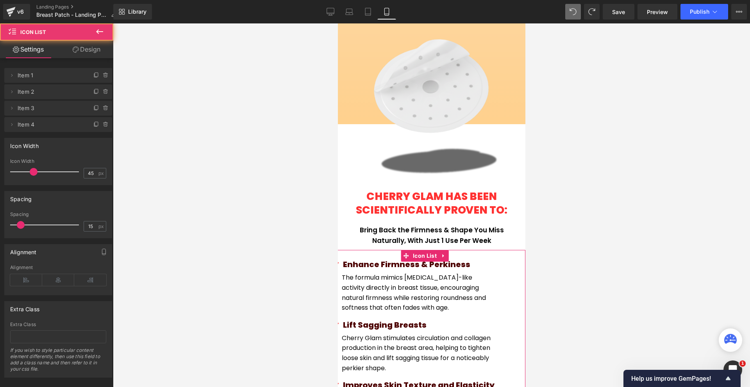
click at [73, 50] on icon at bounding box center [76, 49] width 6 height 6
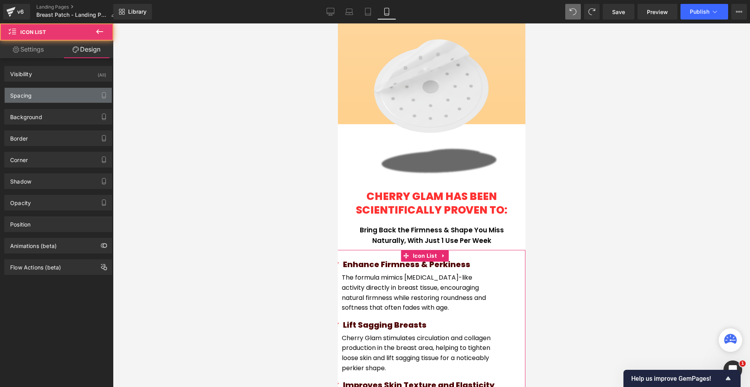
click at [44, 89] on div "Spacing" at bounding box center [58, 95] width 107 height 15
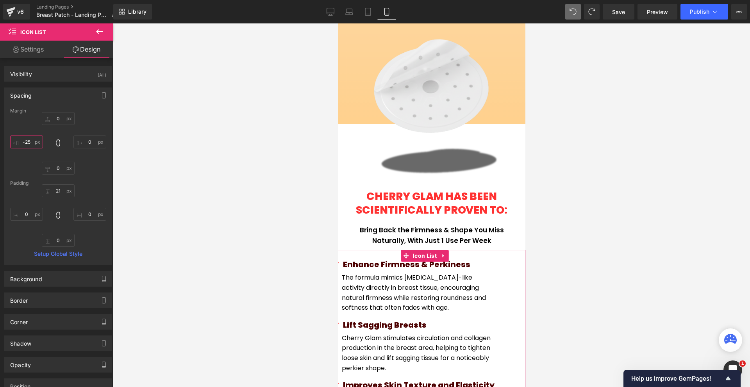
click at [27, 143] on input "-25" at bounding box center [26, 142] width 33 height 13
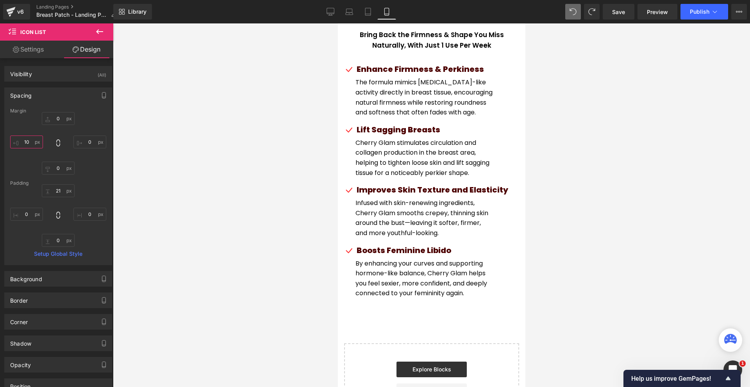
scroll to position [2395, 0]
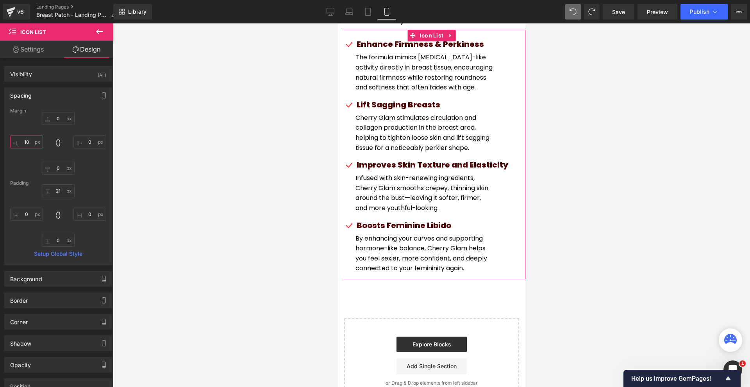
type input "10"
click at [105, 37] on button at bounding box center [99, 31] width 27 height 17
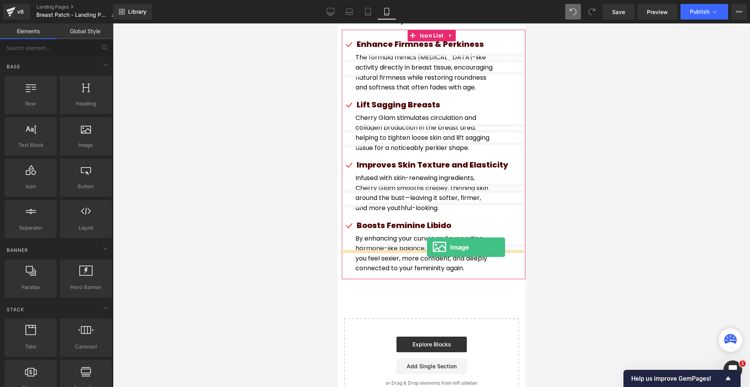
drag, startPoint x: 491, startPoint y: 171, endPoint x: 427, endPoint y: 247, distance: 99.8
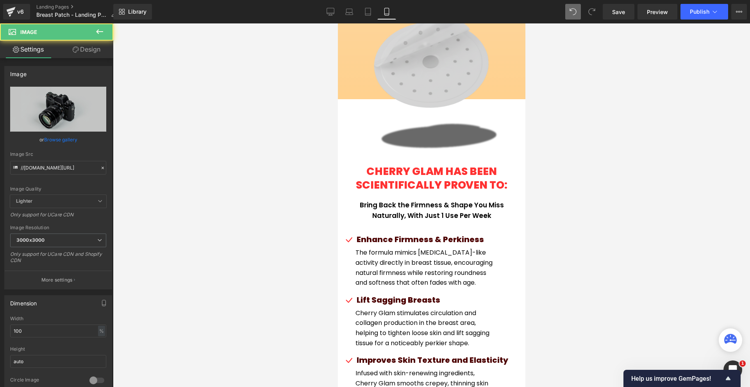
scroll to position [2082, 0]
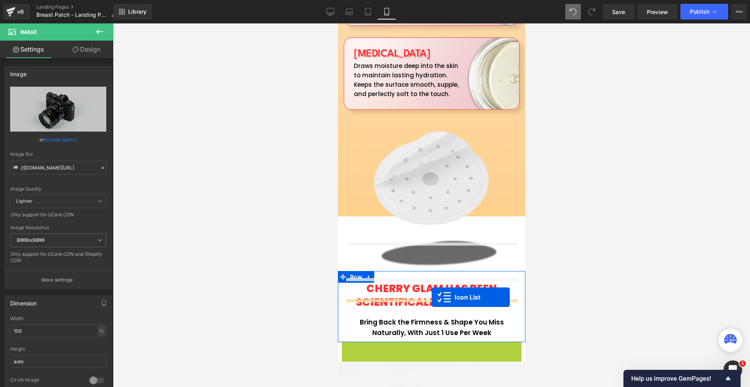
drag, startPoint x: 422, startPoint y: 312, endPoint x: 431, endPoint y: 297, distance: 17.0
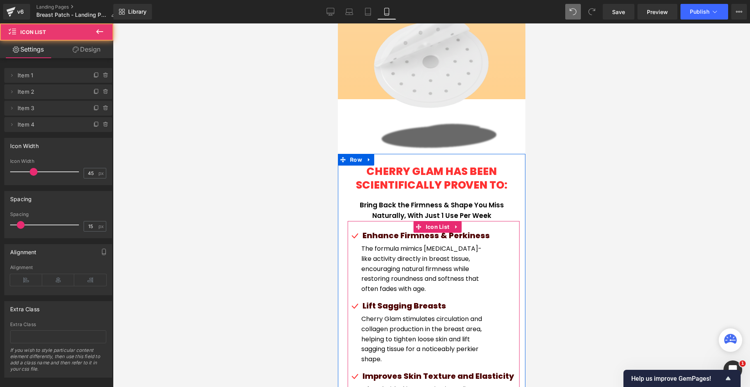
scroll to position [2238, 0]
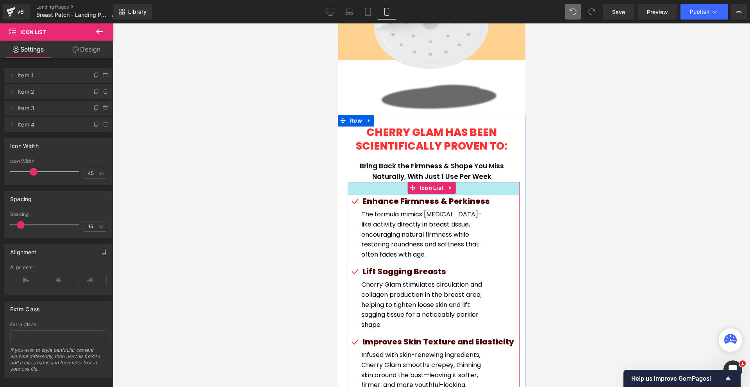
drag, startPoint x: 391, startPoint y: 147, endPoint x: 391, endPoint y: 153, distance: 5.9
click at [391, 182] on div "33px" at bounding box center [433, 188] width 172 height 13
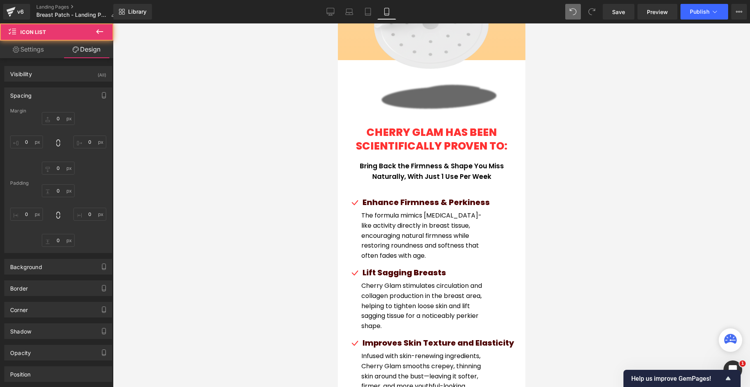
type input "0"
type input "10"
type input "36"
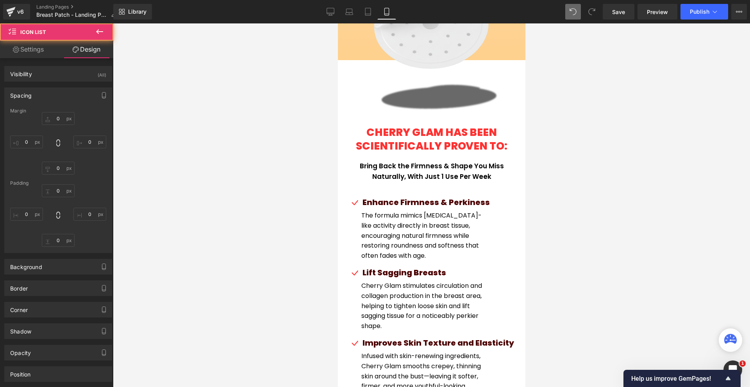
type input "0"
